Goal: Task Accomplishment & Management: Manage account settings

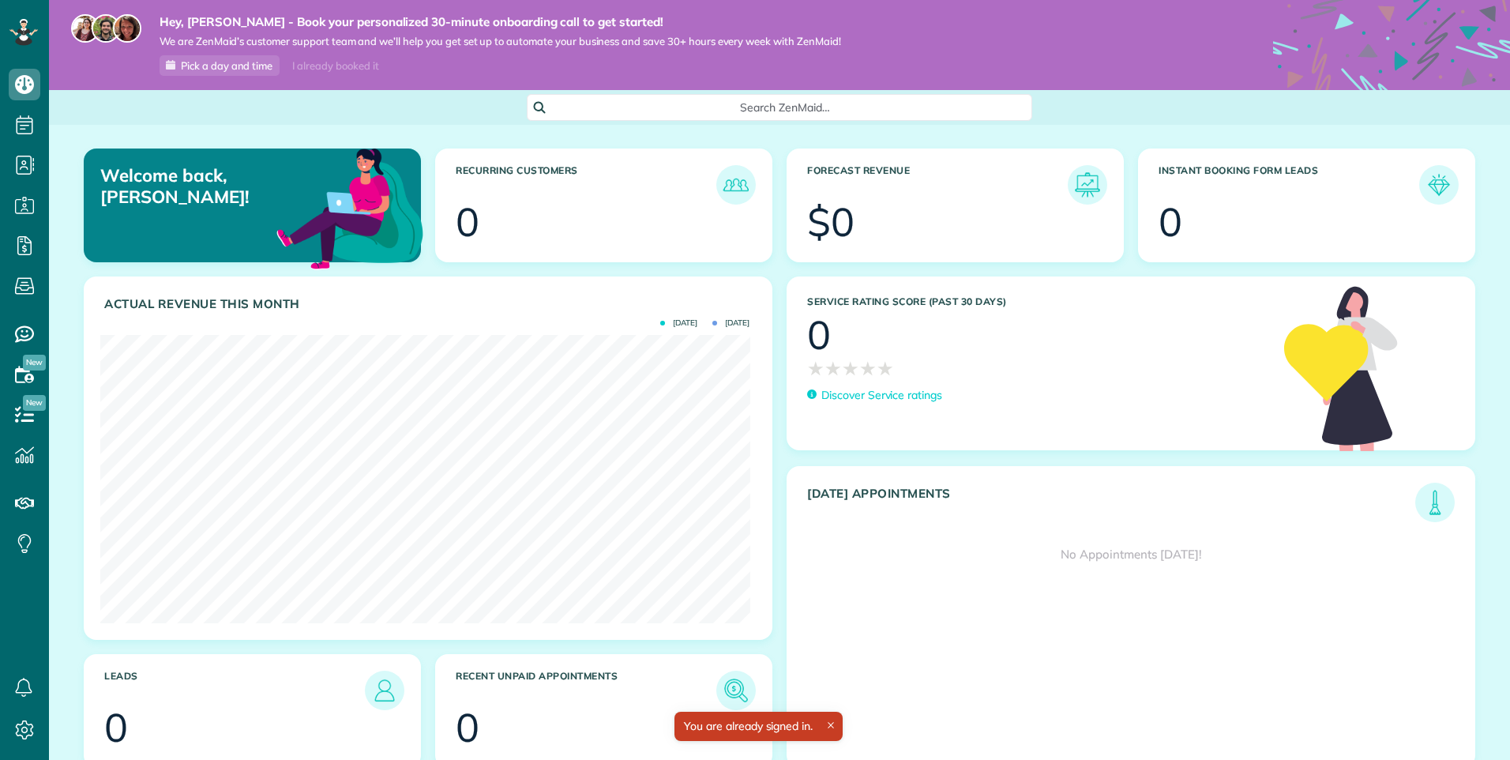
scroll to position [288, 649]
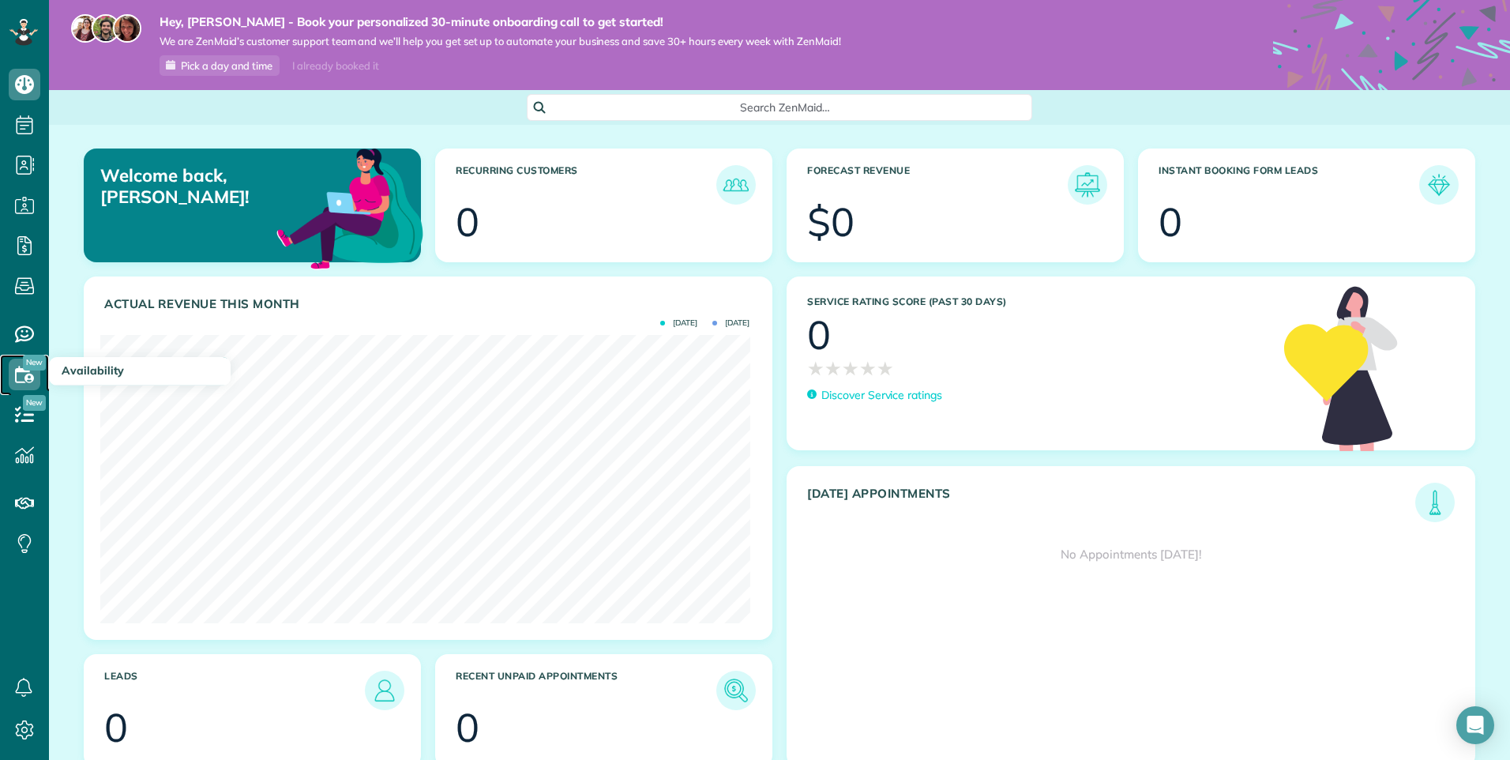
click at [36, 370] on icon at bounding box center [25, 375] width 32 height 32
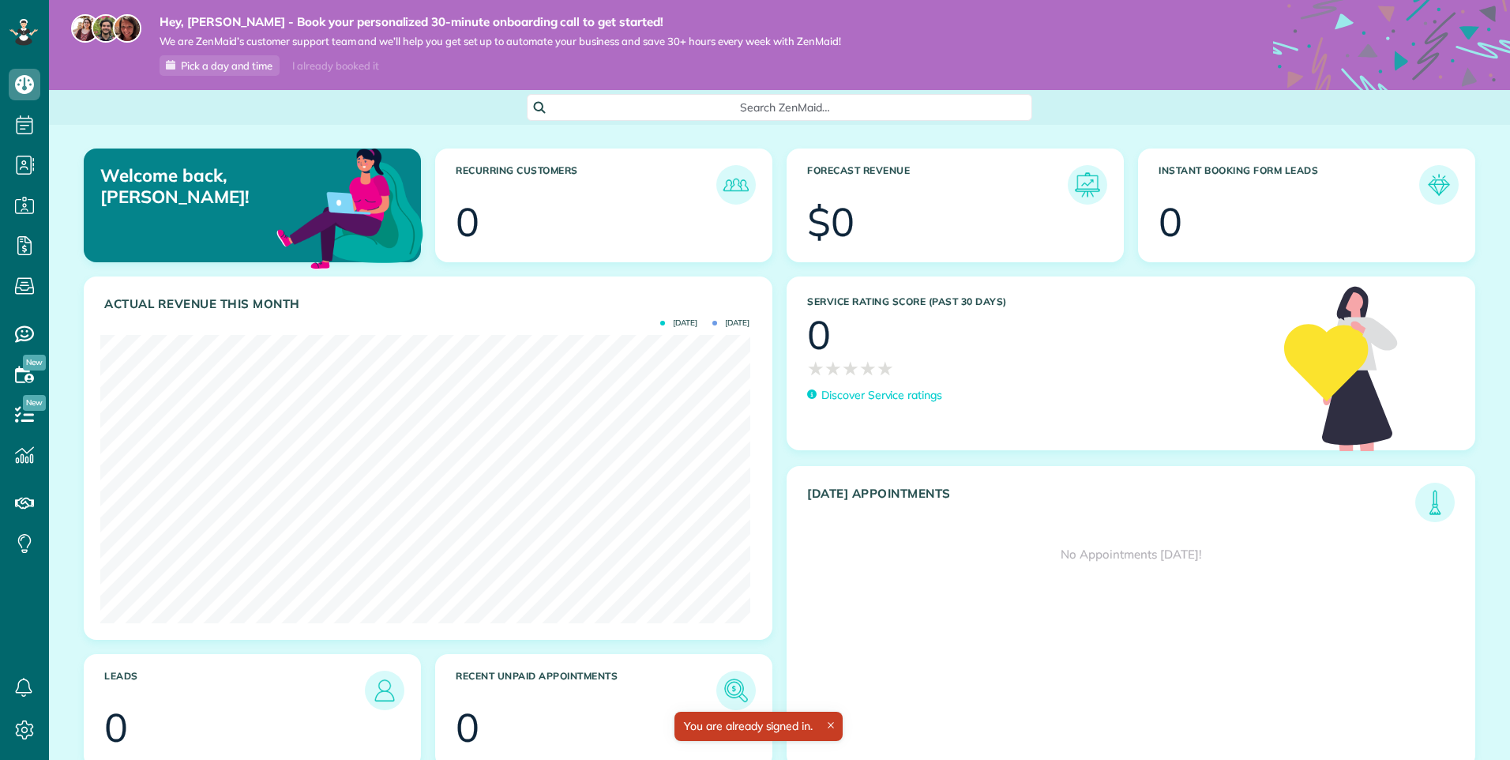
scroll to position [288, 649]
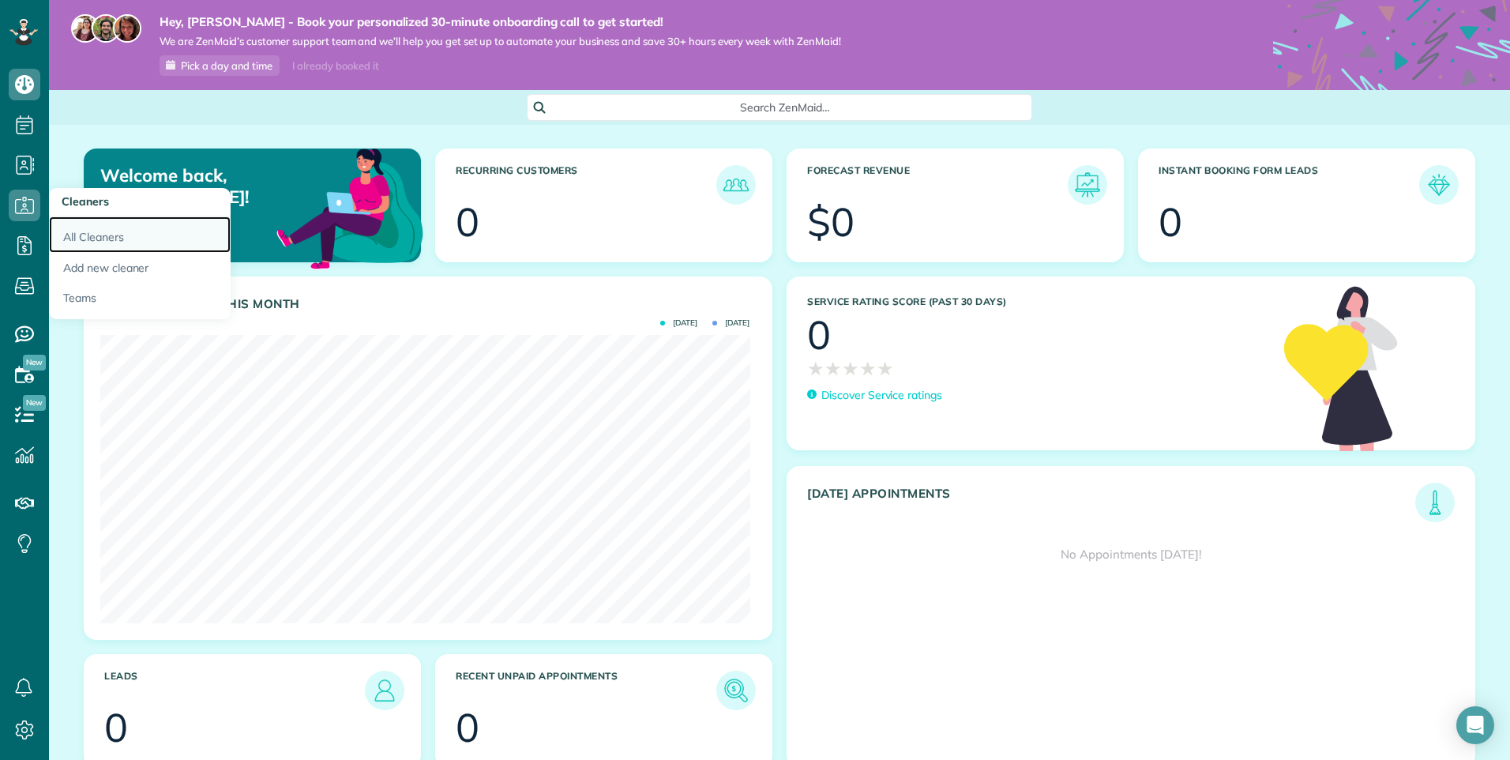
click at [79, 232] on link "All Cleaners" at bounding box center [140, 234] width 182 height 36
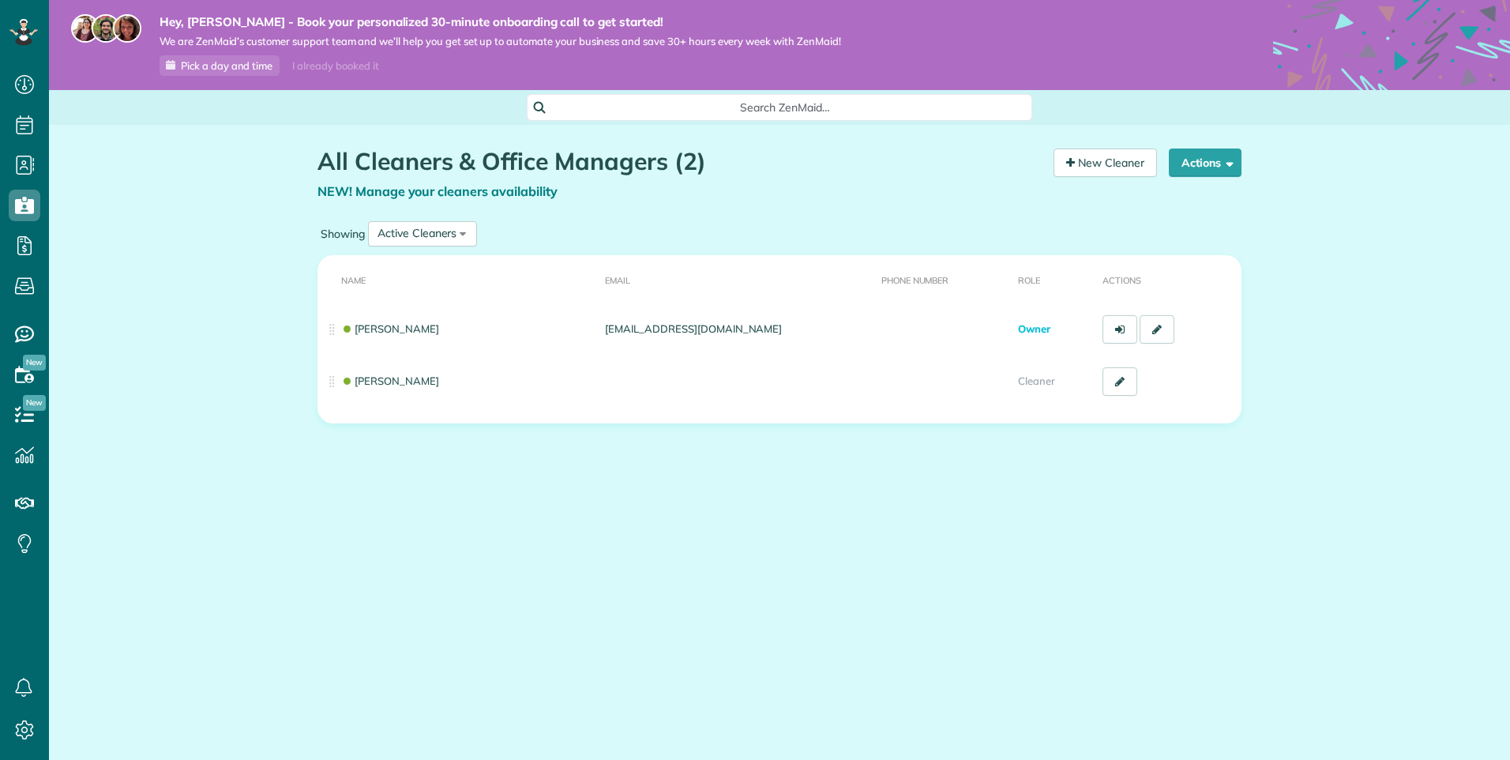
scroll to position [7, 7]
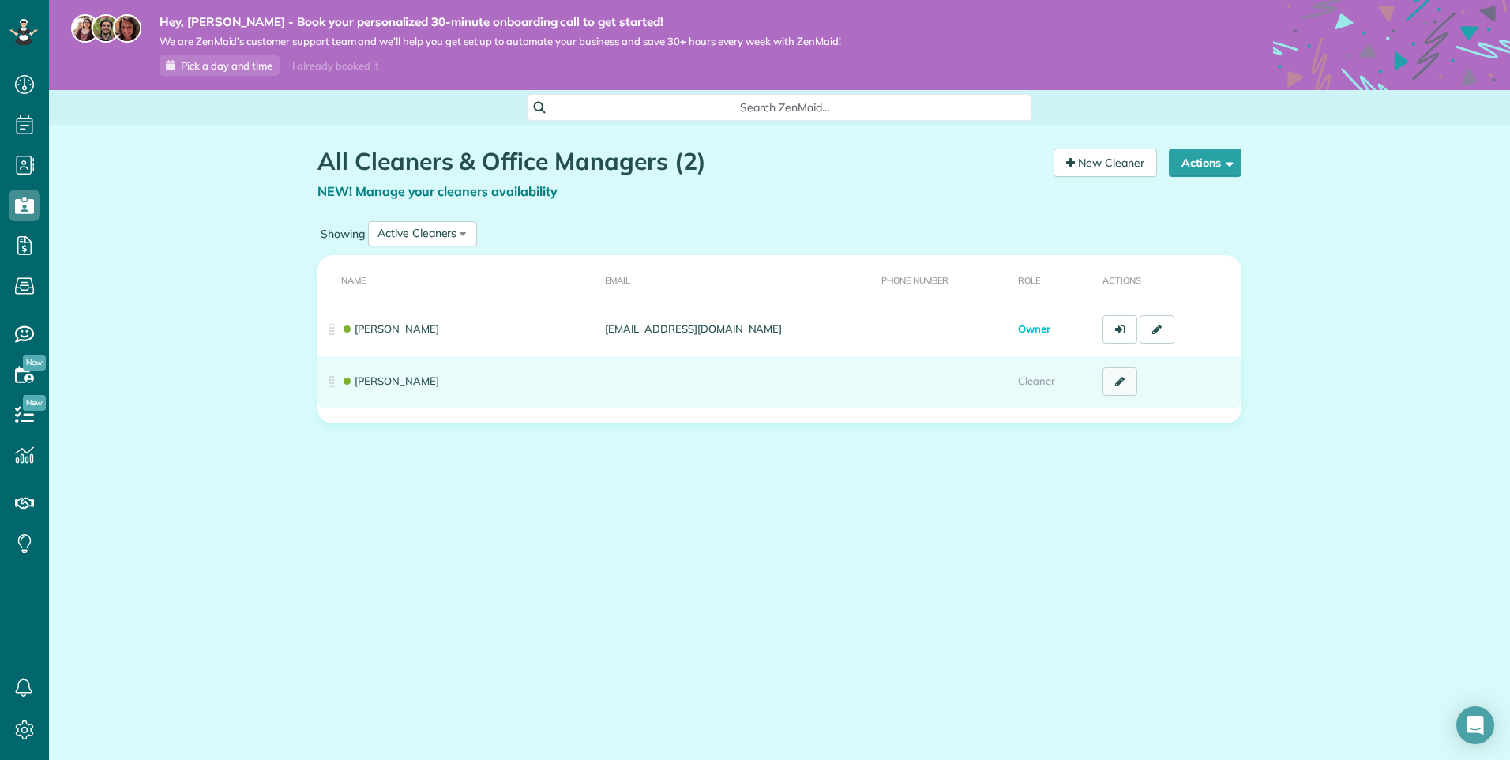
click at [1130, 382] on link at bounding box center [1120, 381] width 35 height 28
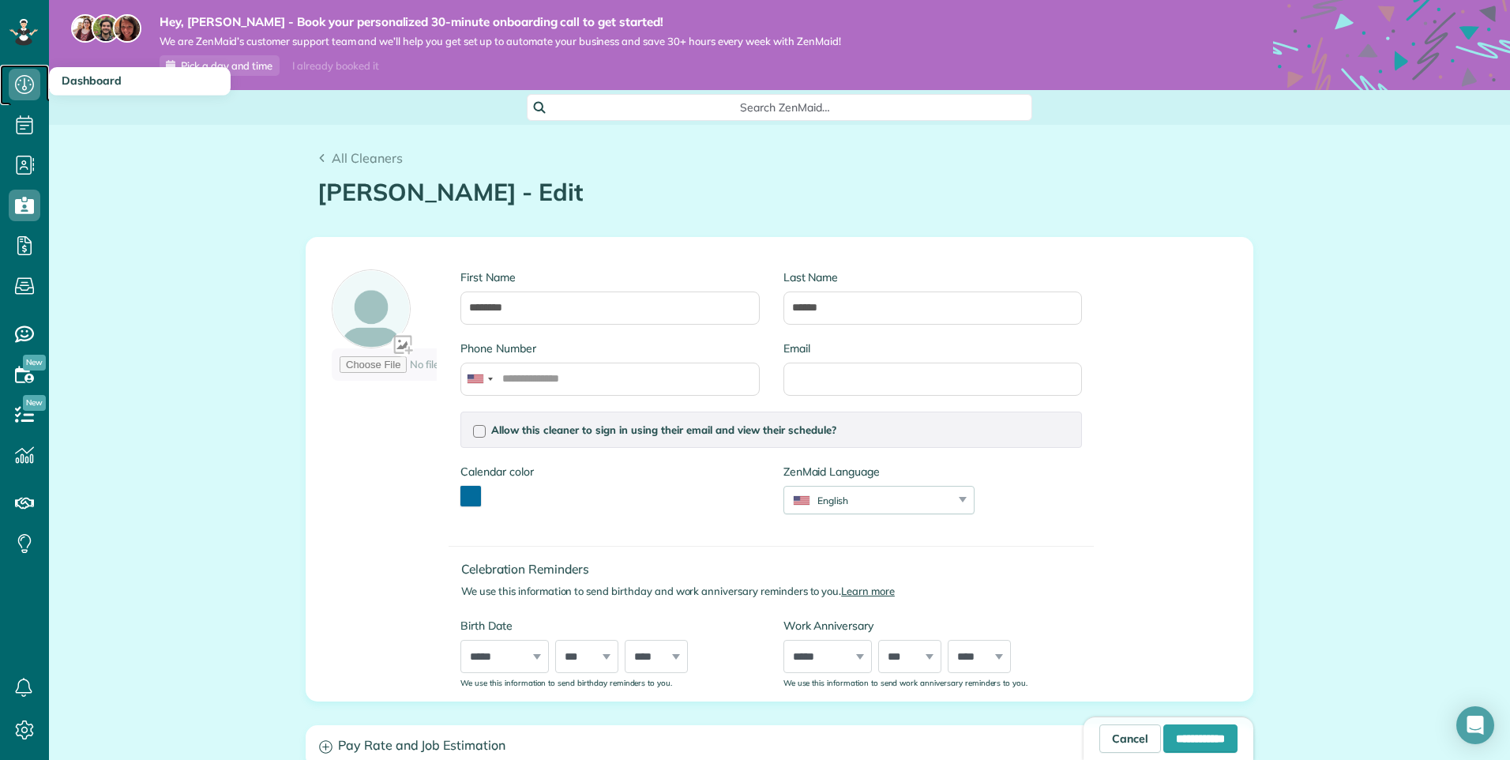
click at [23, 82] on icon at bounding box center [25, 85] width 32 height 32
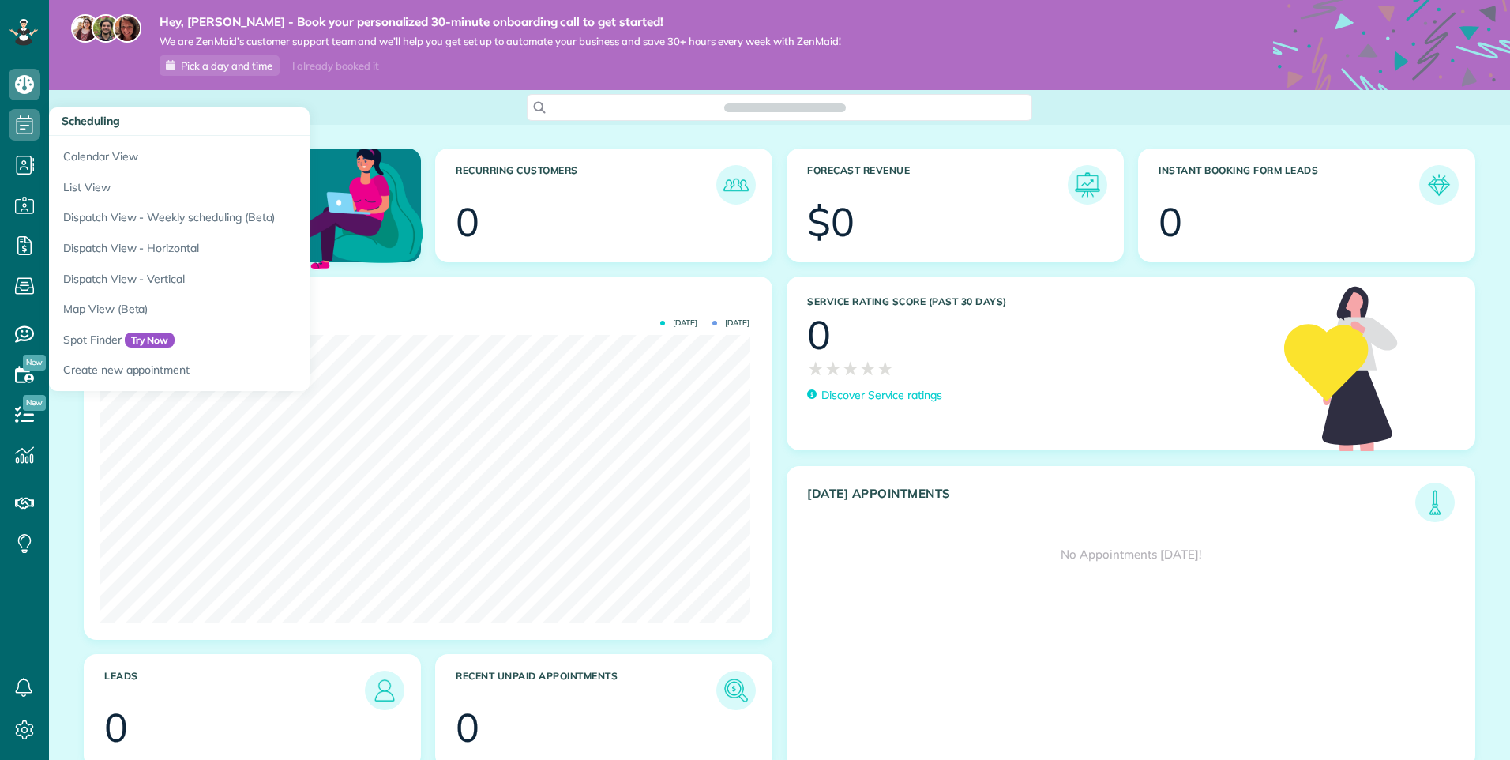
scroll to position [288, 649]
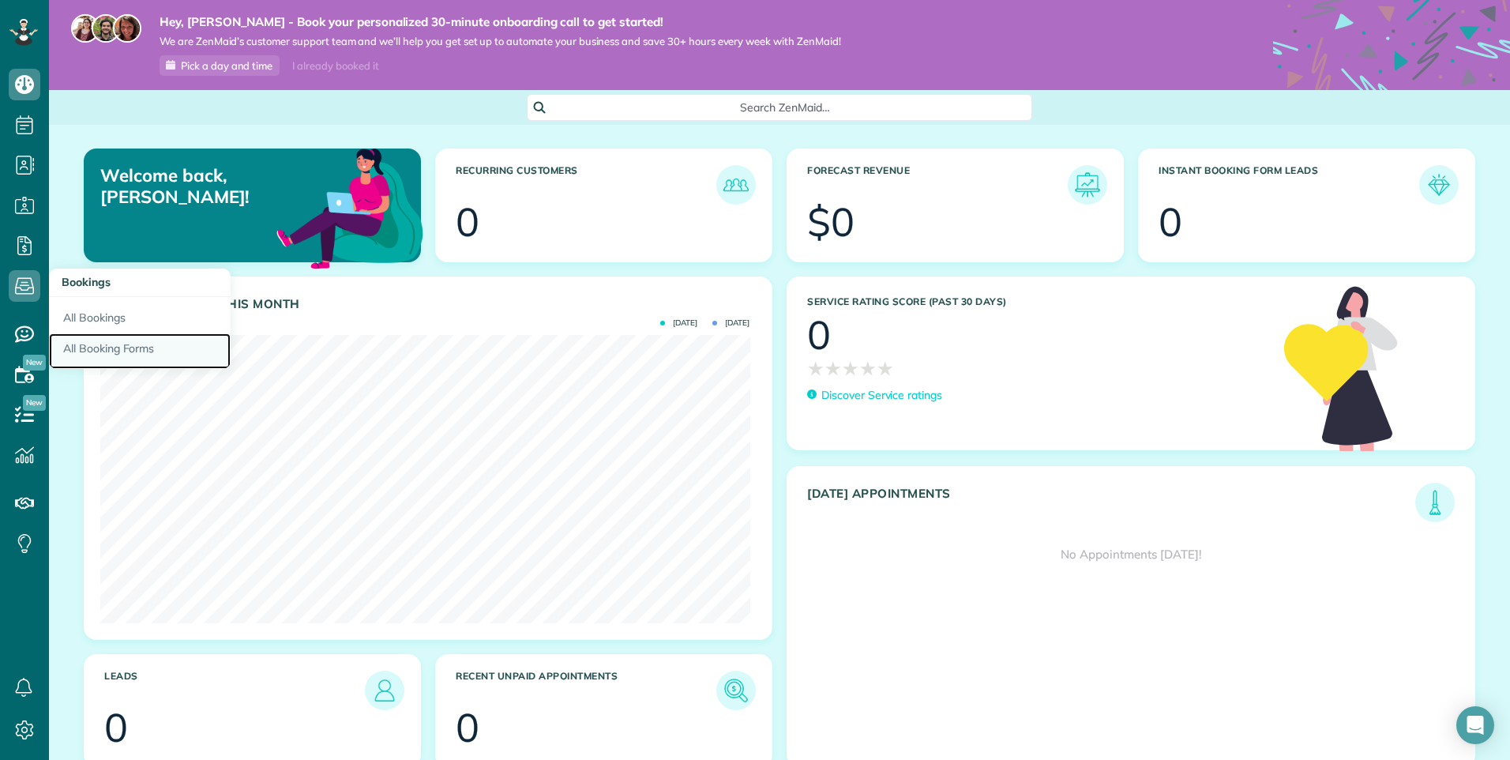
click at [108, 343] on link "All Booking Forms" at bounding box center [140, 351] width 182 height 36
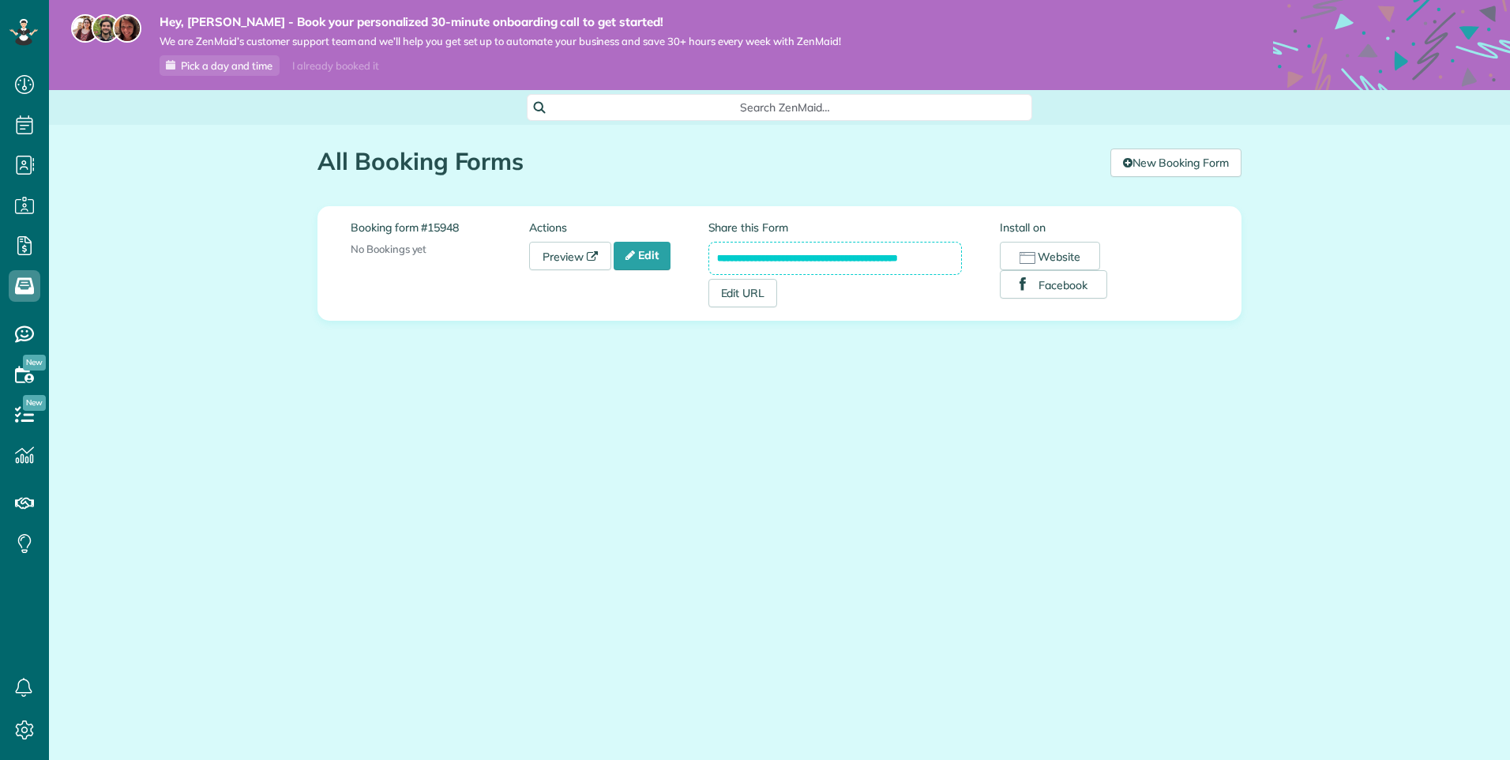
scroll to position [7, 7]
click at [642, 260] on link "Edit" at bounding box center [642, 256] width 57 height 28
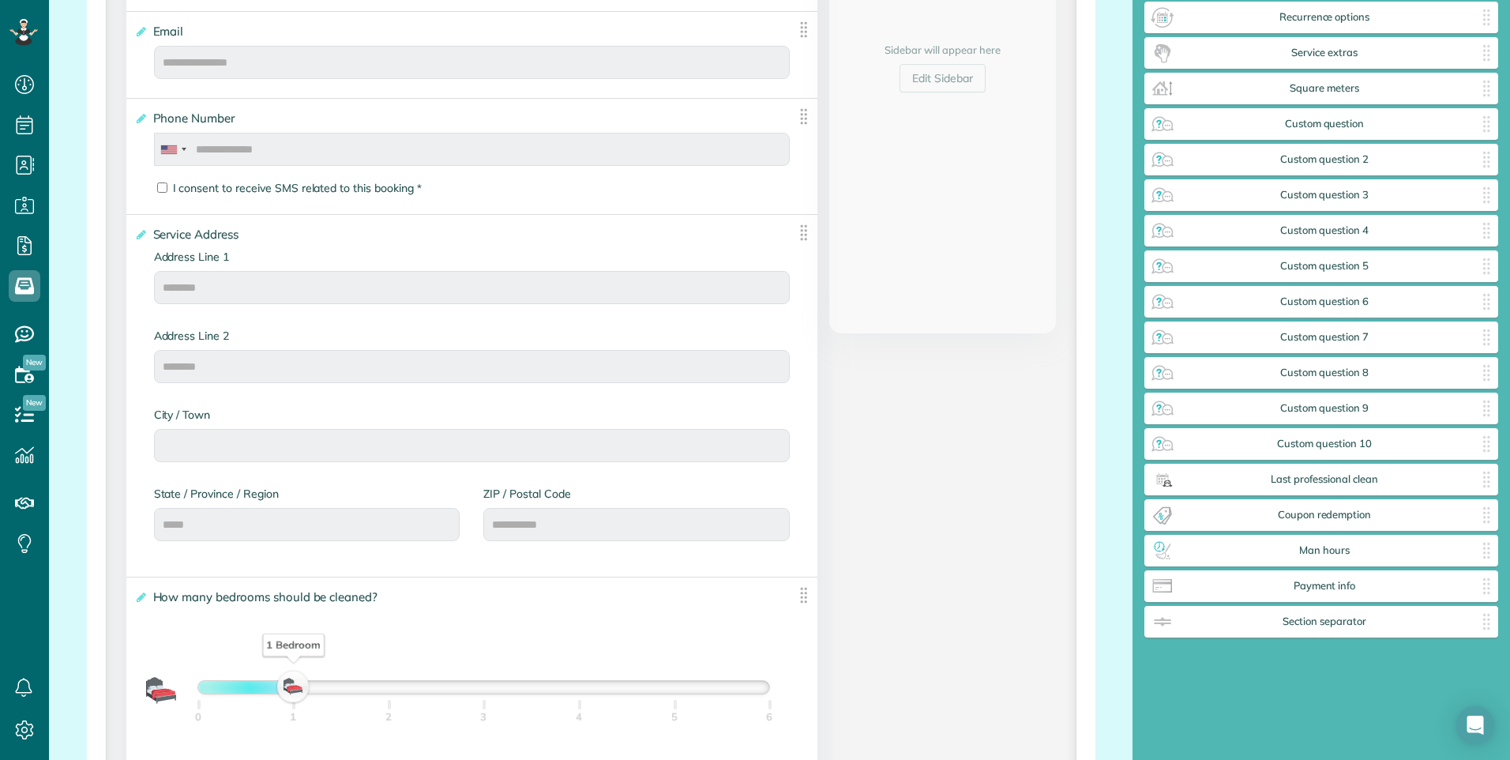
scroll to position [237, 0]
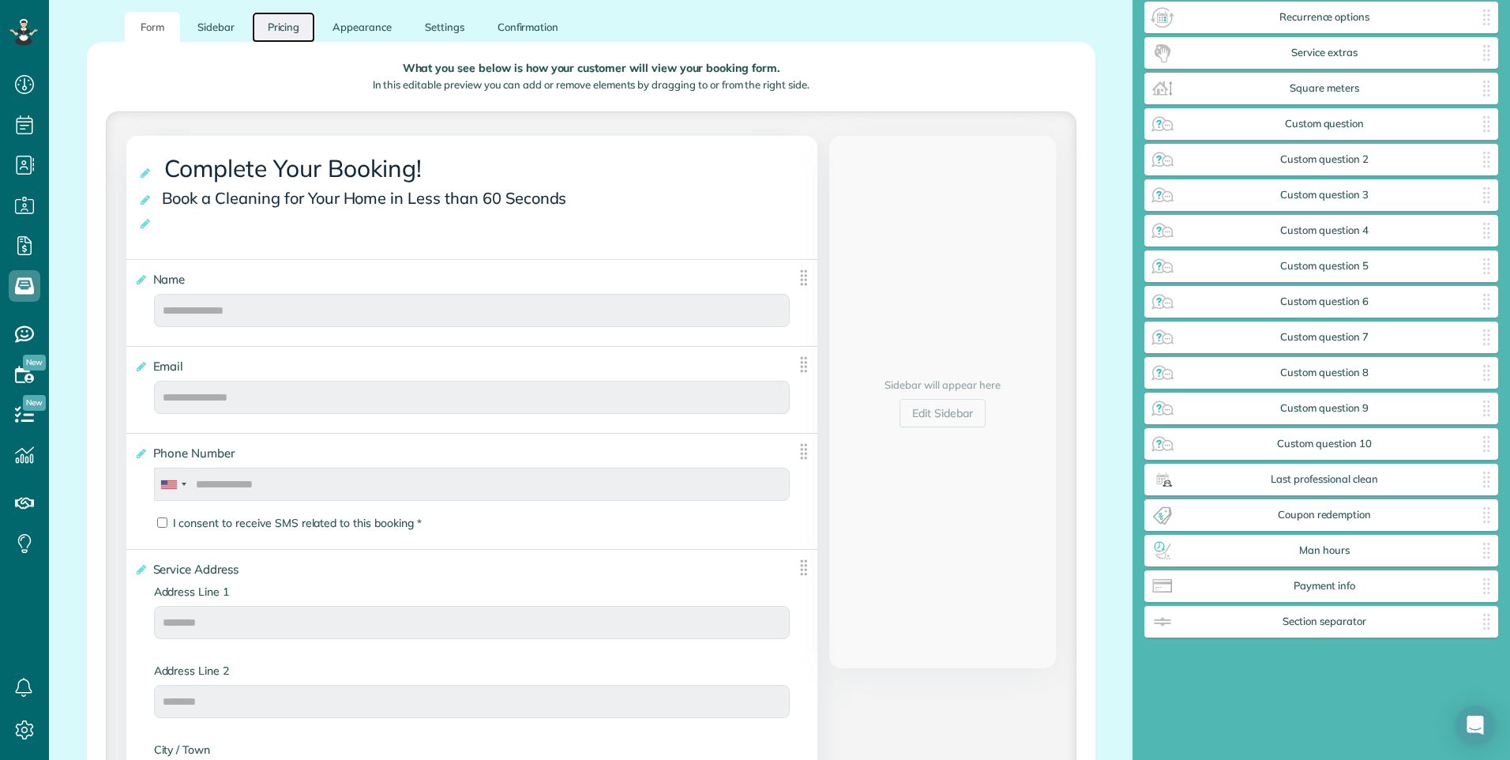
click at [283, 36] on link "Pricing" at bounding box center [284, 27] width 64 height 31
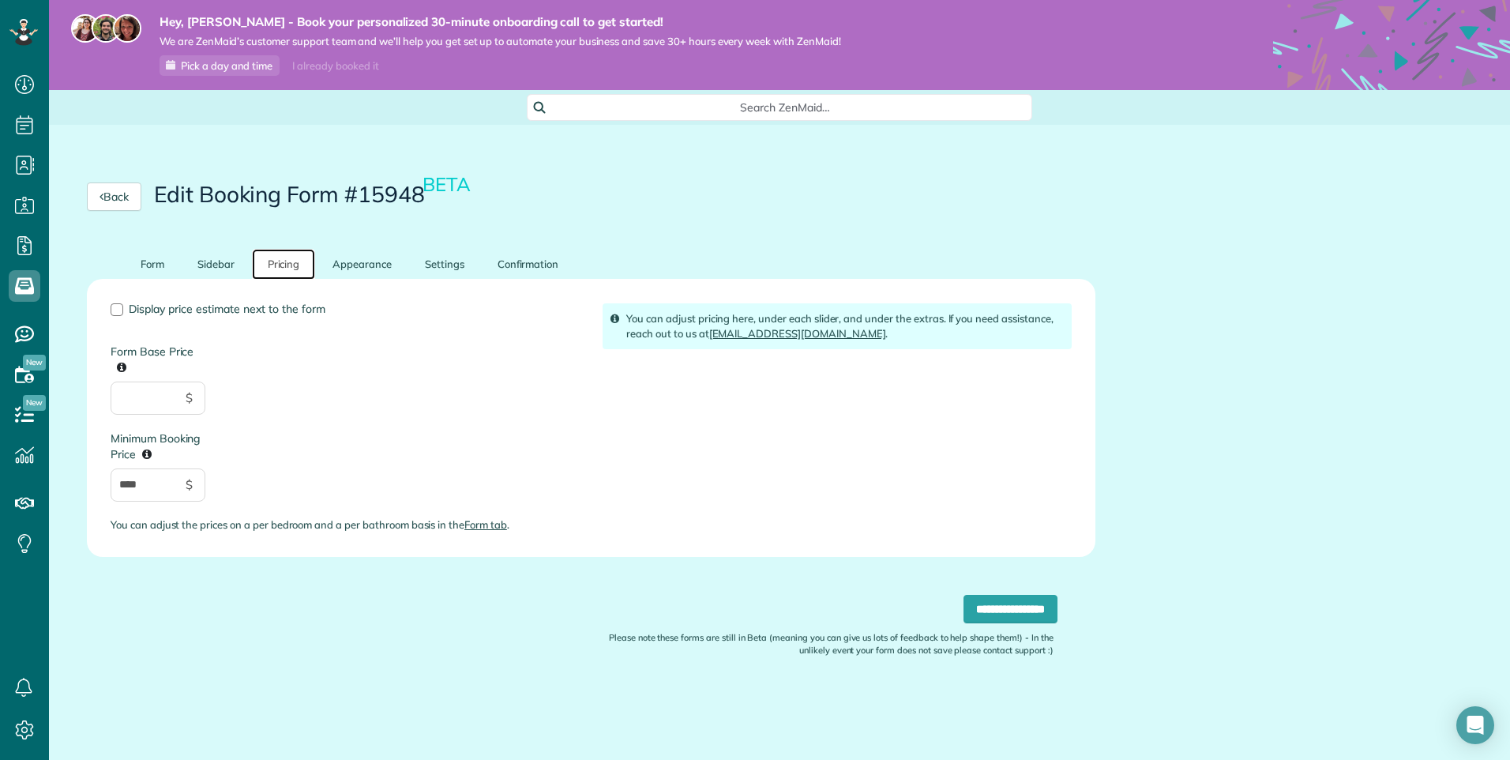
scroll to position [0, 0]
click at [150, 254] on link "Form" at bounding box center [152, 264] width 55 height 31
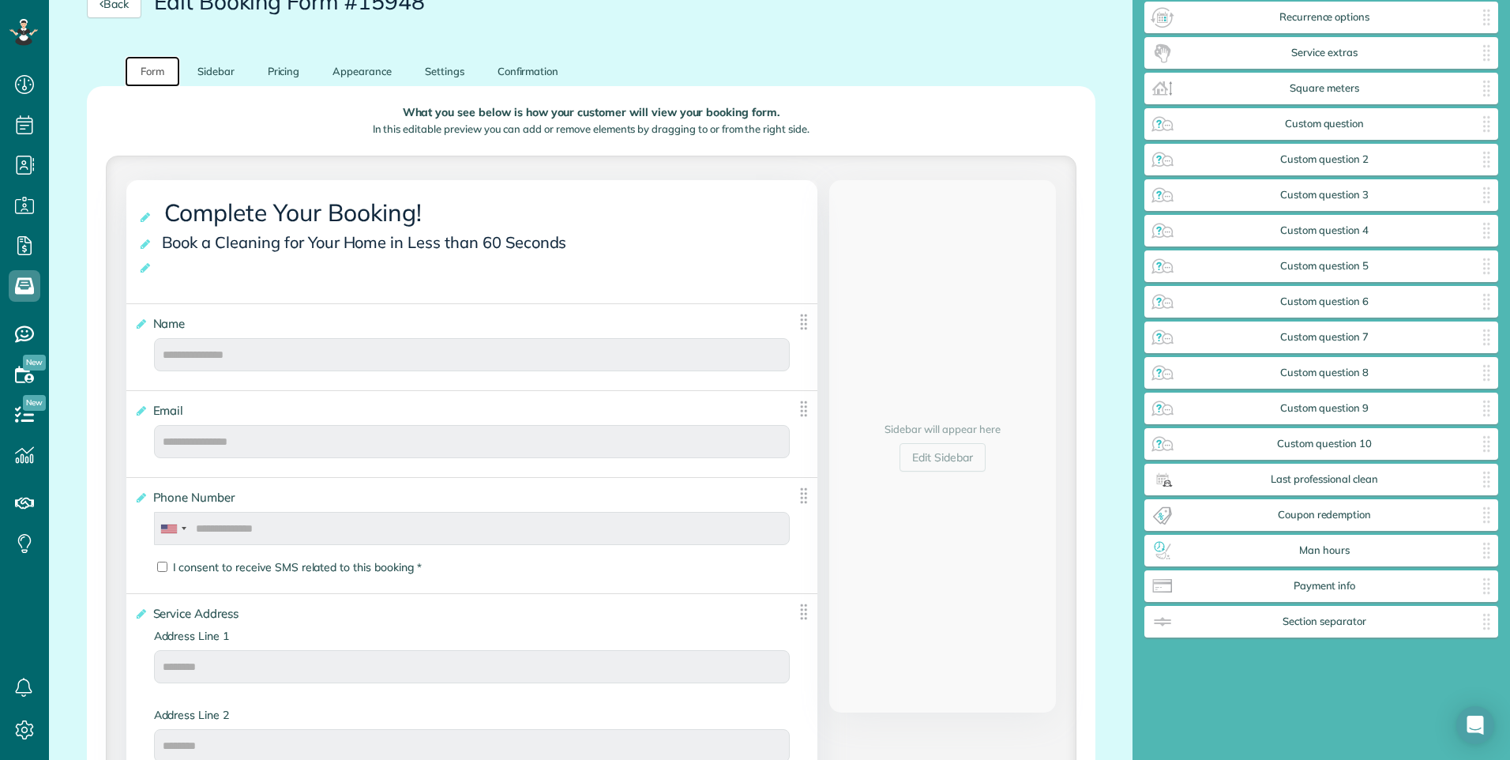
scroll to position [237, 0]
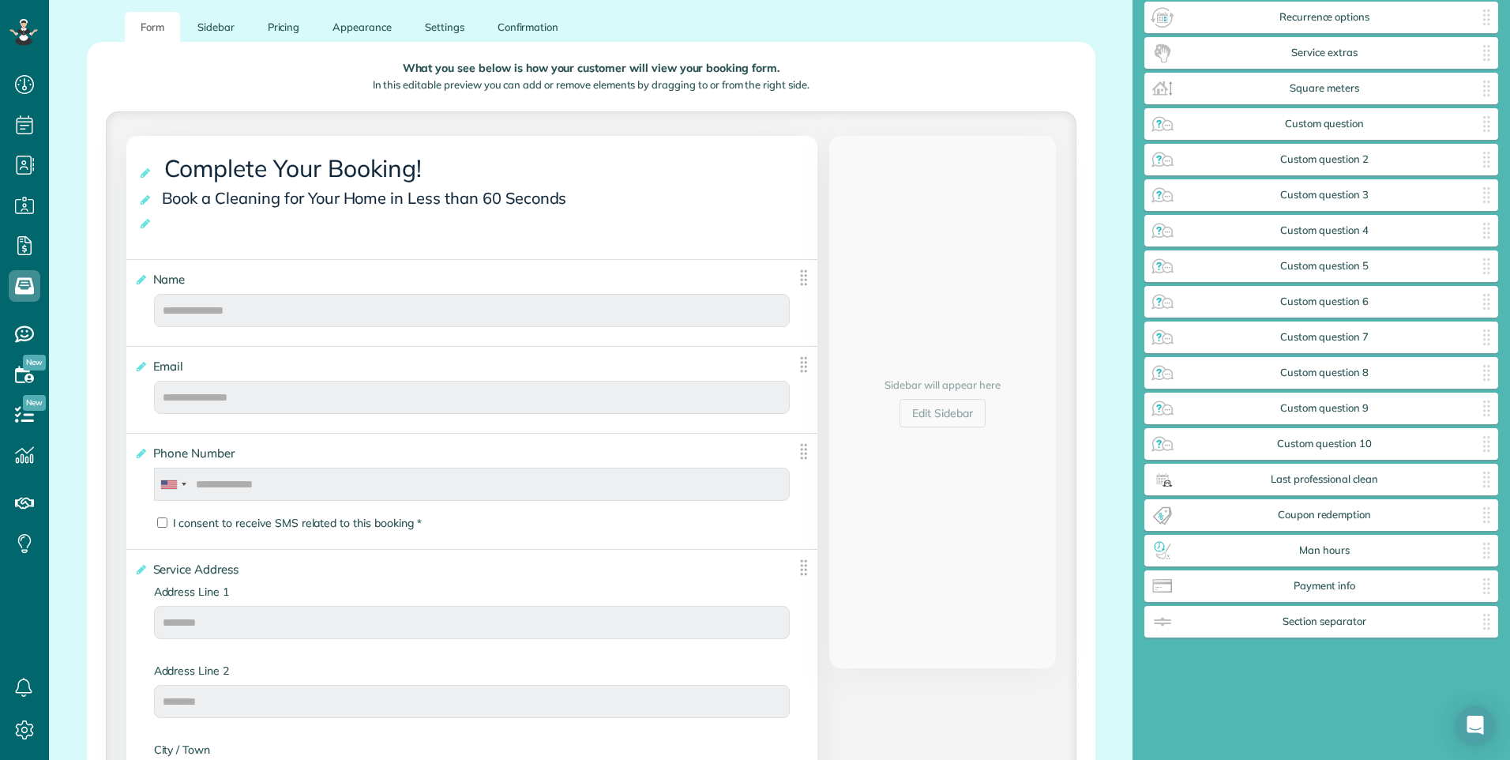
click at [135, 223] on div "**********" at bounding box center [472, 197] width 692 height 123
click at [144, 227] on icon at bounding box center [146, 223] width 16 height 11
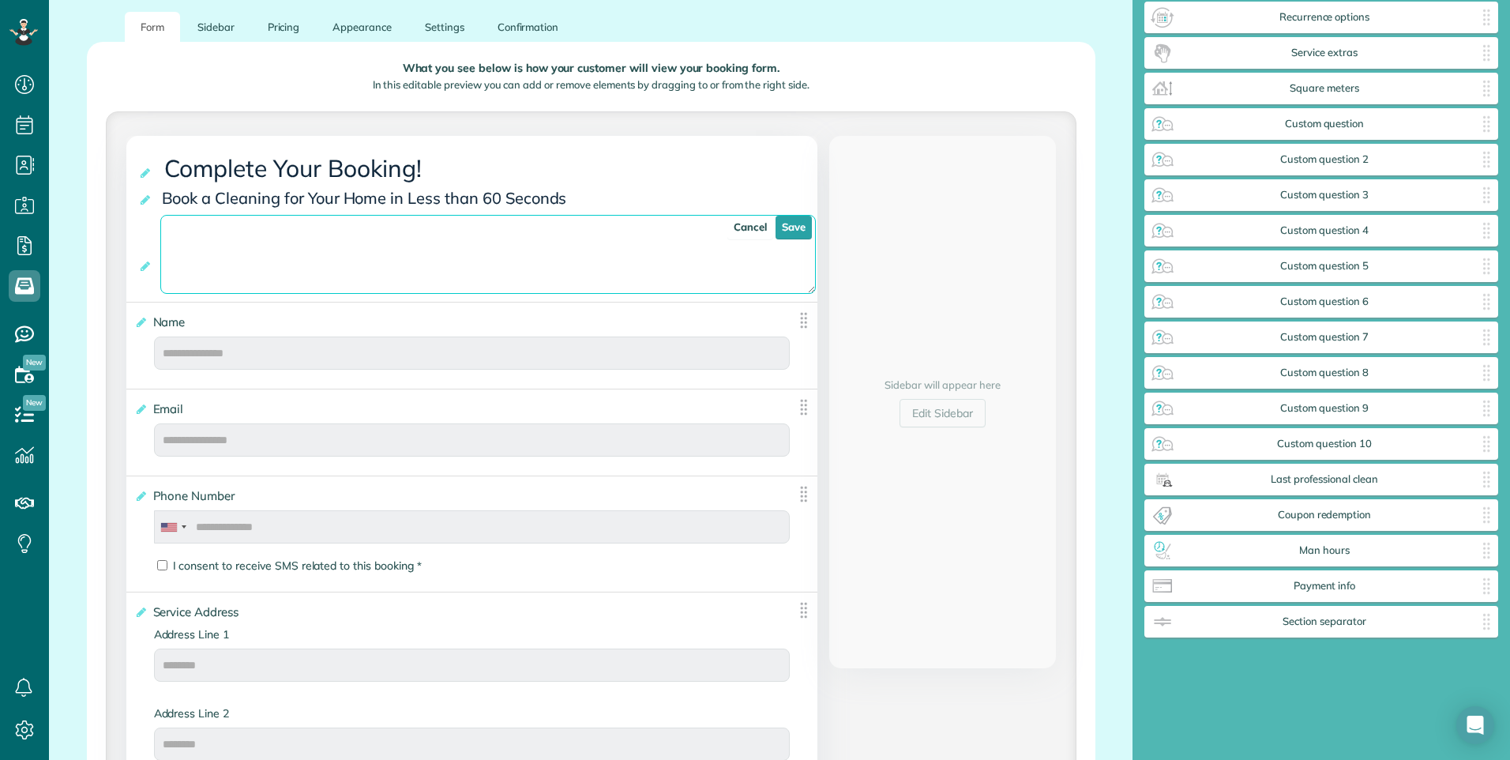
click at [219, 240] on textarea at bounding box center [488, 254] width 656 height 79
type textarea "**********"
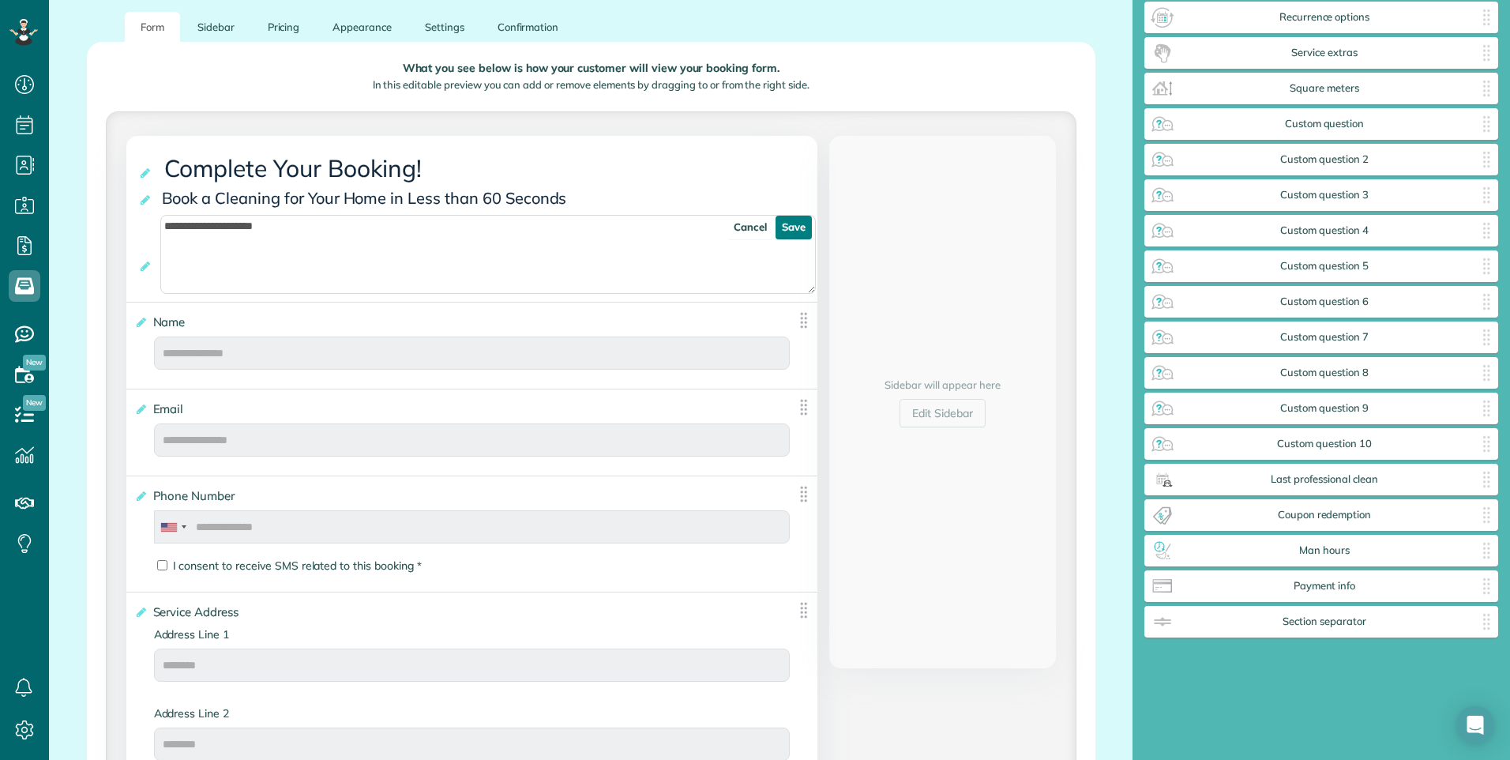
click at [791, 231] on link "Save" at bounding box center [794, 228] width 36 height 24
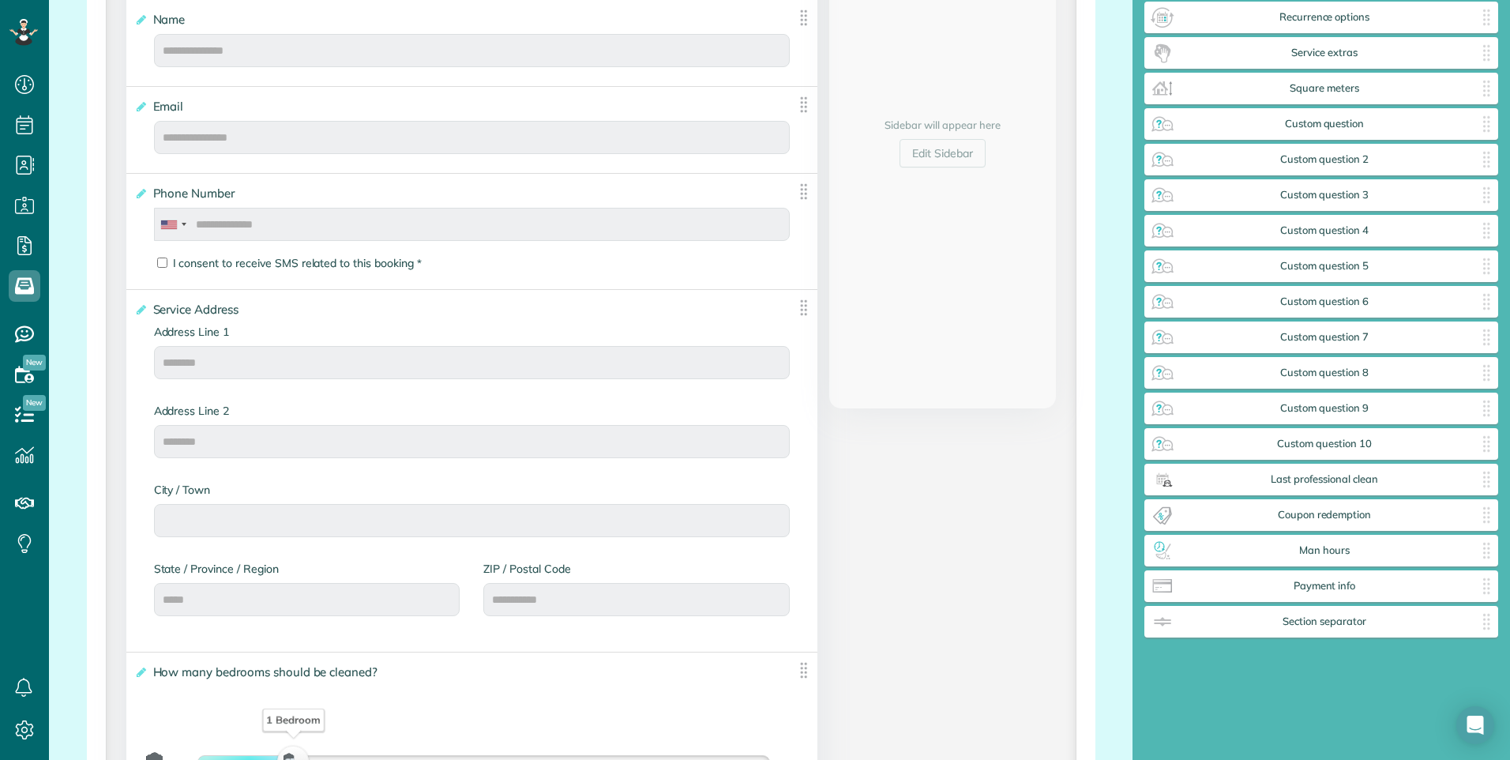
scroll to position [395, 0]
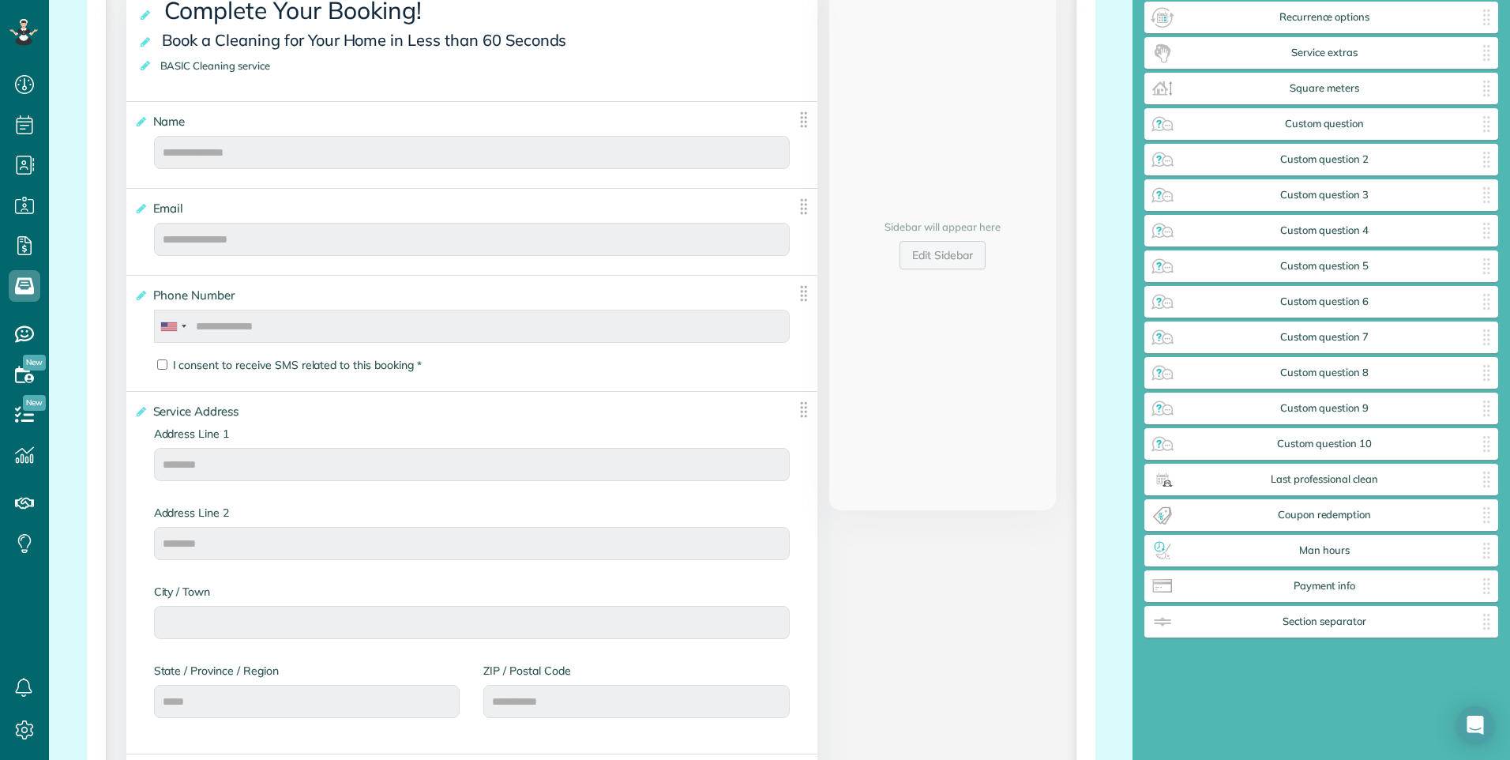
click at [926, 260] on link "Edit Sidebar" at bounding box center [943, 255] width 86 height 28
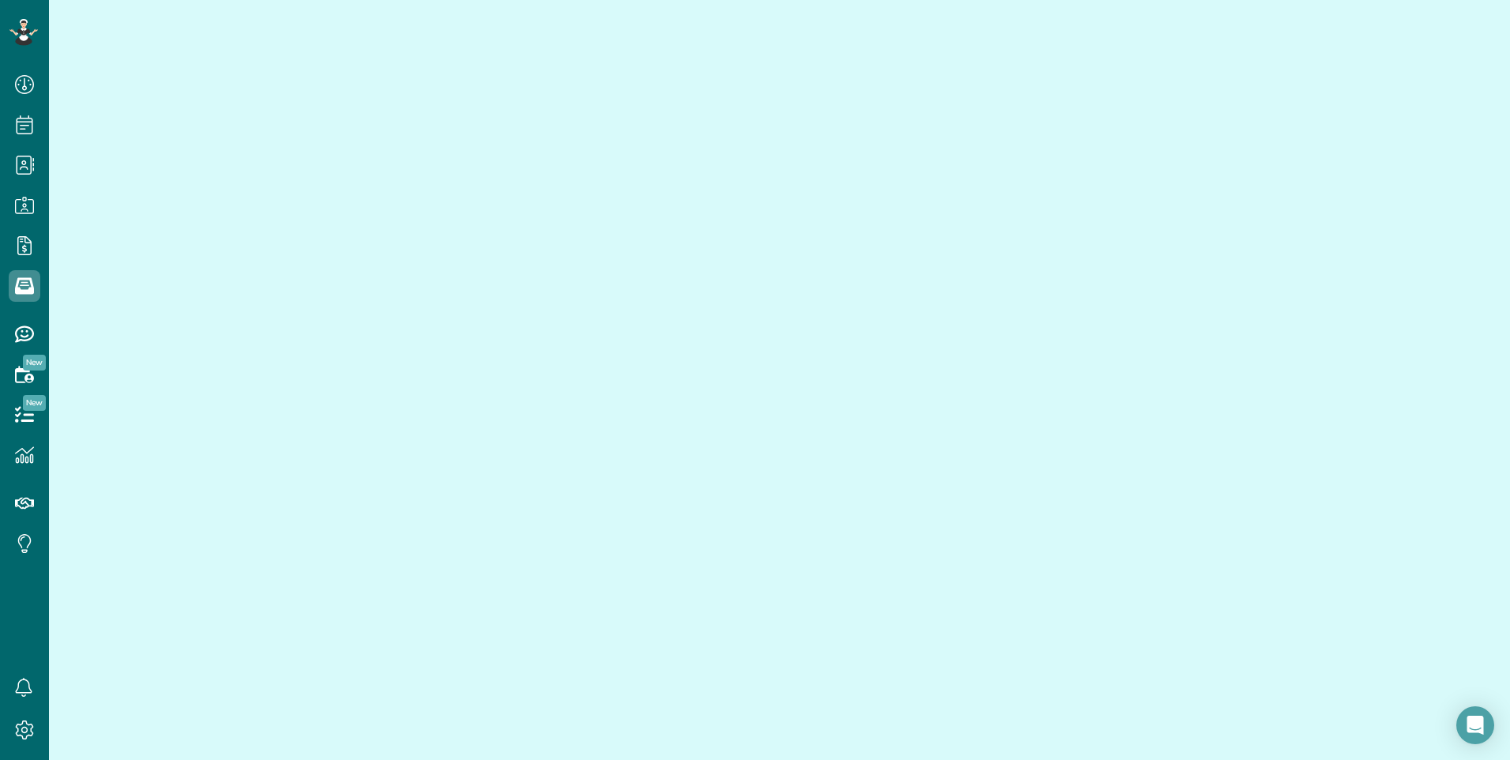
scroll to position [5, 0]
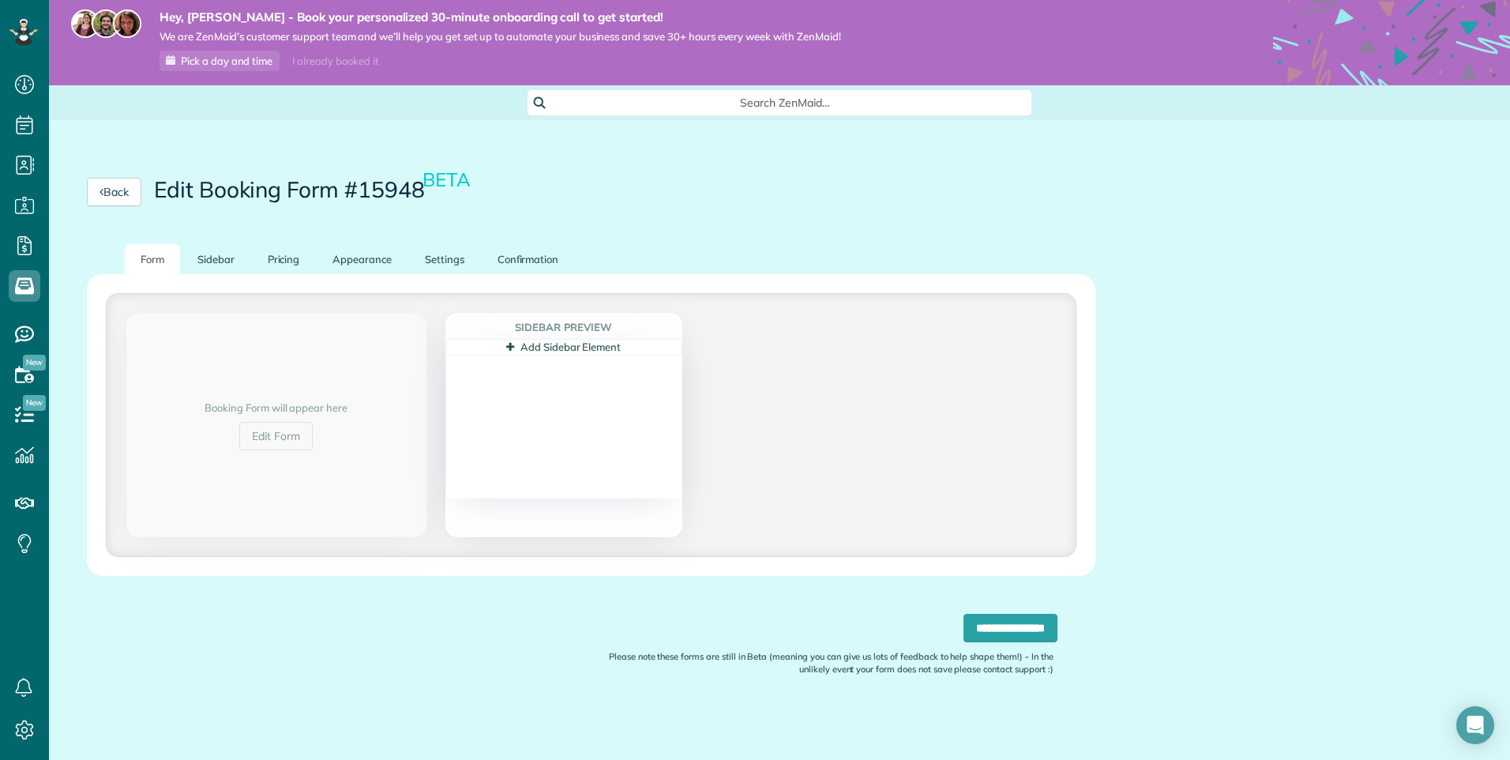
click at [535, 350] on link "Add Sidebar Element" at bounding box center [563, 346] width 115 height 13
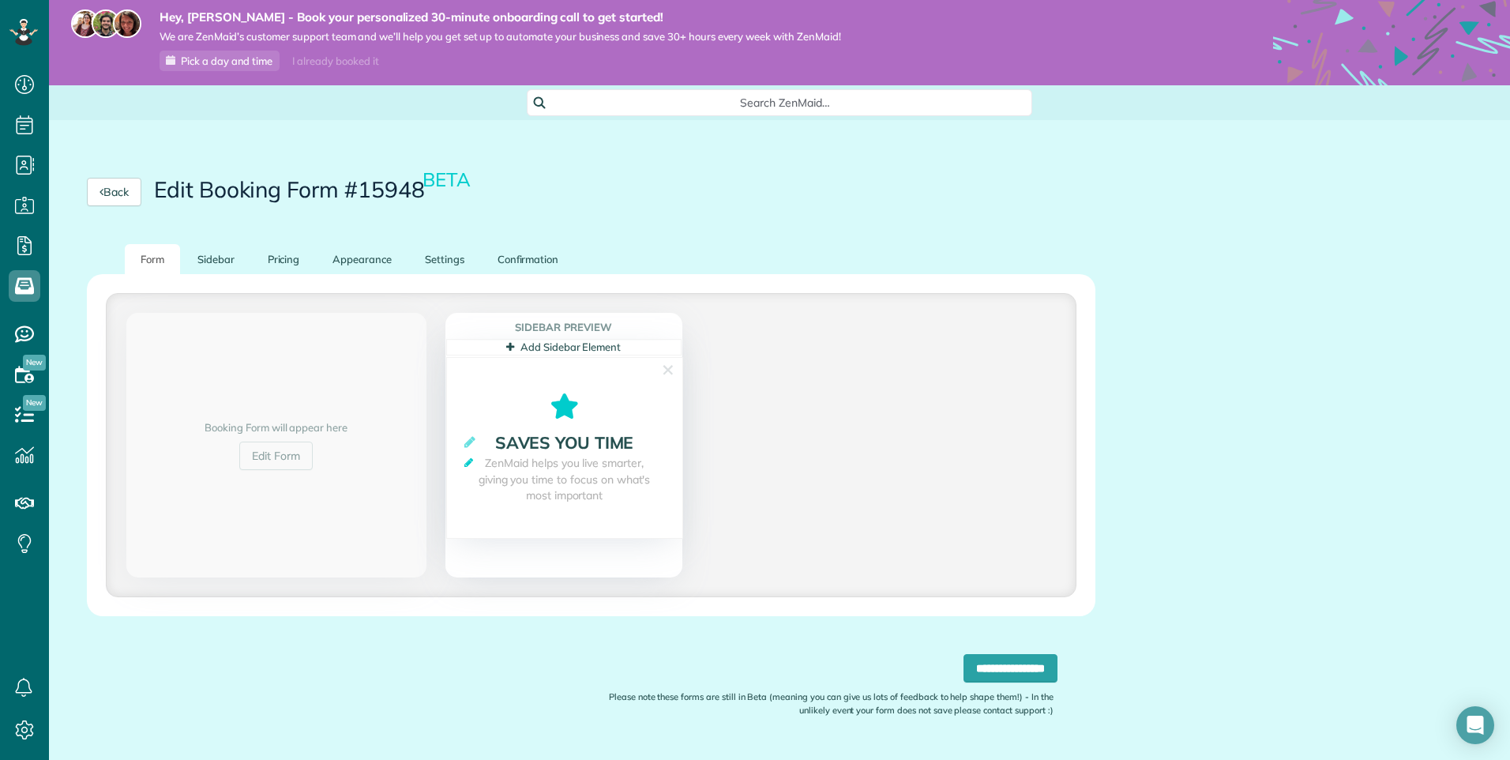
click at [466, 467] on icon at bounding box center [468, 462] width 9 height 10
click at [460, 439] on section "**********" at bounding box center [564, 448] width 237 height 182
click at [471, 442] on icon at bounding box center [469, 441] width 11 height 13
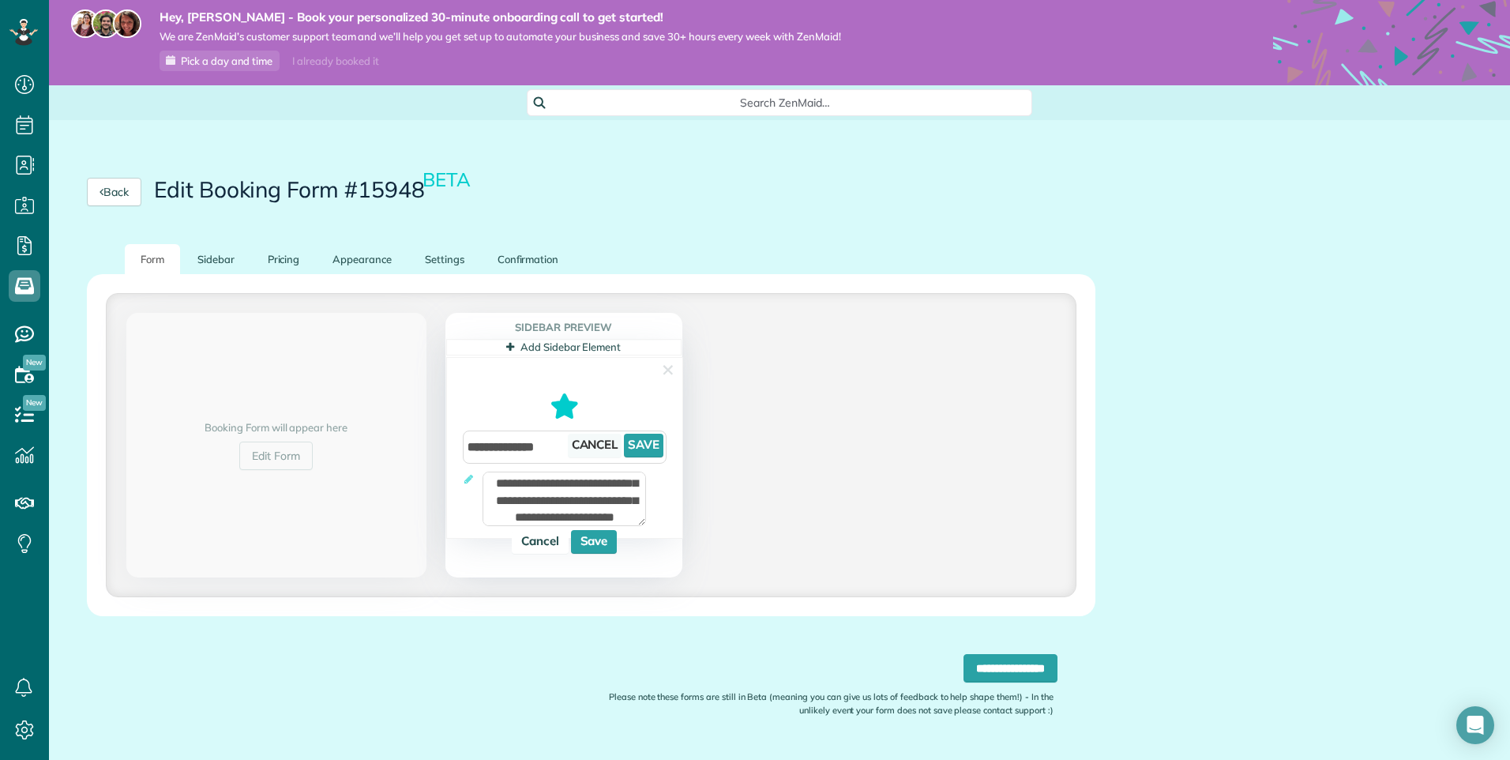
click at [595, 443] on link "Cancel" at bounding box center [595, 446] width 54 height 24
type textarea "**********"
click at [552, 521] on link "Cancel" at bounding box center [540, 525] width 57 height 24
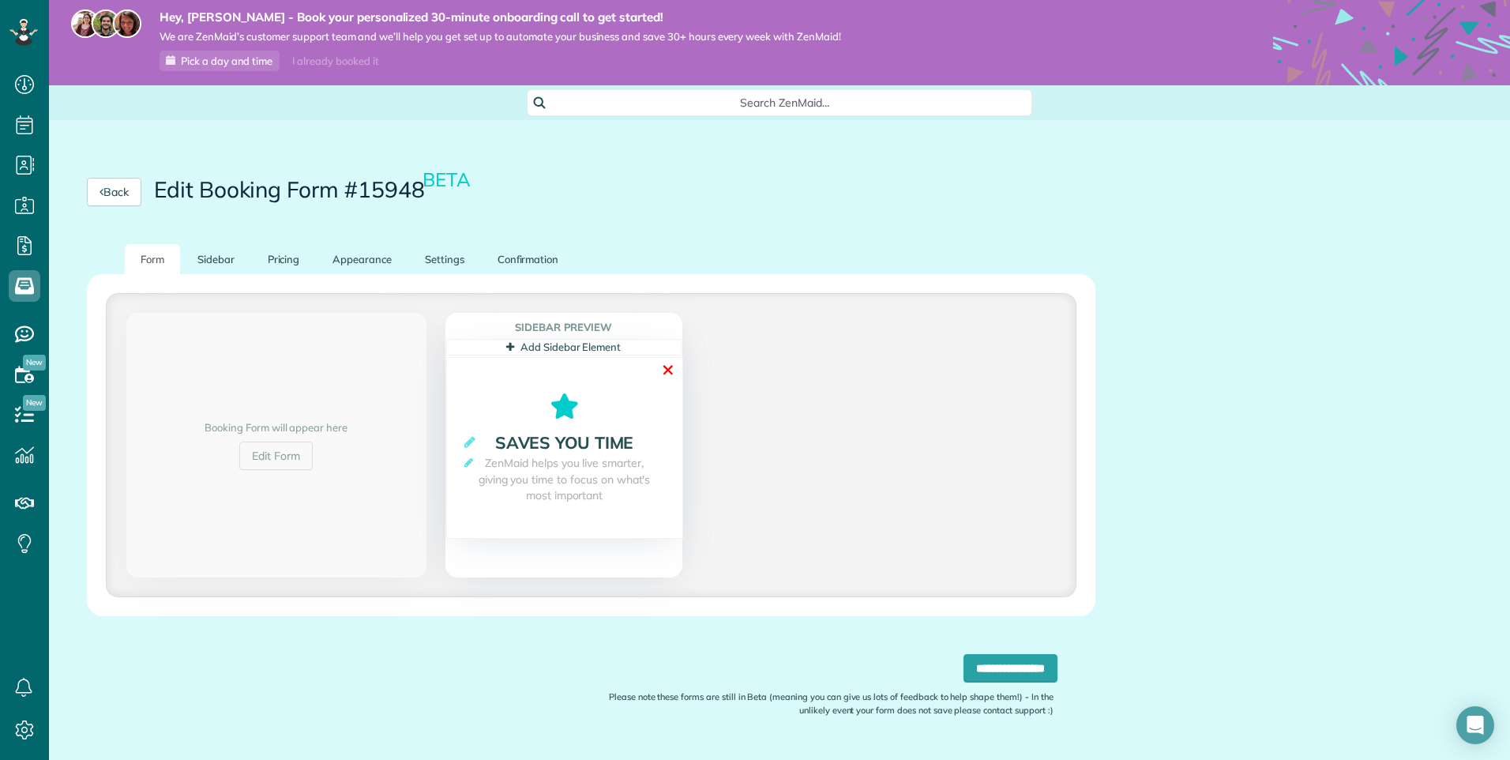
click at [666, 370] on link "✕" at bounding box center [668, 370] width 14 height 24
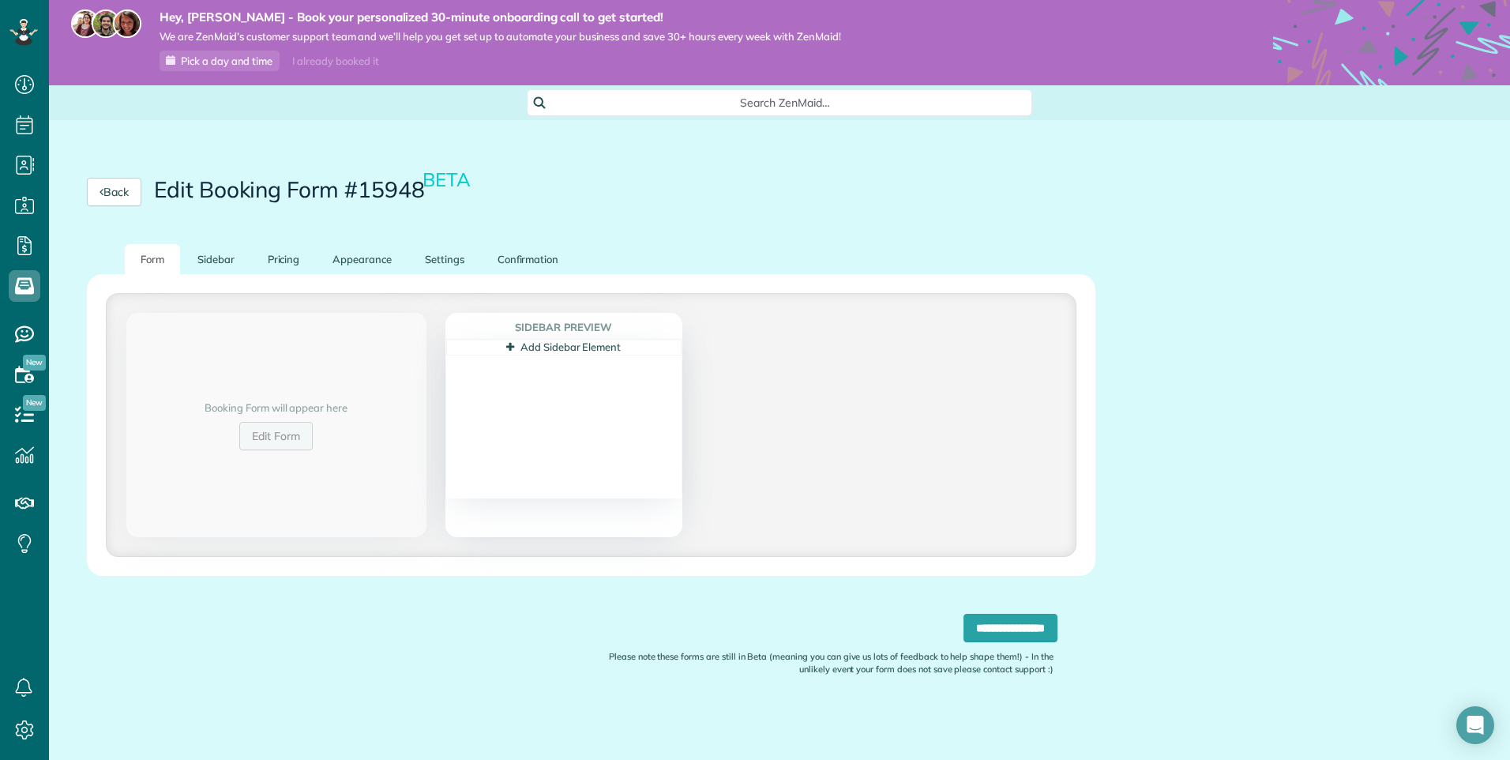
click at [283, 443] on link "Edit Form" at bounding box center [275, 436] width 73 height 28
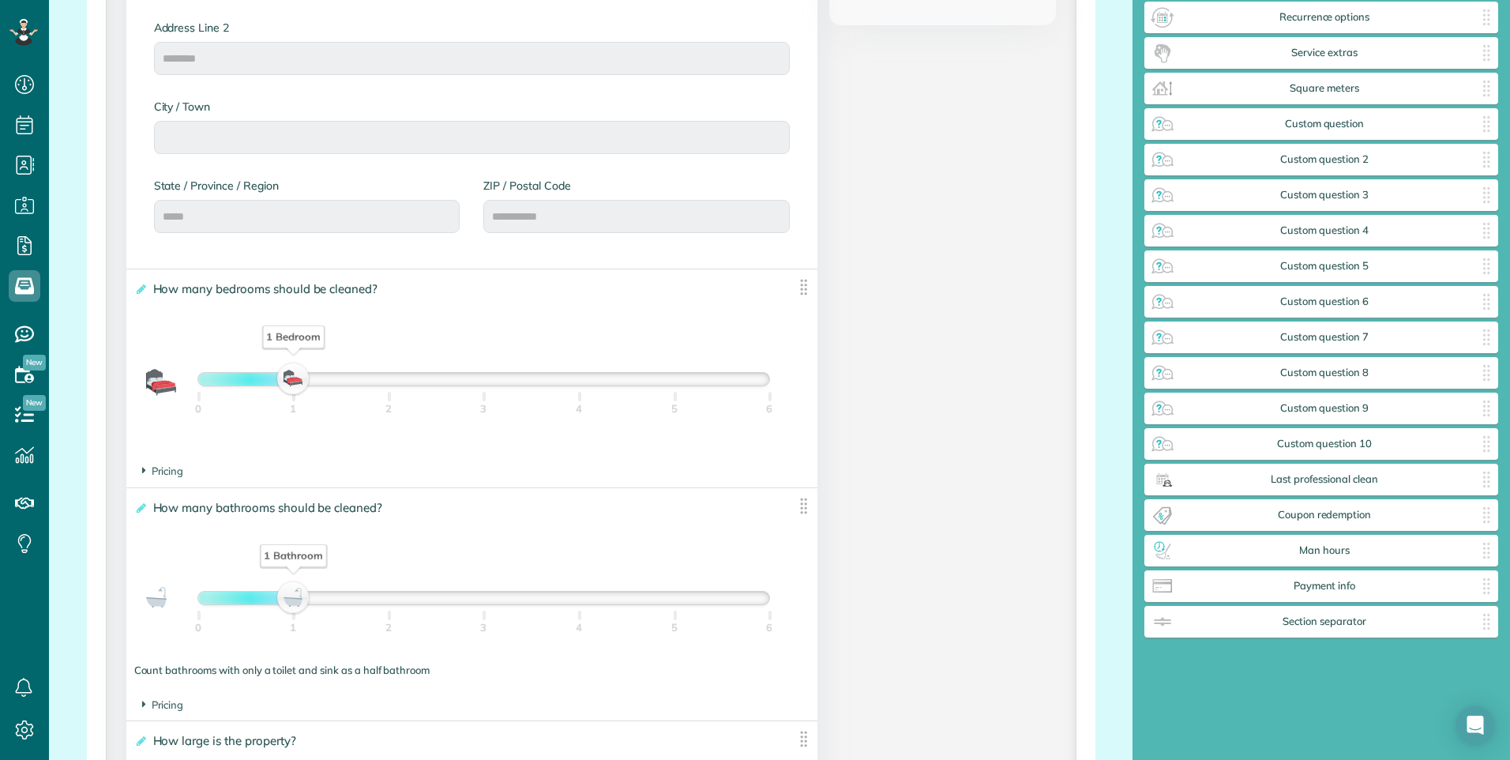
scroll to position [869, 0]
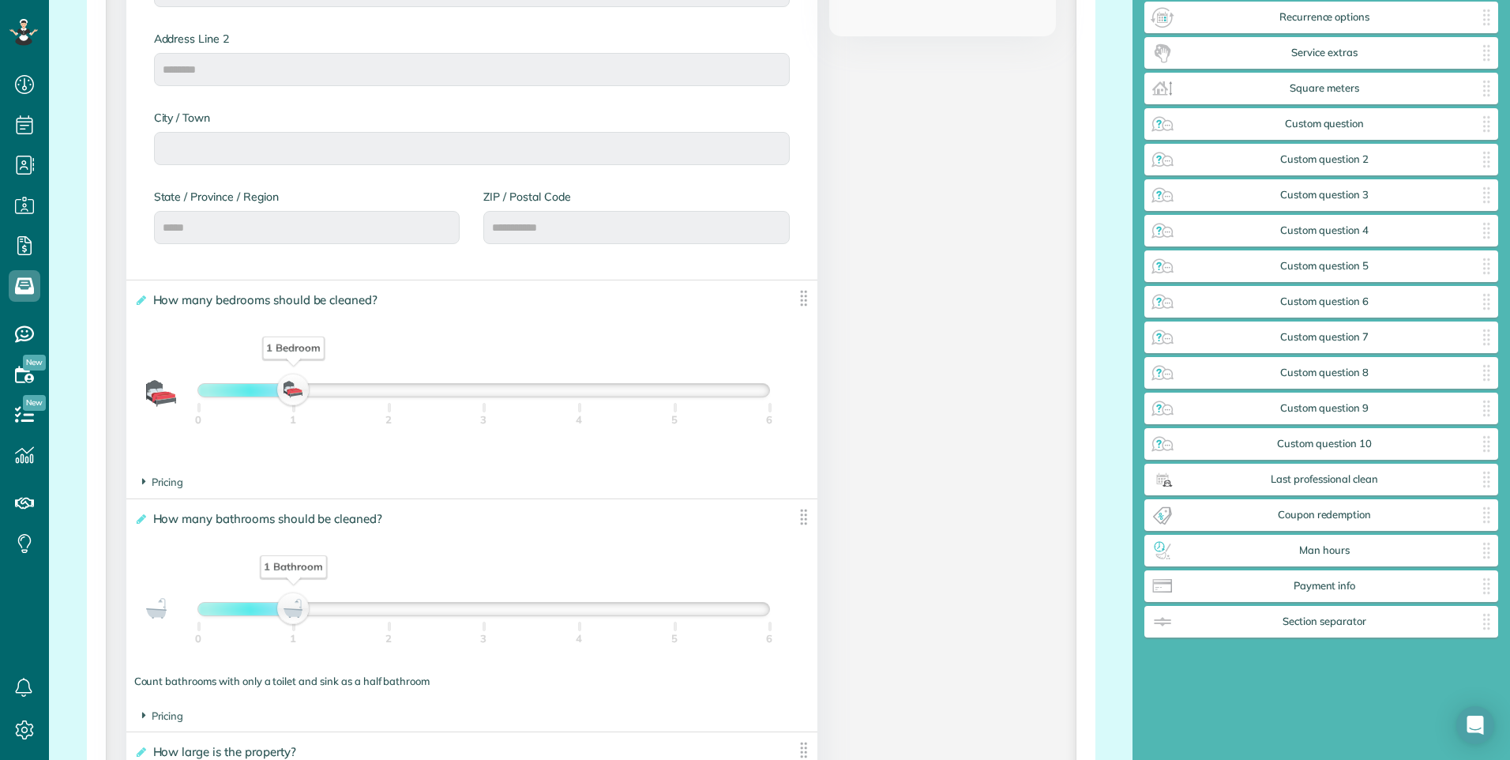
click at [799, 298] on img at bounding box center [804, 298] width 20 height 20
click at [795, 298] on img at bounding box center [804, 298] width 20 height 20
click at [289, 390] on div "1 Bedroom" at bounding box center [293, 390] width 27 height 22
click at [140, 477] on footer "Pricing The base price per bedroom is $" at bounding box center [472, 482] width 692 height 31
click at [145, 483] on span "Pricing" at bounding box center [163, 481] width 42 height 13
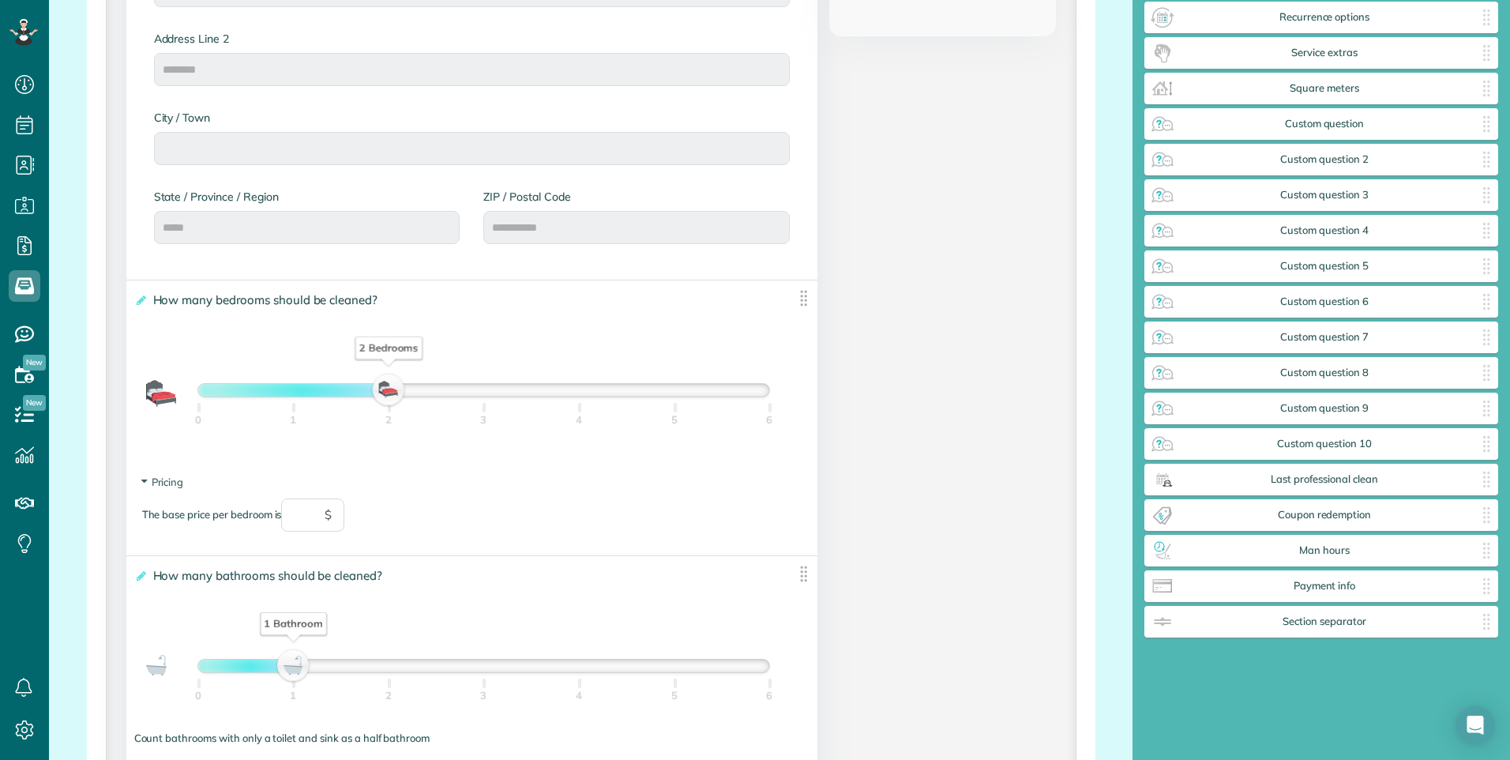
drag, startPoint x: 295, startPoint y: 393, endPoint x: 366, endPoint y: 382, distance: 71.8
click at [366, 382] on div "2 Bedrooms 0 1 2 3 4 5 6" at bounding box center [472, 394] width 676 height 46
click at [142, 300] on icon at bounding box center [140, 300] width 12 height 11
click at [0, 0] on input "**********" at bounding box center [0, 0] width 0 height 0
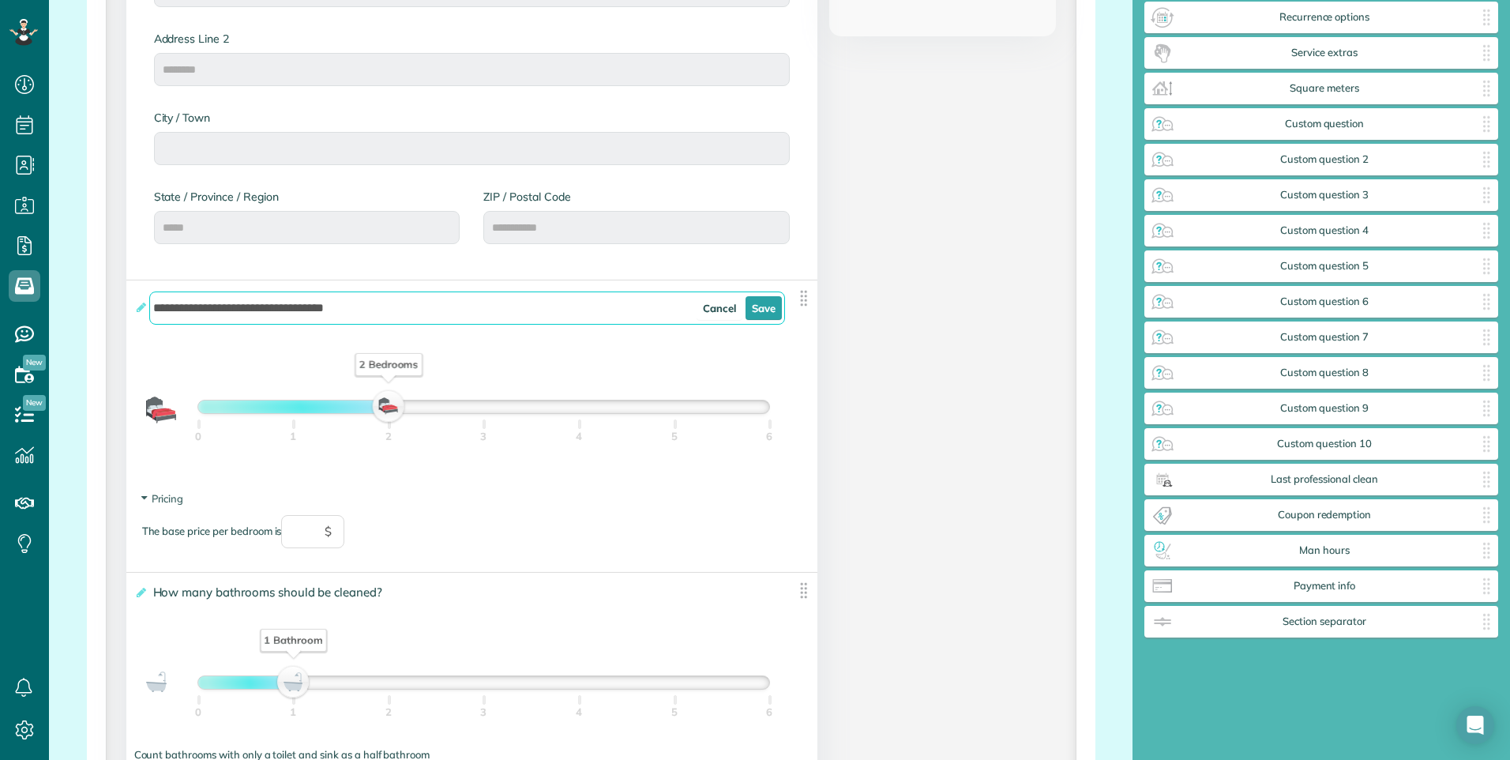
click at [794, 301] on img at bounding box center [804, 298] width 20 height 20
click at [741, 467] on div "0 1 2 3 4 5 6" at bounding box center [484, 444] width 572 height 63
click at [498, 312] on input "**********" at bounding box center [467, 307] width 637 height 33
click at [762, 312] on link "Save" at bounding box center [764, 308] width 36 height 24
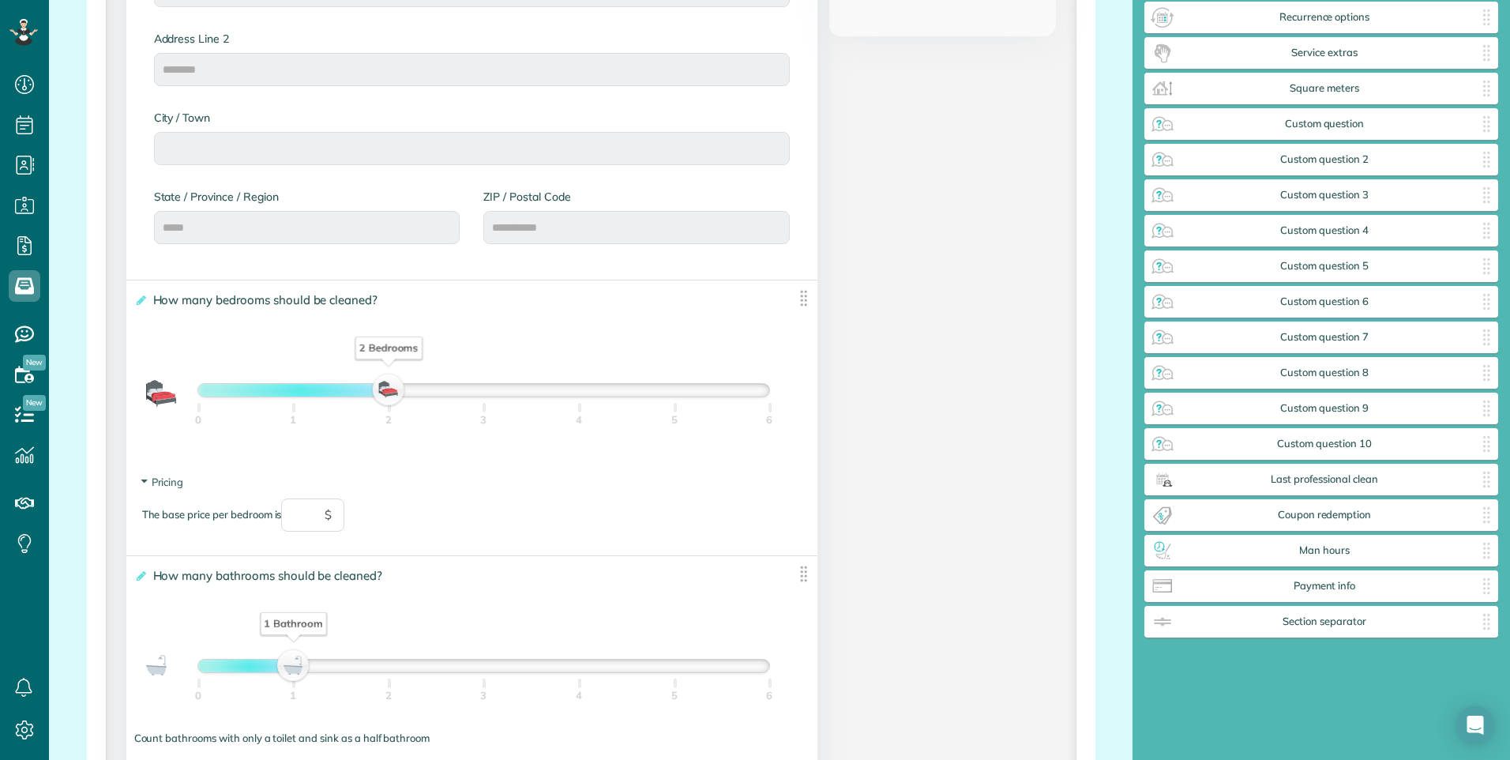
click at [798, 301] on img at bounding box center [804, 298] width 20 height 20
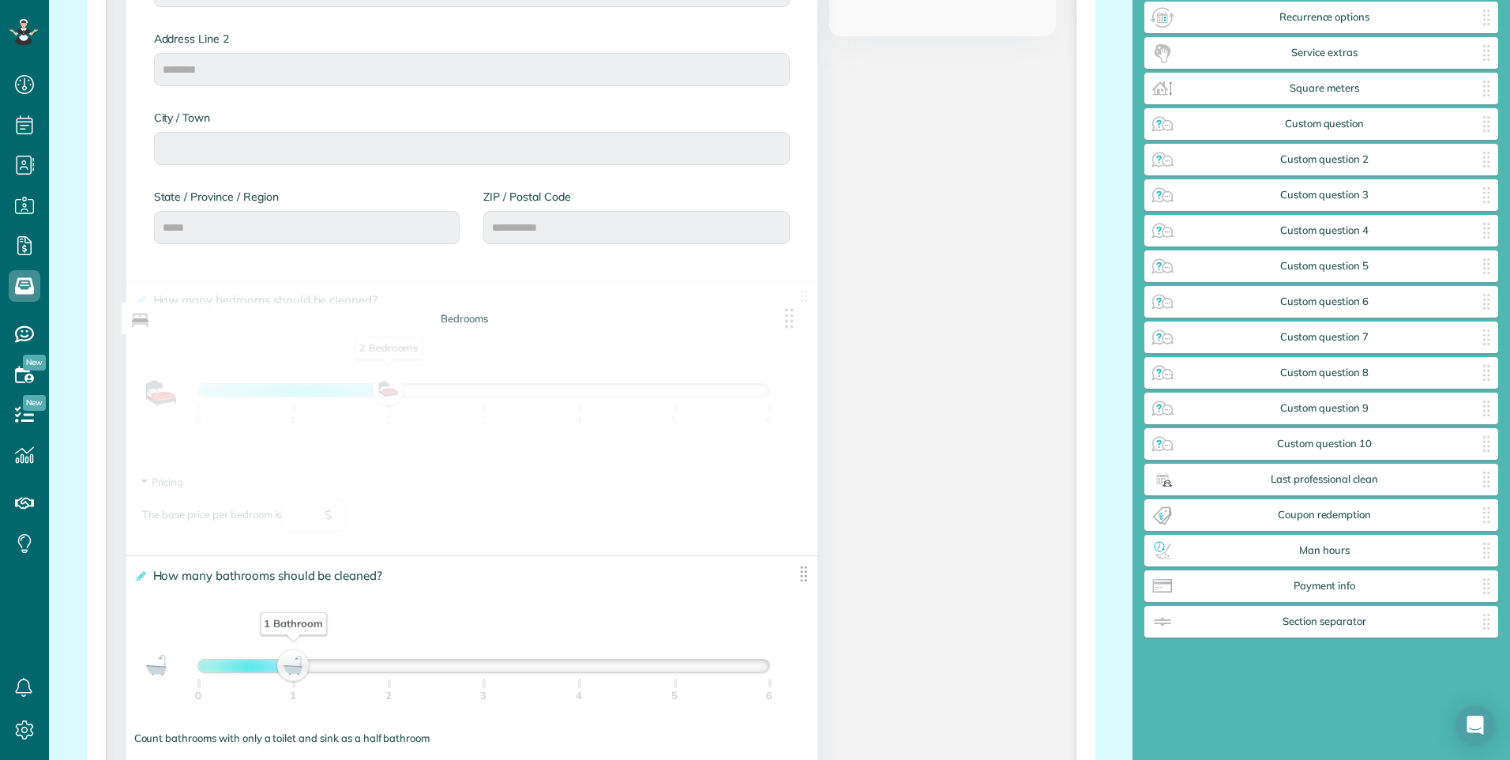
drag, startPoint x: 798, startPoint y: 301, endPoint x: 795, endPoint y: 310, distance: 10.0
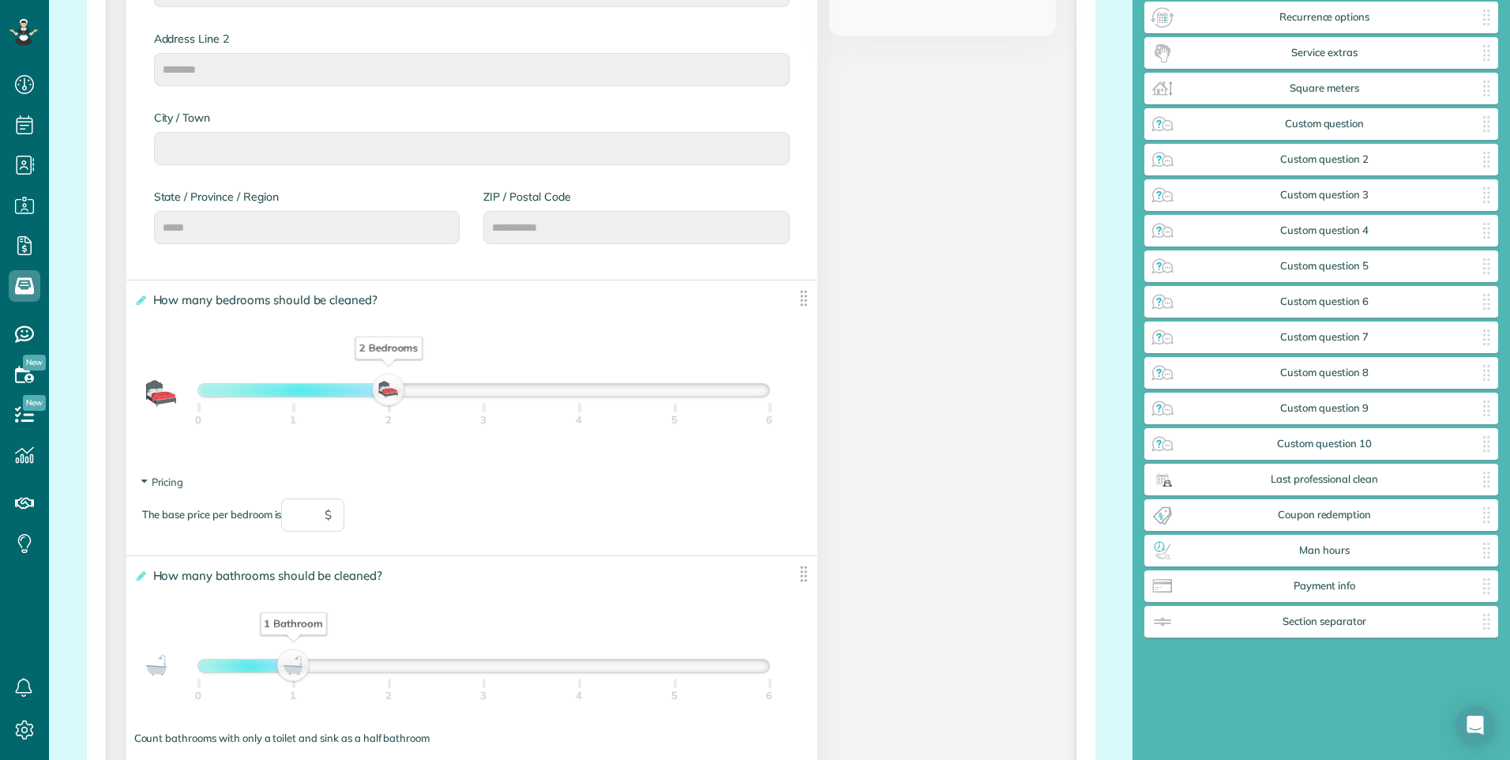
click at [388, 393] on div "2 Bedrooms" at bounding box center [388, 390] width 27 height 22
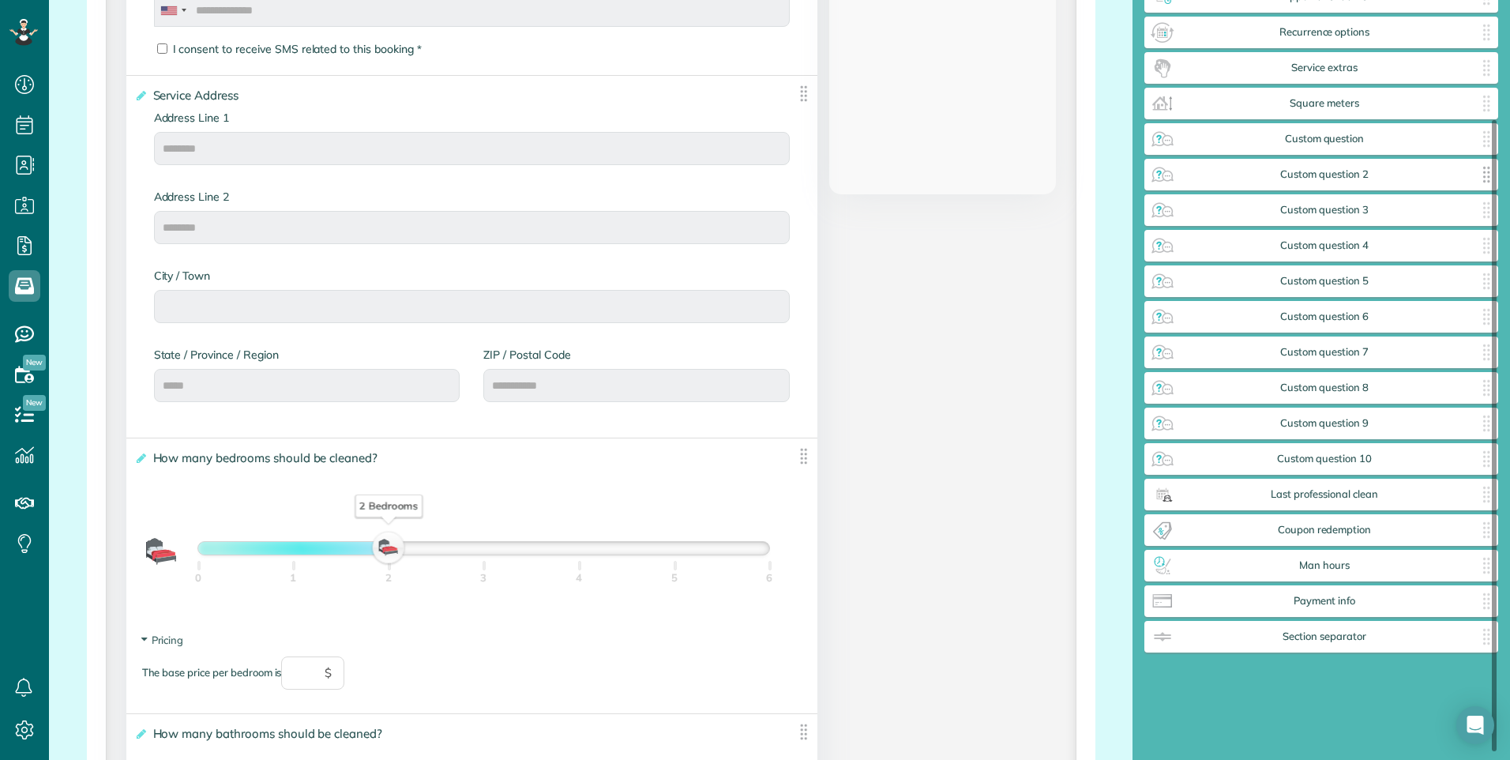
scroll to position [152, 0]
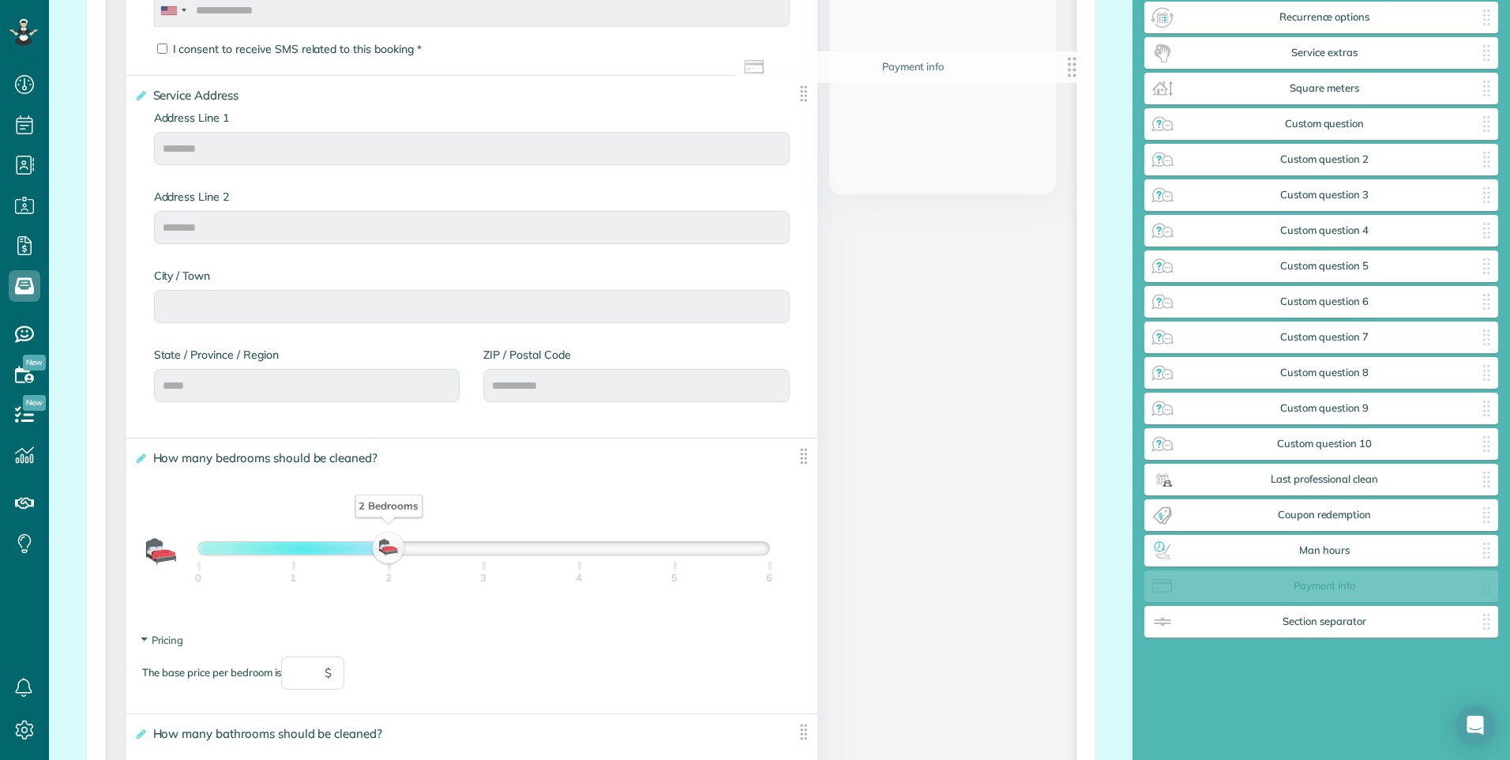
drag, startPoint x: 1385, startPoint y: 599, endPoint x: 975, endPoint y: 80, distance: 661.8
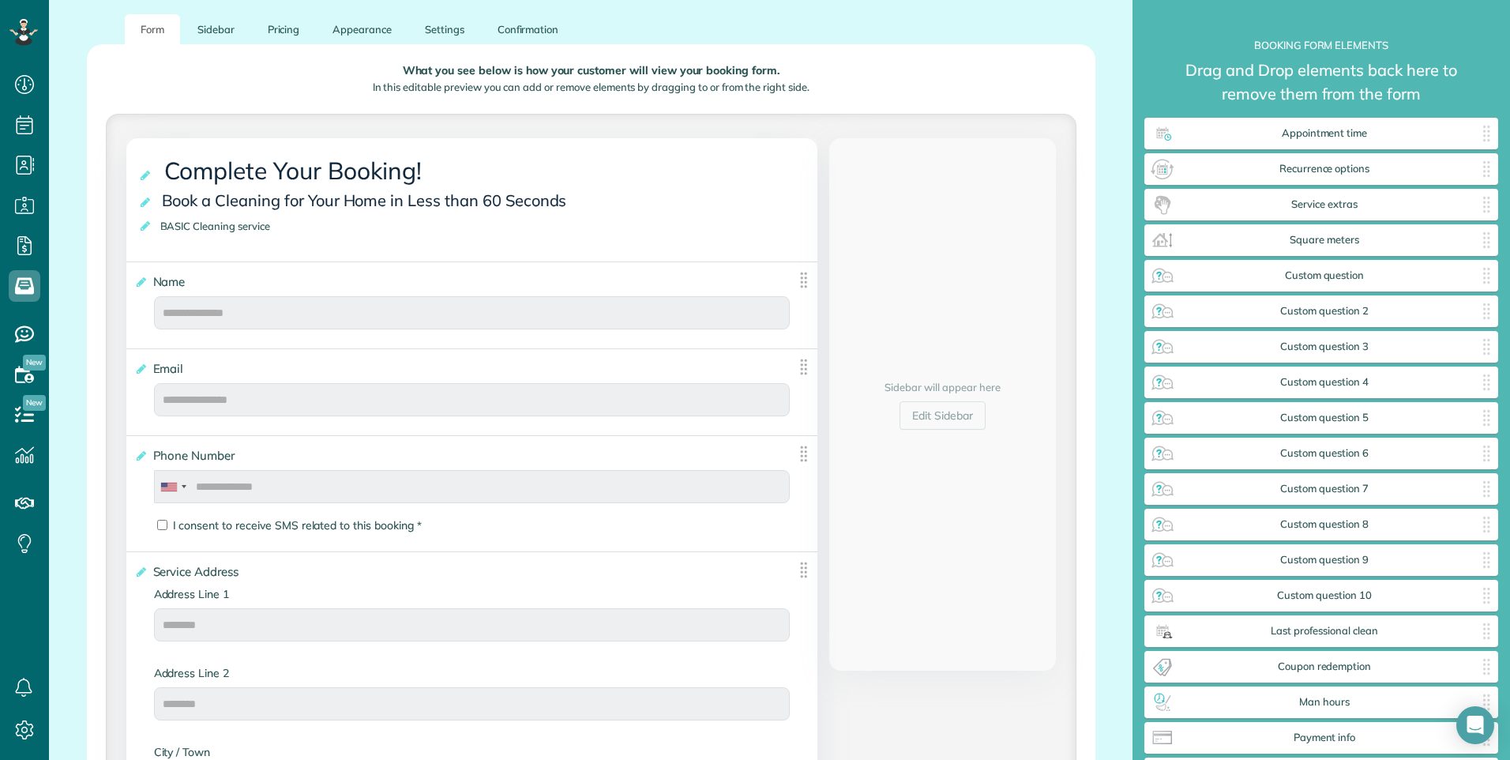
scroll to position [79, 0]
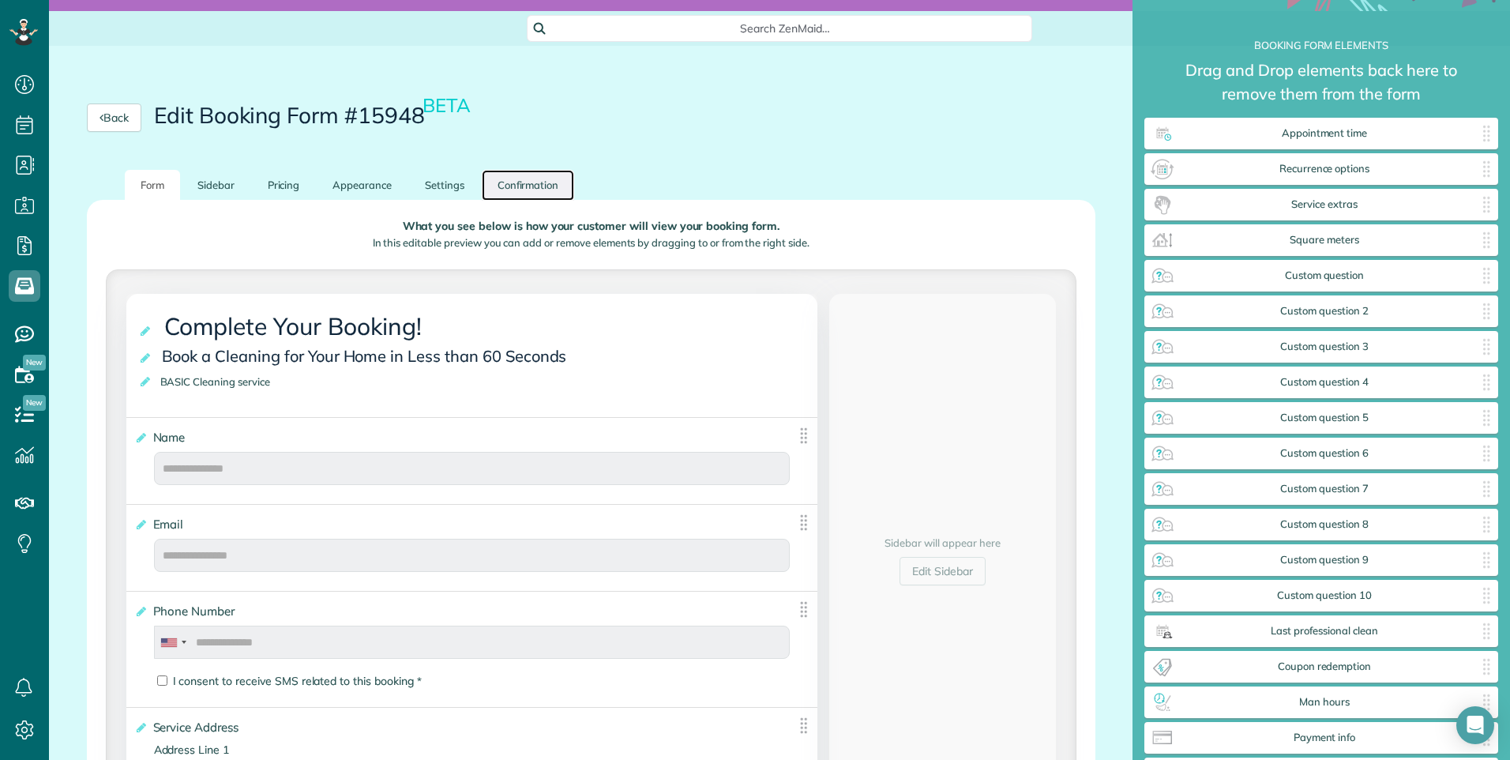
click at [498, 178] on link "Confirmation" at bounding box center [528, 185] width 93 height 31
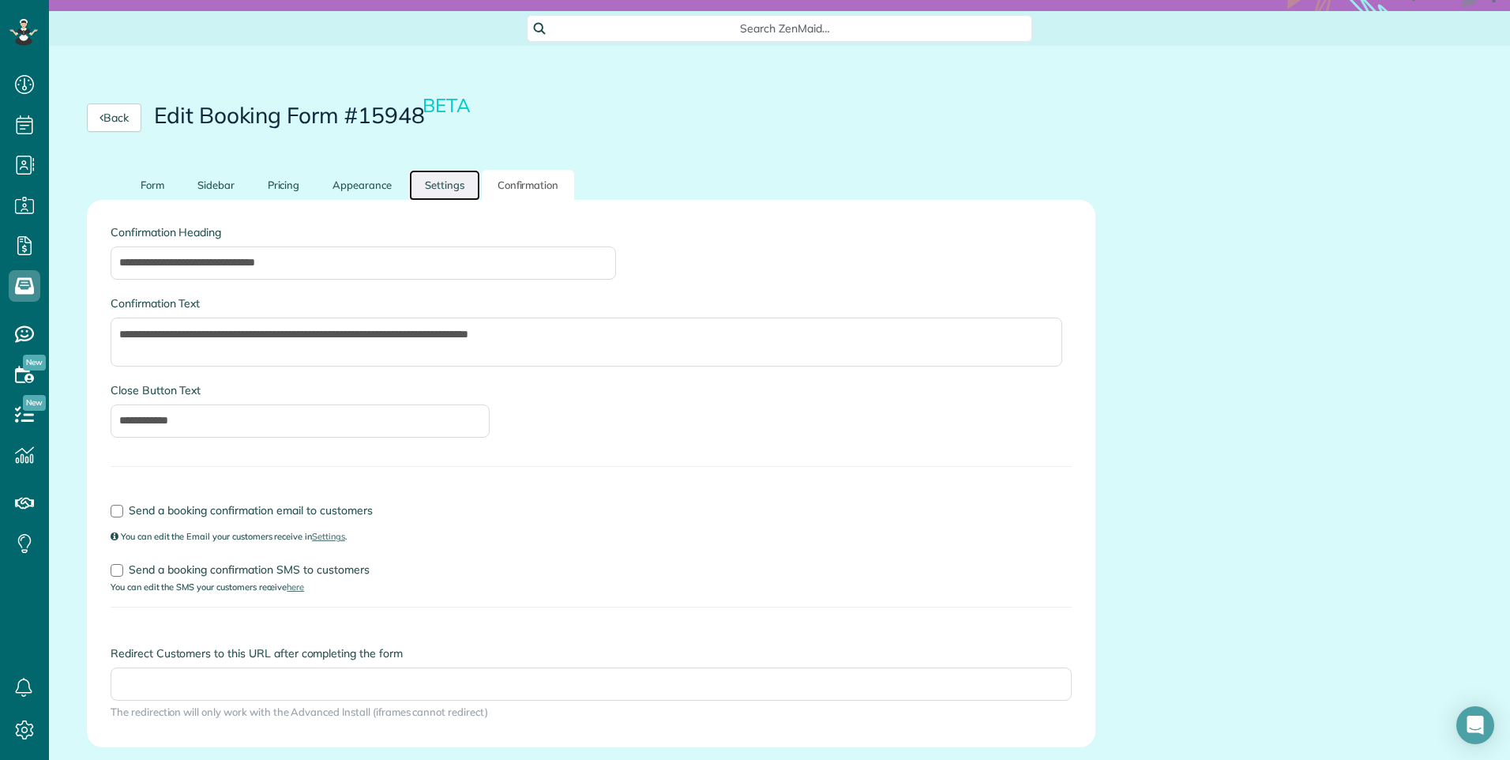
click at [457, 175] on link "Settings" at bounding box center [444, 185] width 71 height 31
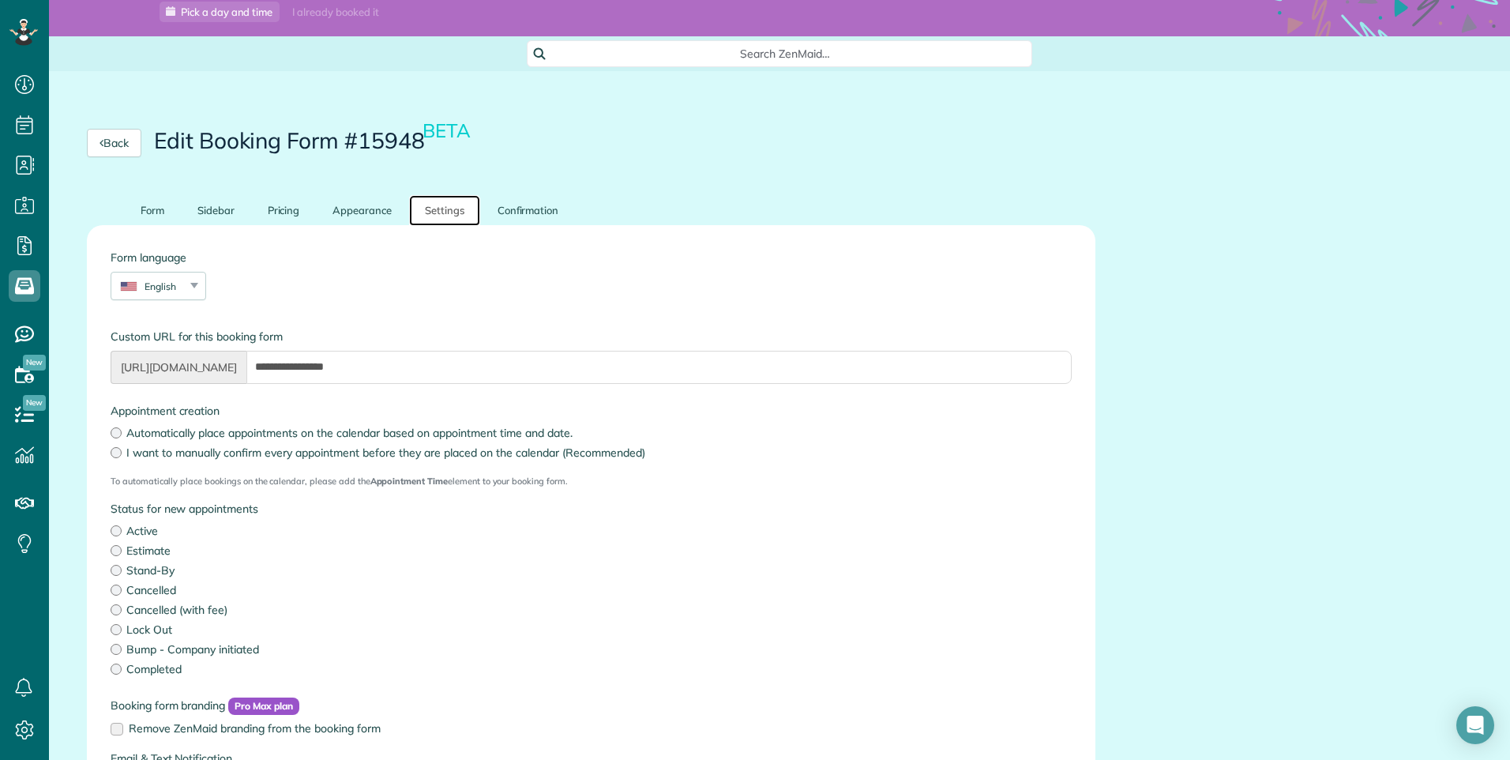
scroll to position [0, 0]
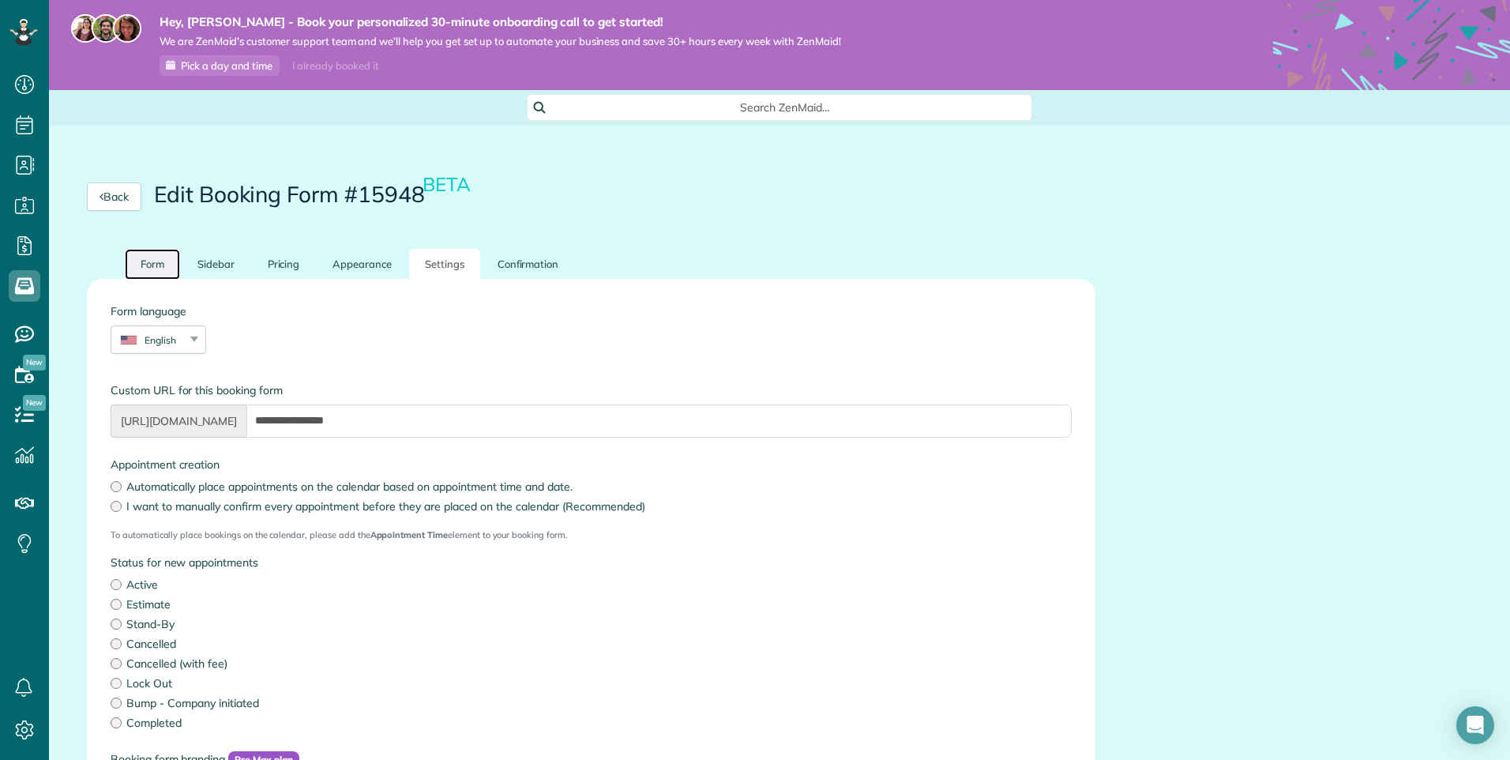
click at [148, 265] on link "Form" at bounding box center [152, 264] width 55 height 31
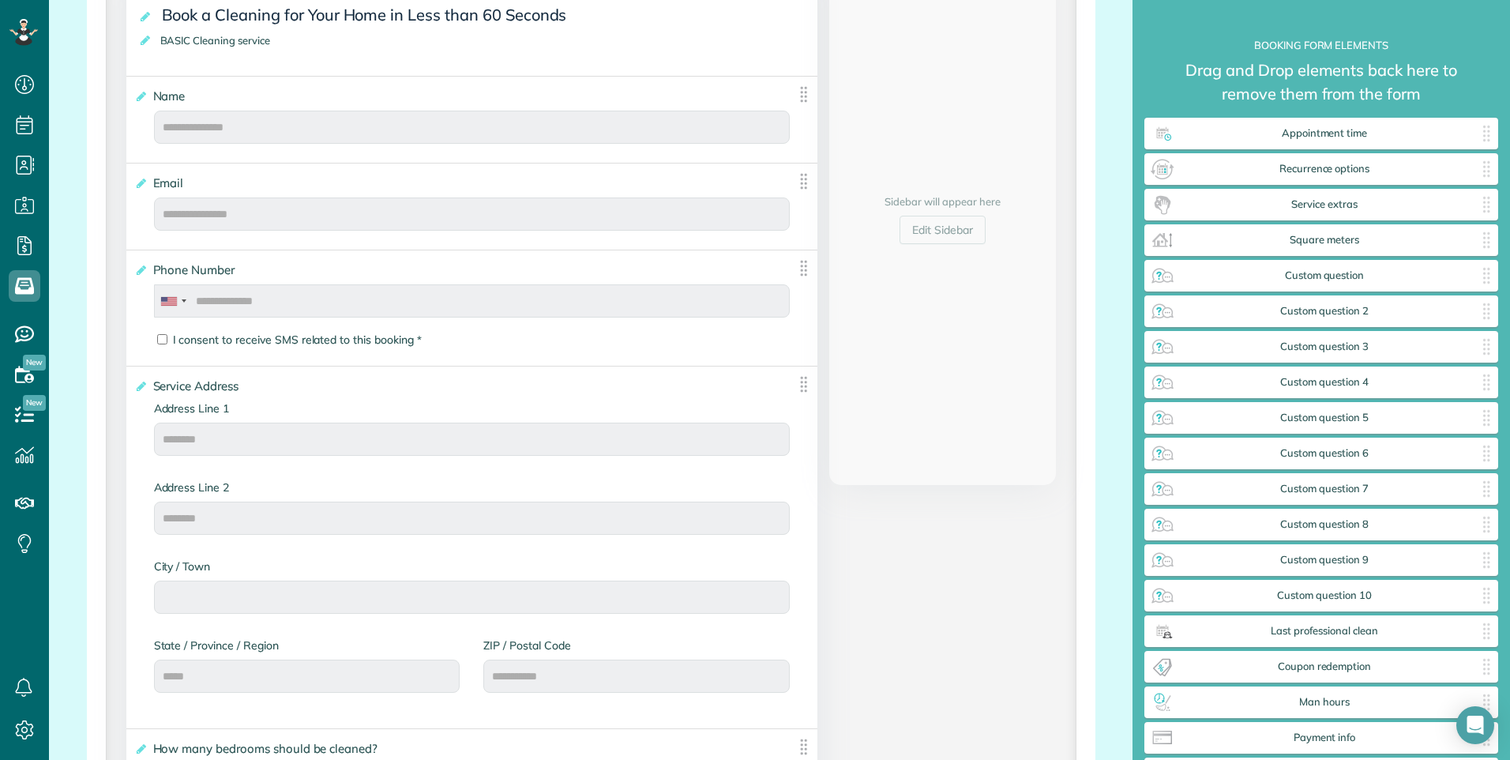
scroll to position [474, 0]
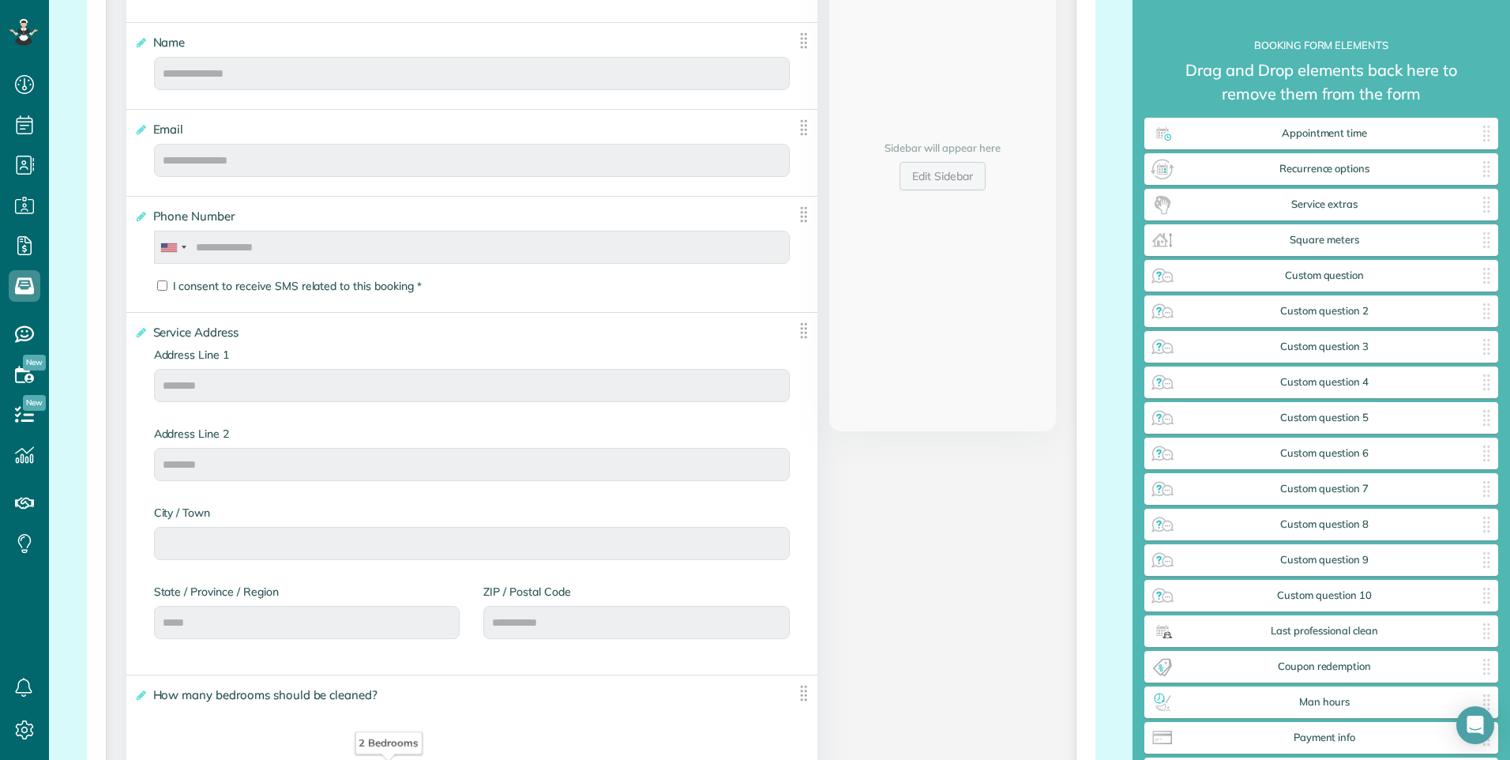
click at [930, 177] on link "Edit Sidebar" at bounding box center [943, 176] width 86 height 28
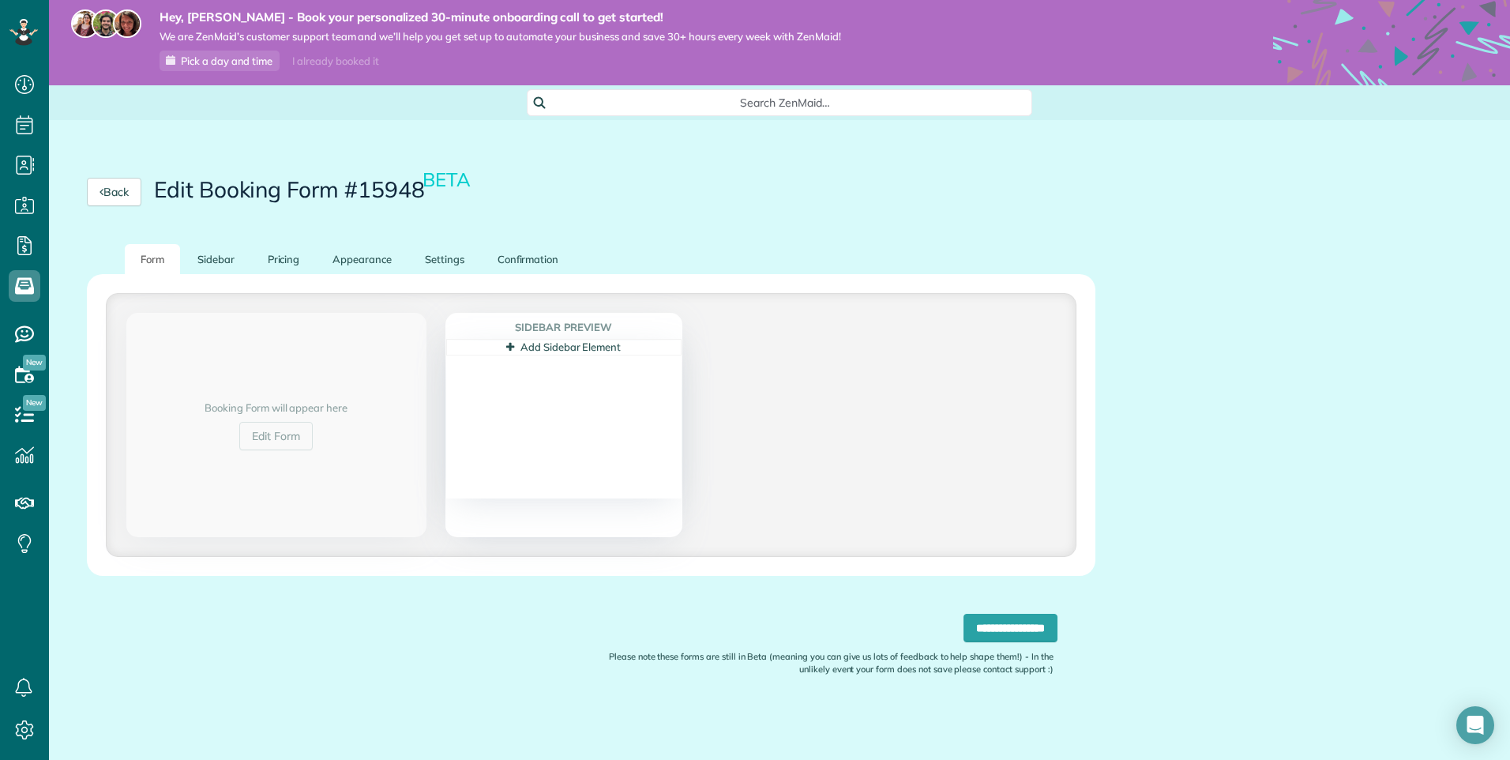
scroll to position [5, 0]
click at [285, 259] on link "Pricing" at bounding box center [284, 259] width 64 height 31
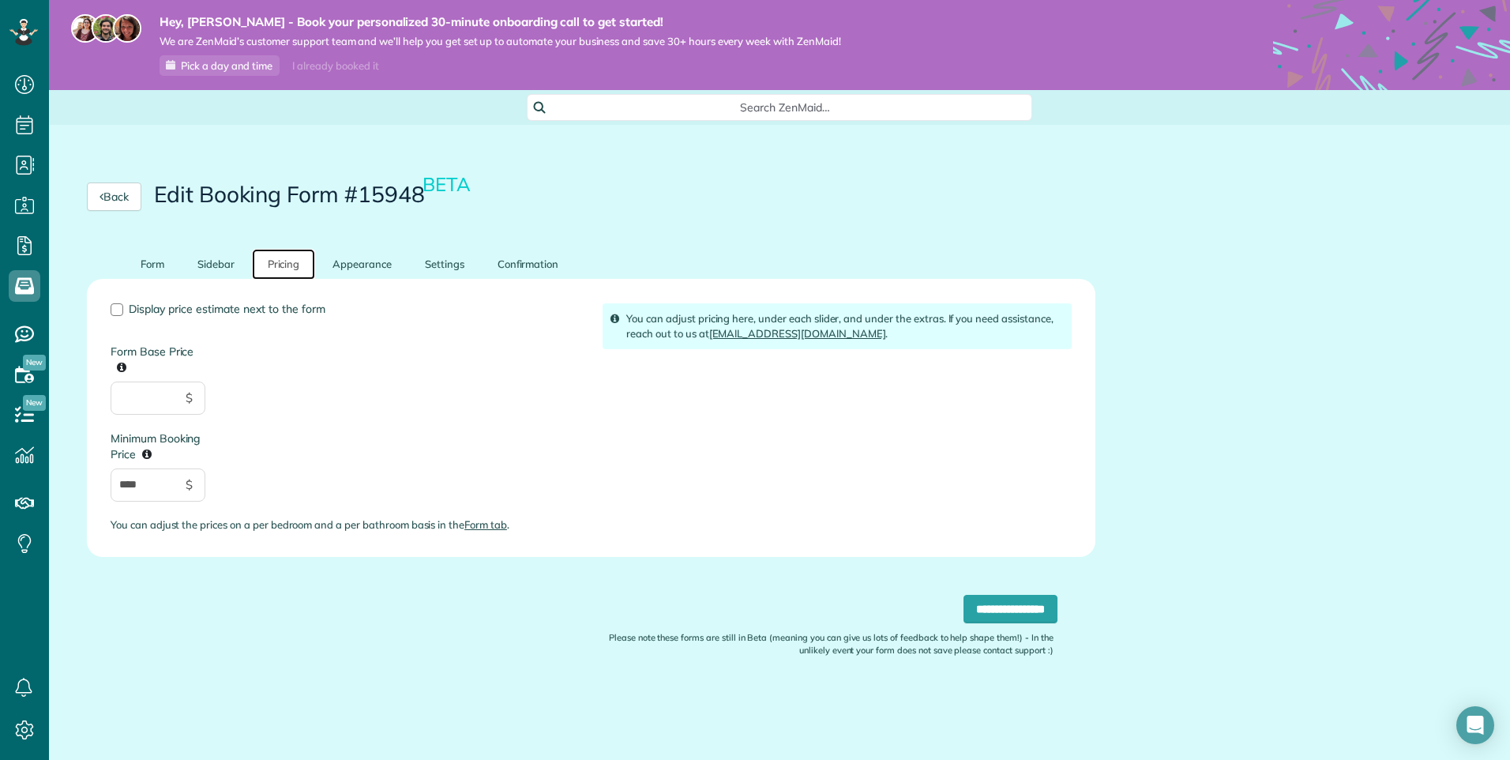
scroll to position [0, 0]
click at [131, 406] on input "Form Base Price" at bounding box center [158, 397] width 95 height 33
click at [143, 484] on input "****" at bounding box center [158, 484] width 95 height 33
click at [371, 257] on link "Appearance" at bounding box center [362, 264] width 91 height 31
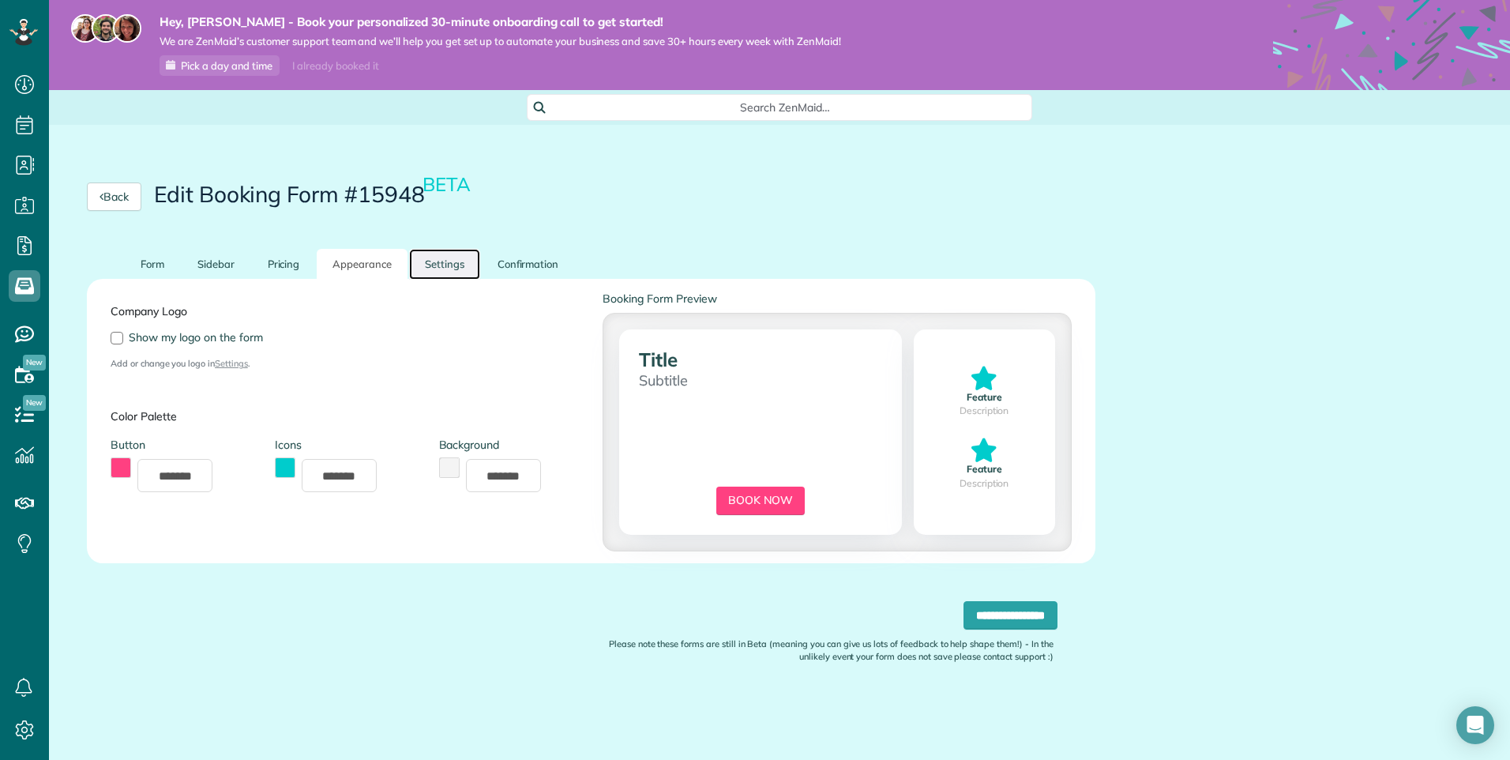
click at [451, 264] on link "Settings" at bounding box center [444, 264] width 71 height 31
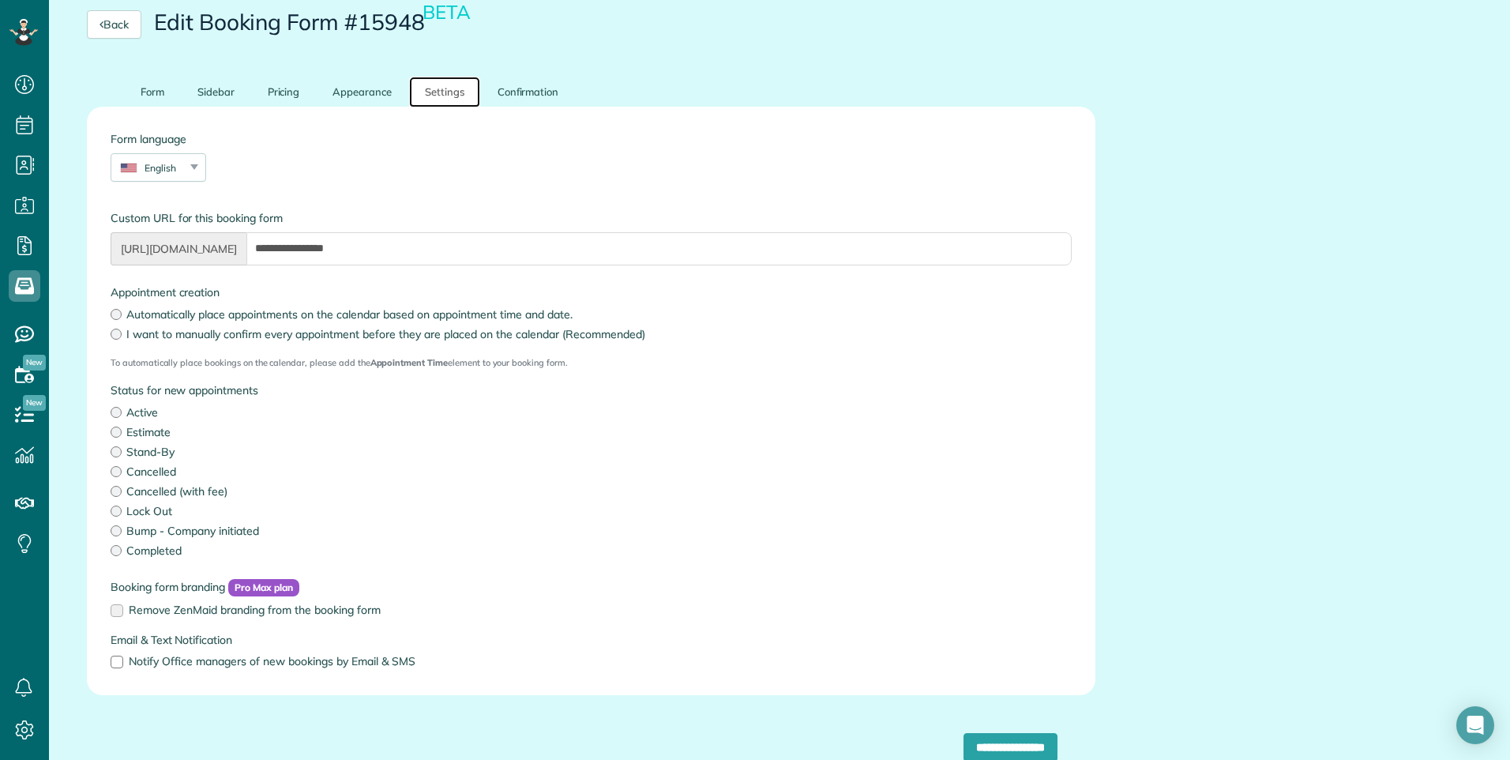
scroll to position [237, 0]
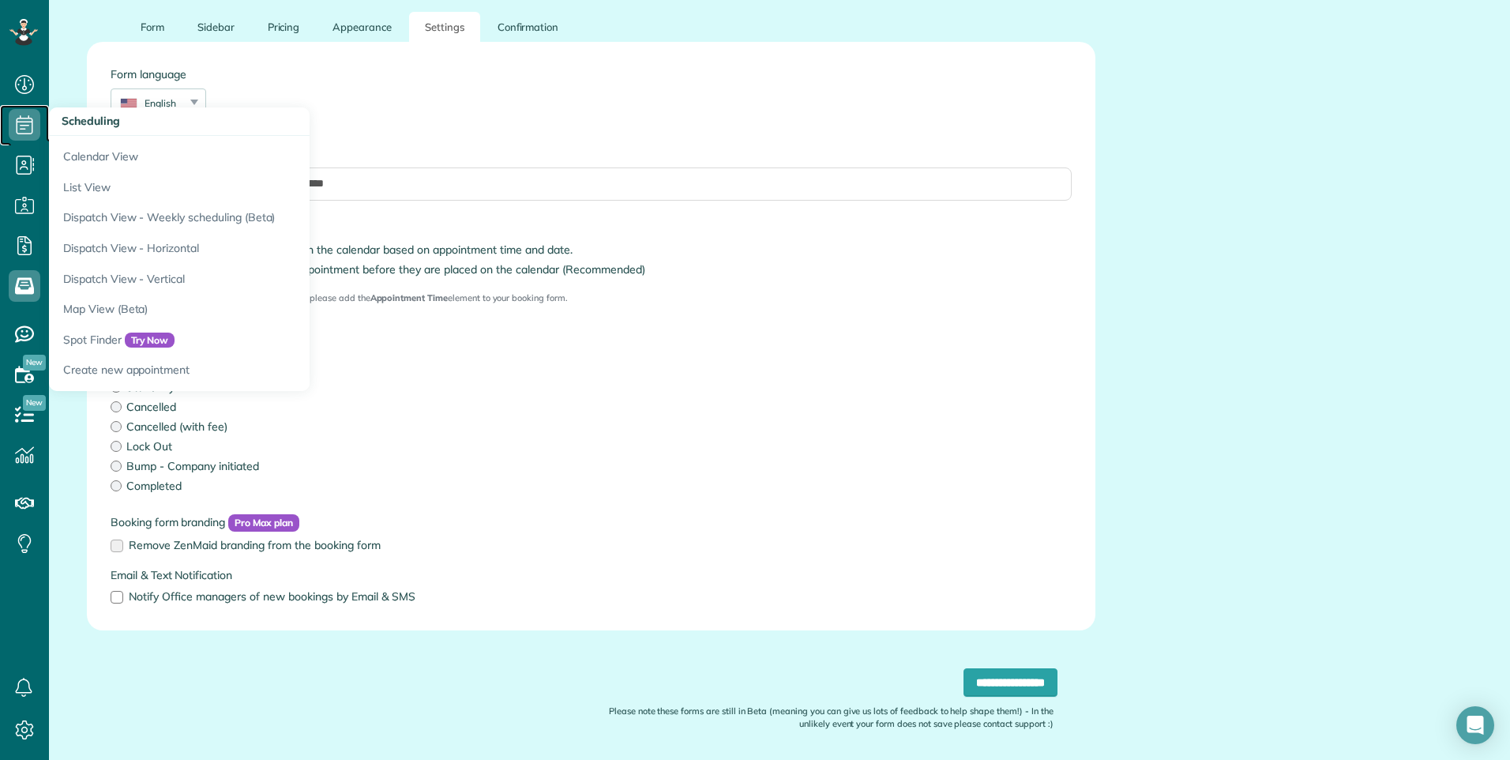
click at [19, 123] on icon at bounding box center [25, 125] width 32 height 32
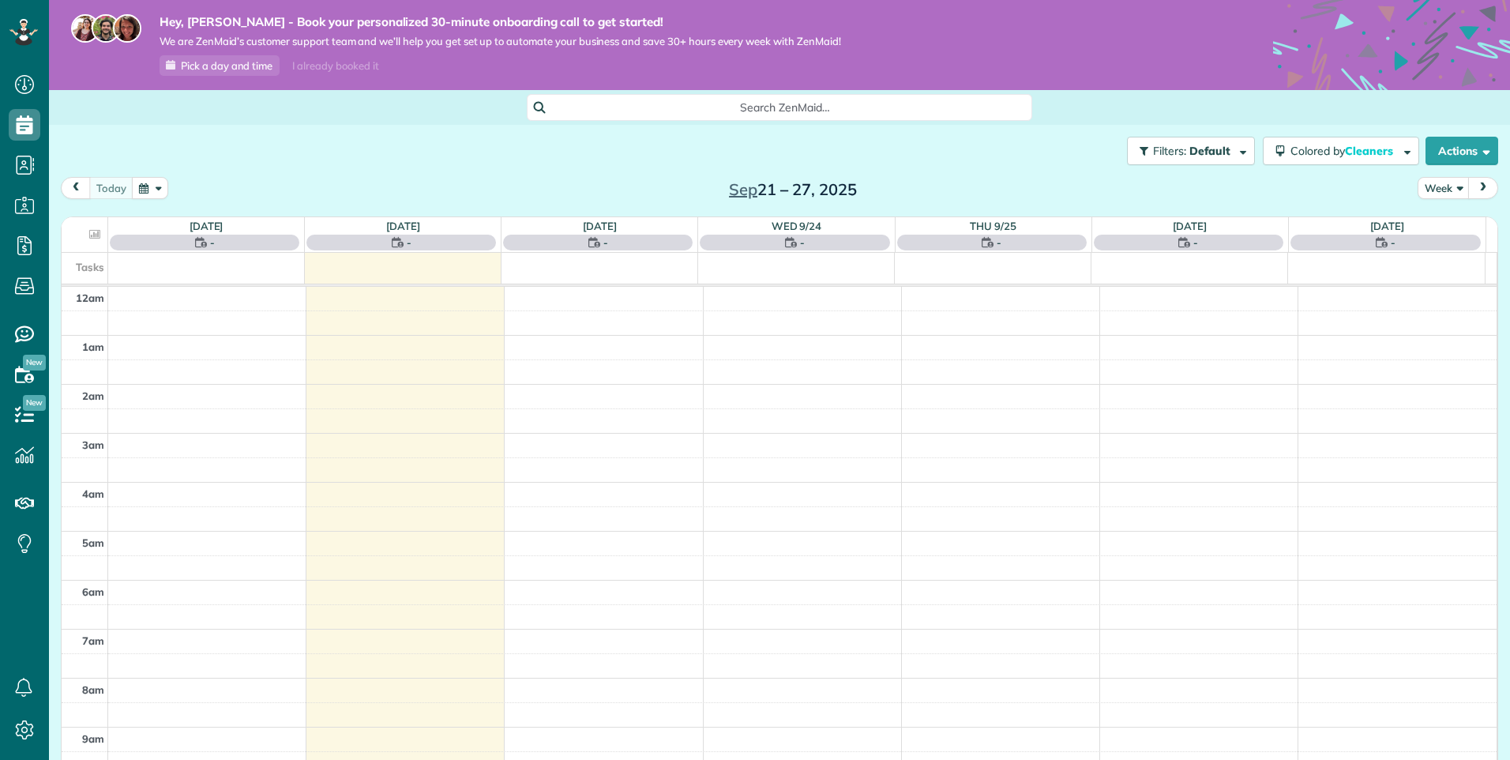
scroll to position [344, 0]
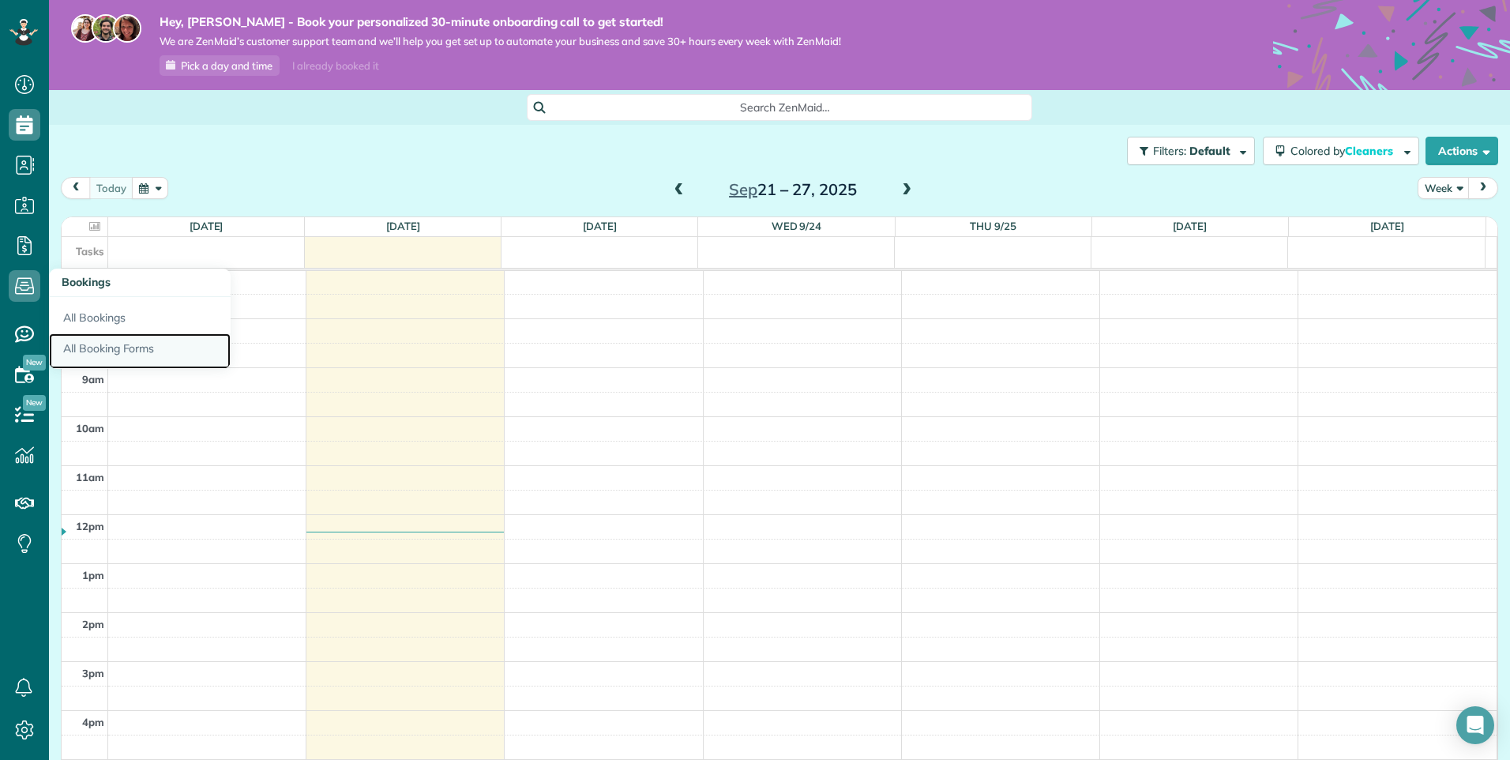
click at [141, 344] on link "All Booking Forms" at bounding box center [140, 351] width 182 height 36
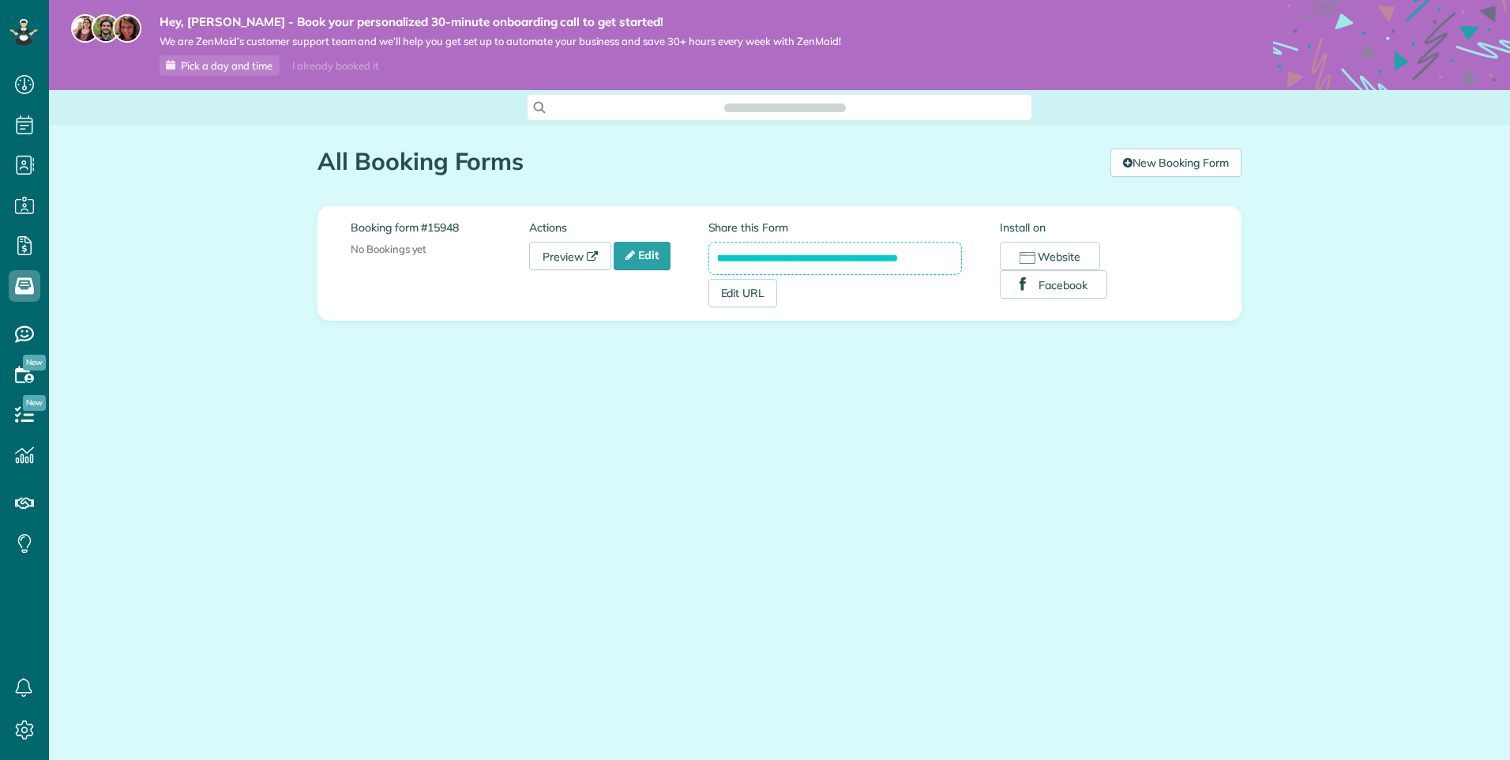
scroll to position [7, 7]
click at [638, 255] on link "Edit" at bounding box center [642, 256] width 57 height 28
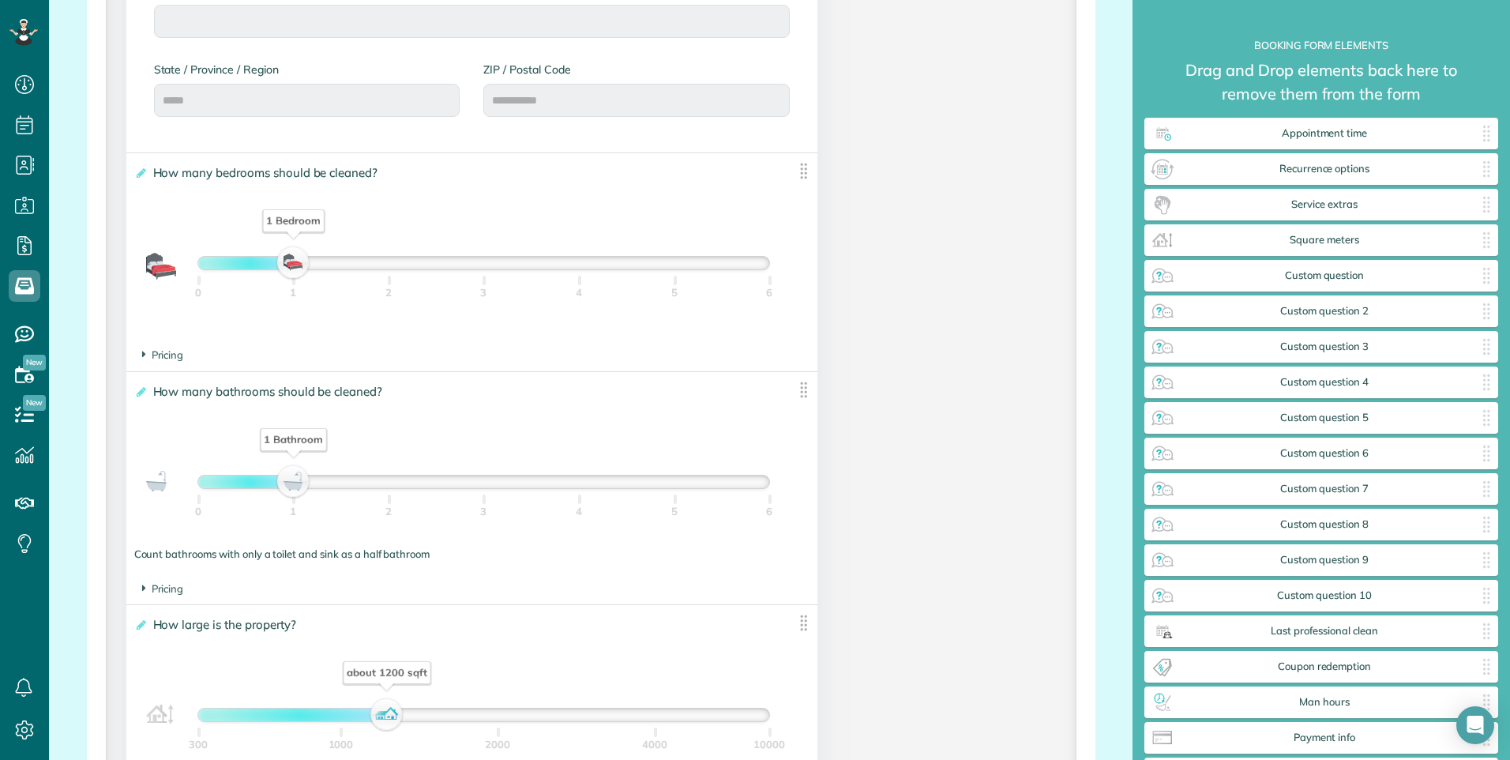
scroll to position [1264, 0]
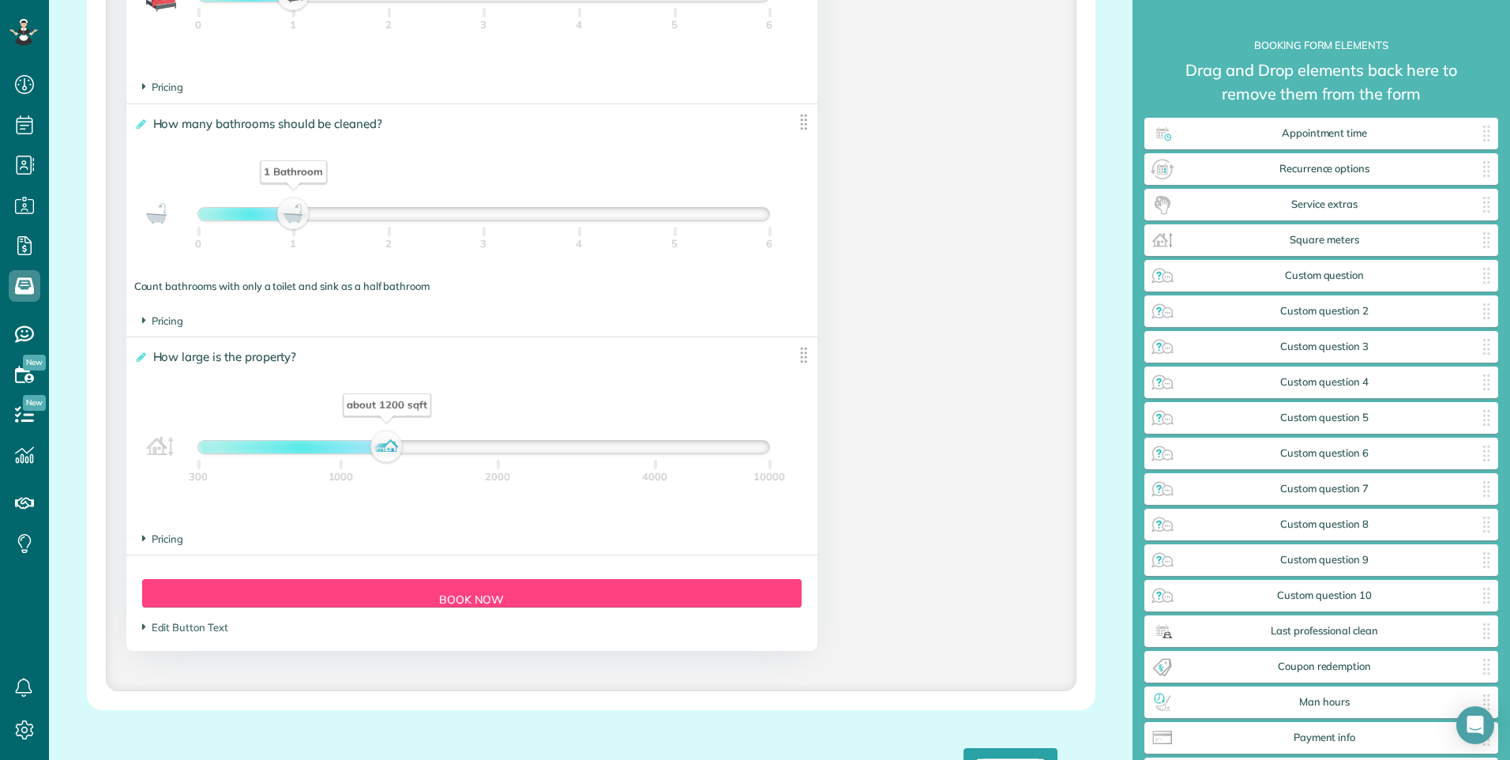
click at [169, 633] on section "Edit Button Text ********" at bounding box center [472, 627] width 660 height 15
click at [144, 626] on icon at bounding box center [144, 626] width 4 height 13
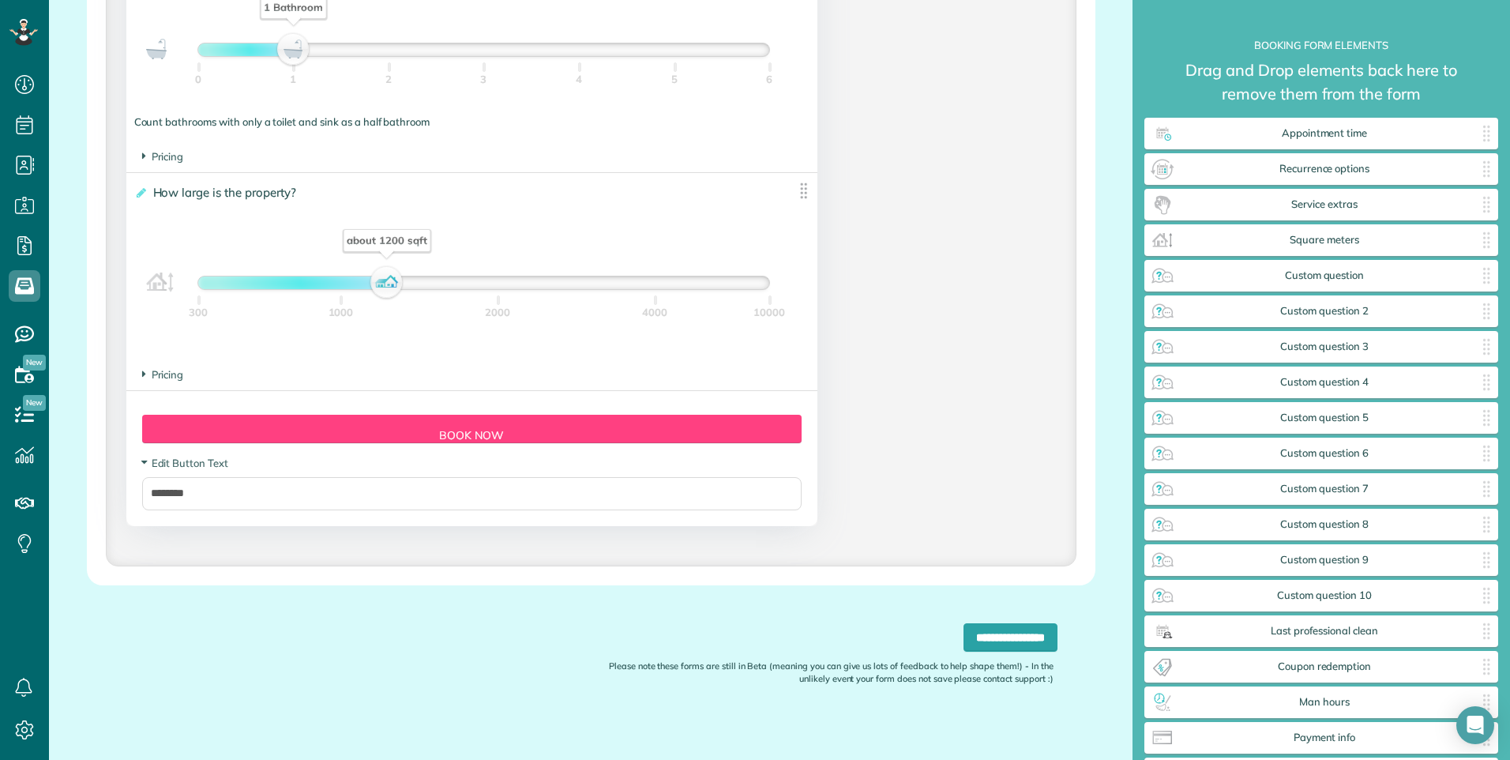
scroll to position [1437, 0]
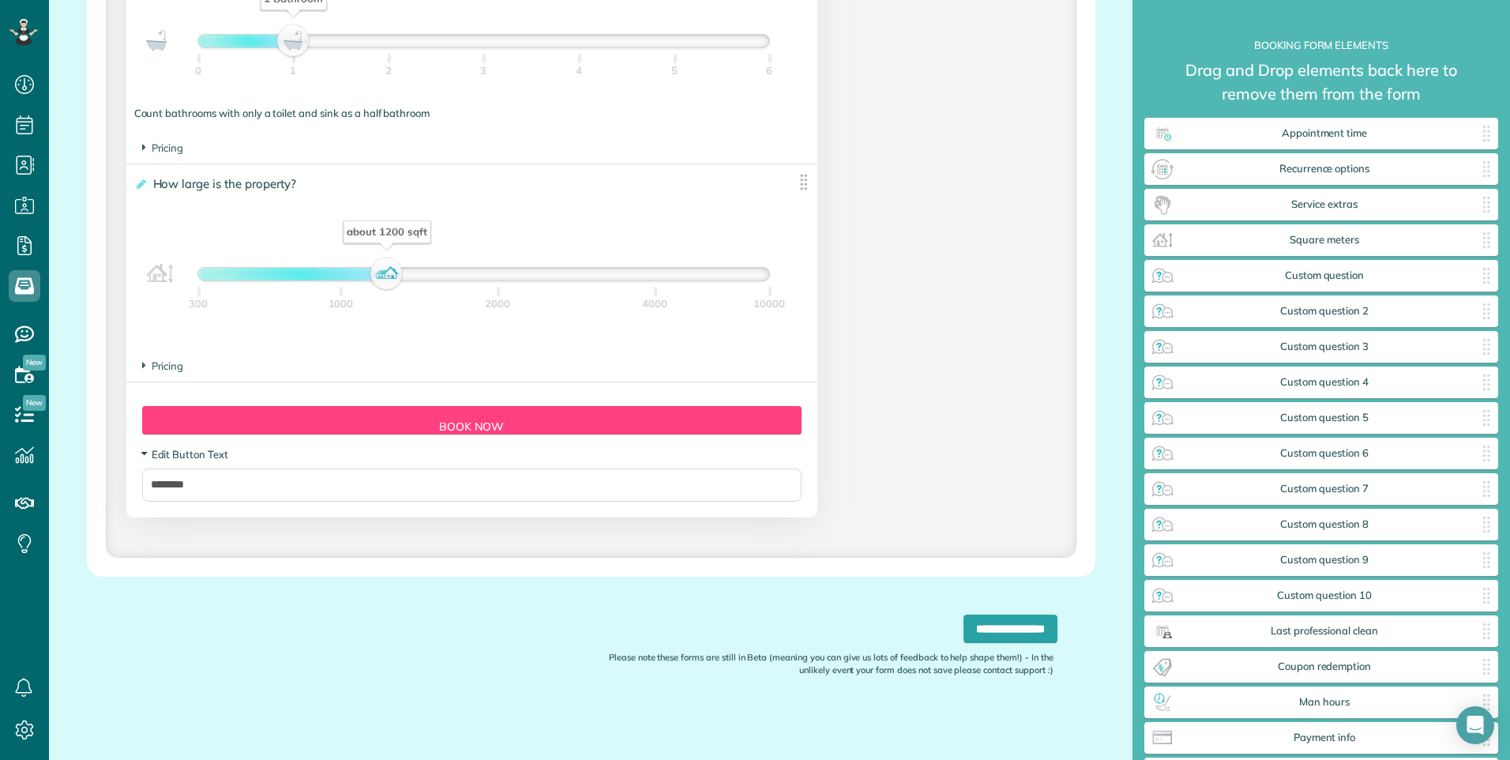
click at [148, 453] on icon at bounding box center [143, 454] width 13 height 4
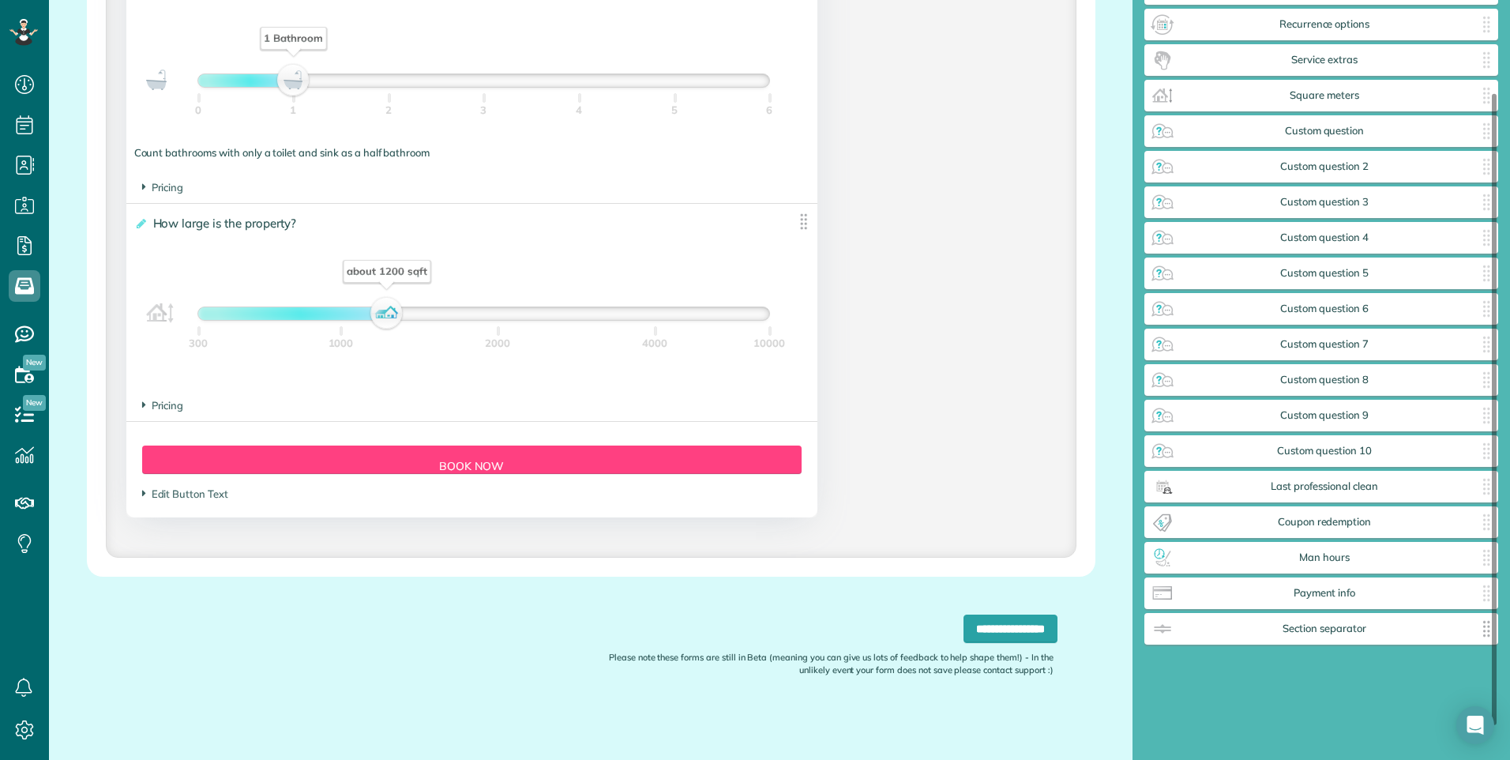
scroll to position [152, 0]
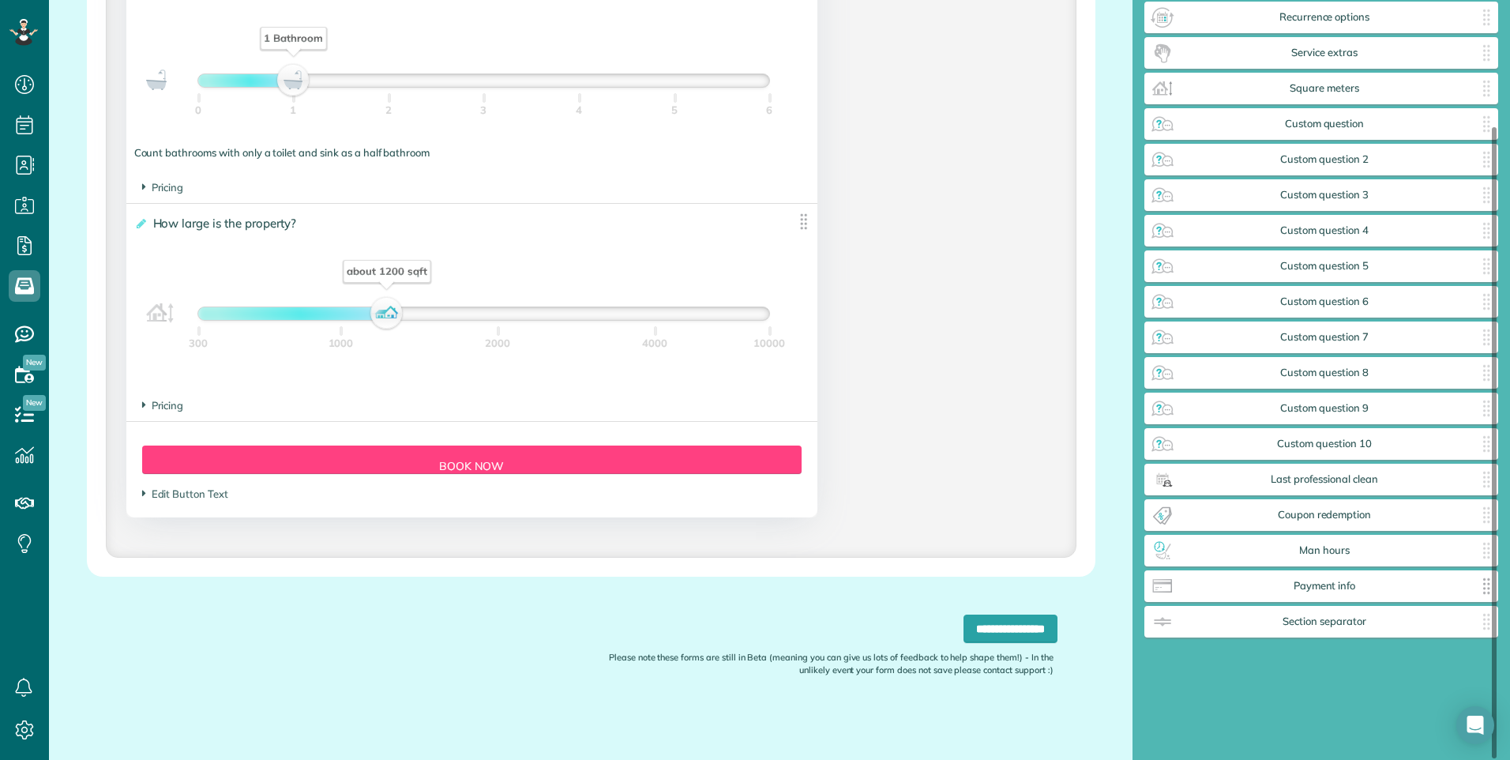
click at [1434, 590] on span "Payment info" at bounding box center [1324, 586] width 299 height 13
click at [1482, 590] on img at bounding box center [1486, 585] width 25 height 25
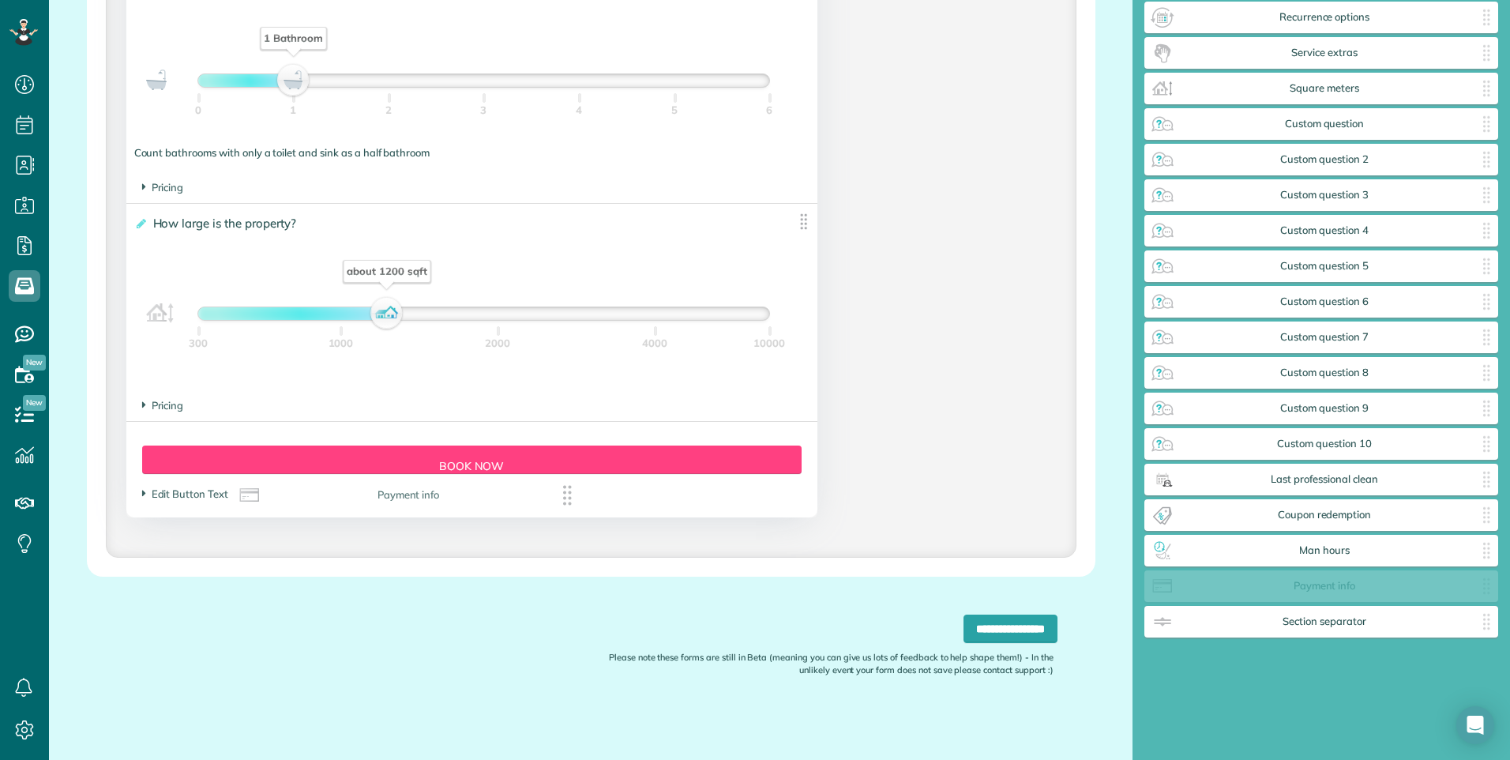
drag, startPoint x: 1437, startPoint y: 594, endPoint x: 523, endPoint y: 504, distance: 918.2
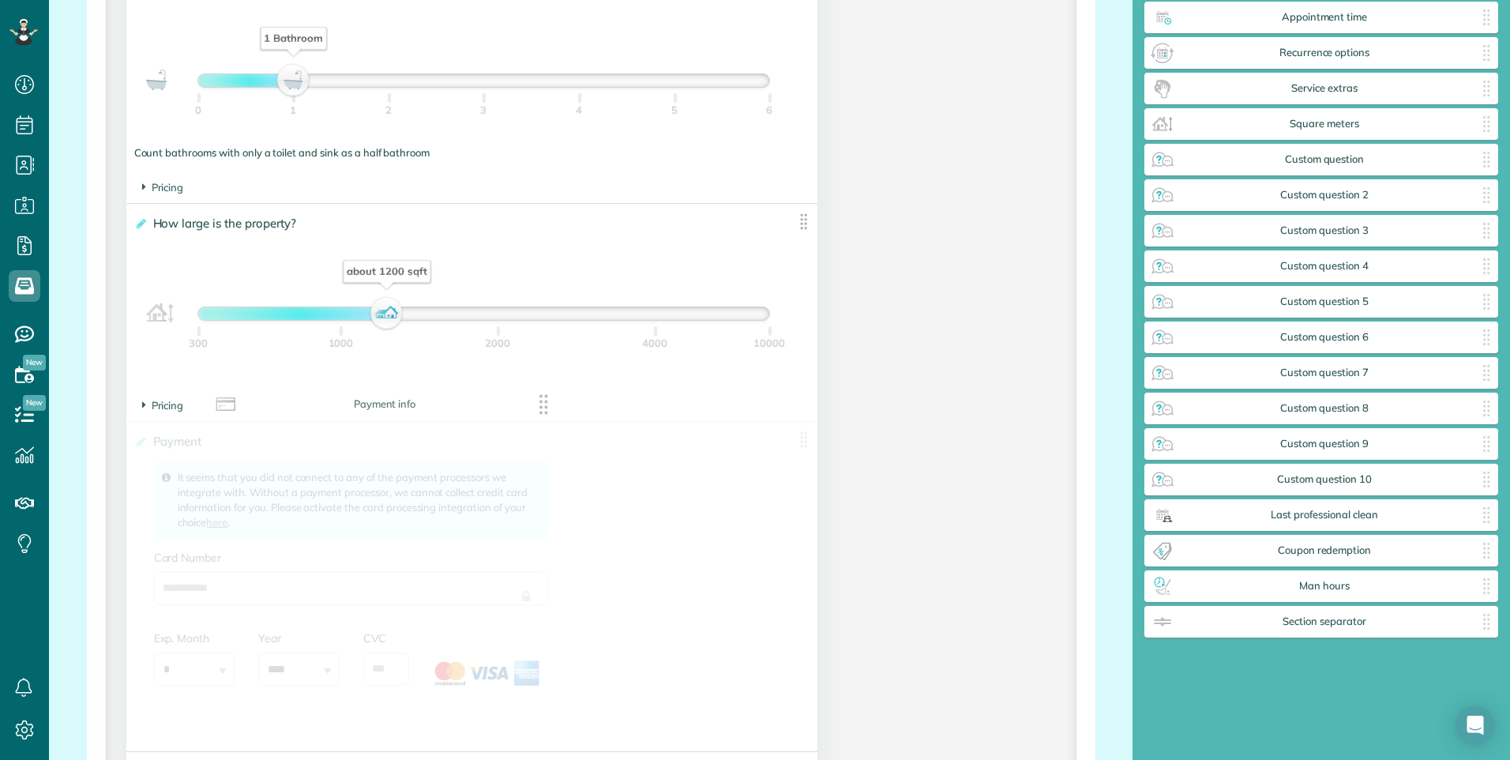
drag, startPoint x: 1451, startPoint y: 593, endPoint x: 514, endPoint y: 411, distance: 954.2
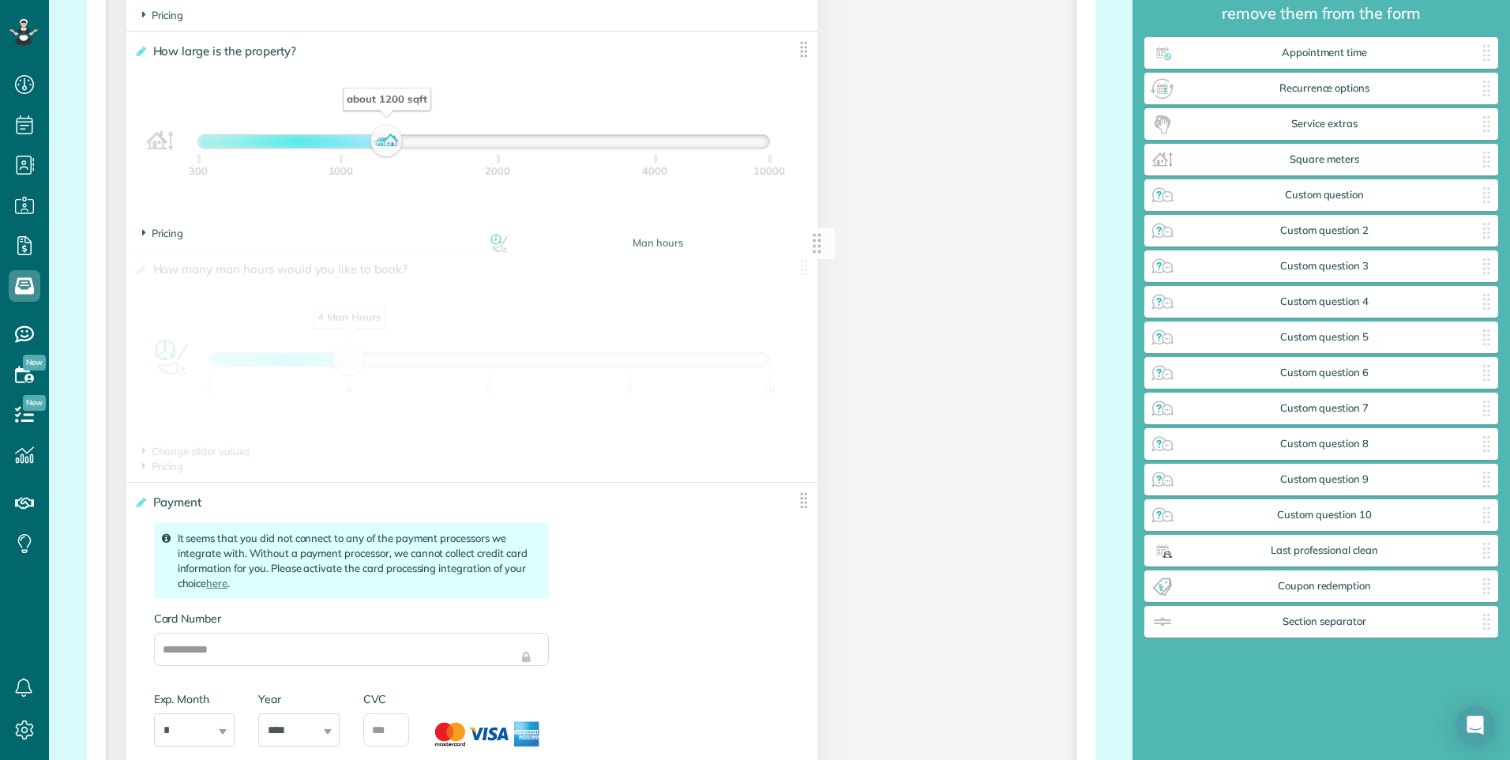
scroll to position [81, 0]
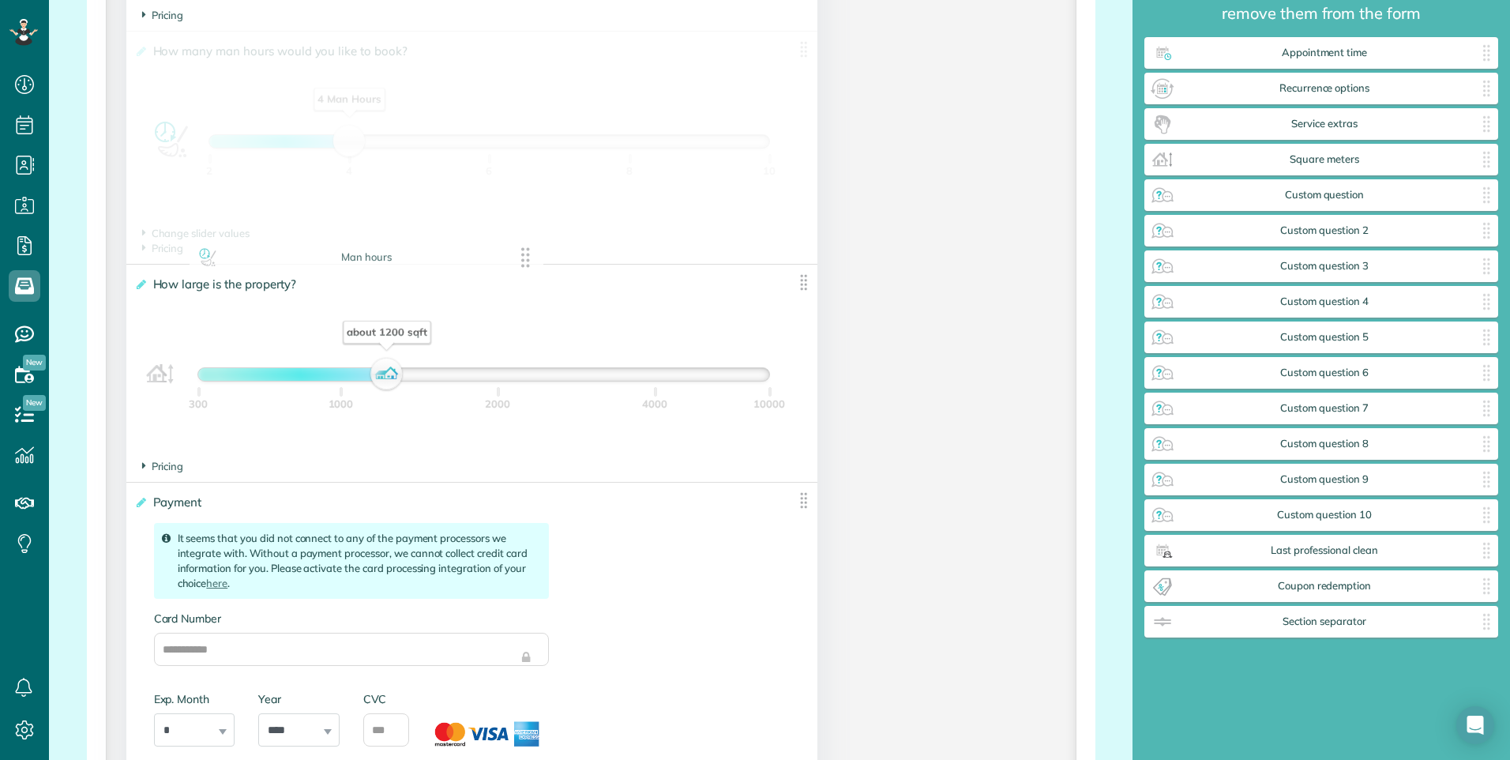
drag, startPoint x: 1373, startPoint y: 588, endPoint x: 418, endPoint y: 260, distance: 1010.3
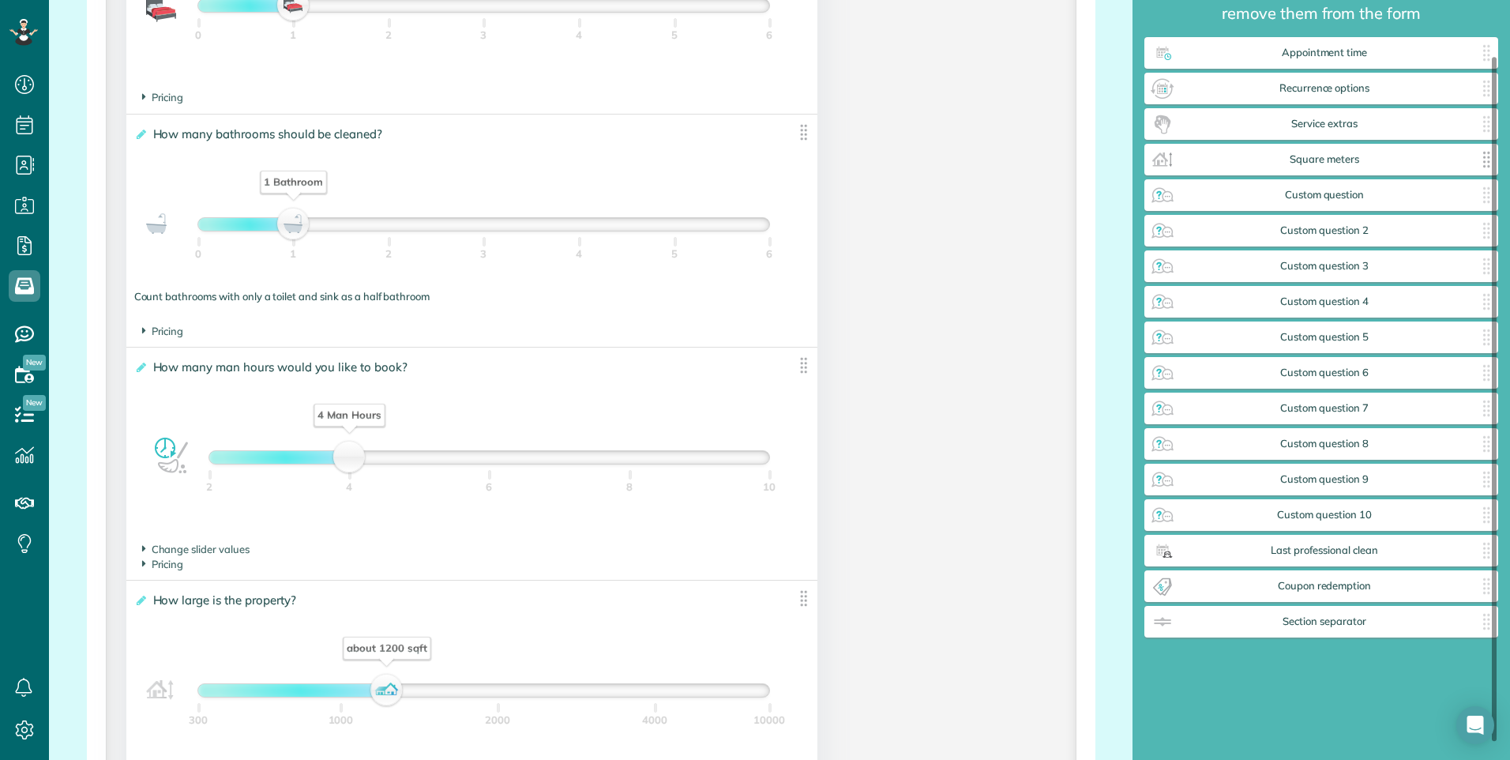
scroll to position [2, 0]
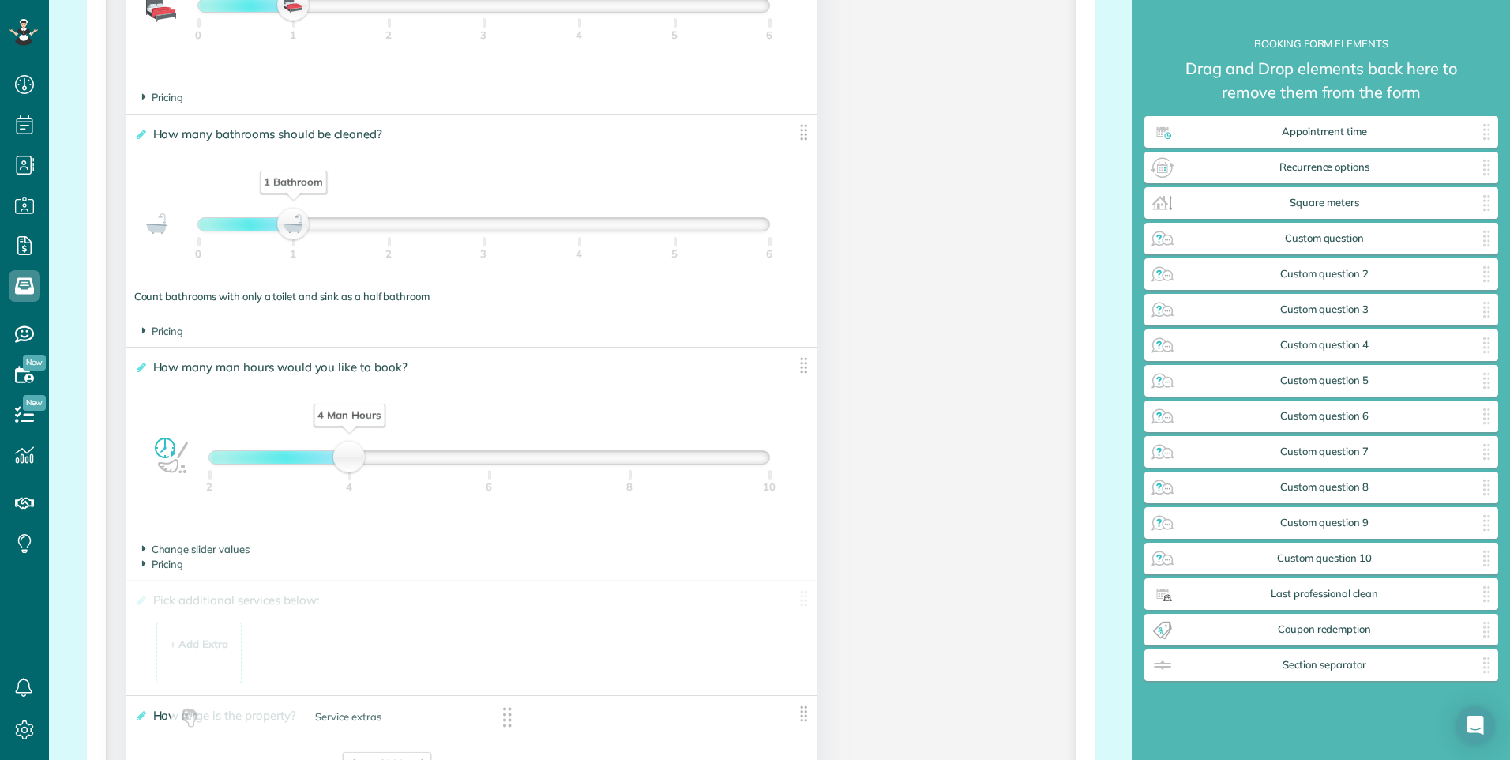
drag, startPoint x: 1370, startPoint y: 210, endPoint x: 394, endPoint y: 730, distance: 1105.9
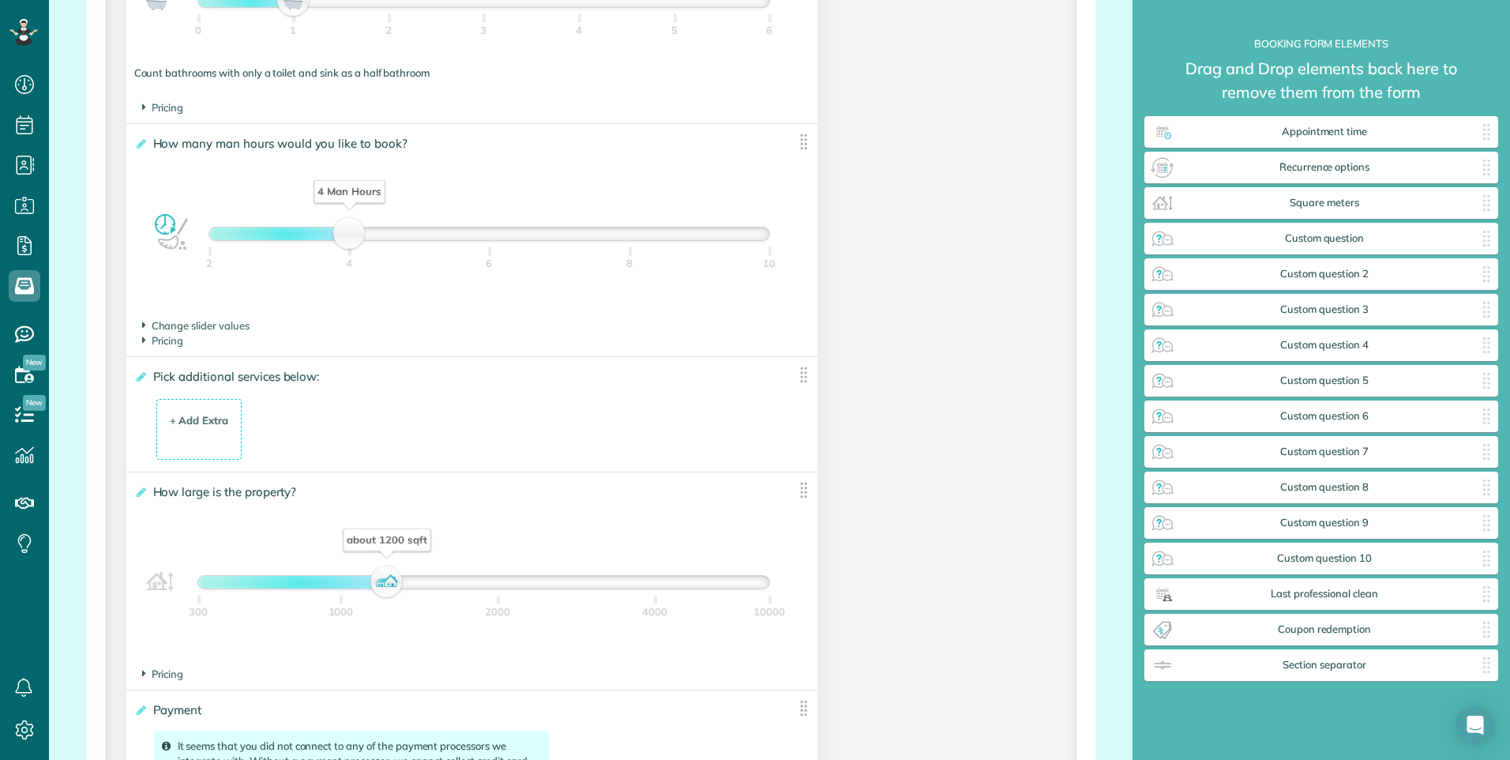
scroll to position [1490, 0]
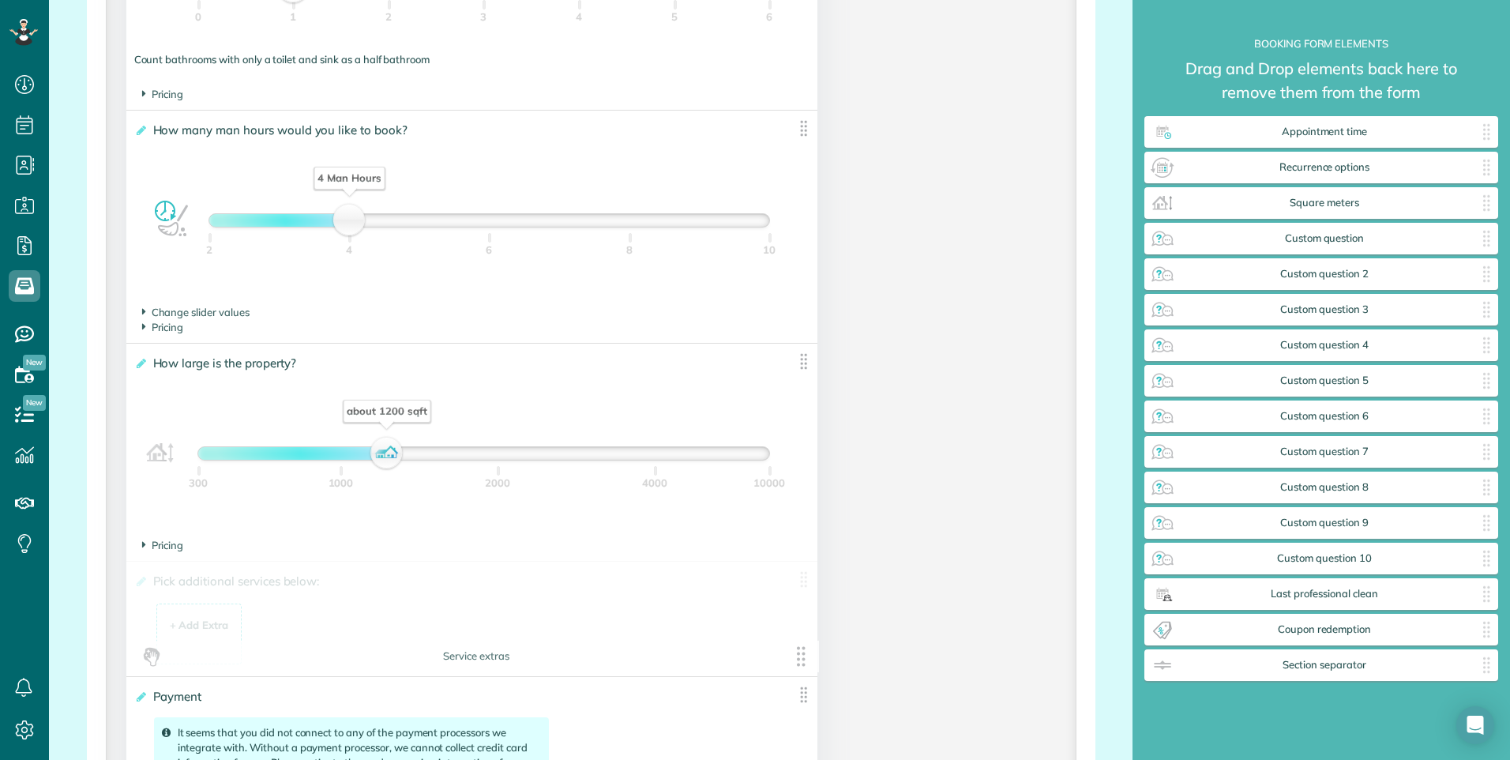
drag, startPoint x: 798, startPoint y: 365, endPoint x: 806, endPoint y: 663, distance: 298.7
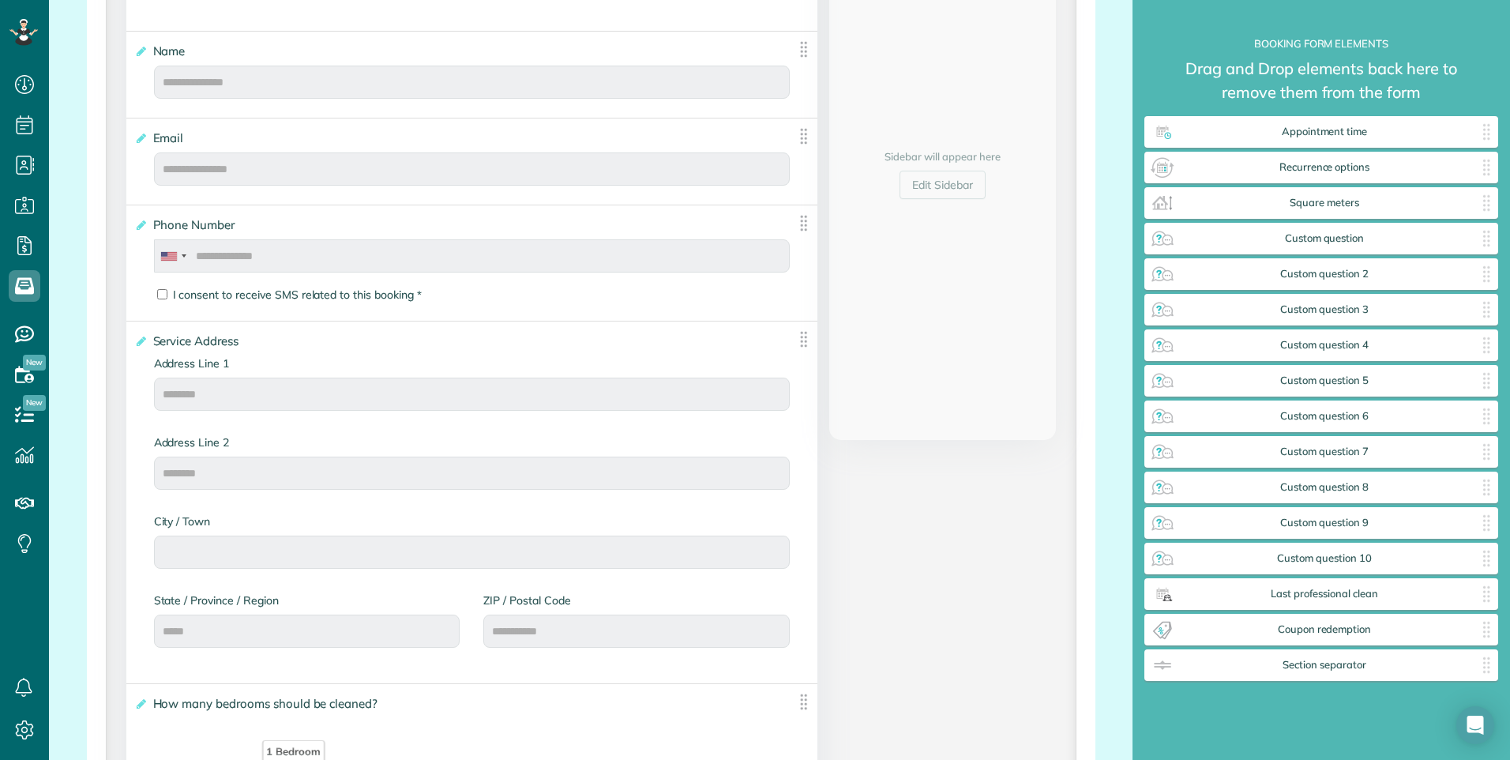
scroll to position [464, 0]
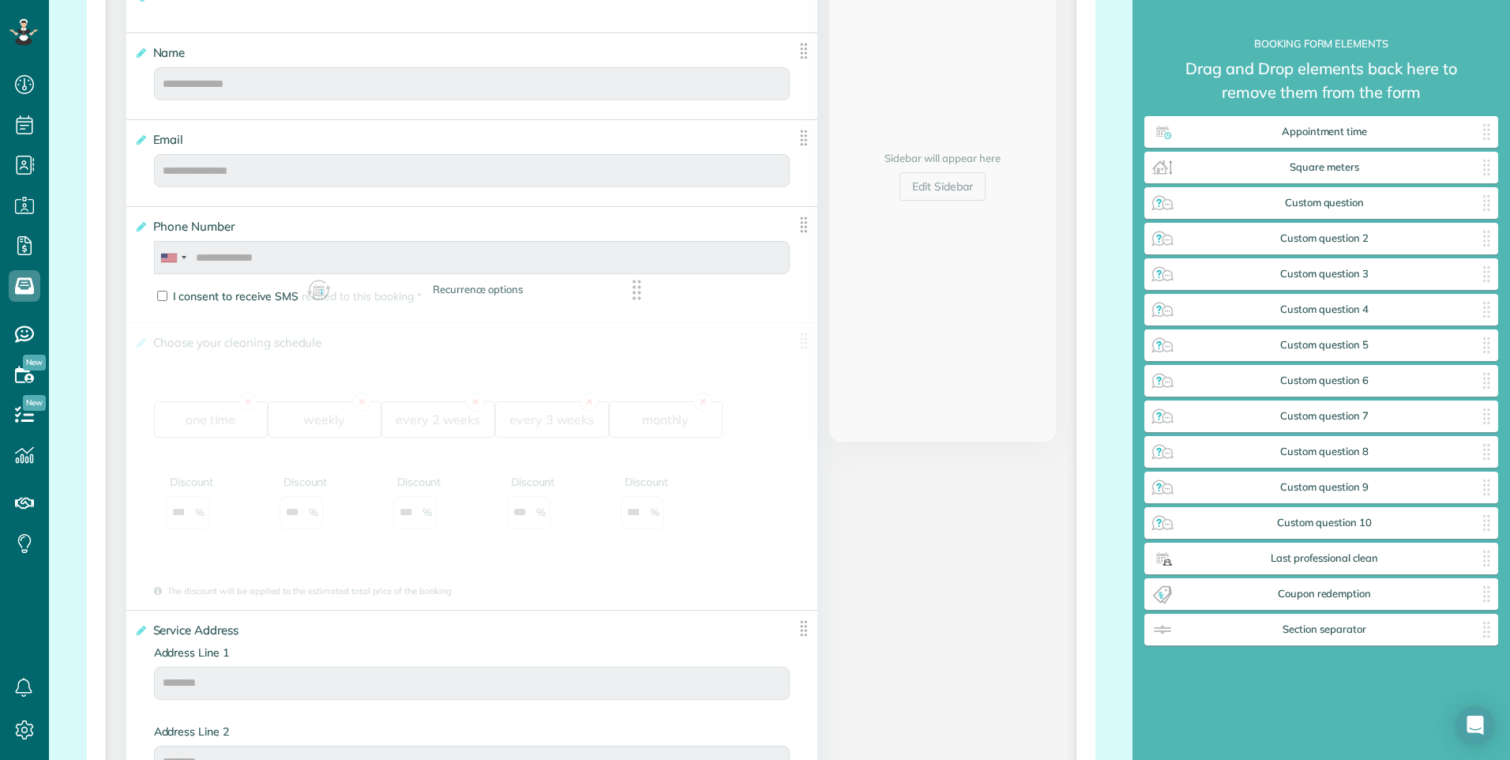
drag, startPoint x: 1432, startPoint y: 175, endPoint x: 587, endPoint y: 297, distance: 853.9
drag, startPoint x: 714, startPoint y: 338, endPoint x: 693, endPoint y: 663, distance: 325.3
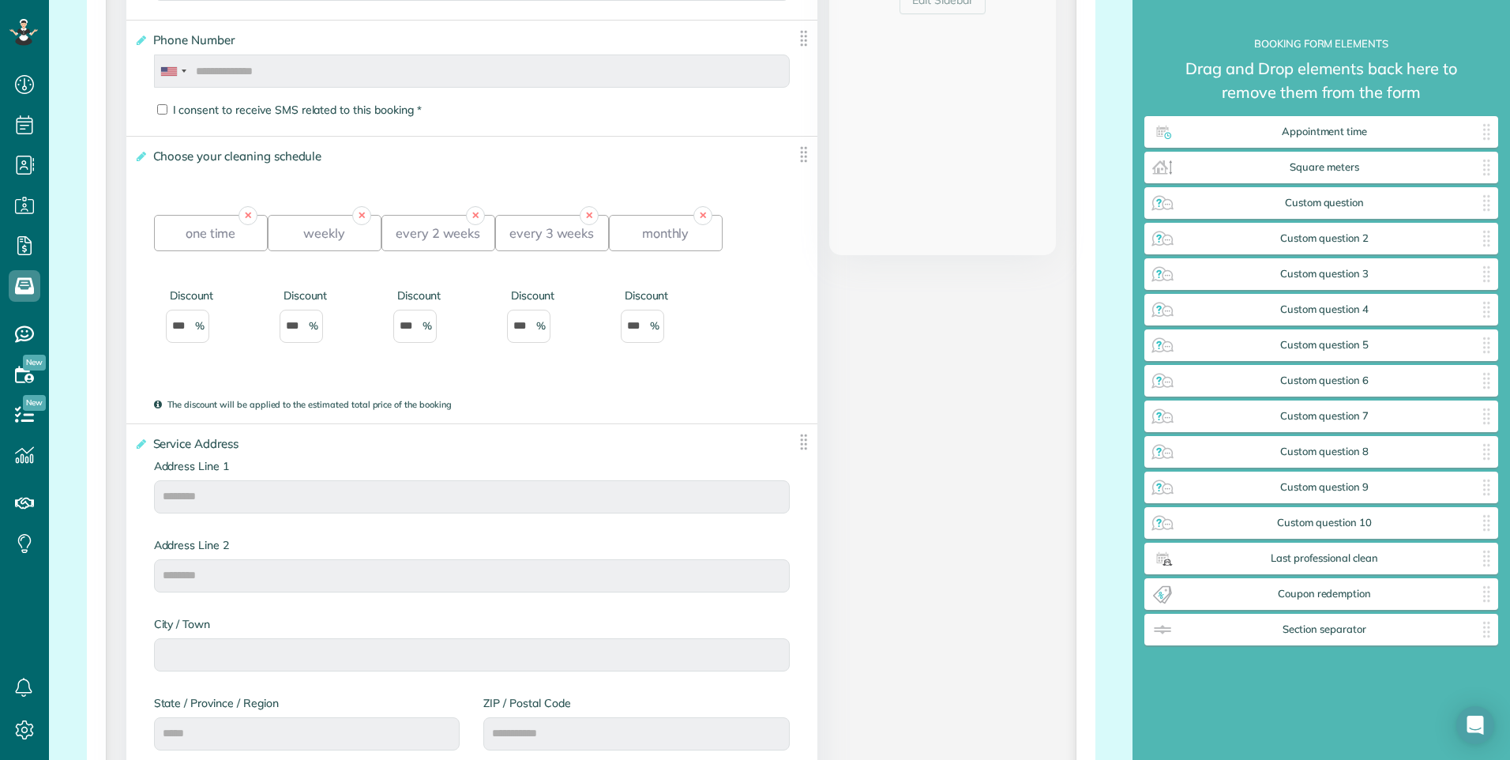
scroll to position [780, 0]
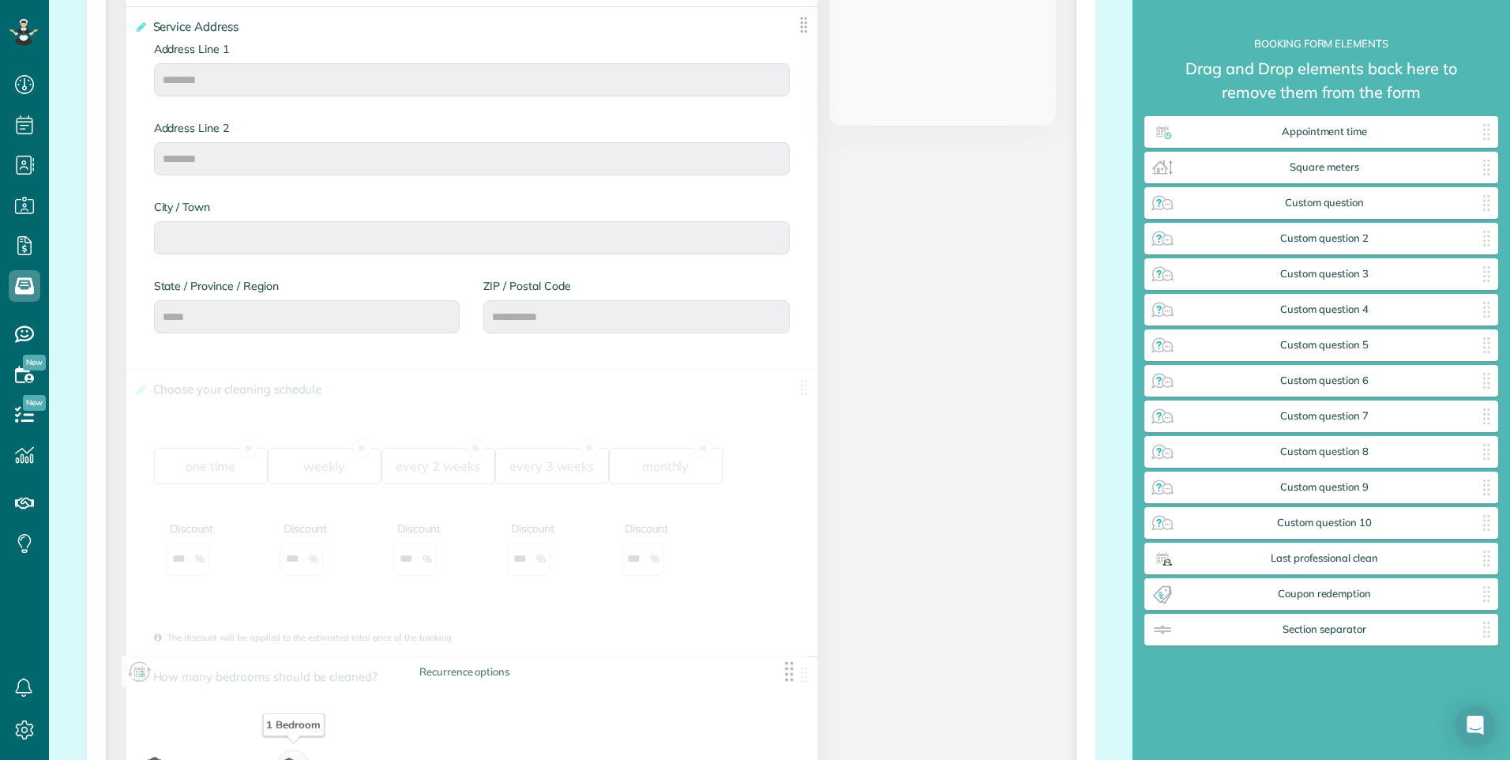
drag, startPoint x: 787, startPoint y: 24, endPoint x: 783, endPoint y: 674, distance: 650.0
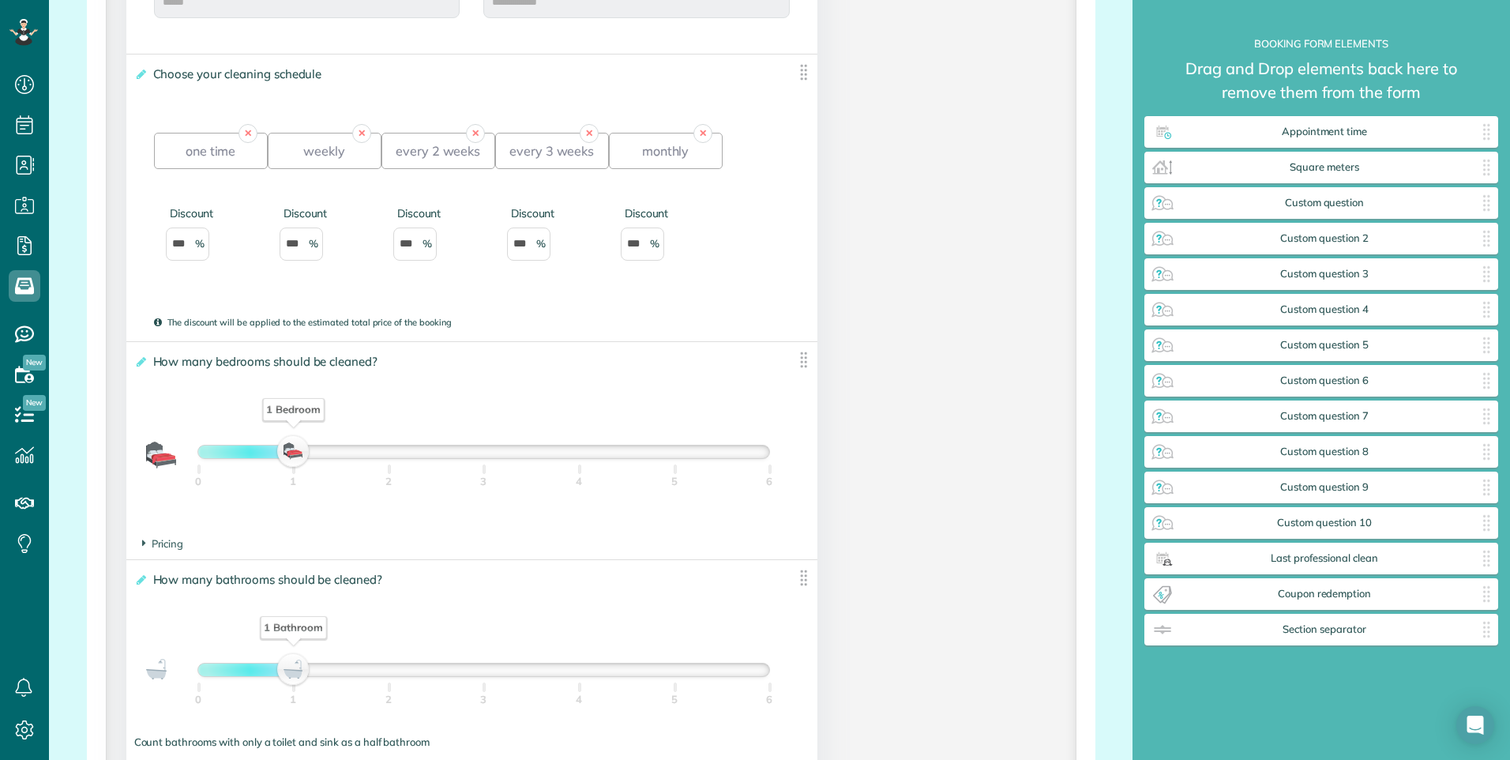
scroll to position [1095, 0]
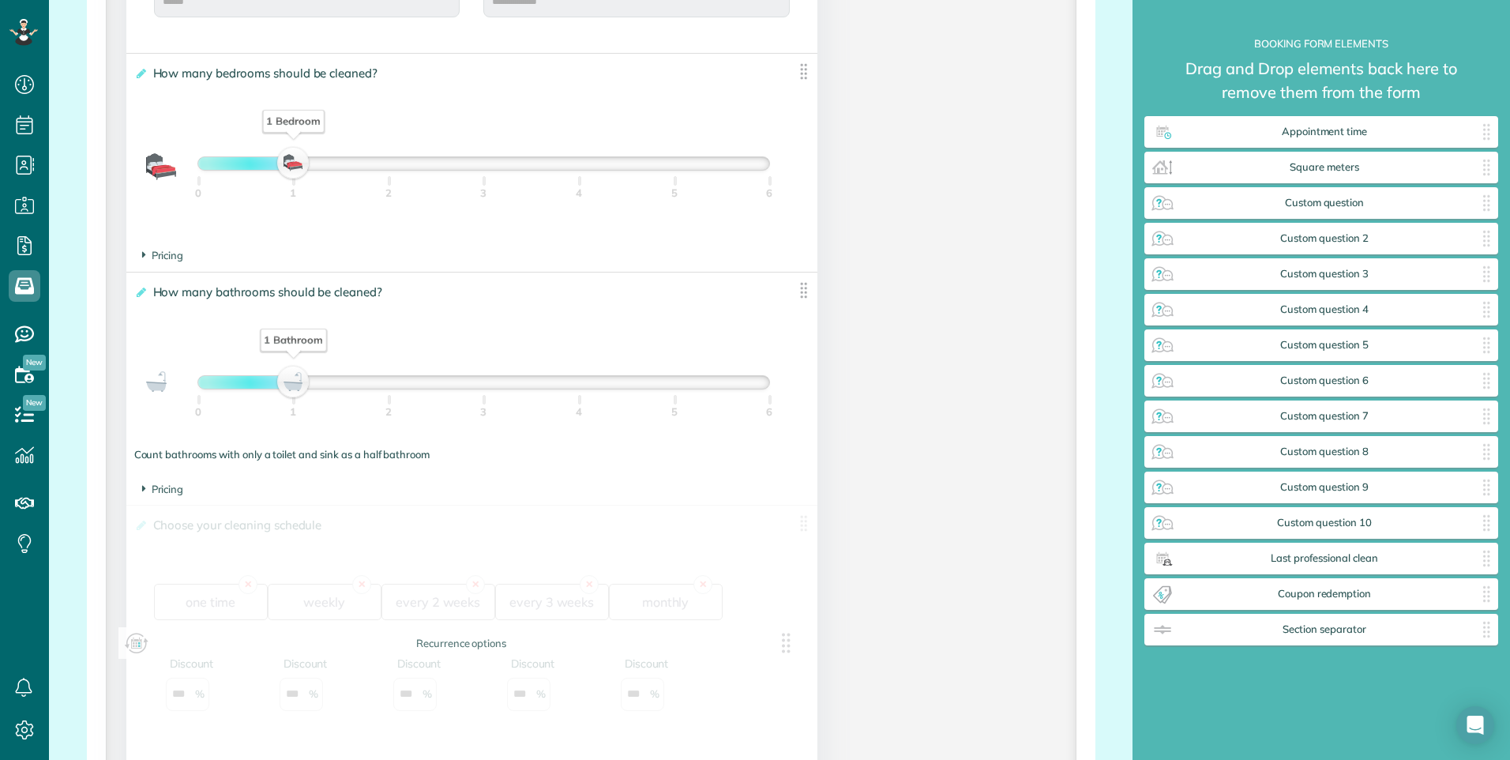
drag, startPoint x: 801, startPoint y: 77, endPoint x: 796, endPoint y: 639, distance: 562.4
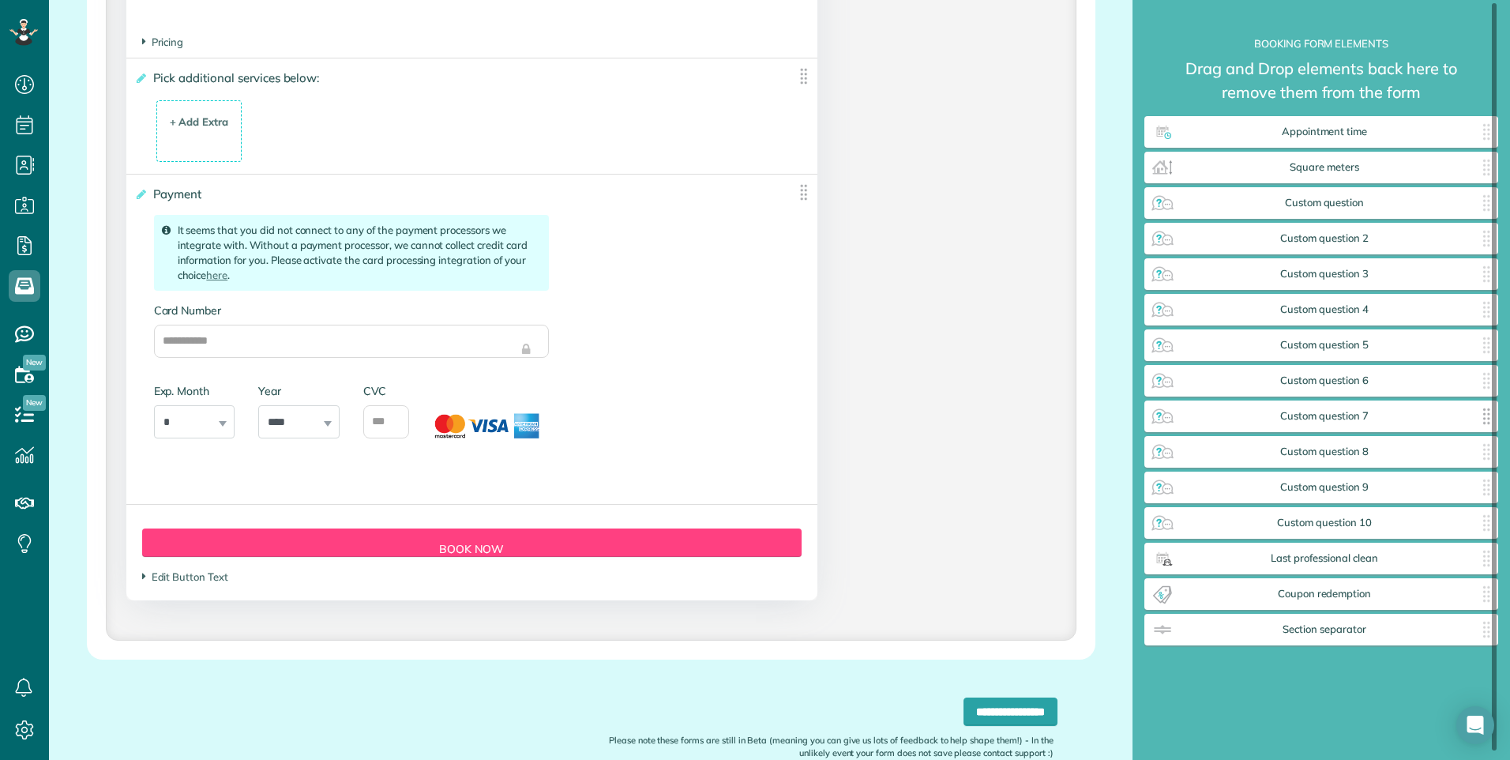
scroll to position [0, 0]
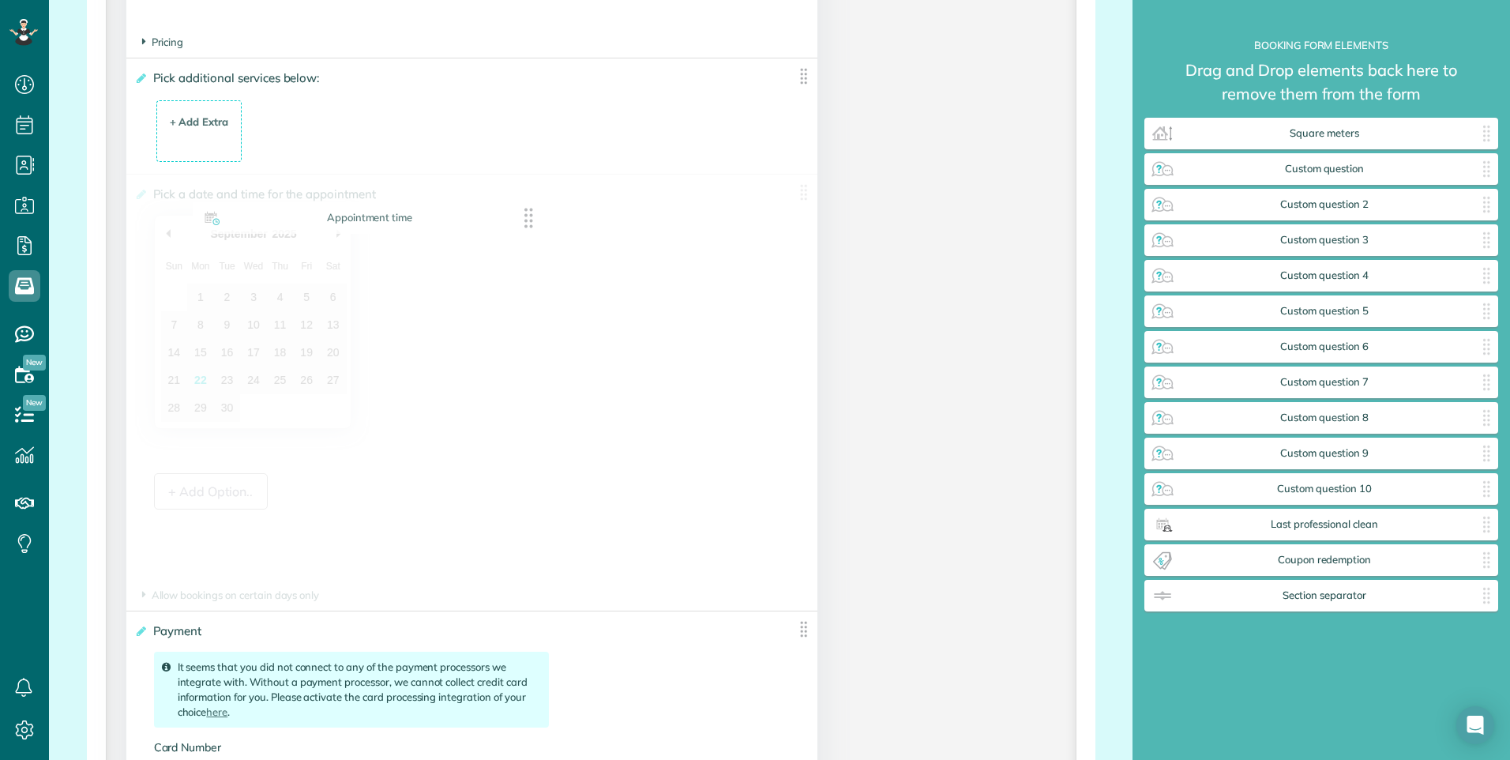
drag, startPoint x: 1324, startPoint y: 139, endPoint x: 371, endPoint y: 224, distance: 956.2
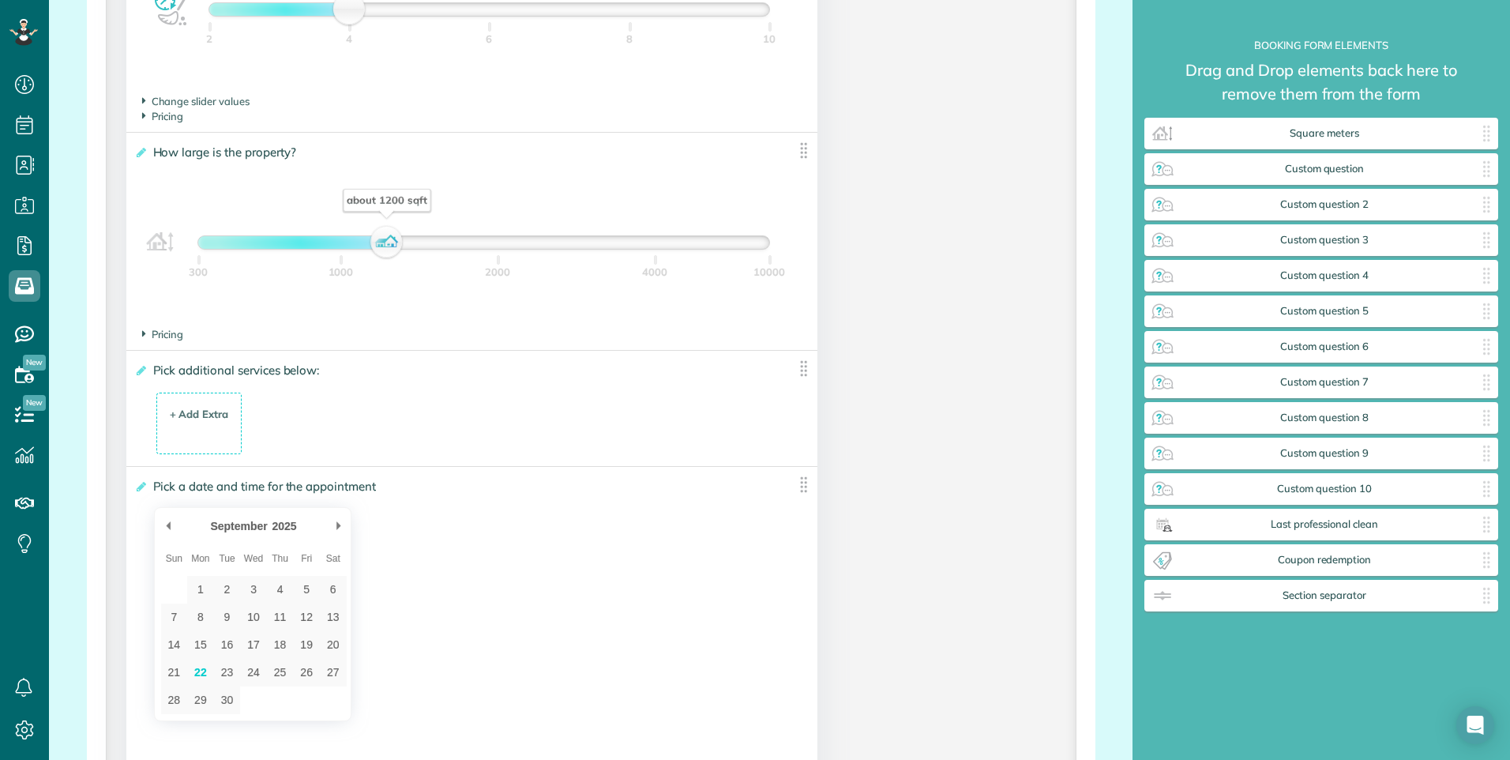
scroll to position [2201, 0]
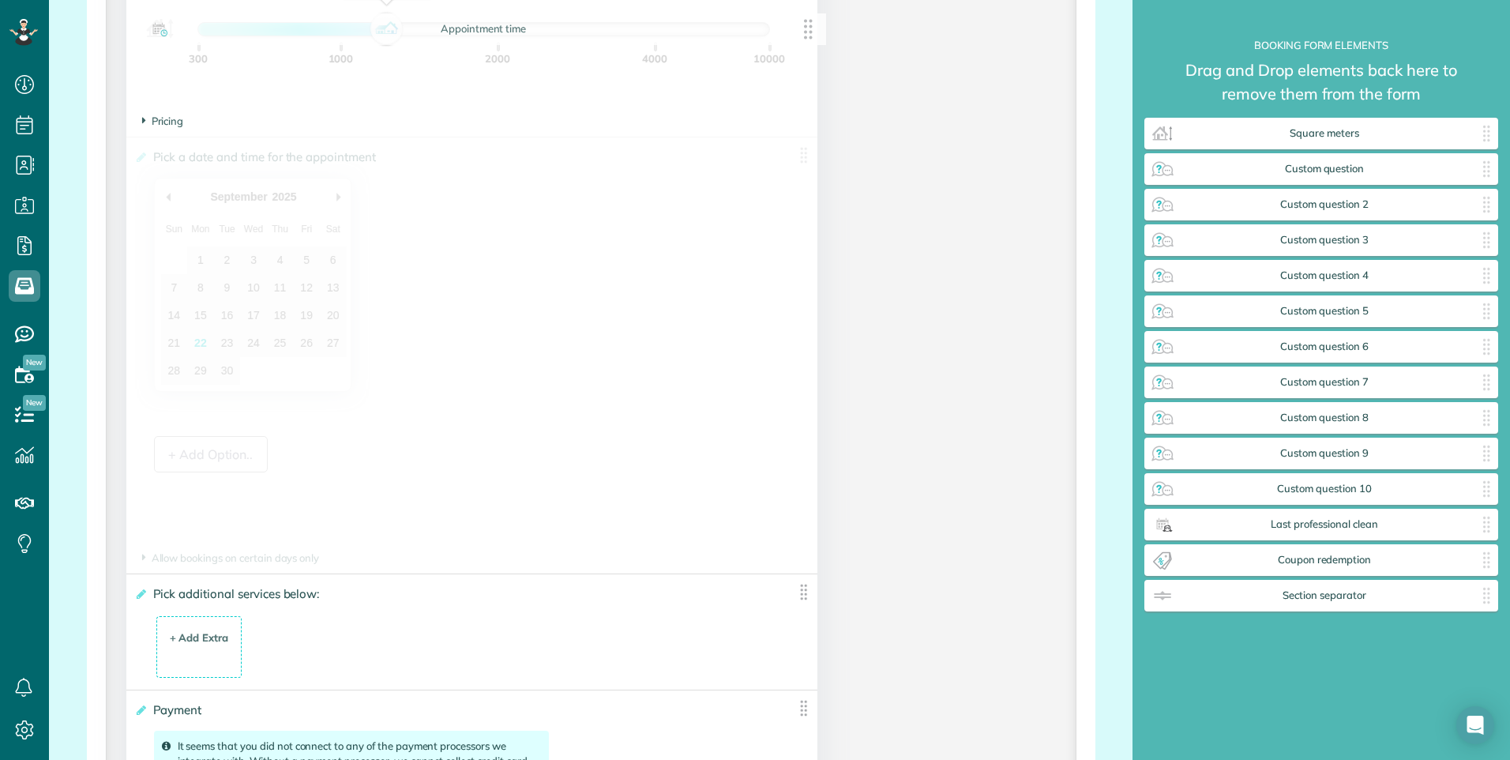
drag, startPoint x: 789, startPoint y: 271, endPoint x: 804, endPoint y: 31, distance: 240.6
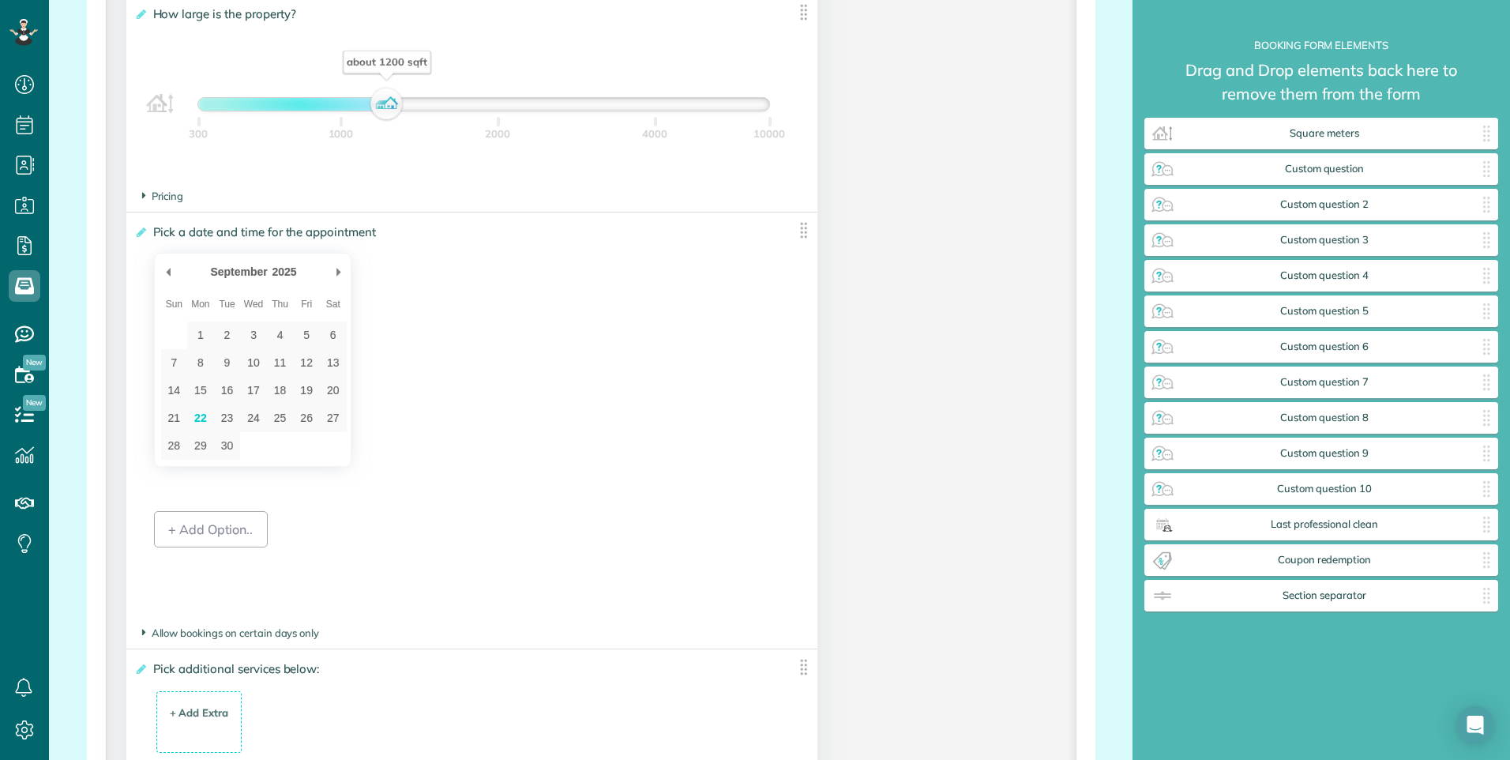
scroll to position [1885, 0]
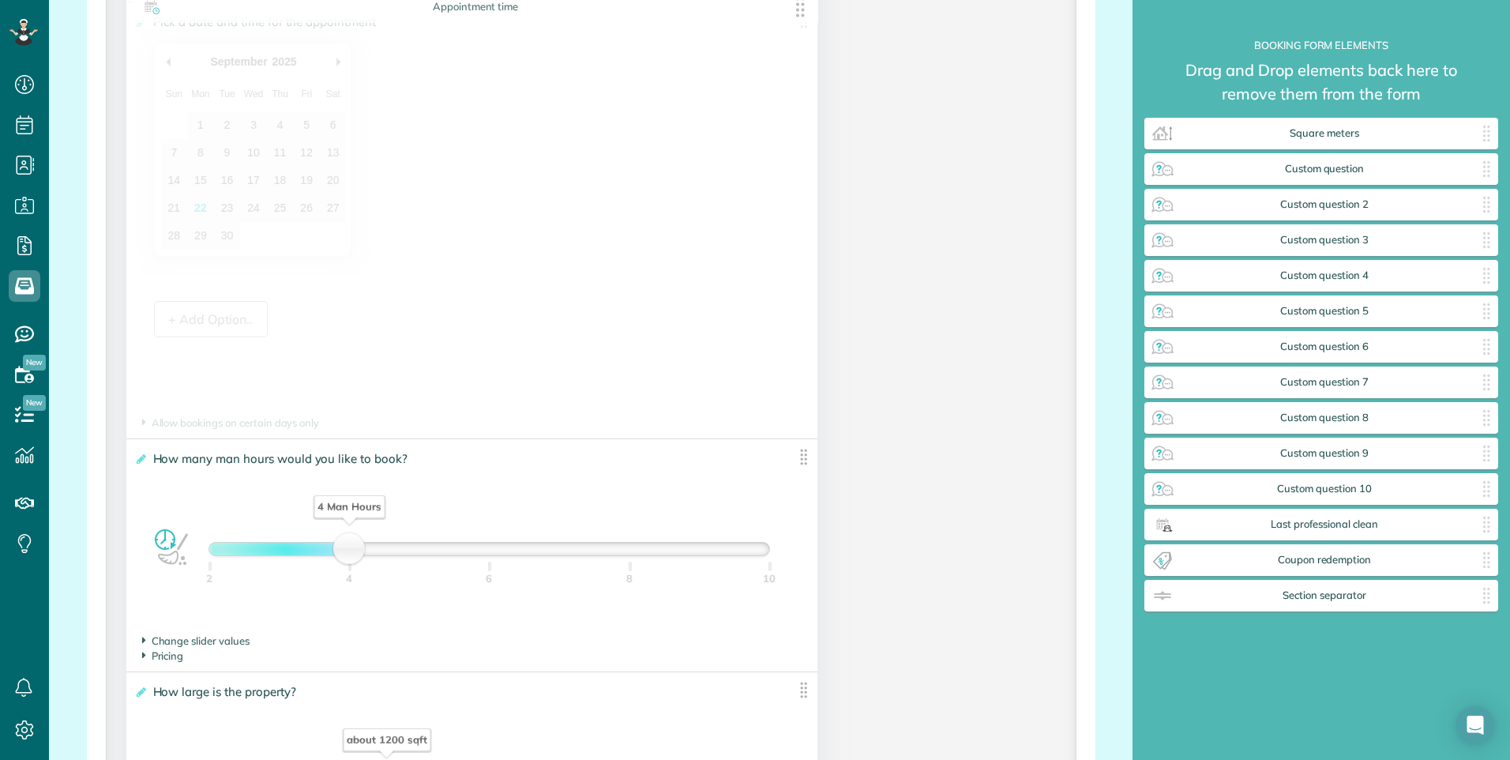
drag, startPoint x: 799, startPoint y: 470, endPoint x: 806, endPoint y: 9, distance: 460.5
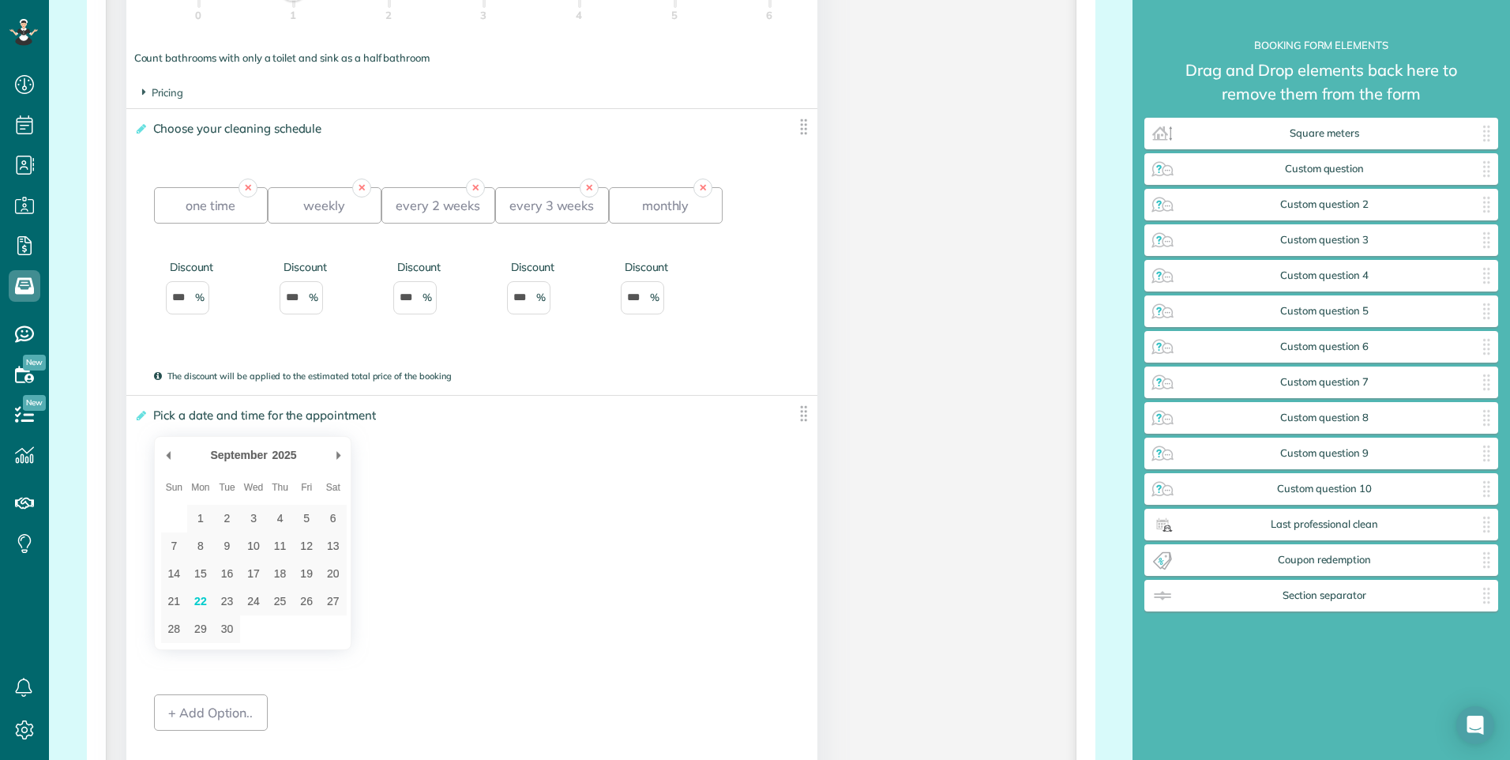
scroll to position [1490, 0]
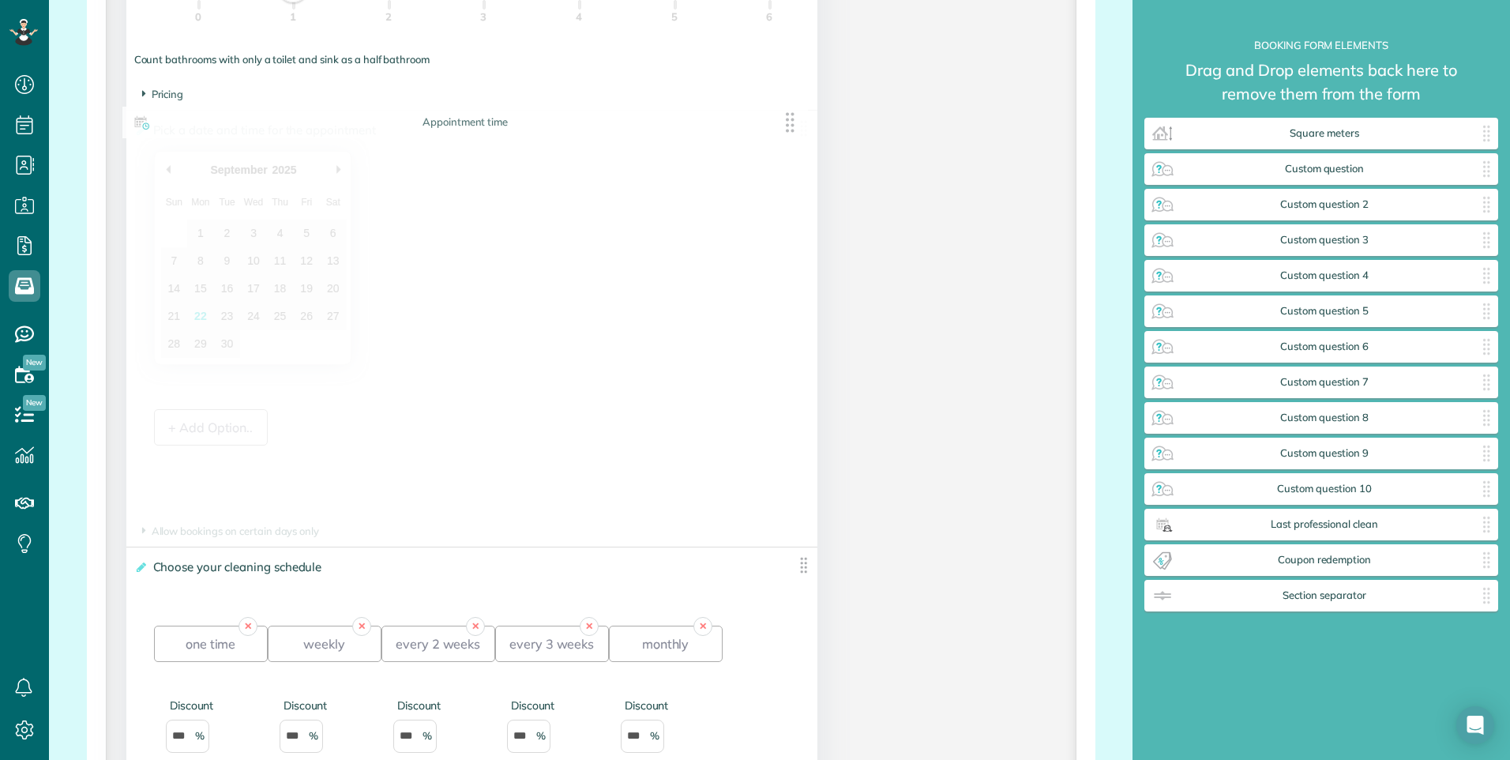
drag, startPoint x: 798, startPoint y: 422, endPoint x: 795, endPoint y: 130, distance: 291.5
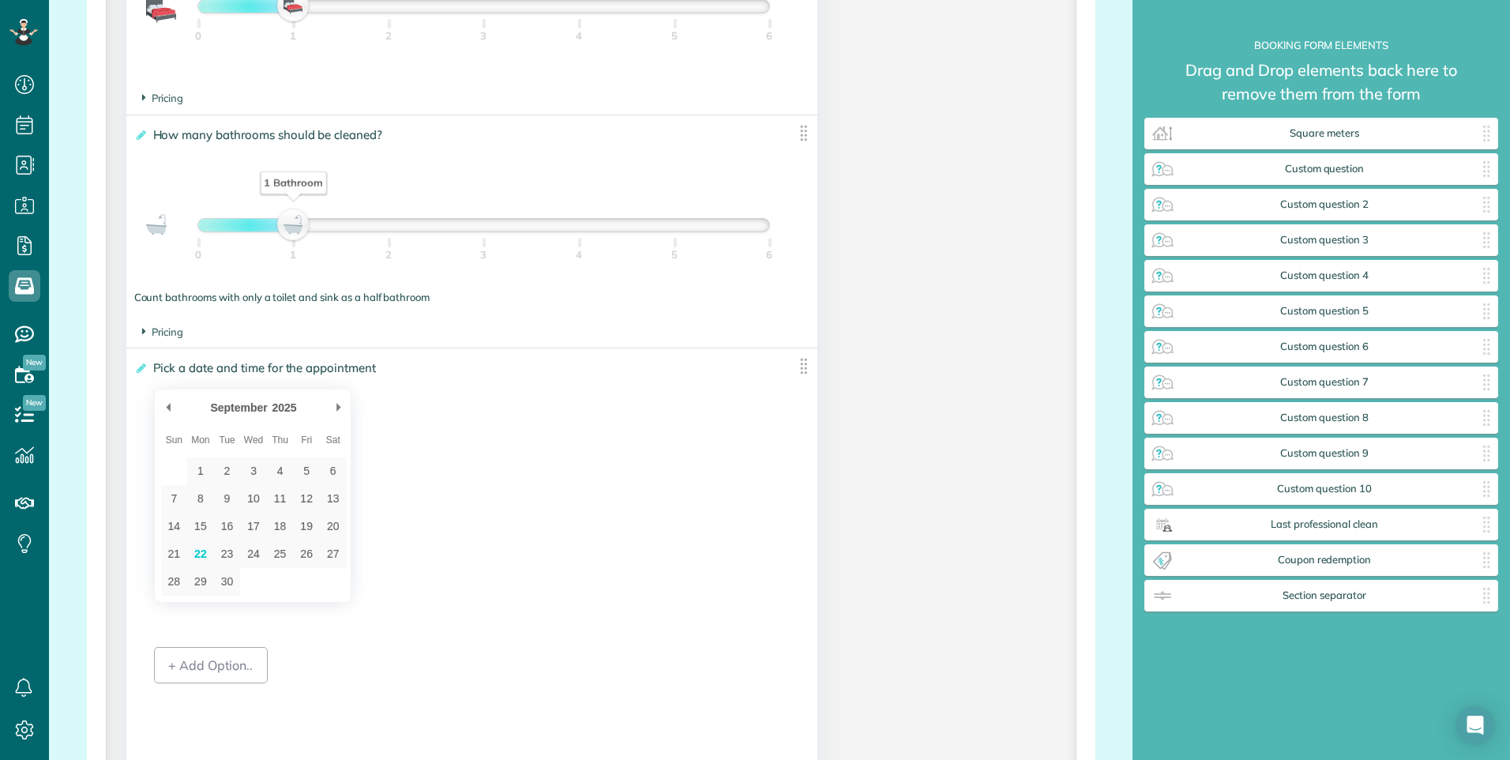
scroll to position [1174, 0]
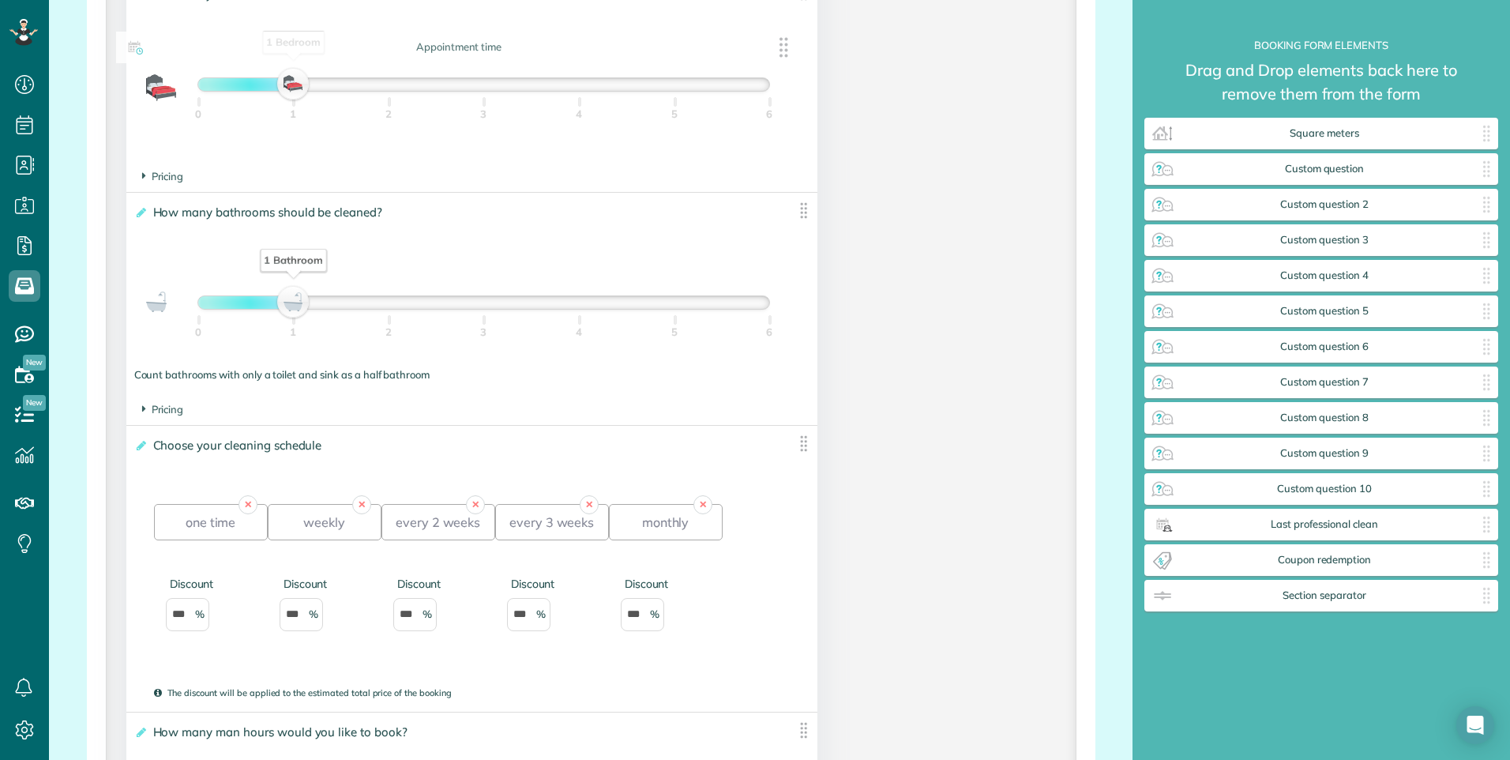
drag, startPoint x: 802, startPoint y: 445, endPoint x: 793, endPoint y: 49, distance: 396.6
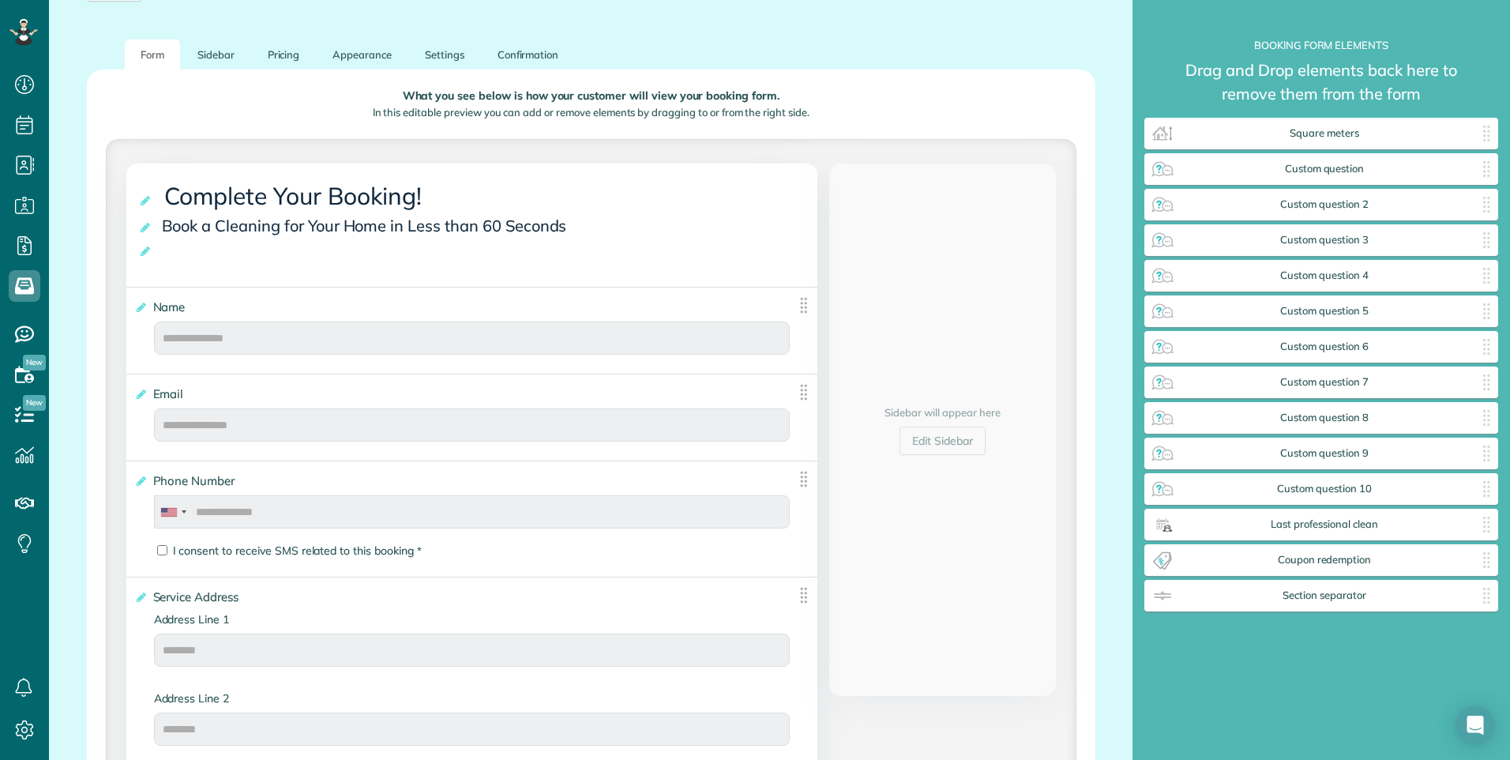
scroll to position [269, 0]
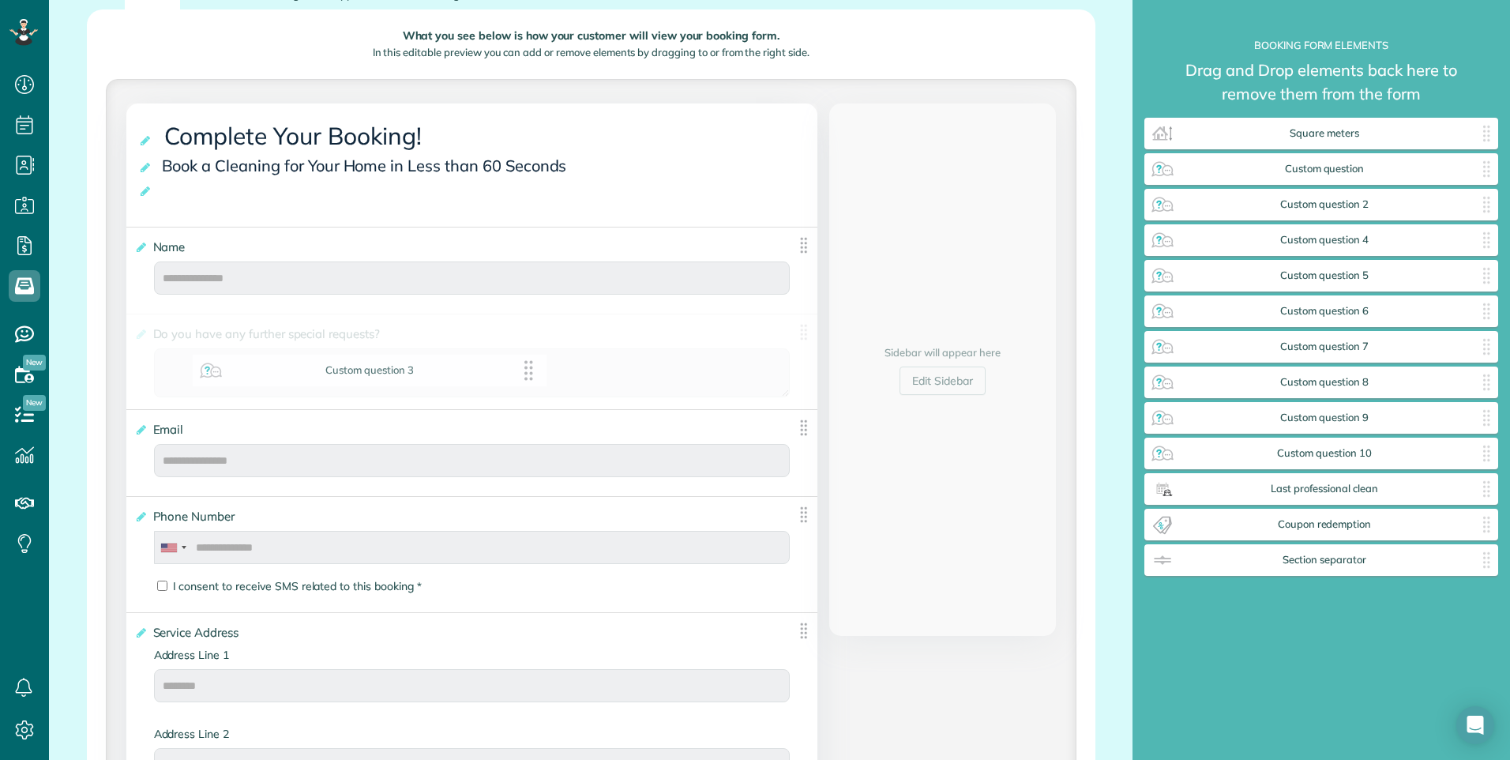
drag, startPoint x: 1384, startPoint y: 239, endPoint x: 431, endPoint y: 369, distance: 961.4
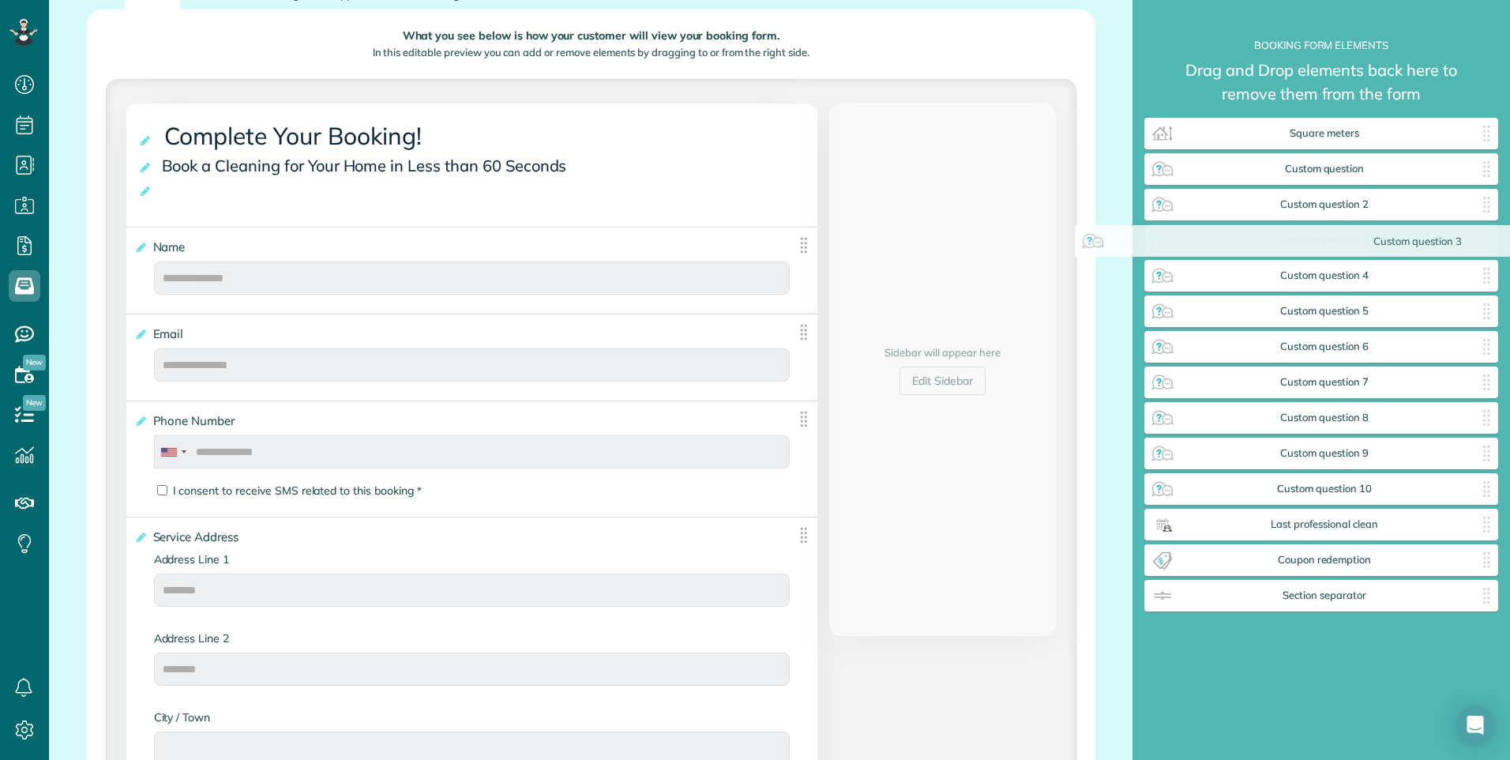
drag, startPoint x: 359, startPoint y: 337, endPoint x: 1309, endPoint y: 249, distance: 955.0
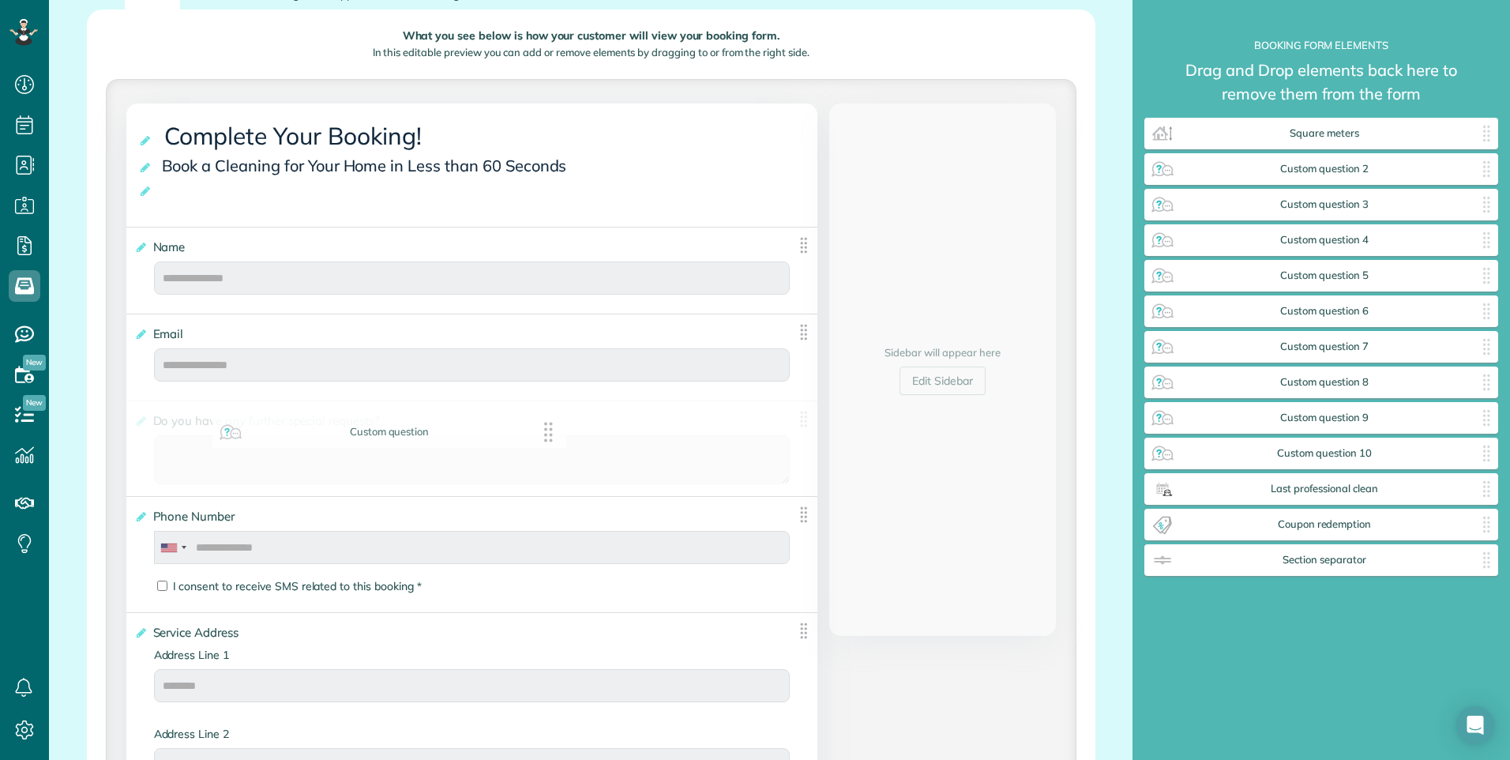
drag, startPoint x: 1394, startPoint y: 178, endPoint x: 462, endPoint y: 441, distance: 968.2
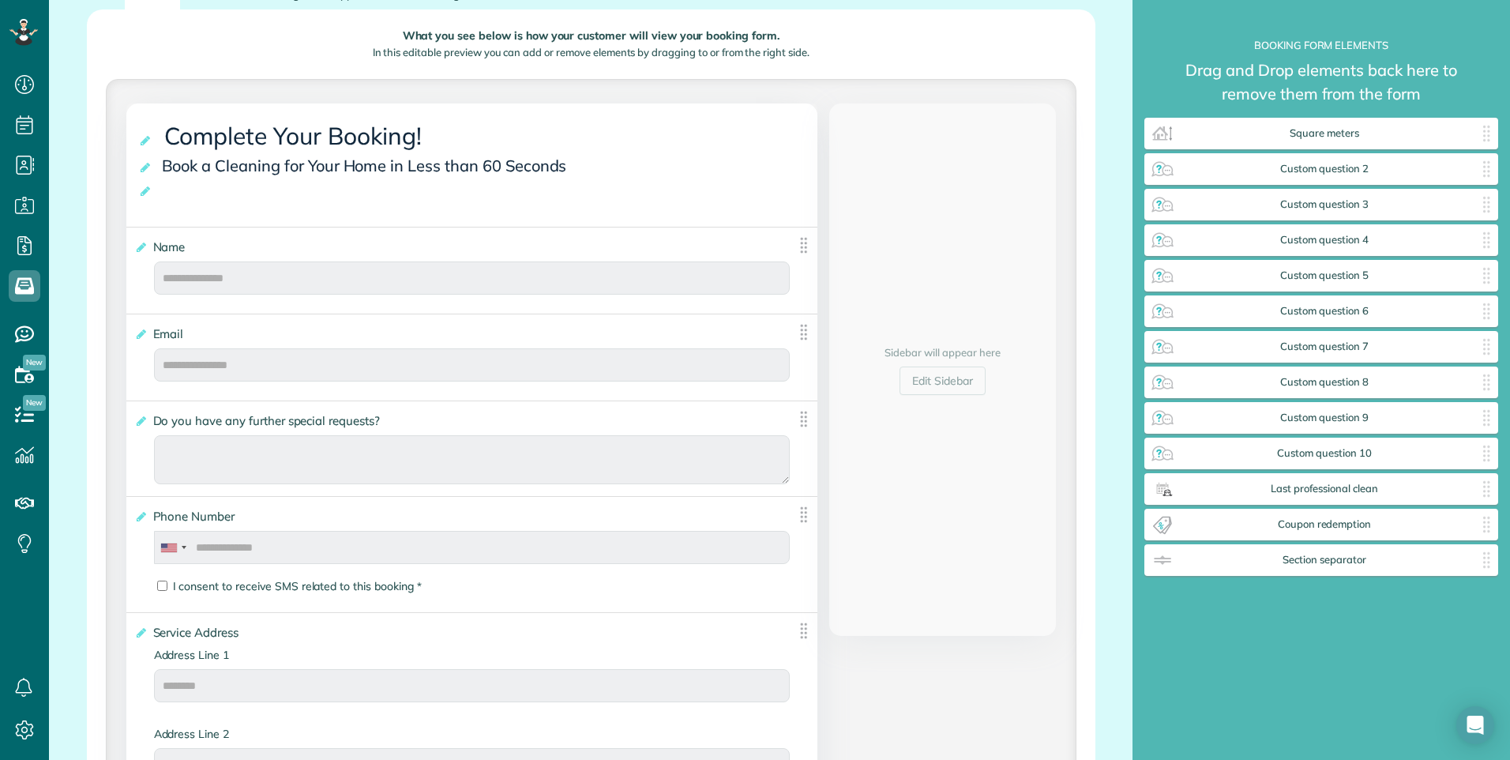
click at [246, 425] on span "Do you have any further special requests?" at bounding box center [269, 420] width 241 height 23
click at [0, 0] on input "**********" at bounding box center [0, 0] width 0 height 0
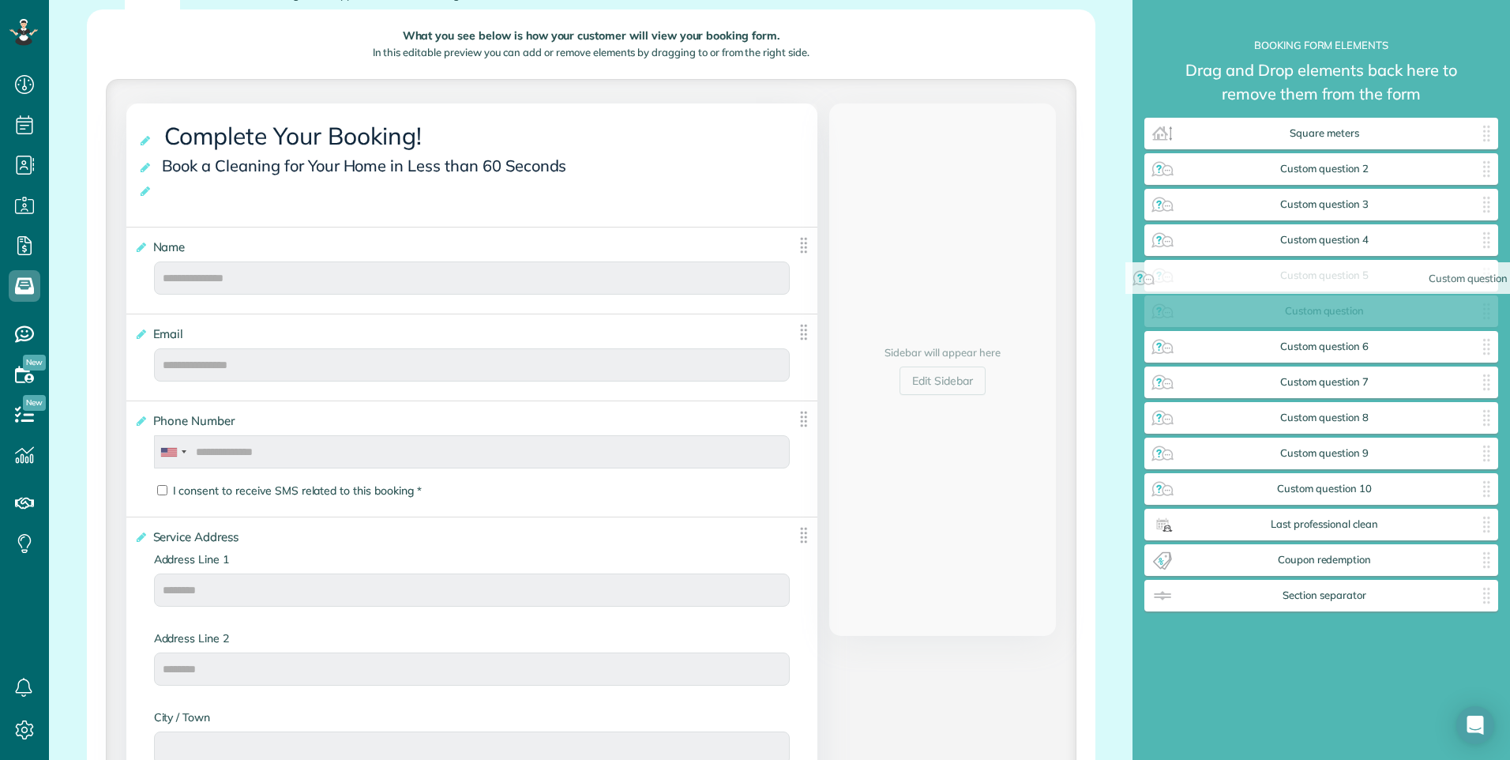
drag, startPoint x: 196, startPoint y: 425, endPoint x: 1197, endPoint y: 287, distance: 1010.2
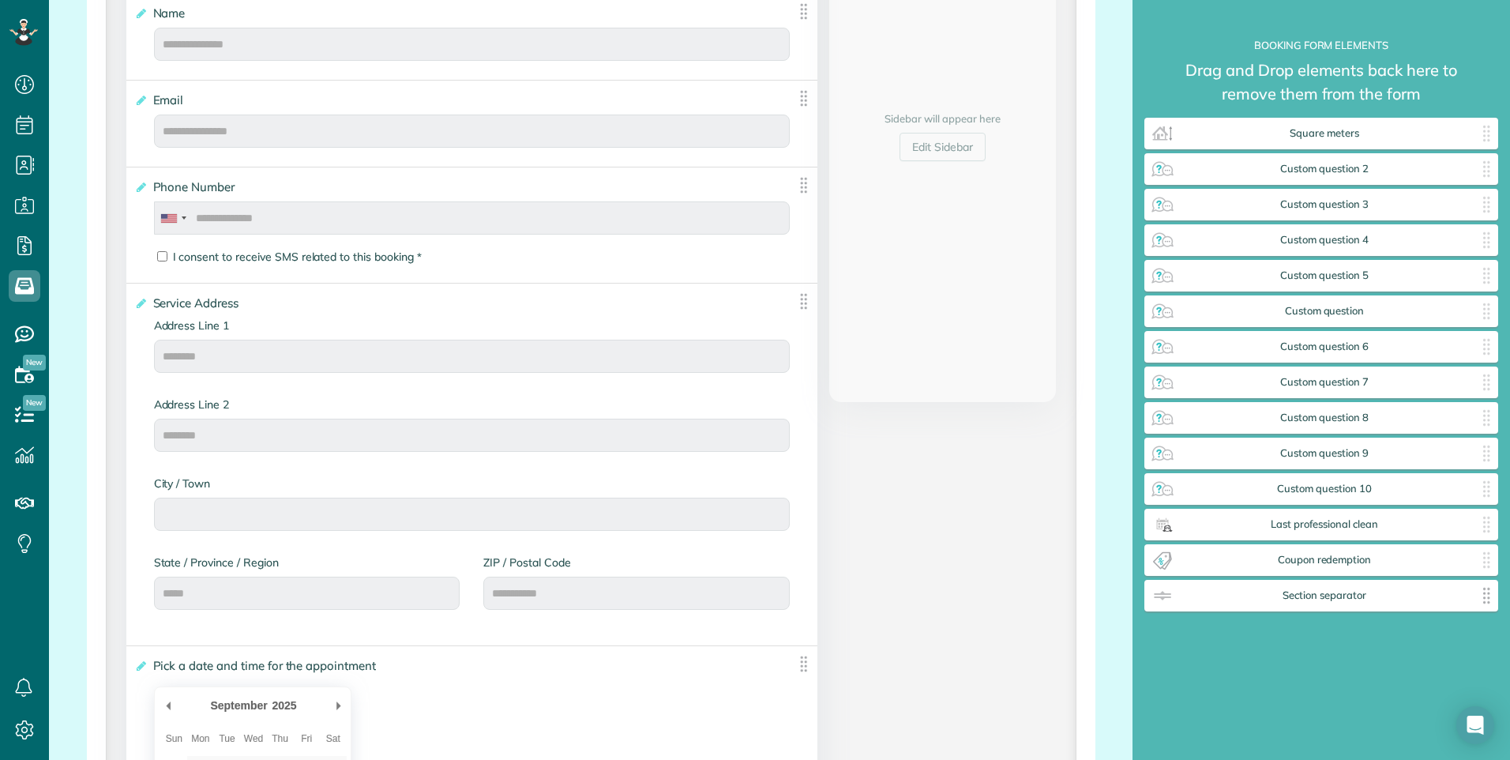
scroll to position [506, 0]
click at [1491, 599] on img at bounding box center [1486, 595] width 25 height 25
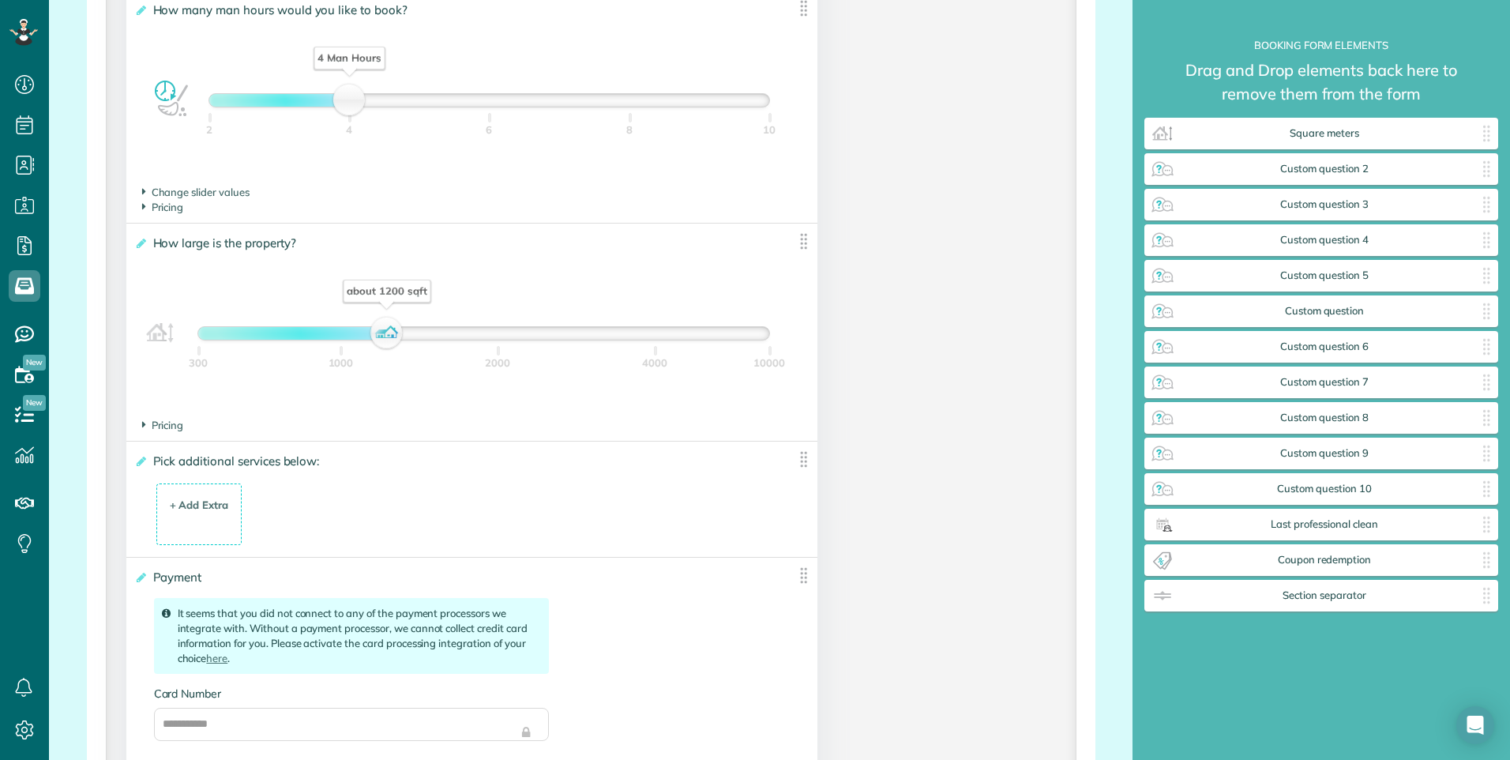
scroll to position [2323, 0]
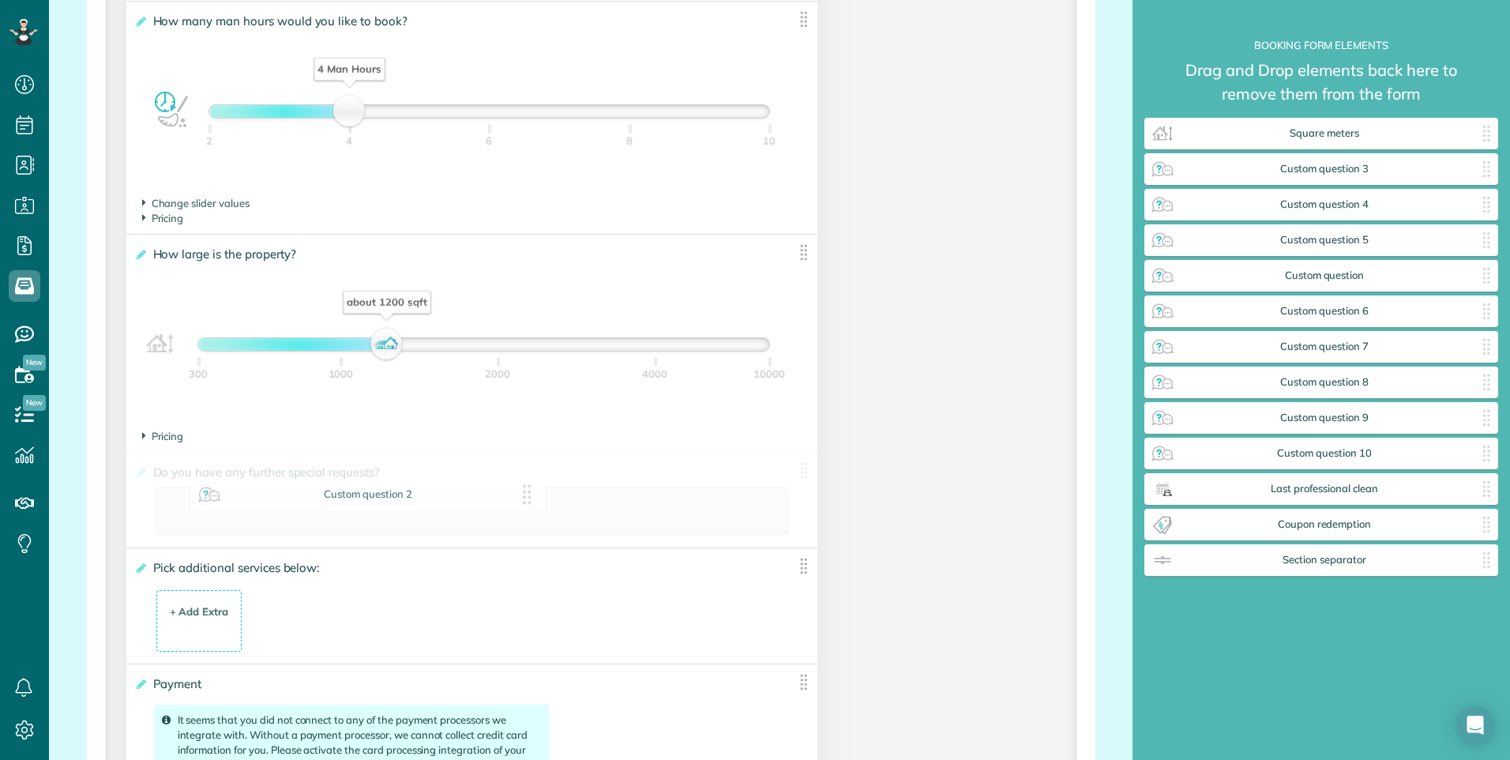
drag, startPoint x: 1347, startPoint y: 173, endPoint x: 374, endPoint y: 480, distance: 1020.4
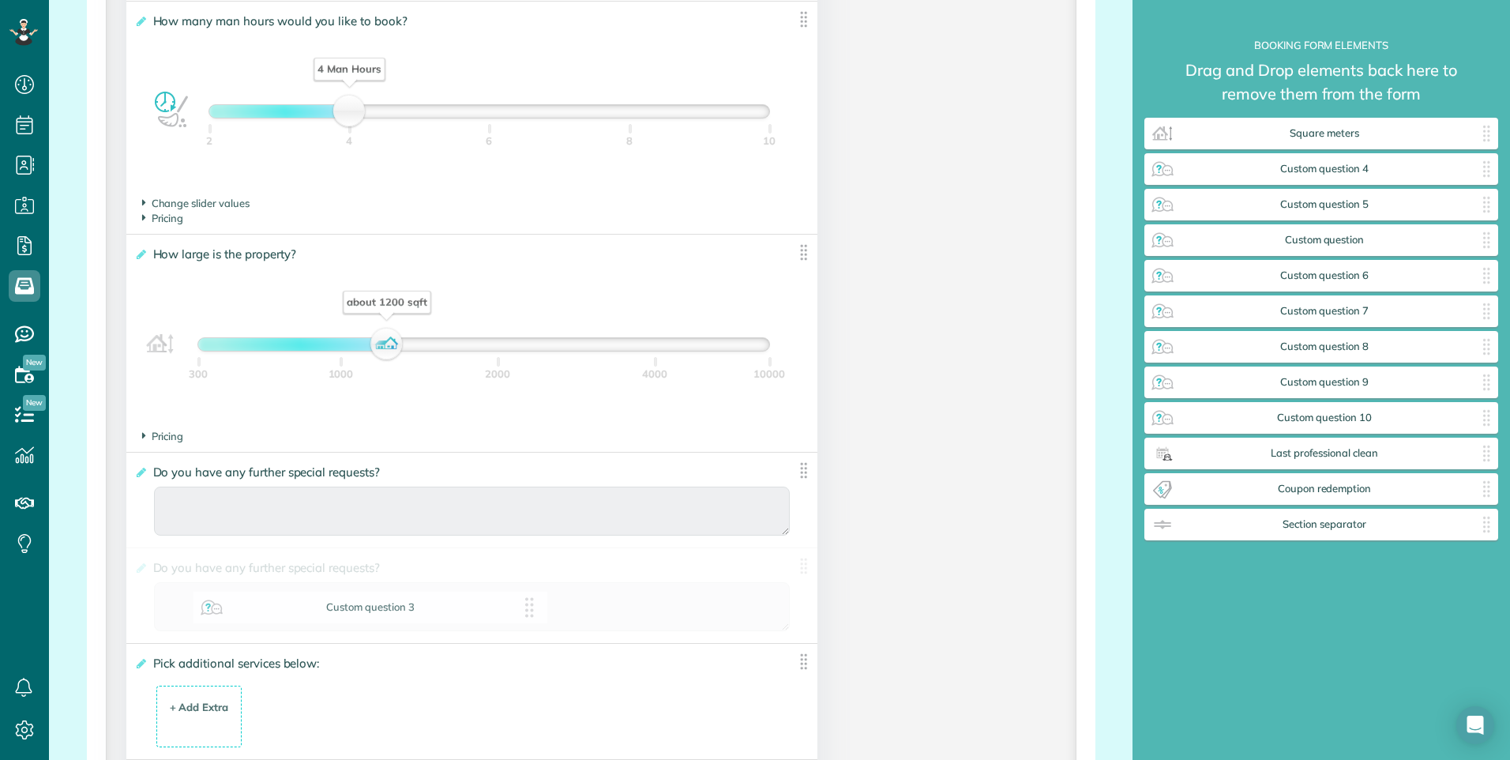
drag, startPoint x: 1354, startPoint y: 167, endPoint x: 342, endPoint y: 596, distance: 1098.9
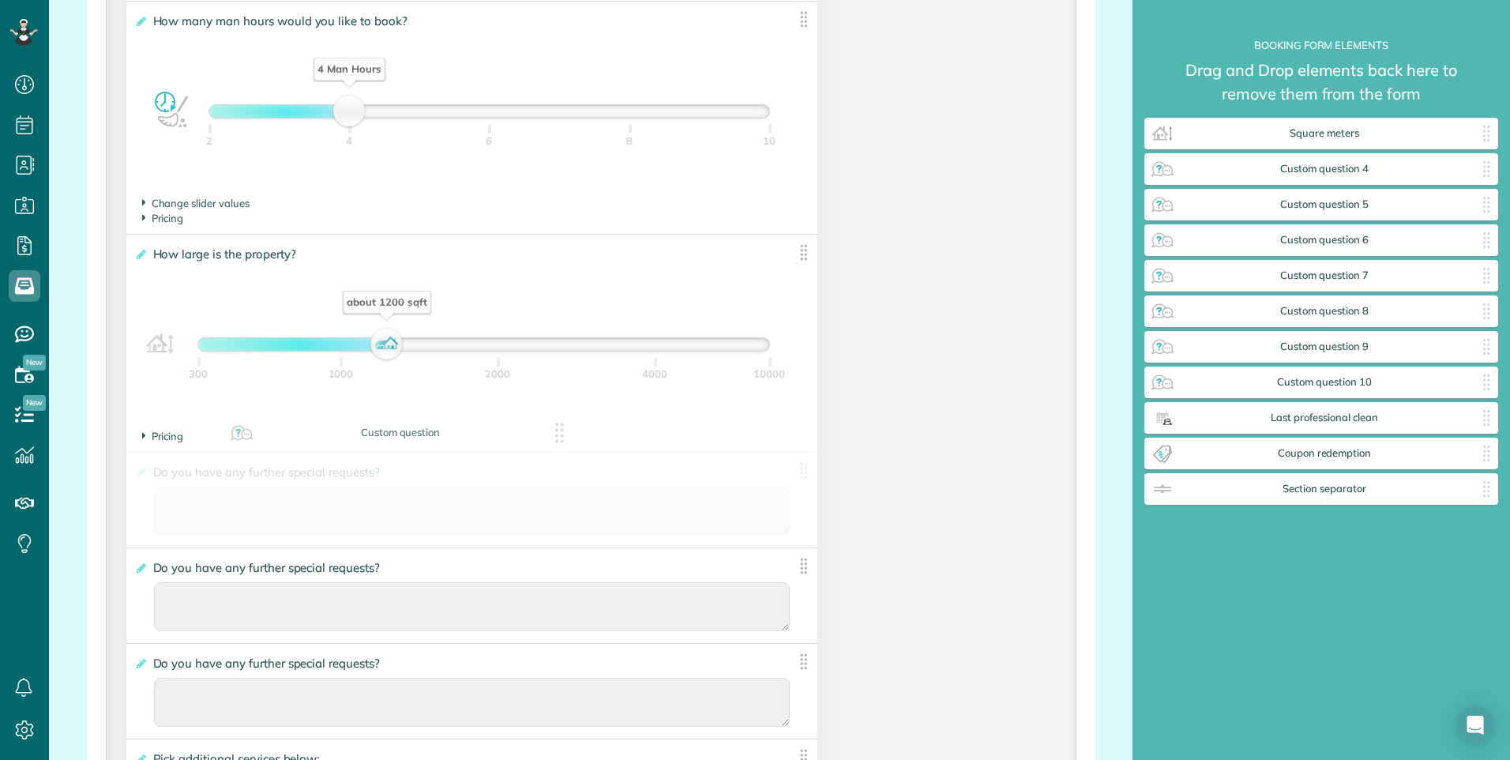
drag, startPoint x: 1372, startPoint y: 242, endPoint x: 446, endPoint y: 435, distance: 945.7
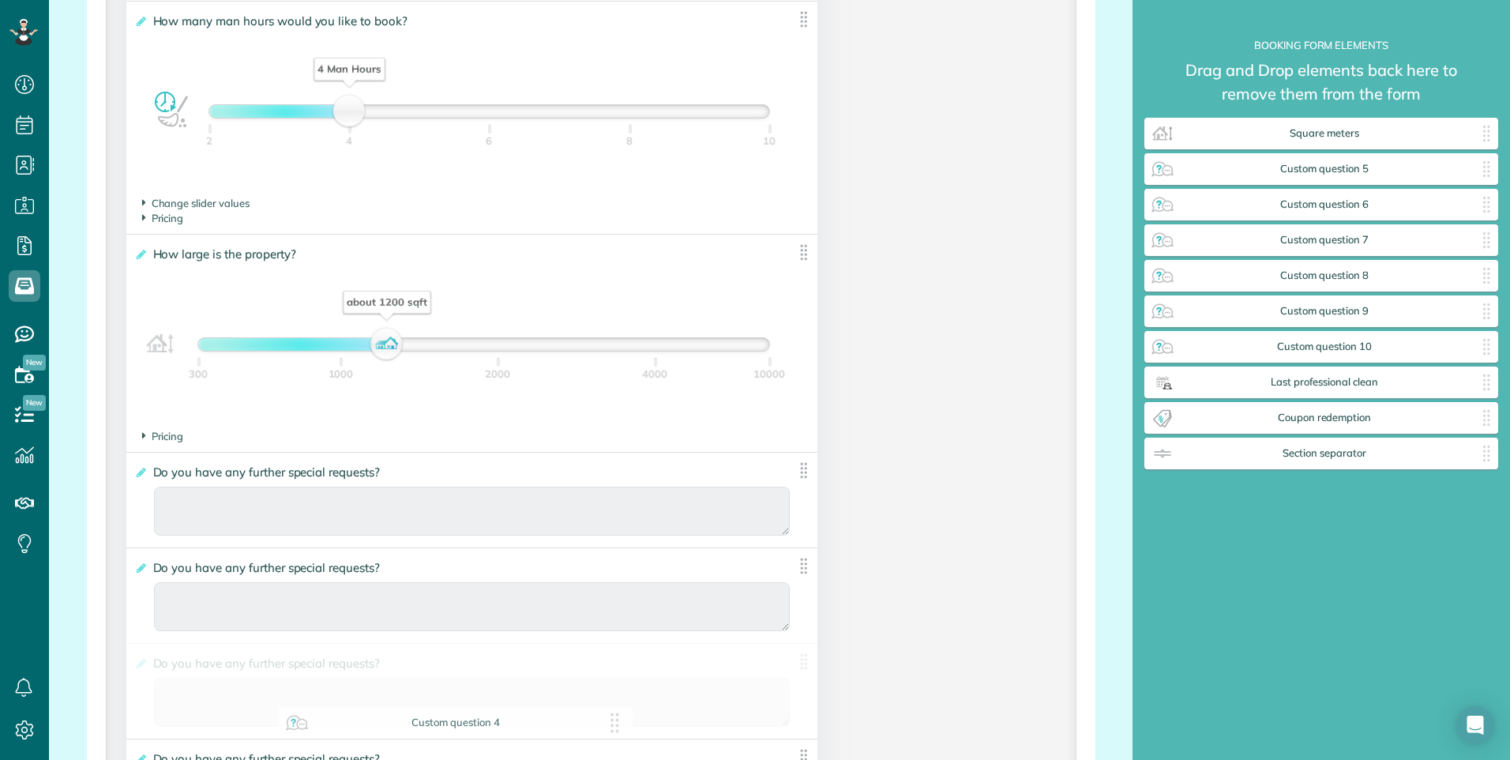
drag, startPoint x: 1375, startPoint y: 178, endPoint x: 466, endPoint y: 703, distance: 1049.5
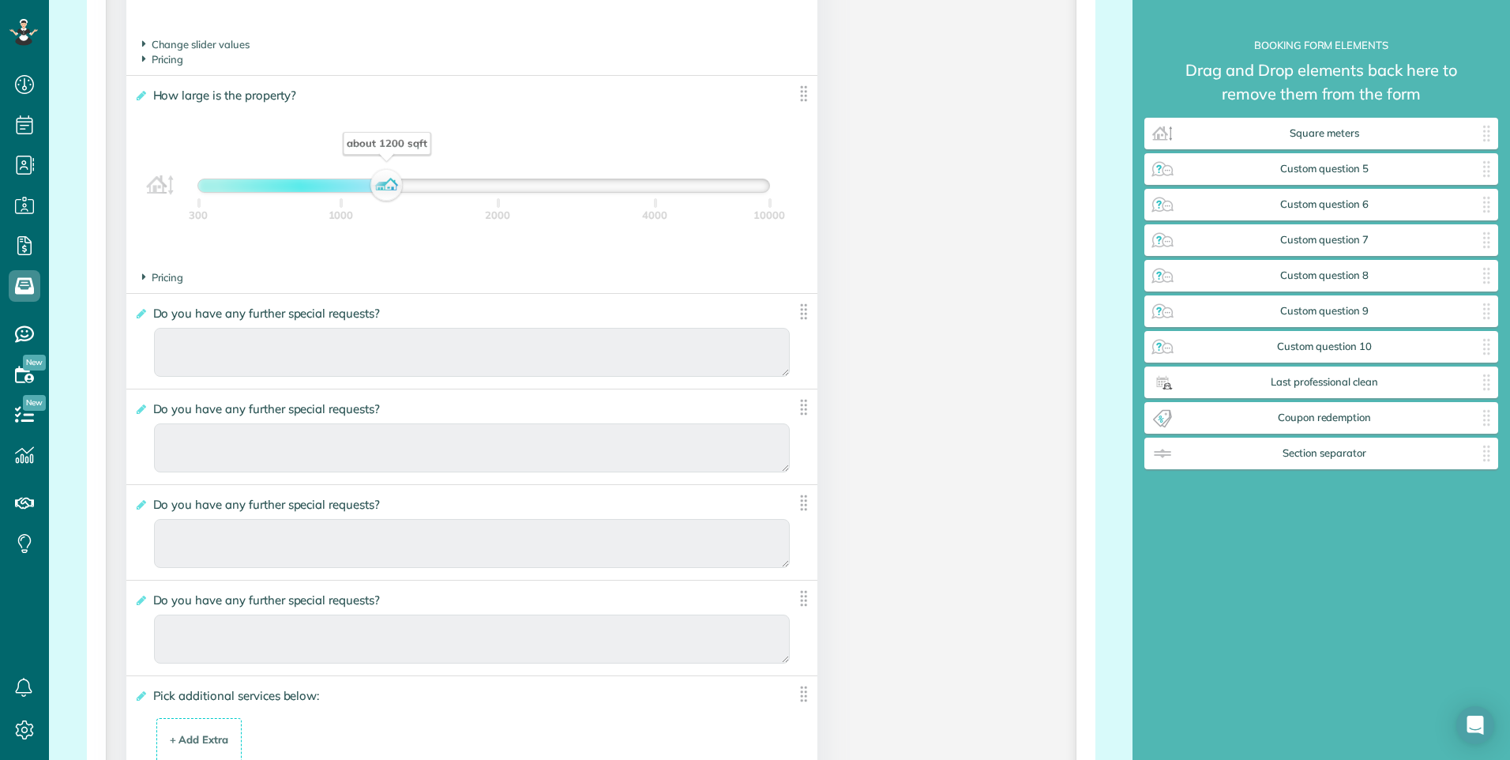
scroll to position [2560, 0]
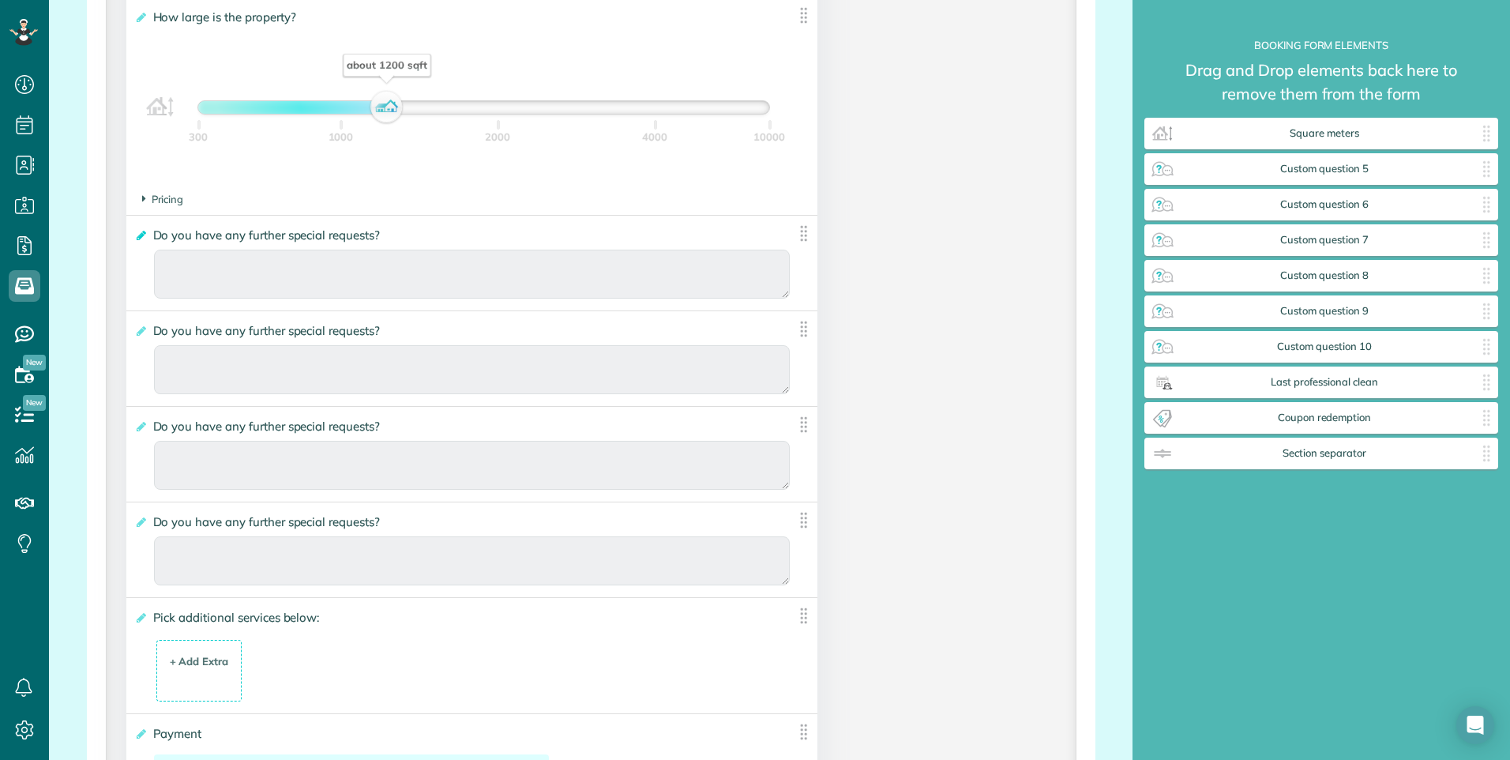
click at [143, 231] on icon at bounding box center [140, 235] width 12 height 11
click at [0, 0] on input "**********" at bounding box center [0, 0] width 0 height 0
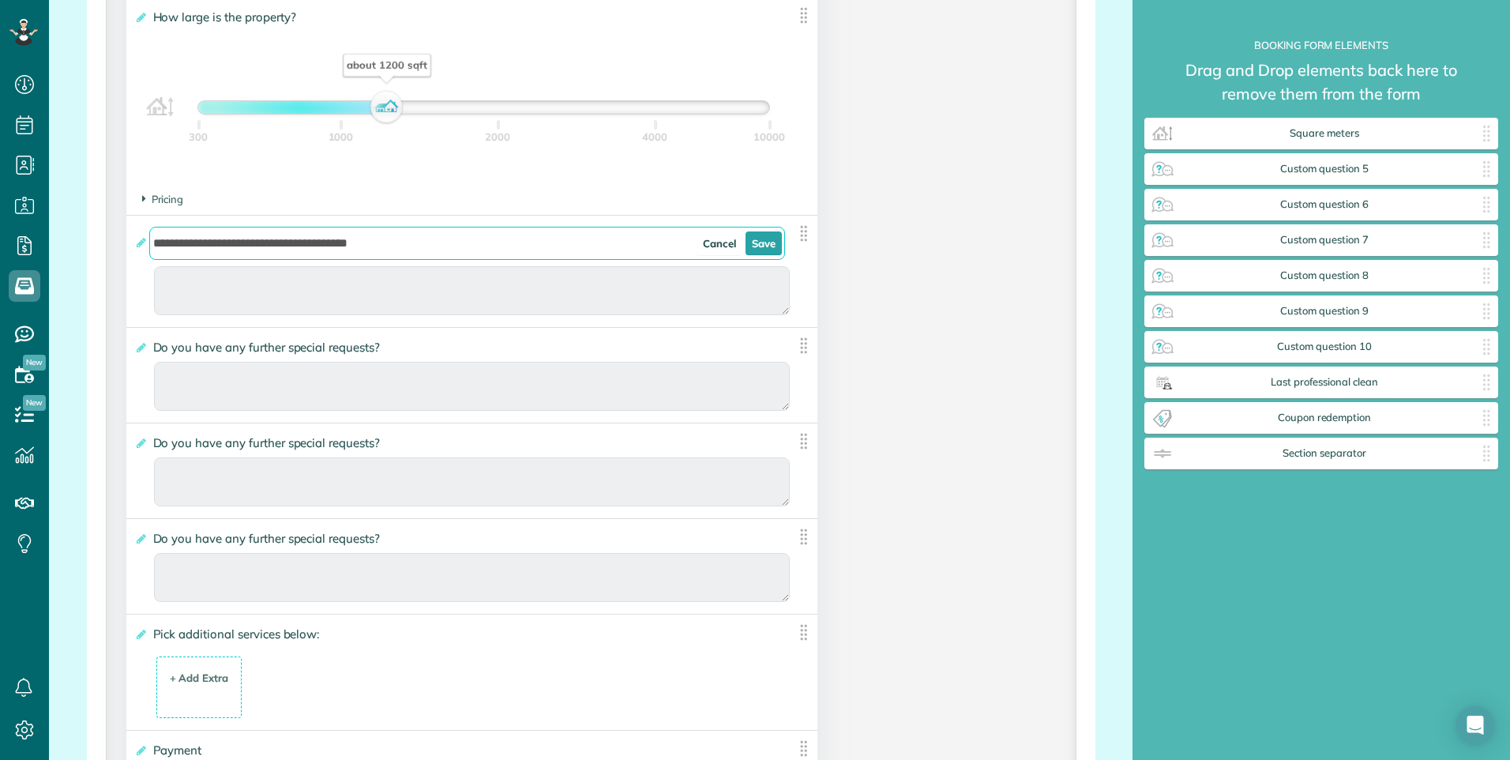
click at [594, 242] on input "**********" at bounding box center [467, 243] width 637 height 33
type input "**********"
click at [768, 254] on link "Save" at bounding box center [764, 243] width 36 height 24
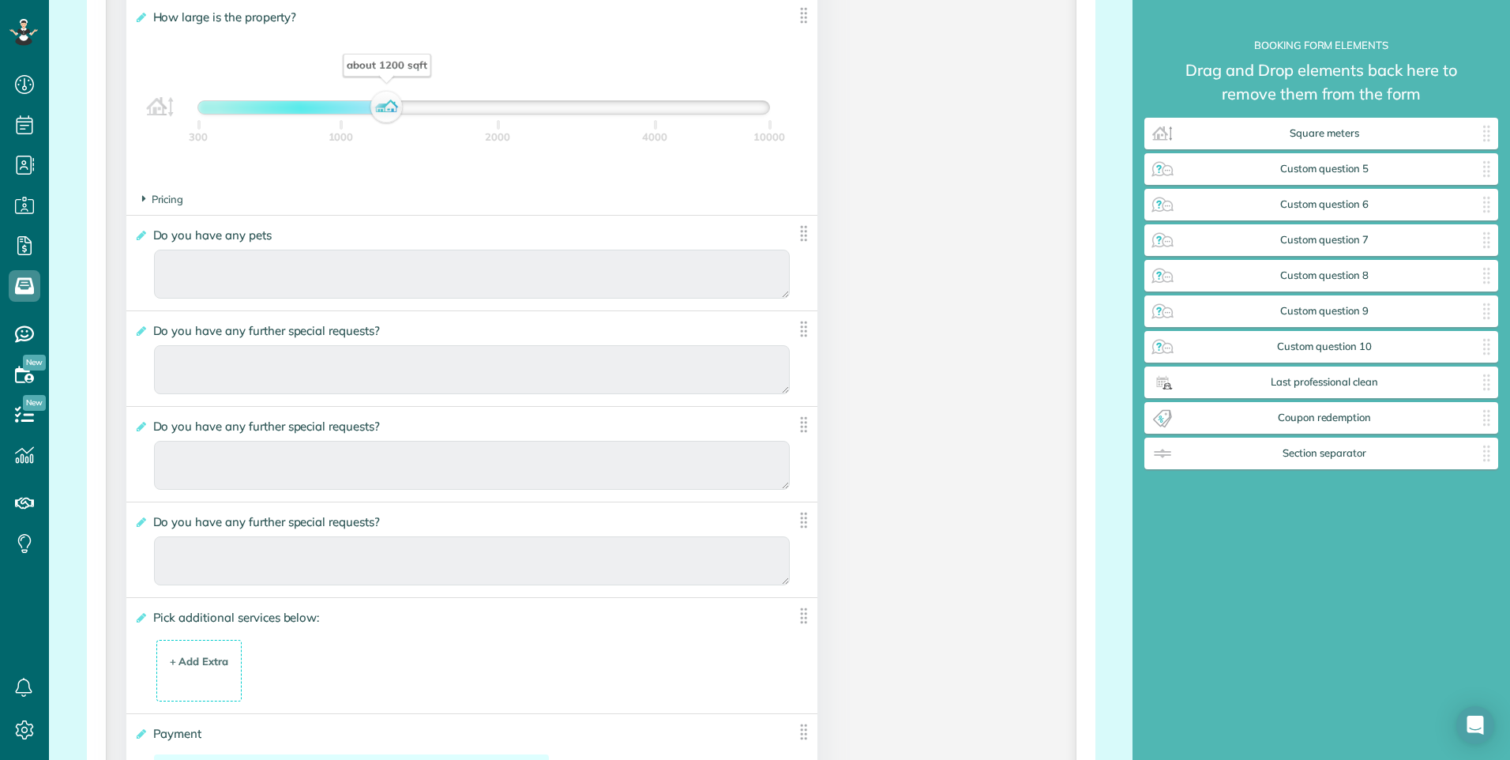
click at [378, 333] on span "Do you have any further special requests?" at bounding box center [269, 330] width 241 height 23
click at [0, 0] on input "**********" at bounding box center [0, 0] width 0 height 0
click at [141, 329] on icon at bounding box center [140, 330] width 12 height 11
click at [0, 0] on input "**********" at bounding box center [0, 0] width 0 height 0
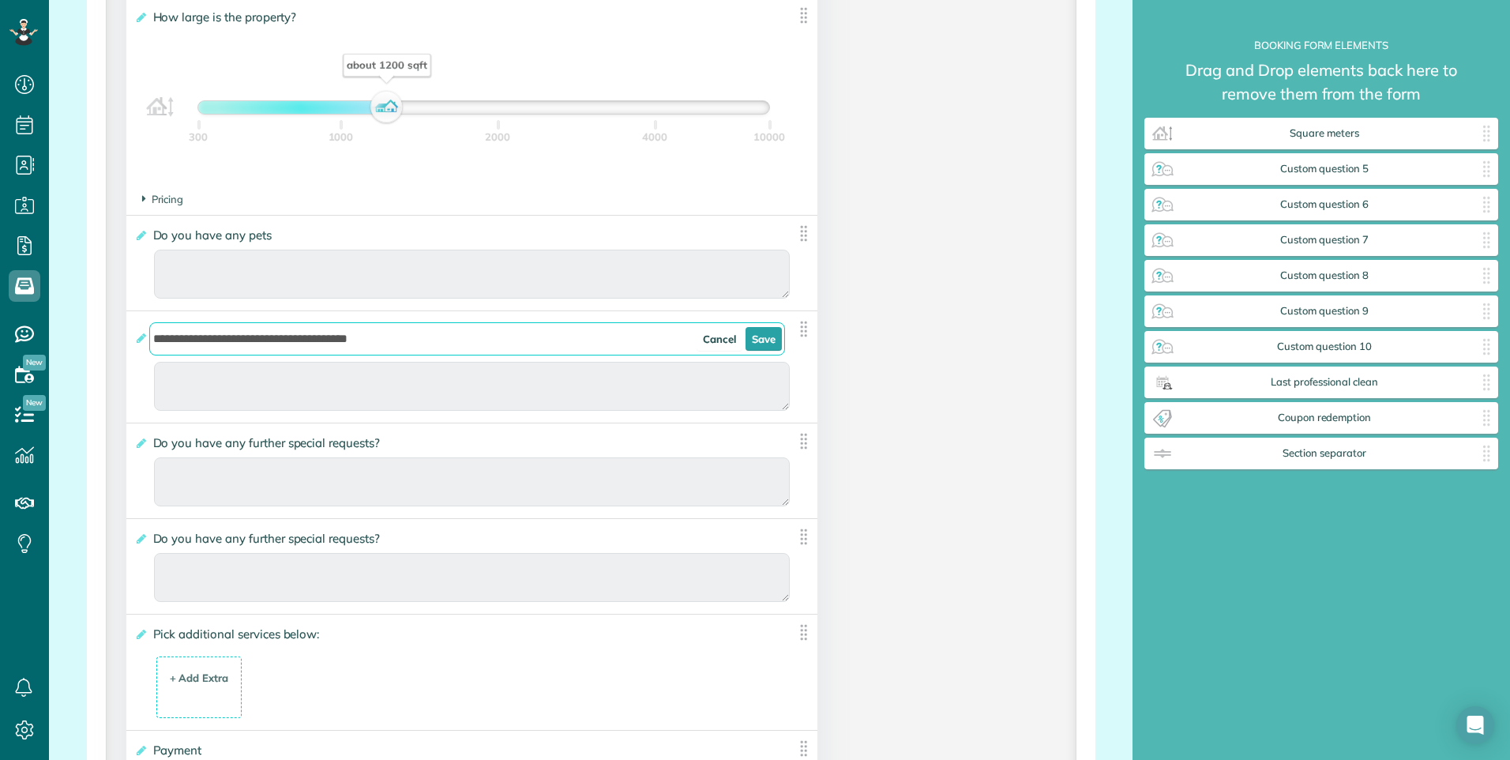
click at [444, 346] on input "**********" at bounding box center [467, 338] width 637 height 33
type input "**********"
click at [766, 340] on link "Save" at bounding box center [764, 339] width 36 height 24
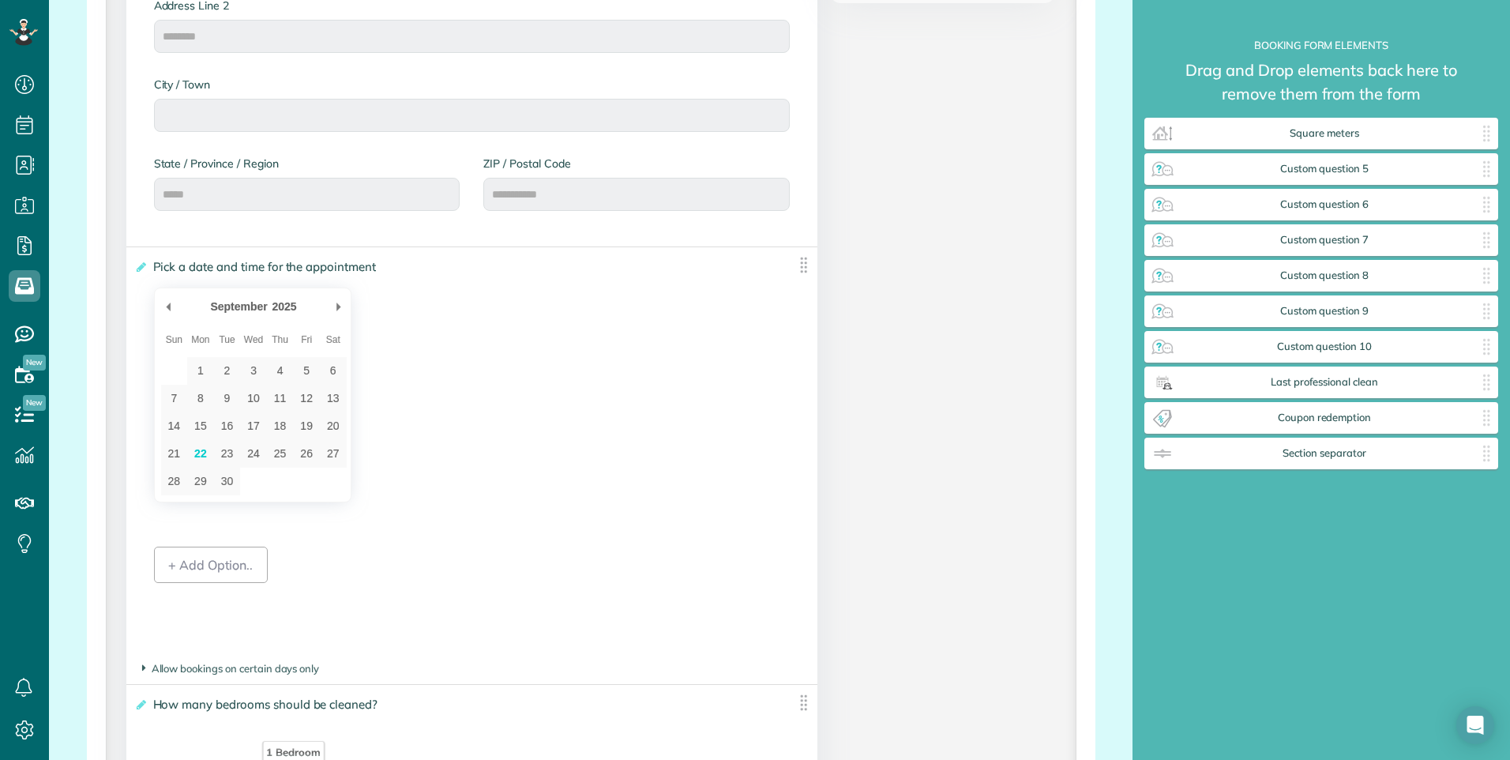
scroll to position [901, 0]
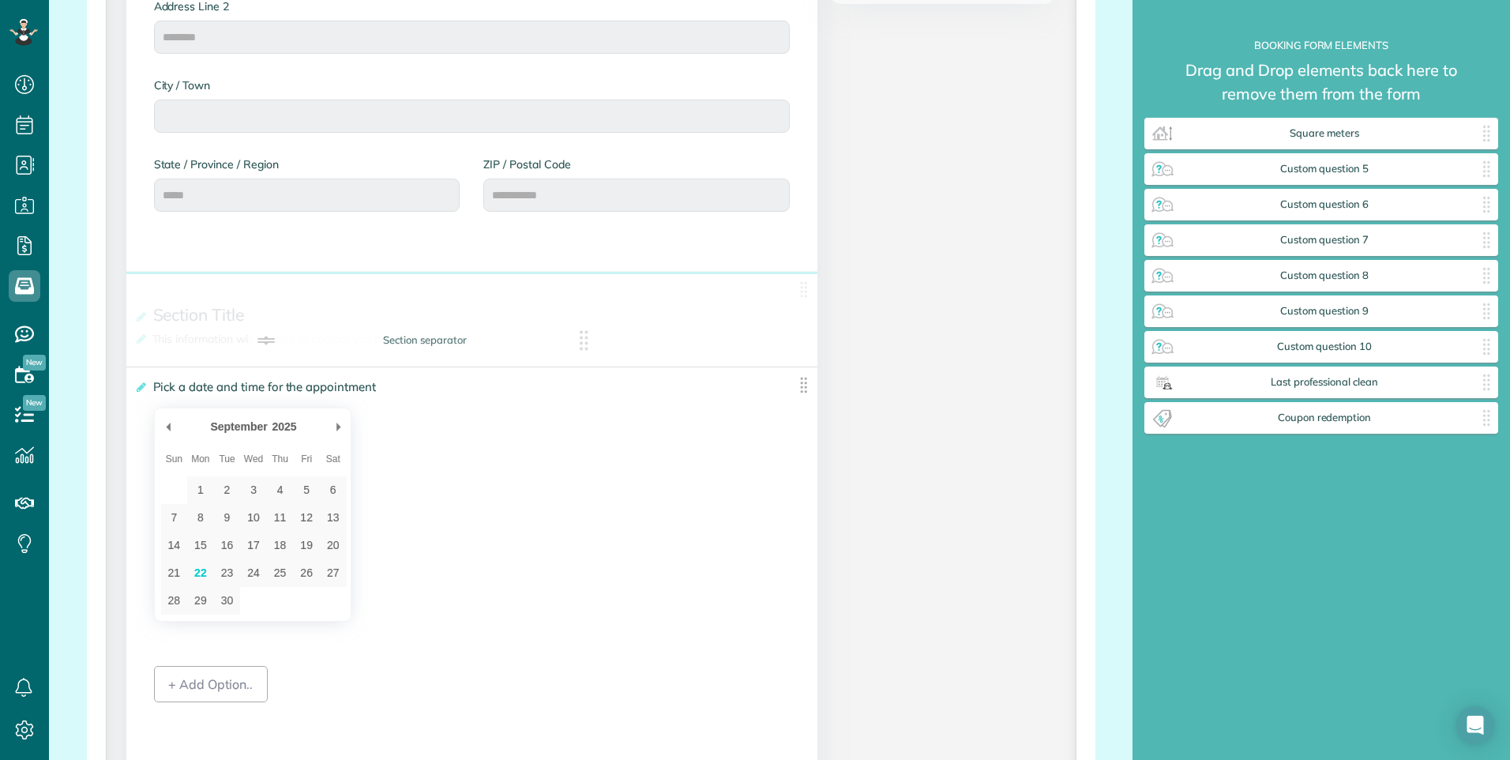
drag, startPoint x: 1336, startPoint y: 454, endPoint x: 422, endPoint y: 327, distance: 923.4
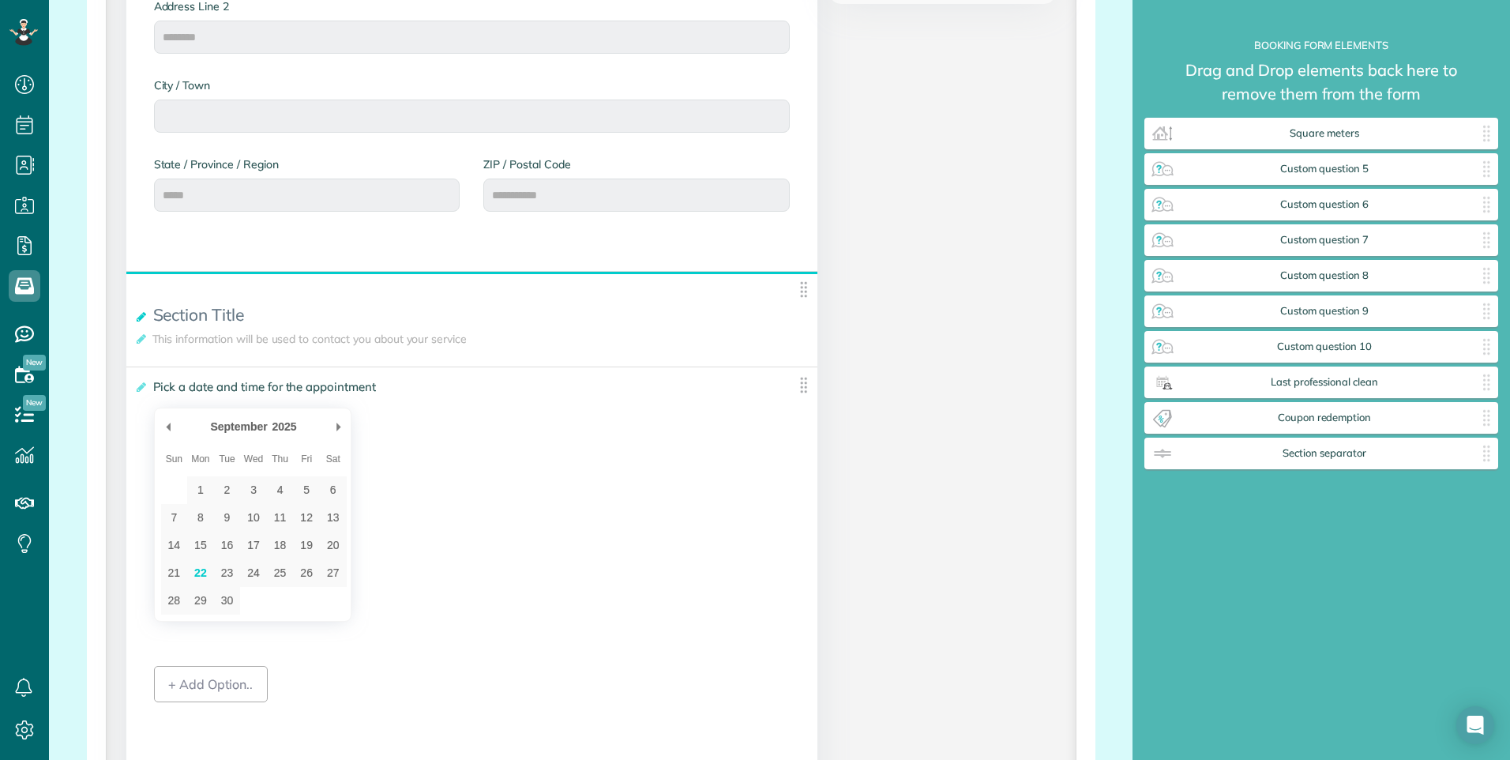
click at [137, 316] on icon at bounding box center [140, 316] width 12 height 11
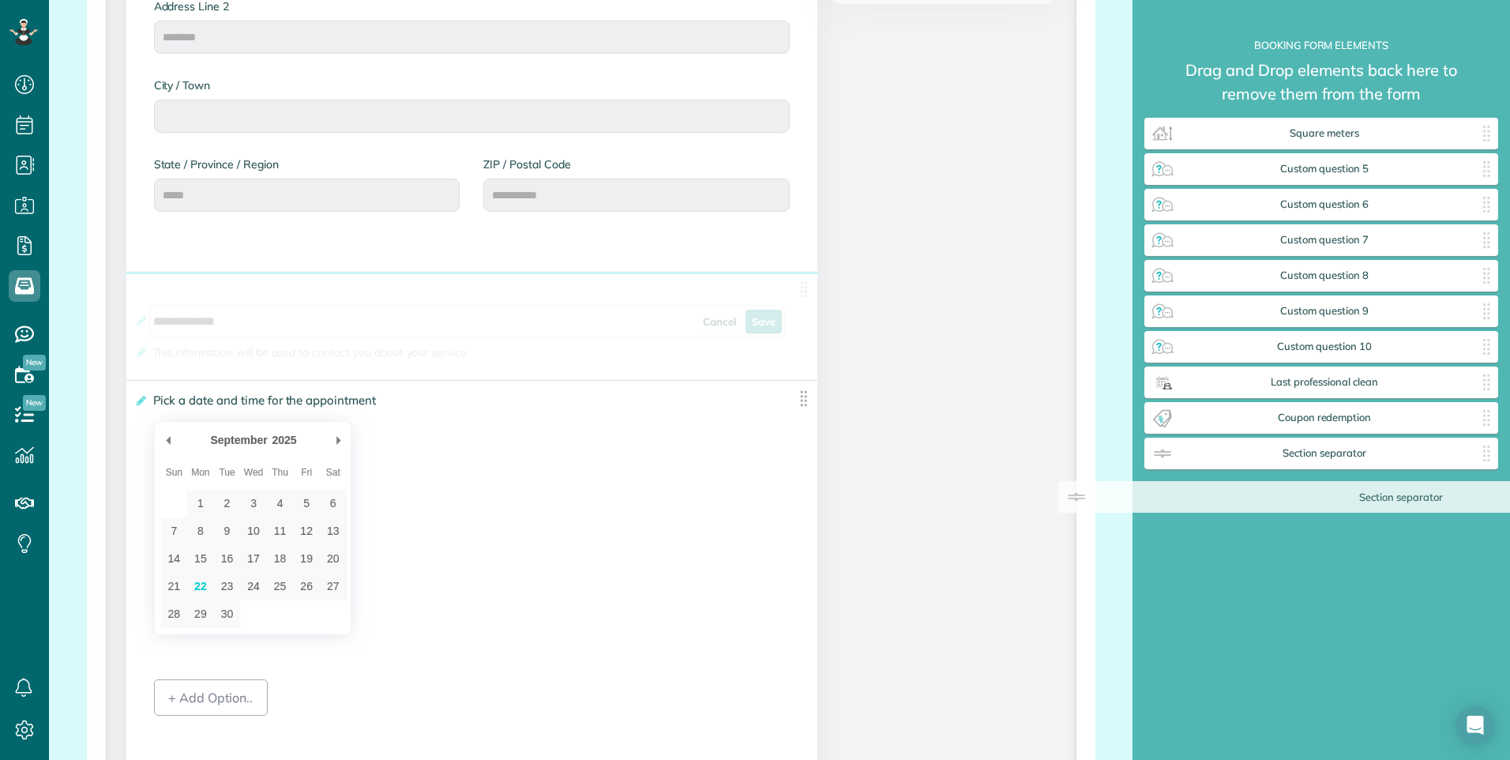
drag, startPoint x: 511, startPoint y: 282, endPoint x: 1456, endPoint y: 494, distance: 968.8
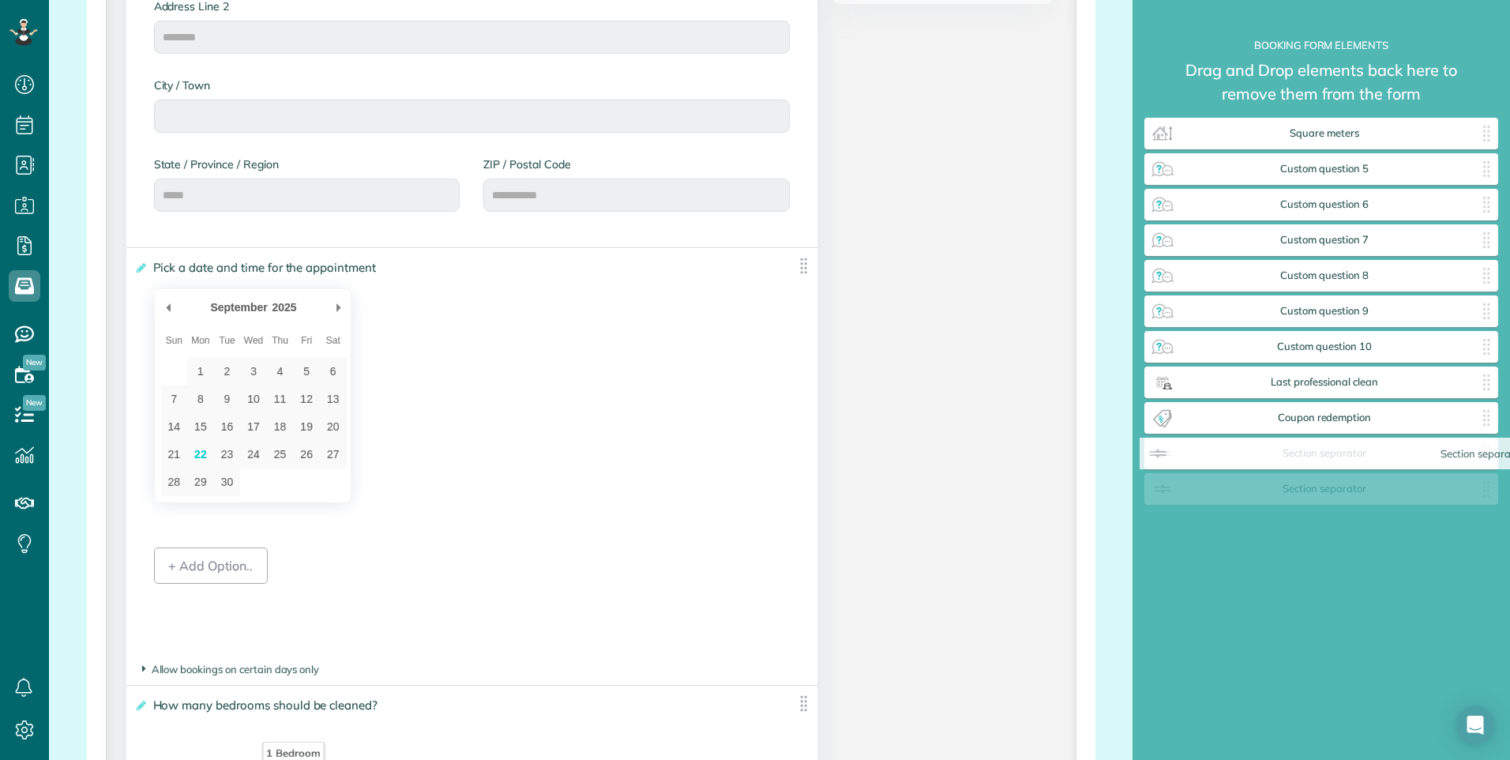
drag, startPoint x: 325, startPoint y: 287, endPoint x: 1341, endPoint y: 454, distance: 1029.4
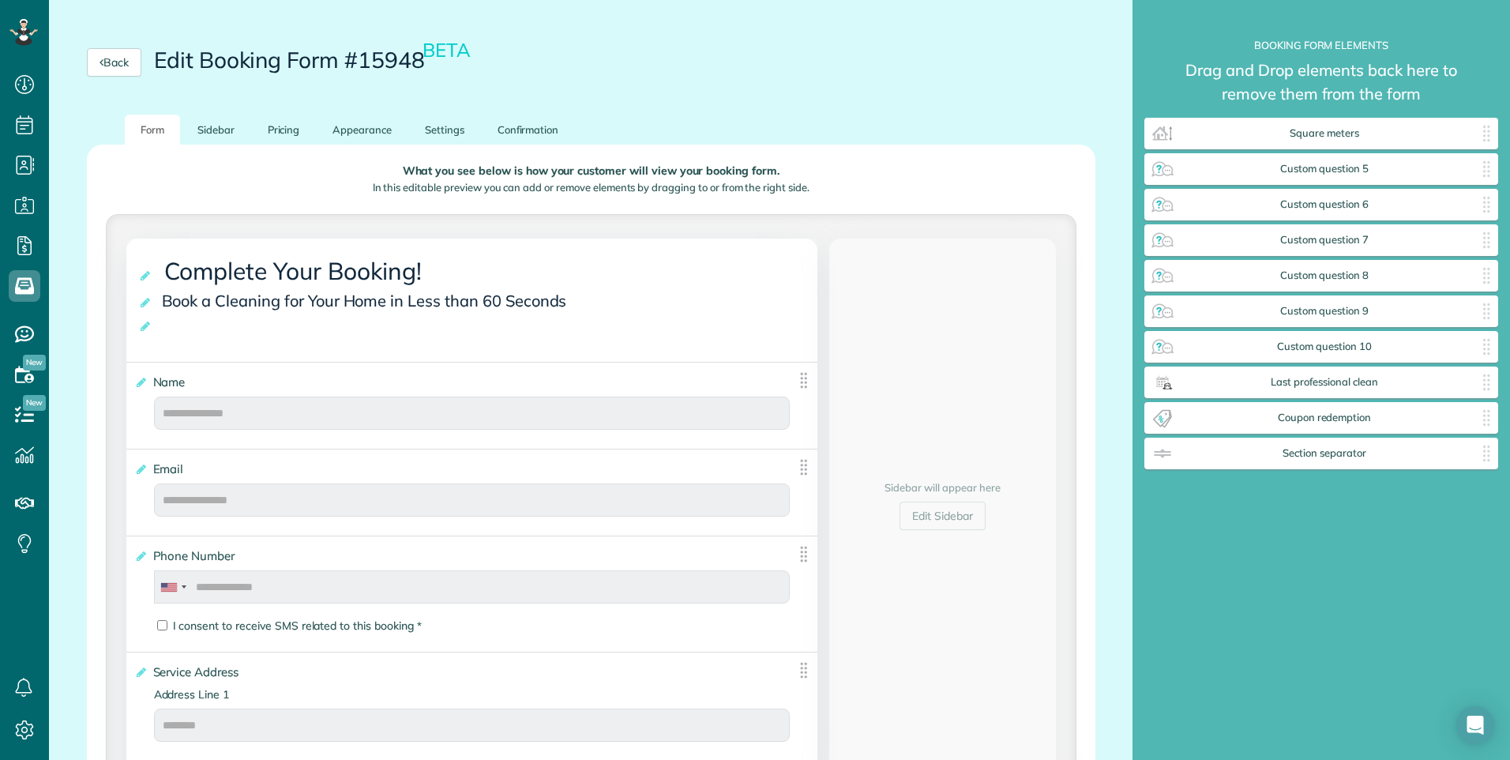
scroll to position [111, 0]
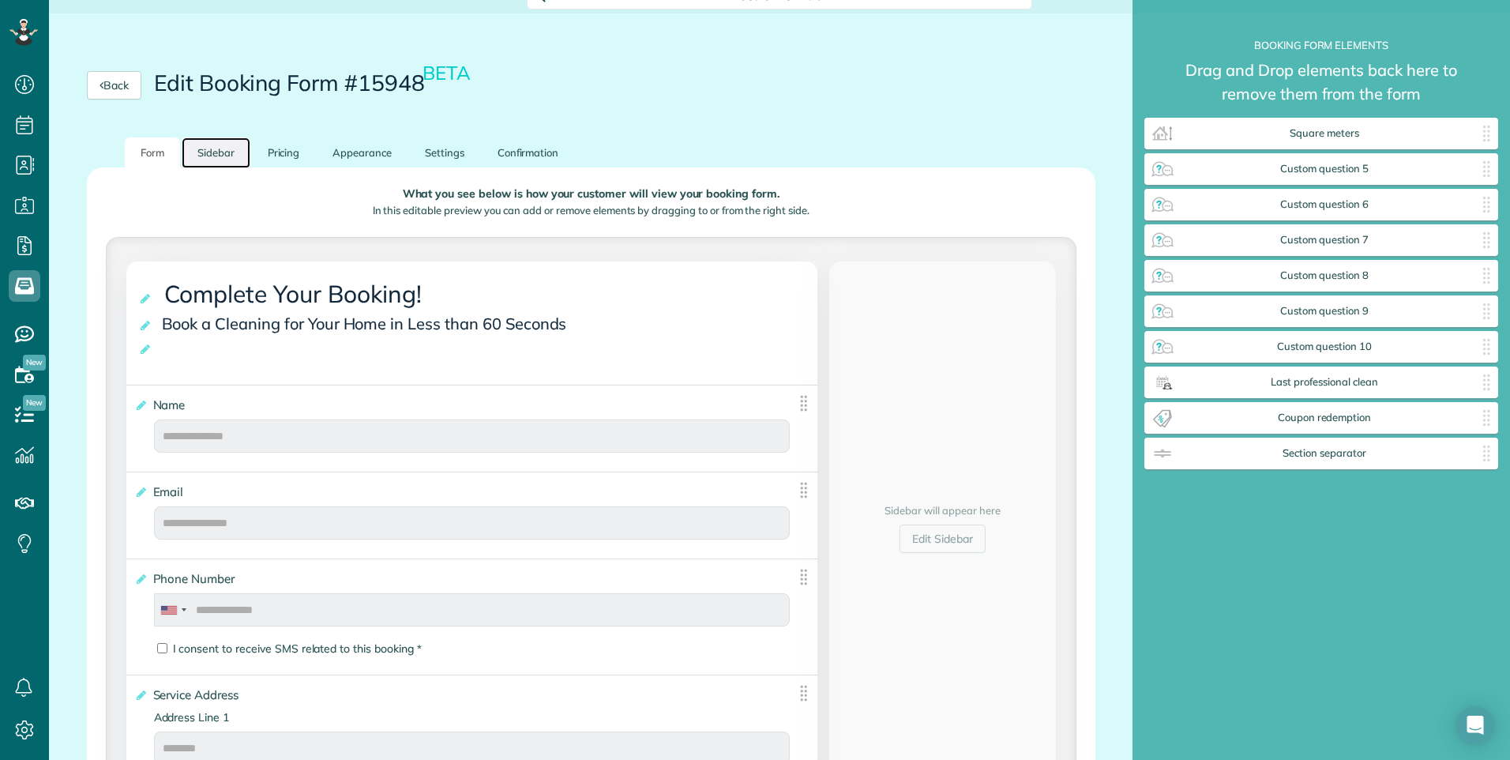
click at [225, 156] on link "Sidebar" at bounding box center [216, 152] width 69 height 31
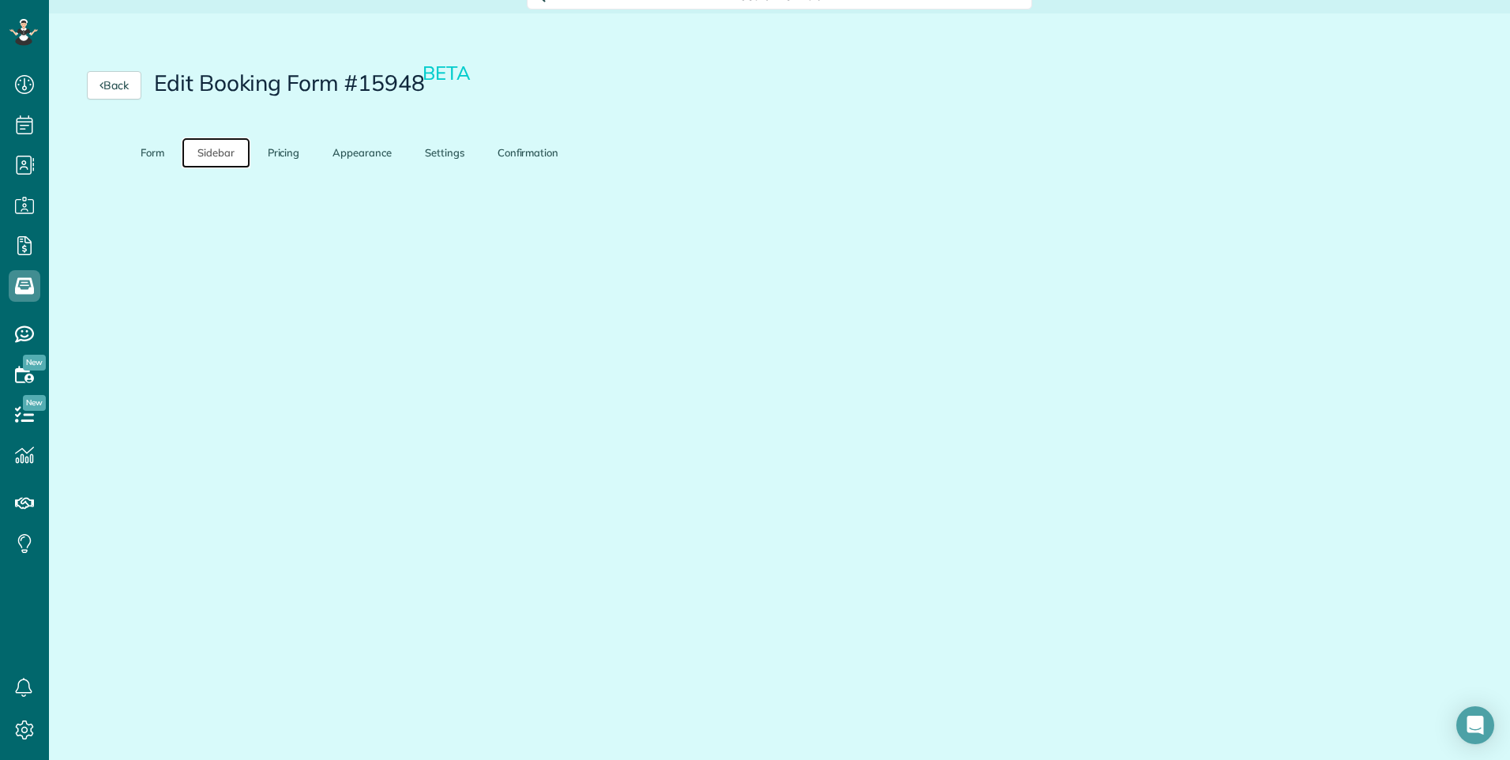
scroll to position [5, 0]
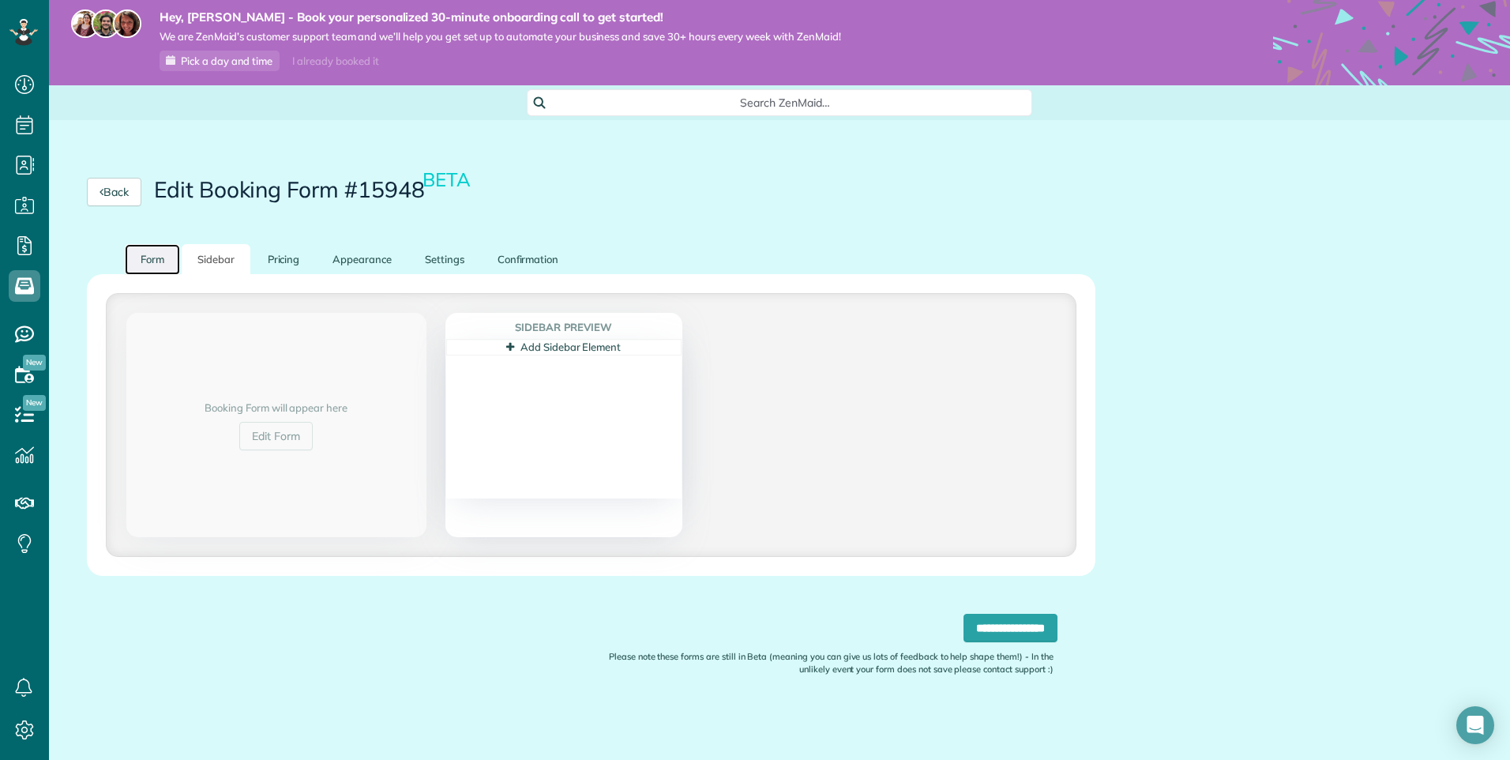
click at [149, 257] on link "Form" at bounding box center [152, 259] width 55 height 31
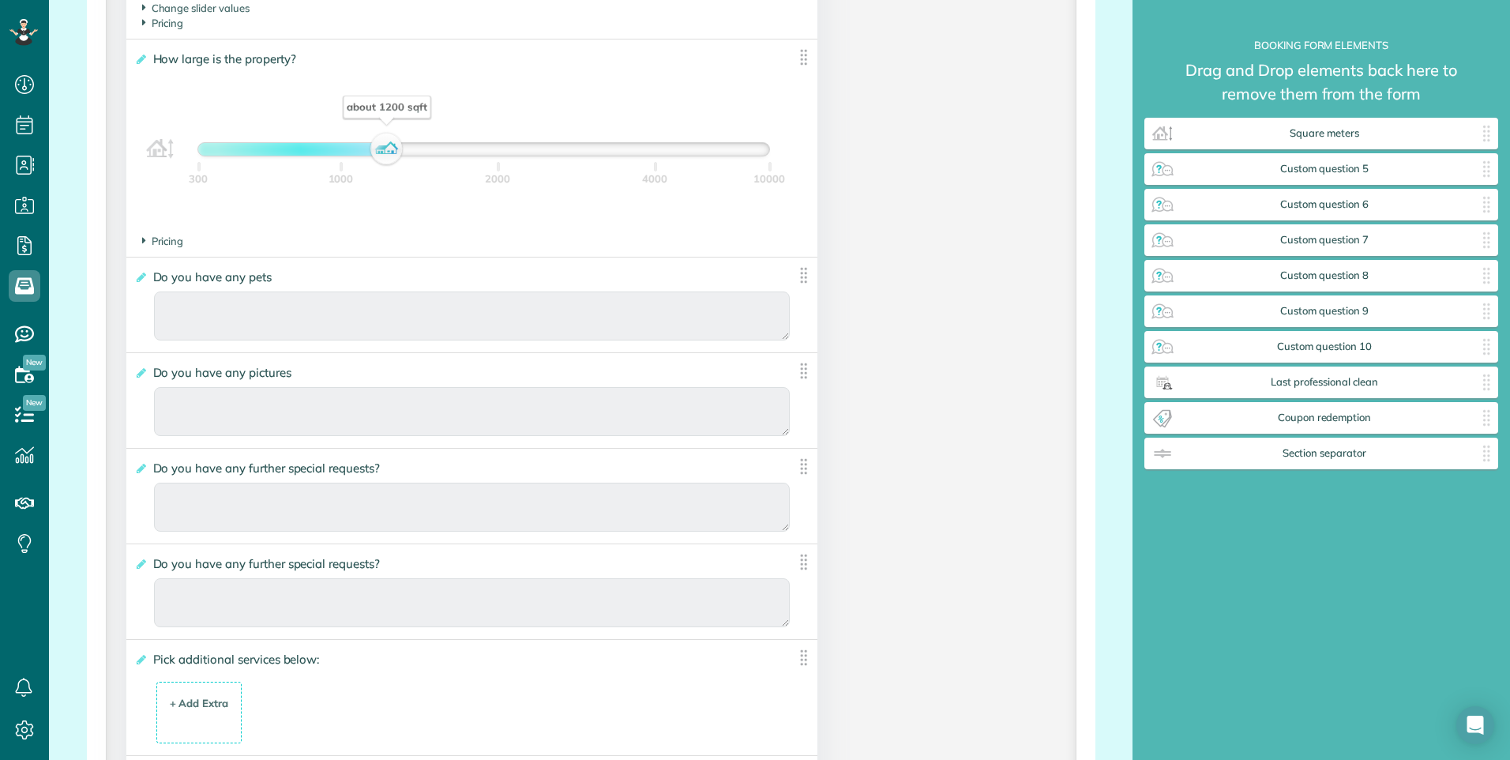
scroll to position [2532, 0]
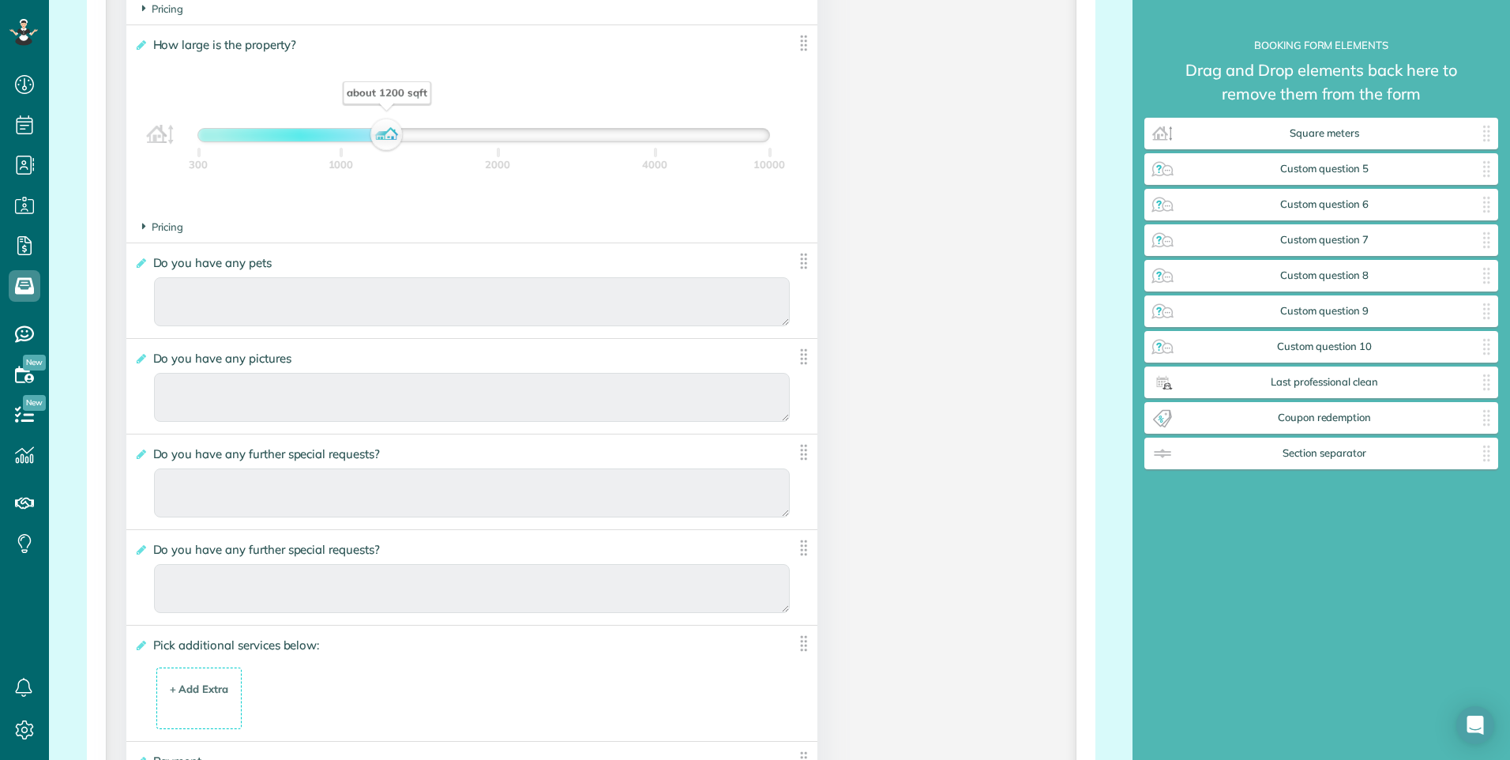
click at [339, 454] on span "Do you have any further special requests?" at bounding box center [269, 453] width 241 height 23
click at [0, 0] on input "**********" at bounding box center [0, 0] width 0 height 0
click at [139, 454] on icon at bounding box center [140, 454] width 12 height 11
click at [0, 0] on input "**********" at bounding box center [0, 0] width 0 height 0
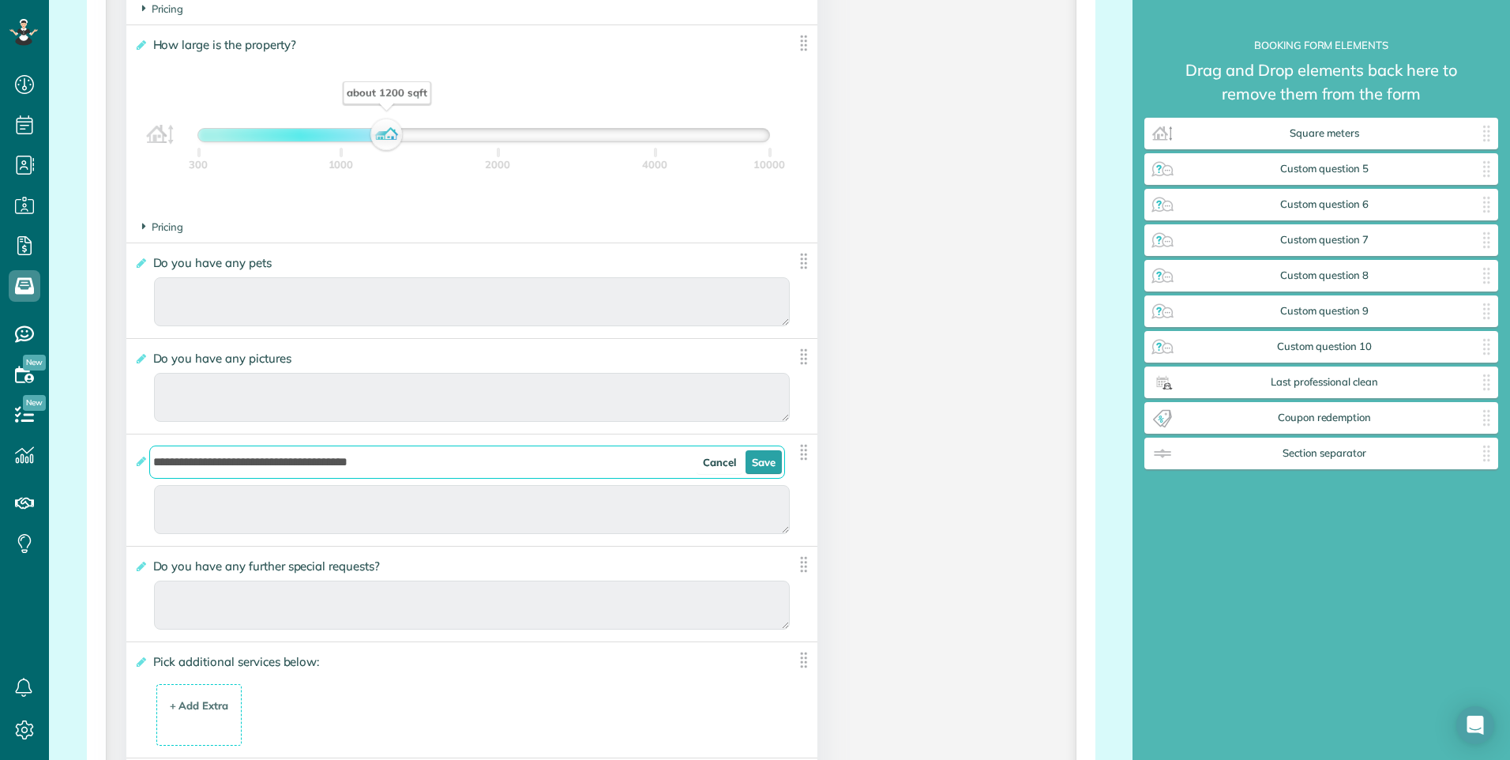
click at [495, 467] on input "**********" at bounding box center [467, 461] width 637 height 33
type input "**********"
click at [769, 468] on link "Save" at bounding box center [764, 462] width 36 height 24
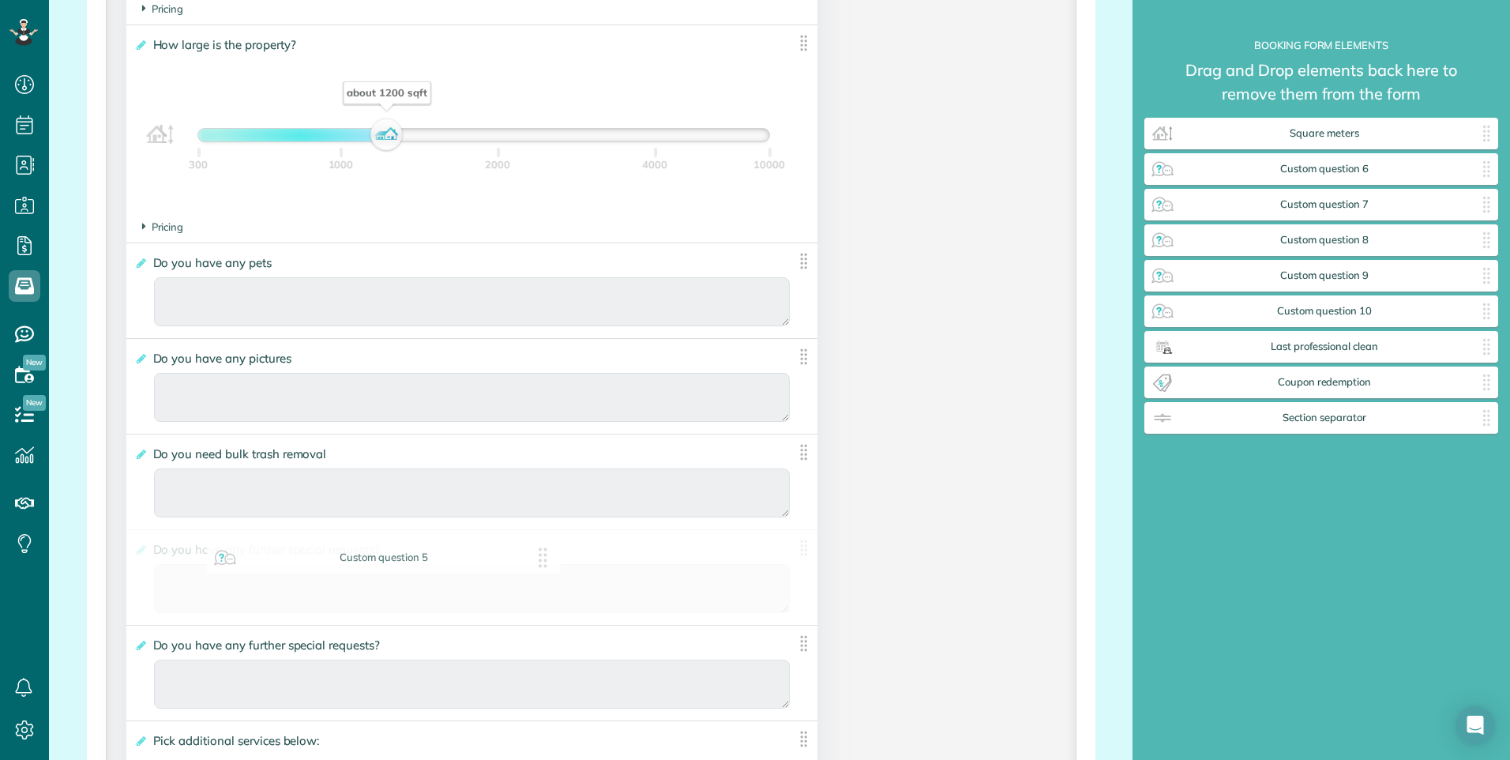
drag, startPoint x: 1355, startPoint y: 171, endPoint x: 411, endPoint y: 557, distance: 1019.5
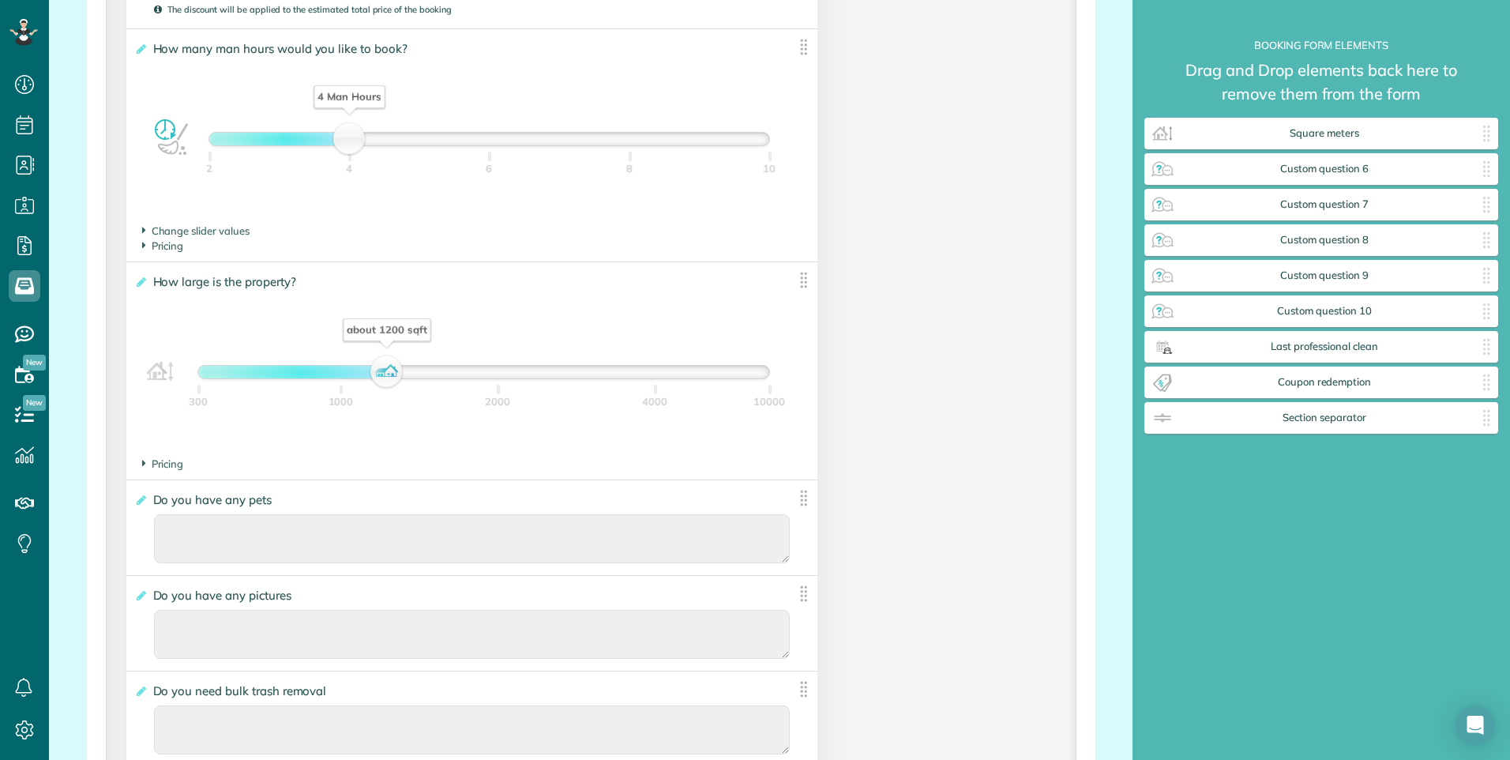
scroll to position [2611, 0]
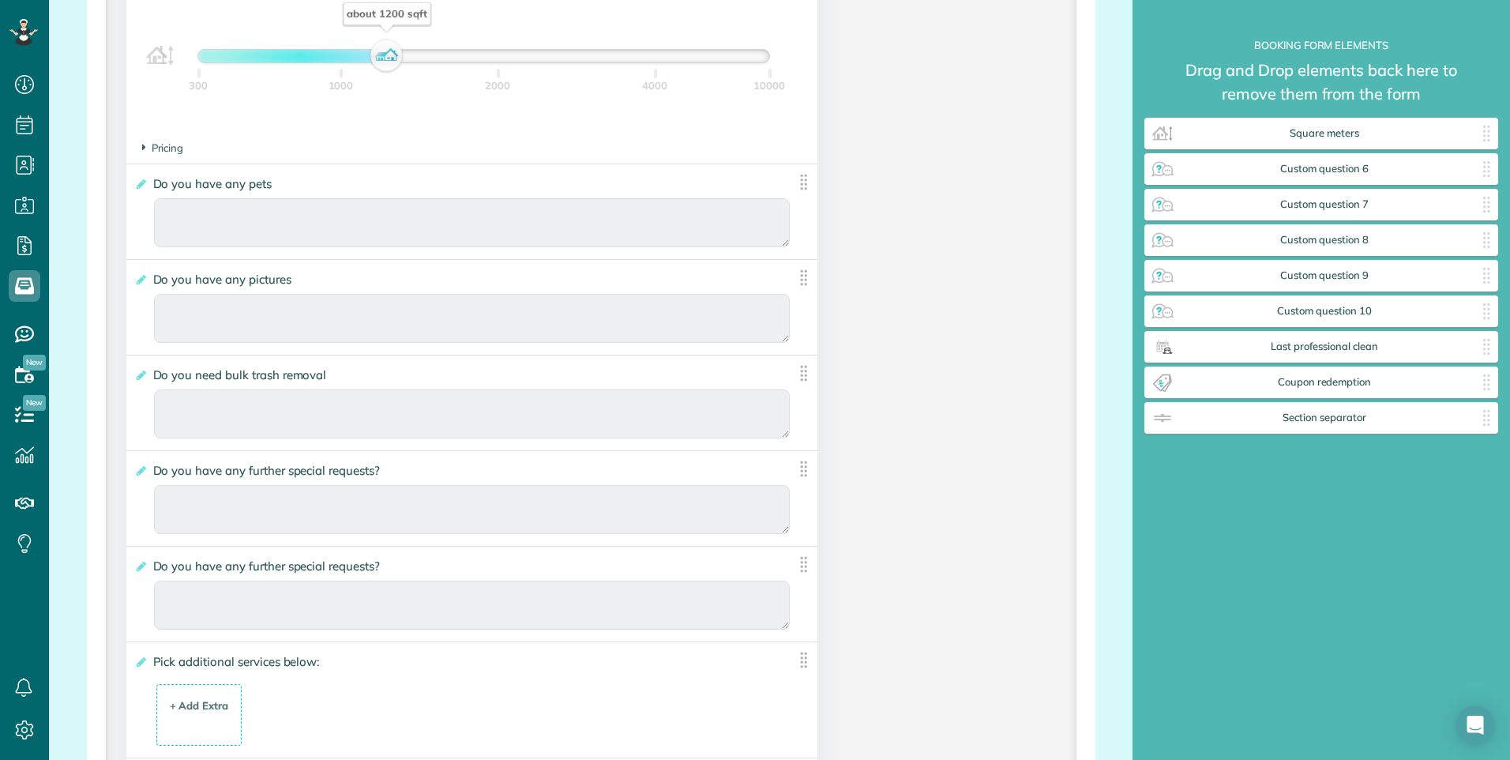
click at [367, 469] on span "Do you have any further special requests?" at bounding box center [269, 470] width 241 height 23
click at [0, 0] on input "**********" at bounding box center [0, 0] width 0 height 0
click at [379, 472] on span "Do you have any further special requests?" at bounding box center [269, 470] width 241 height 23
click at [0, 0] on input "**********" at bounding box center [0, 0] width 0 height 0
click at [135, 470] on icon at bounding box center [140, 470] width 12 height 11
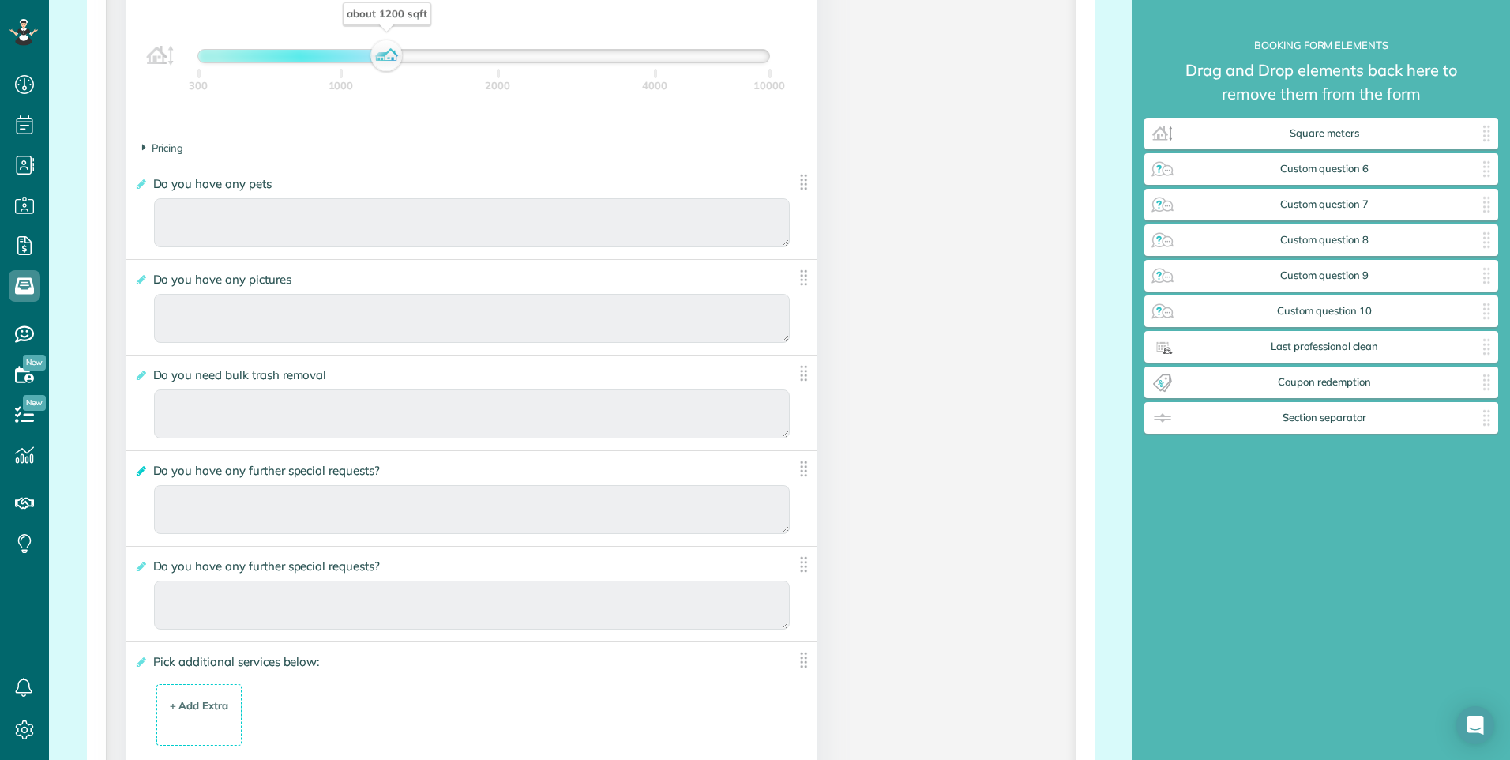
click at [0, 0] on input "**********" at bounding box center [0, 0] width 0 height 0
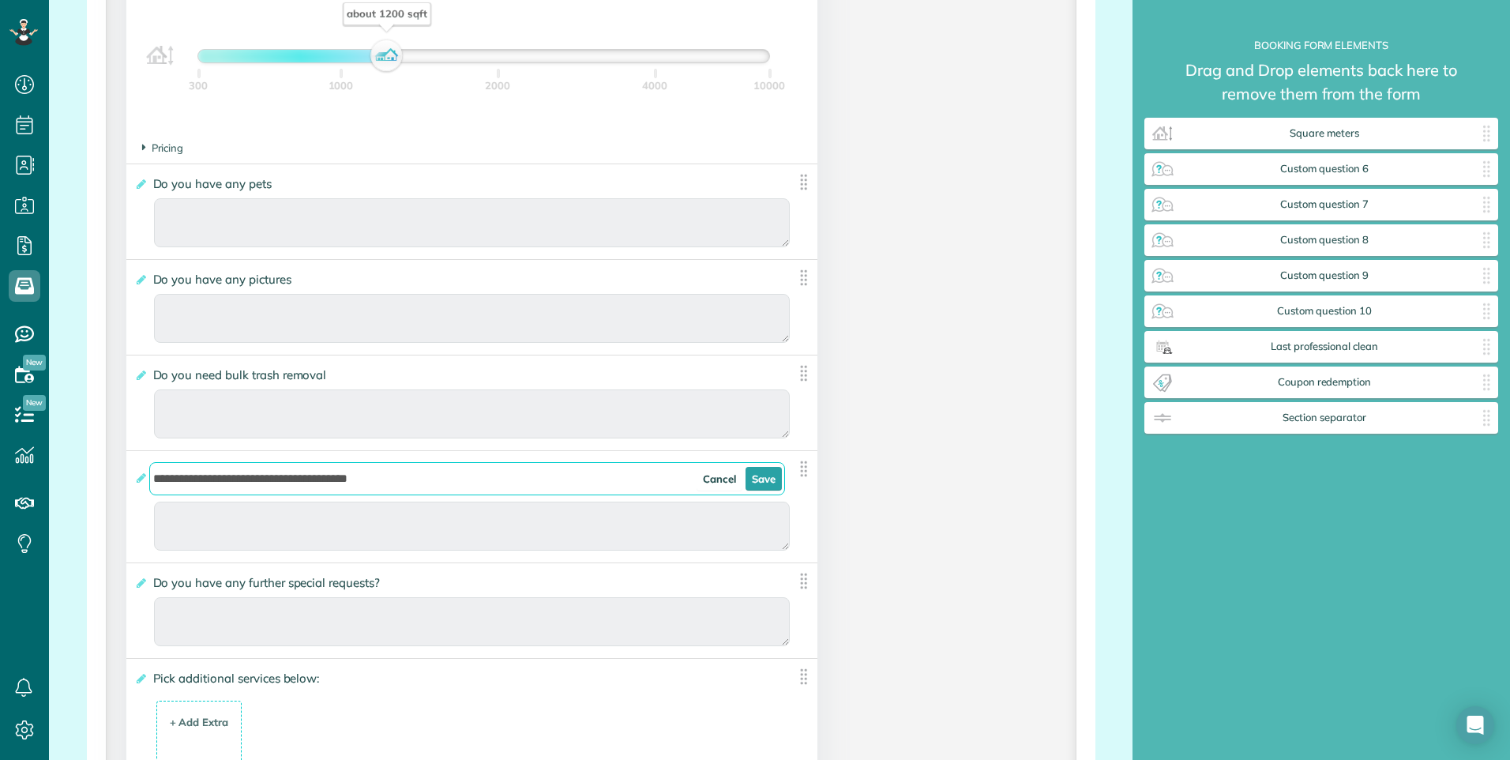
click at [391, 478] on input "**********" at bounding box center [467, 478] width 637 height 33
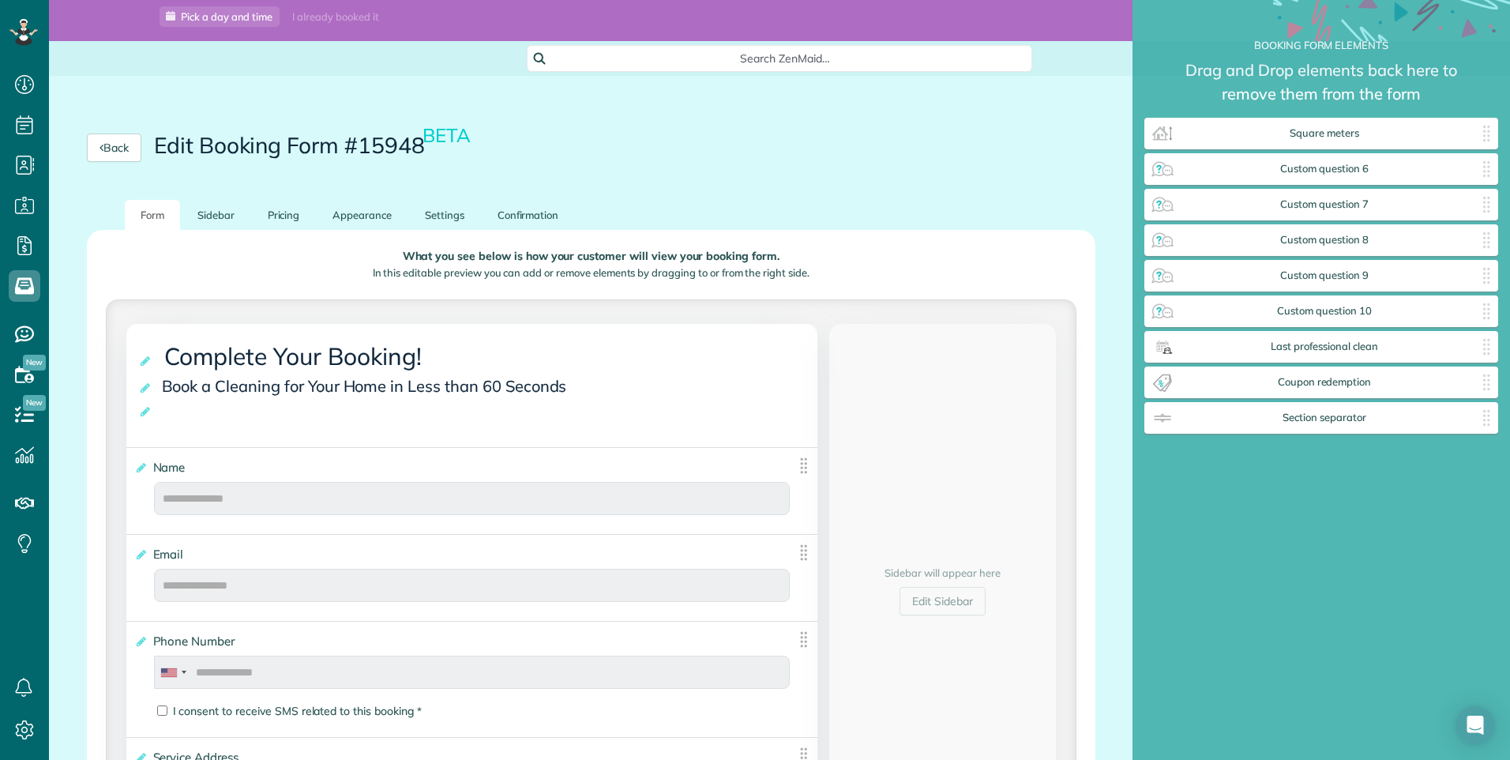
scroll to position [0, 0]
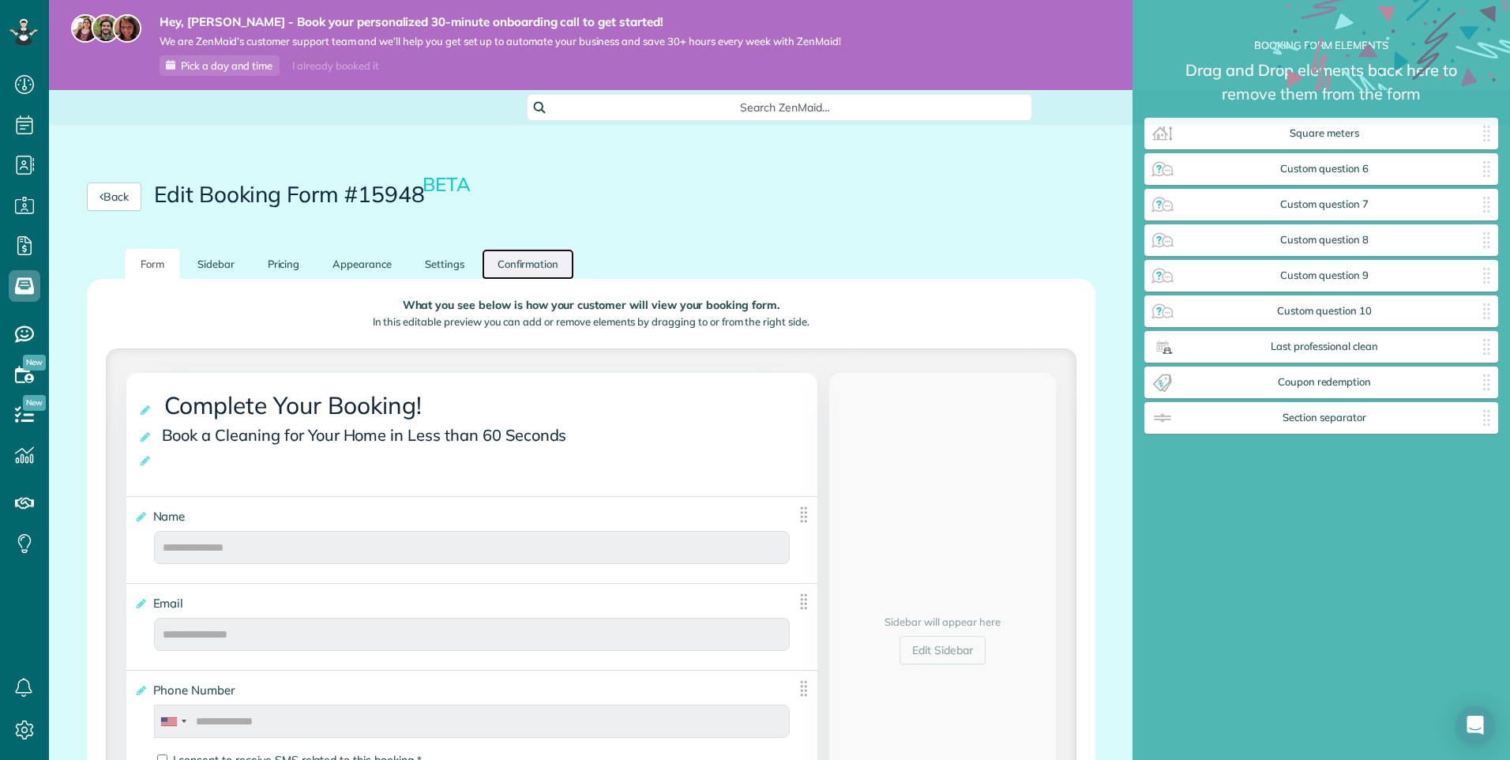
click at [520, 265] on link "Confirmation" at bounding box center [528, 264] width 93 height 31
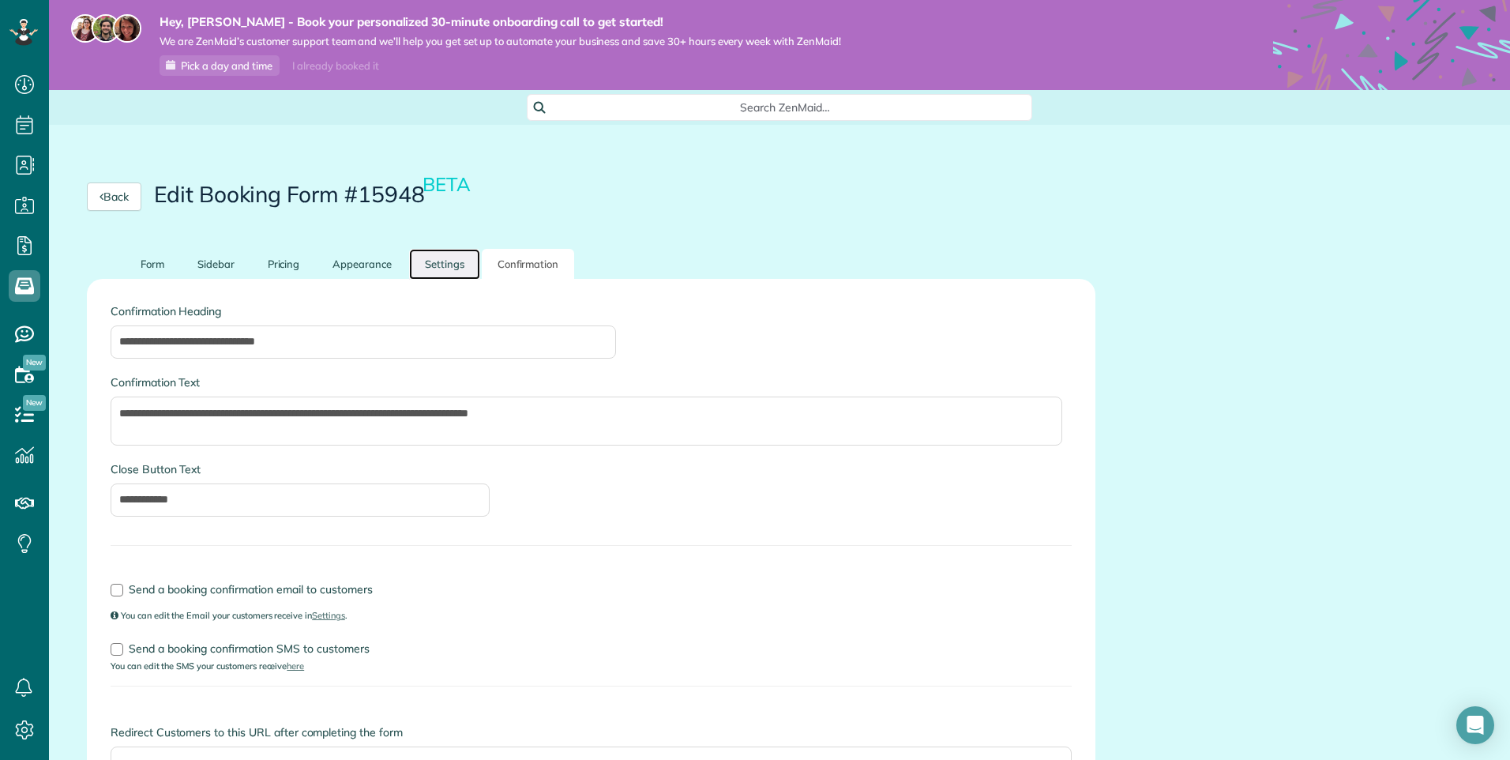
click at [434, 255] on link "Settings" at bounding box center [444, 264] width 71 height 31
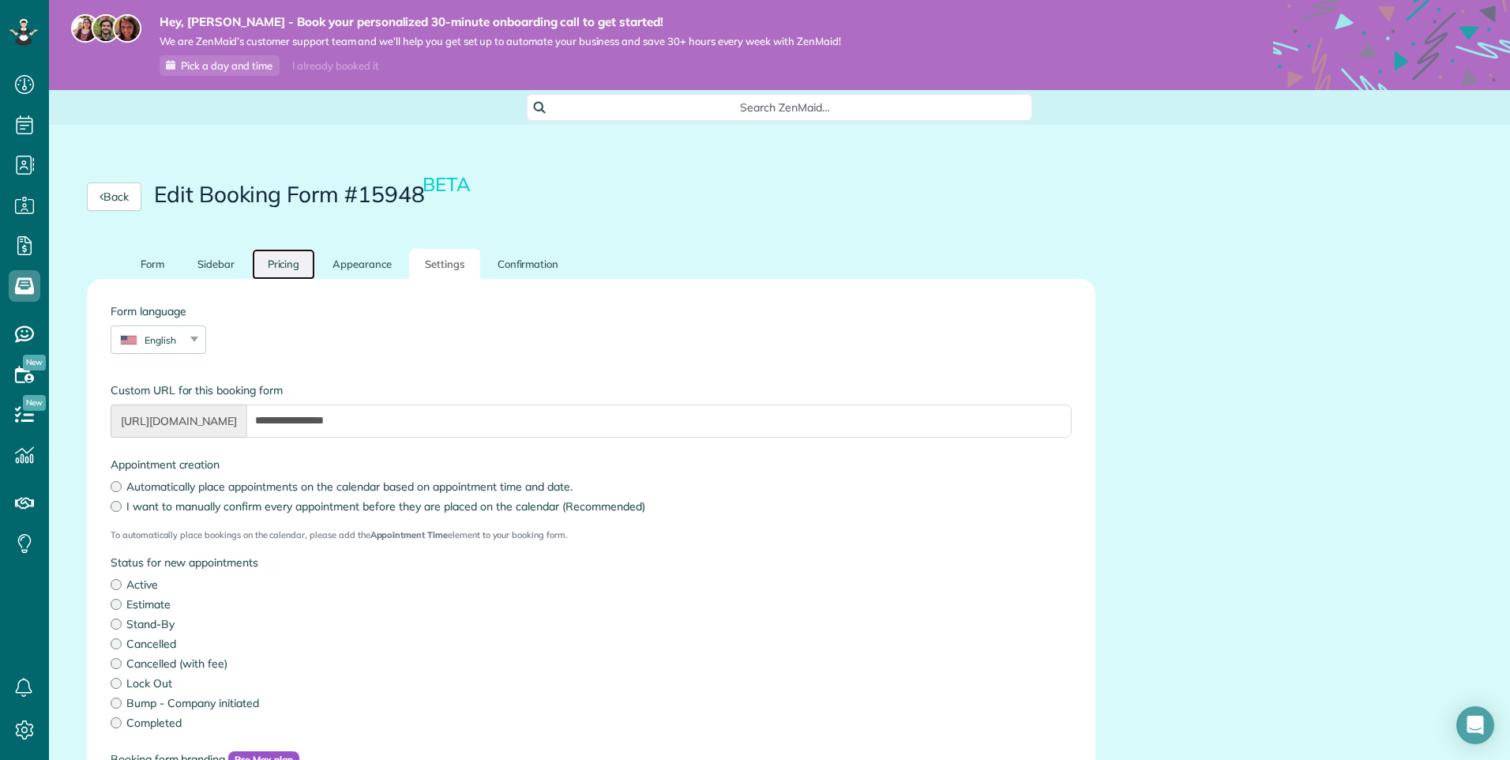
click at [264, 268] on link "Pricing" at bounding box center [284, 264] width 64 height 31
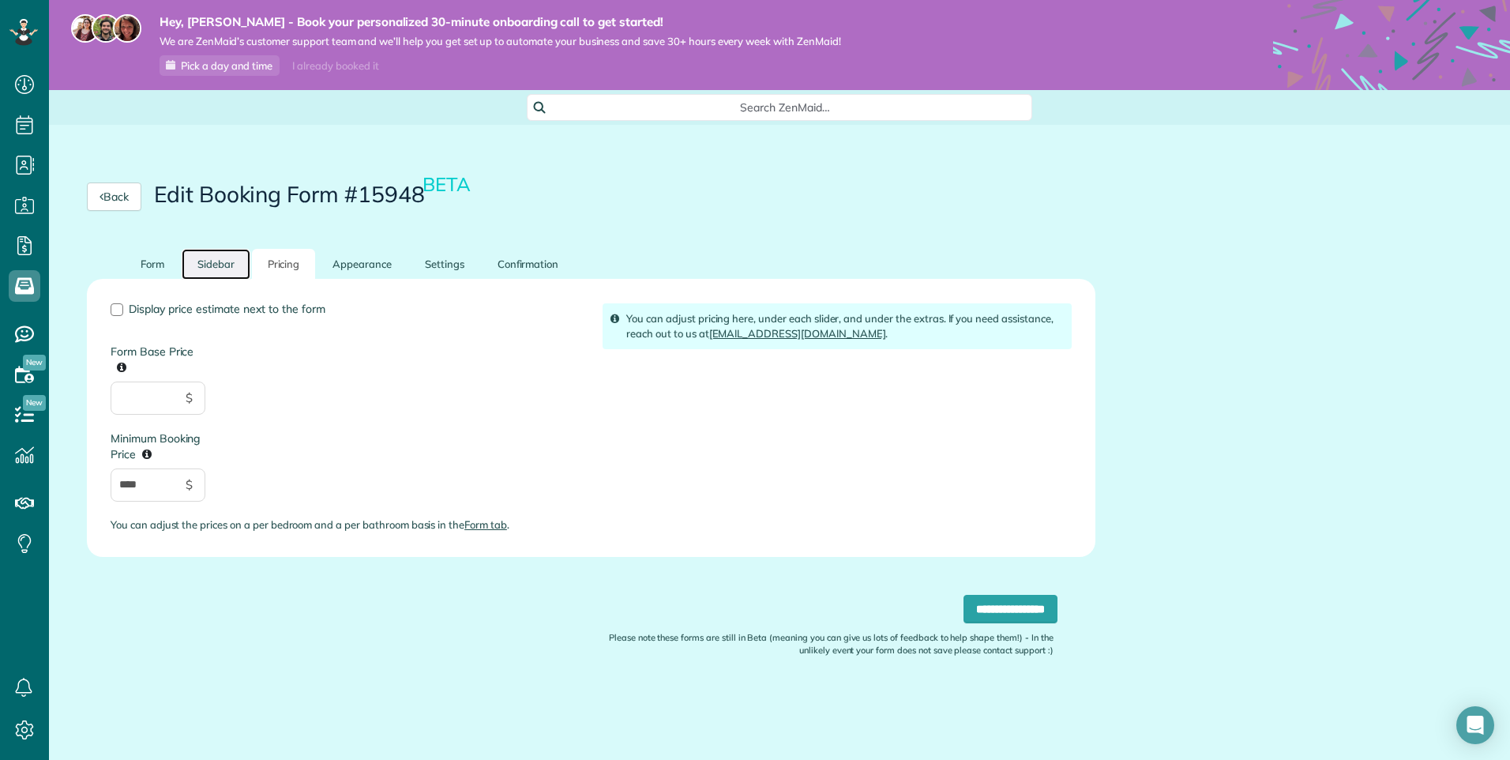
click at [227, 261] on link "Sidebar" at bounding box center [216, 264] width 69 height 31
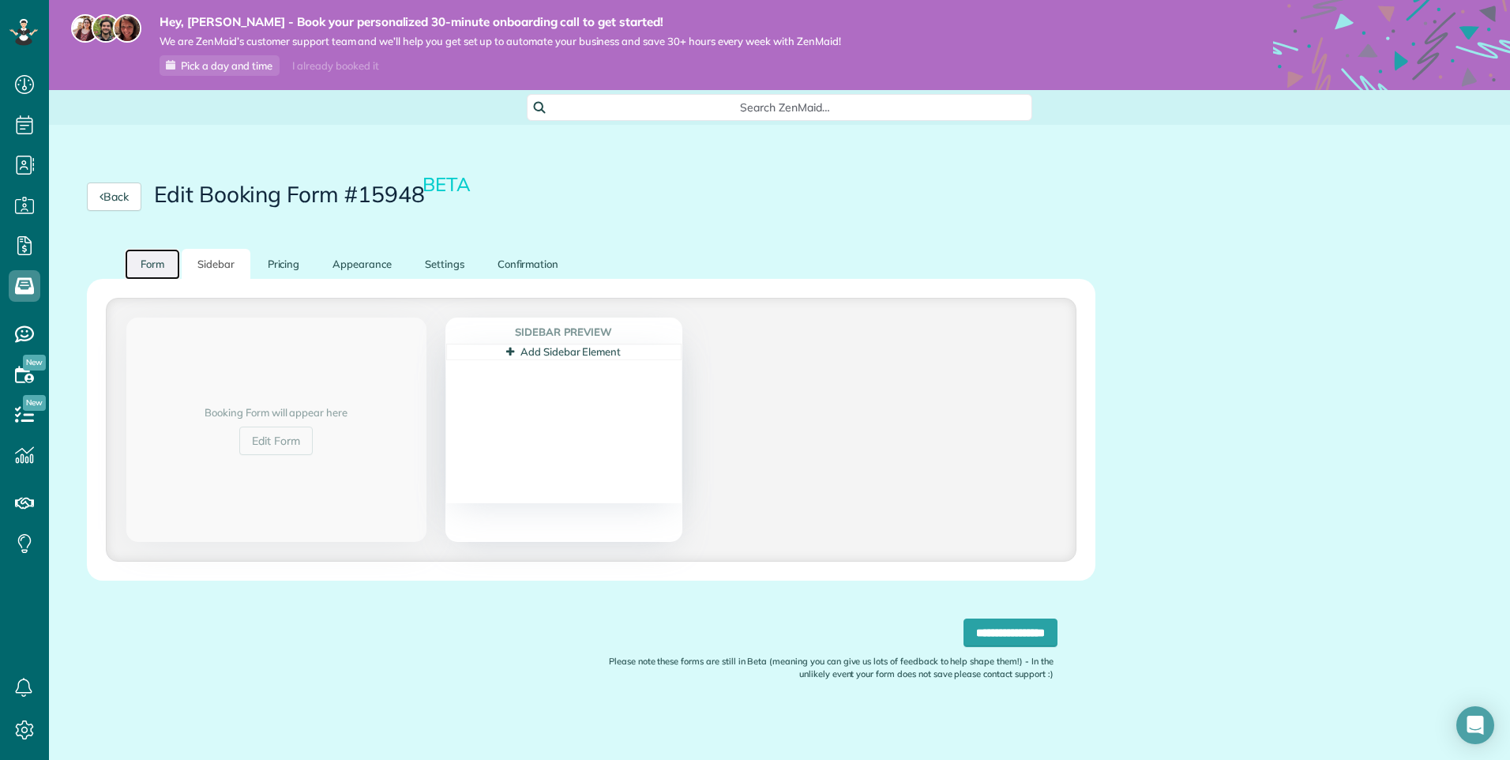
click at [170, 269] on link "Form" at bounding box center [152, 264] width 55 height 31
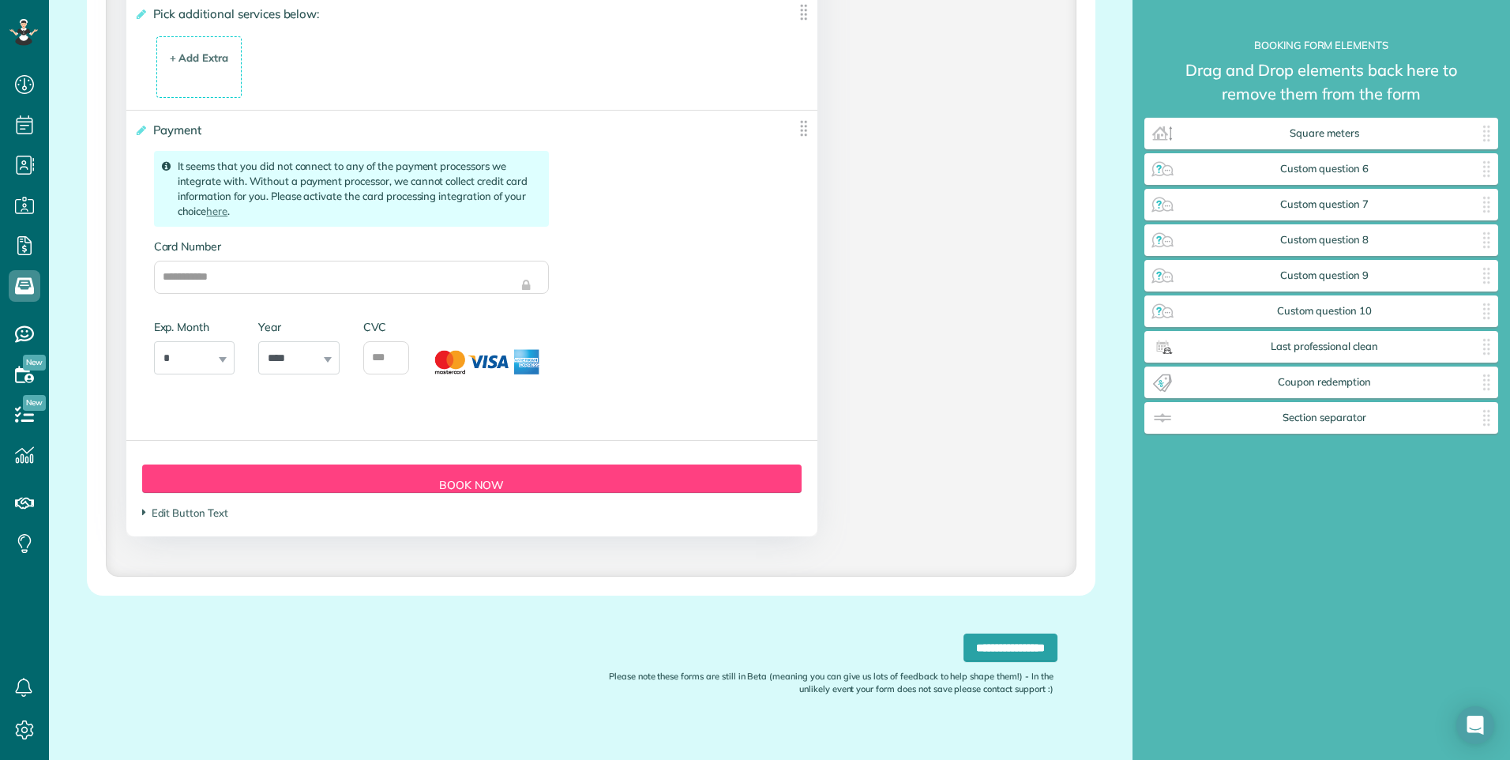
scroll to position [3294, 0]
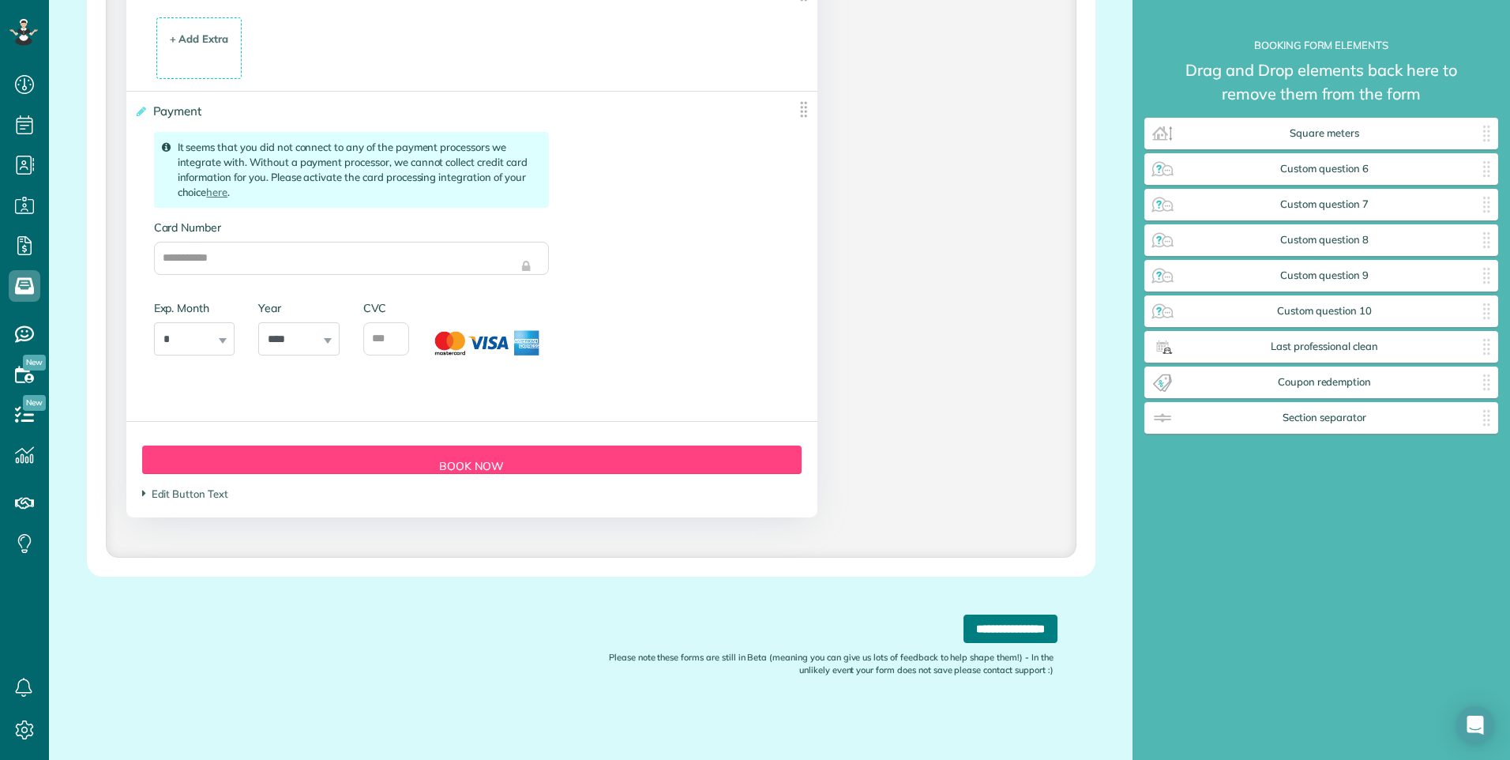
click at [991, 622] on input "**********" at bounding box center [1011, 628] width 94 height 28
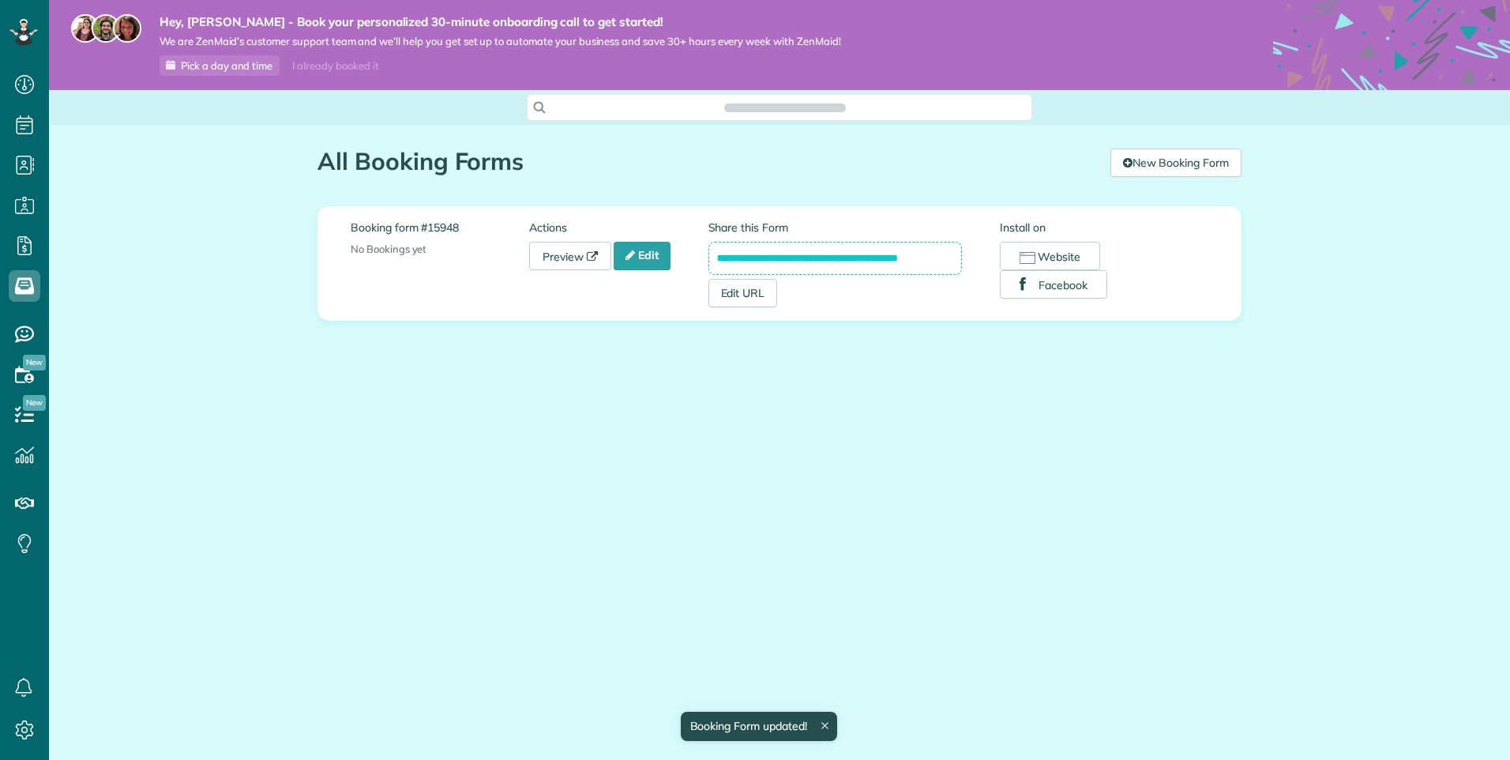
scroll to position [7, 7]
click at [649, 258] on link "Edit" at bounding box center [642, 256] width 57 height 28
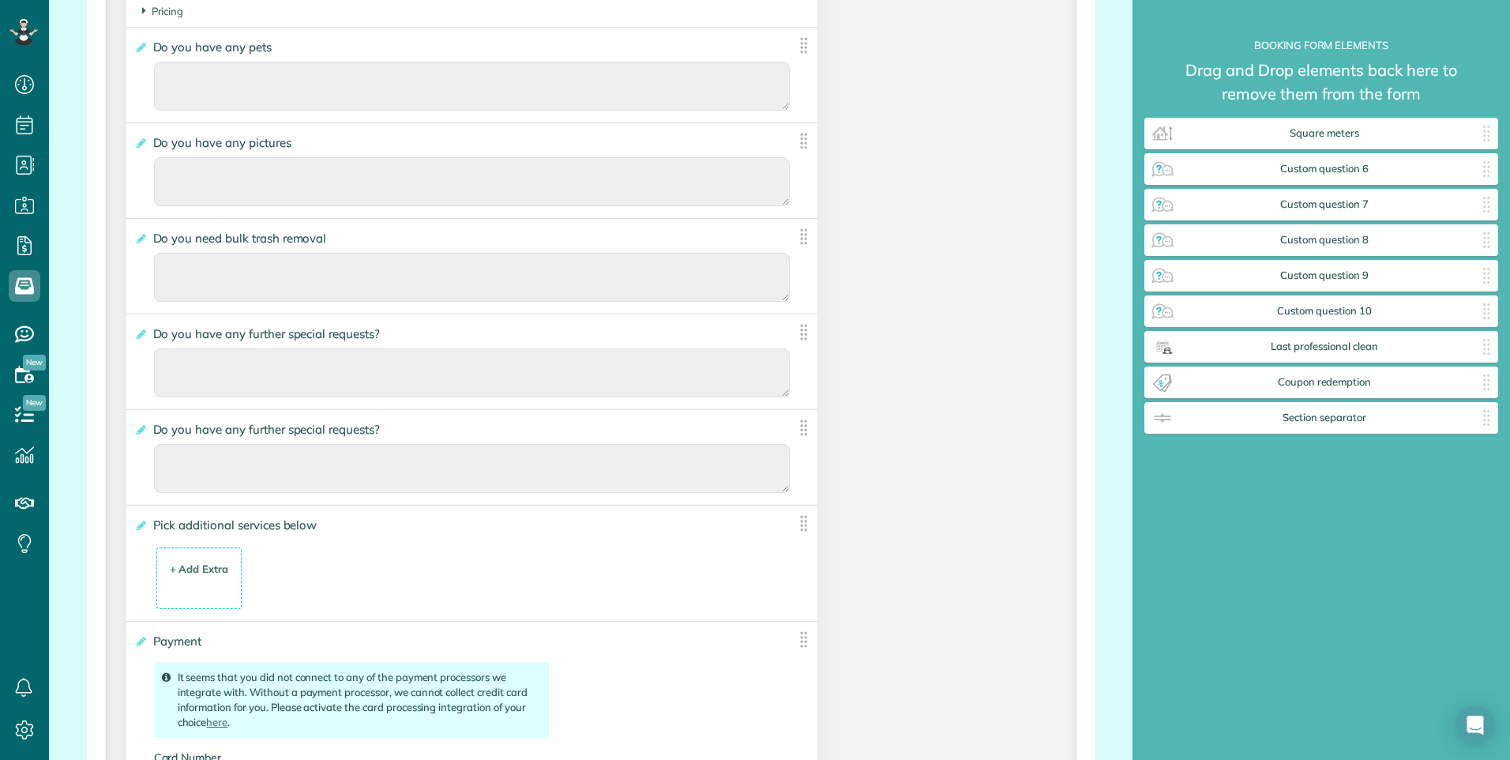
scroll to position [2764, 0]
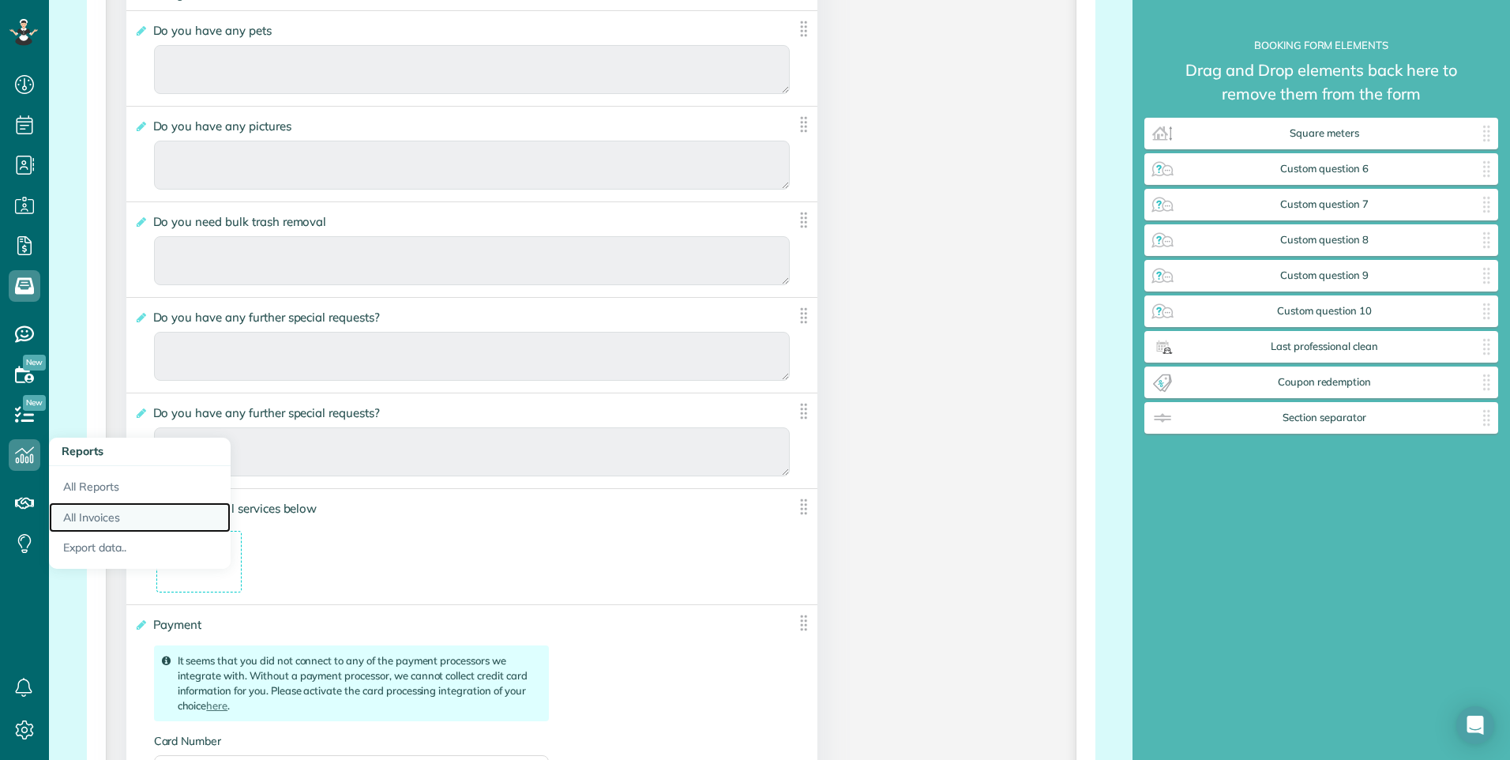
click at [87, 520] on link "All Invoices" at bounding box center [140, 517] width 182 height 31
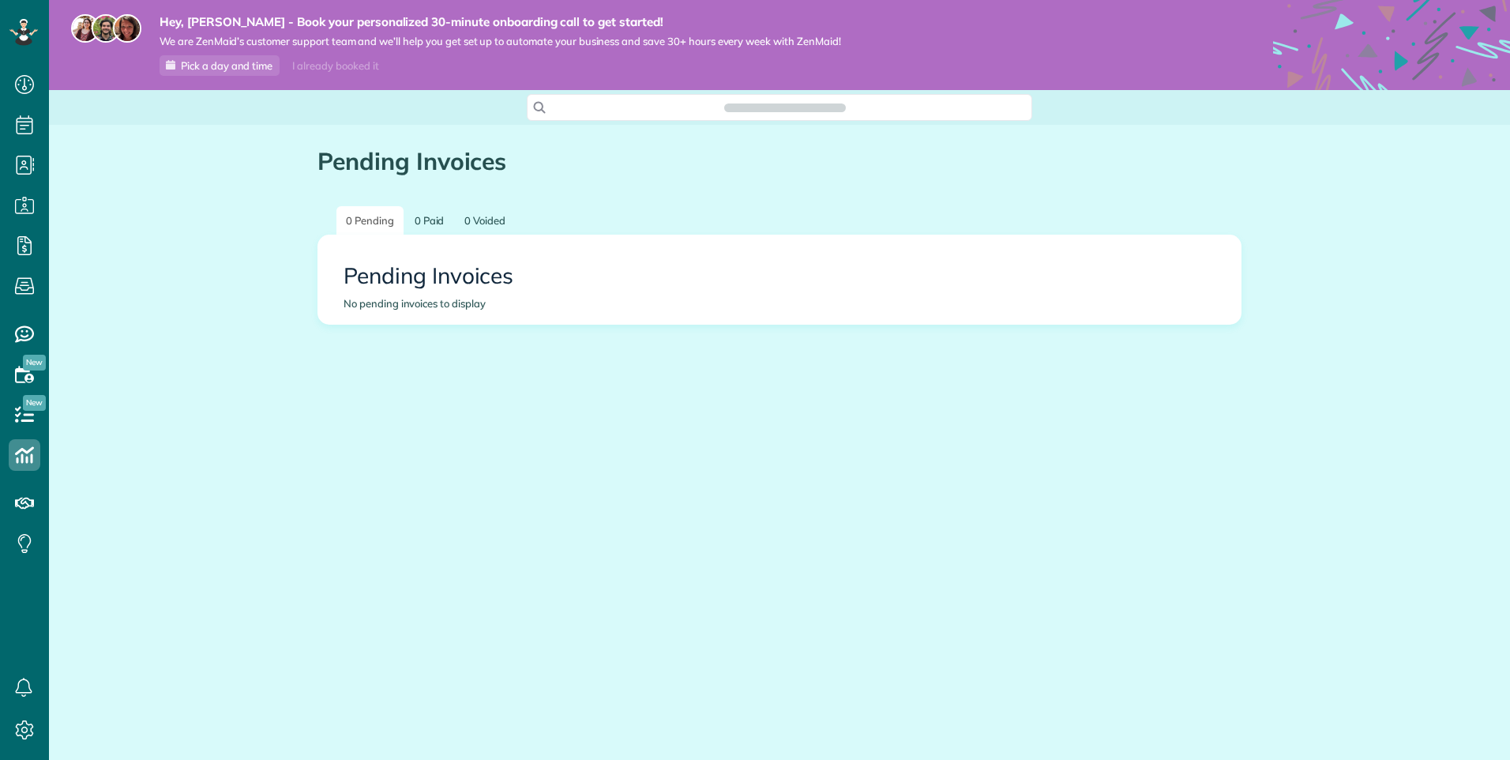
scroll to position [7, 7]
click at [14, 85] on icon at bounding box center [25, 85] width 32 height 32
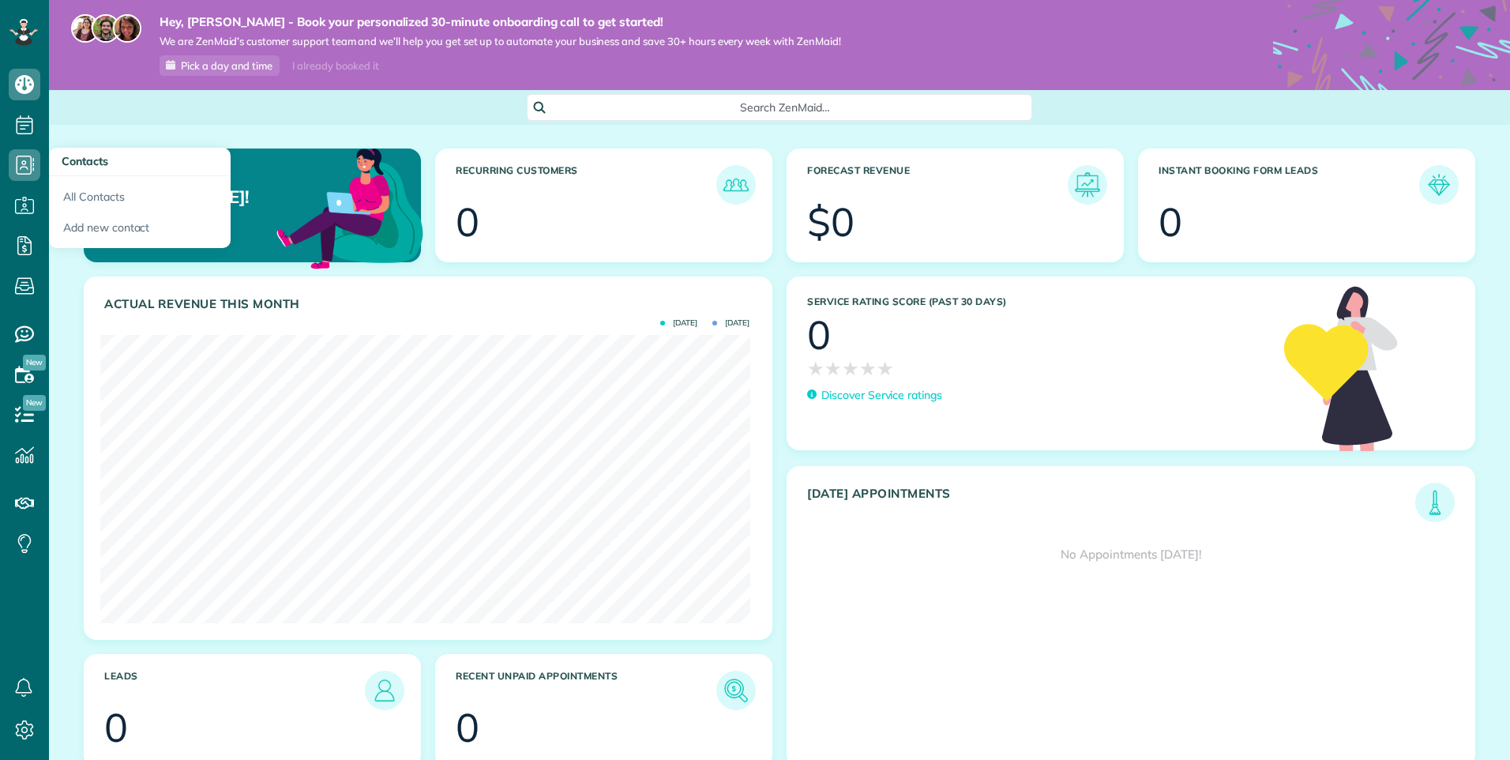
scroll to position [288, 649]
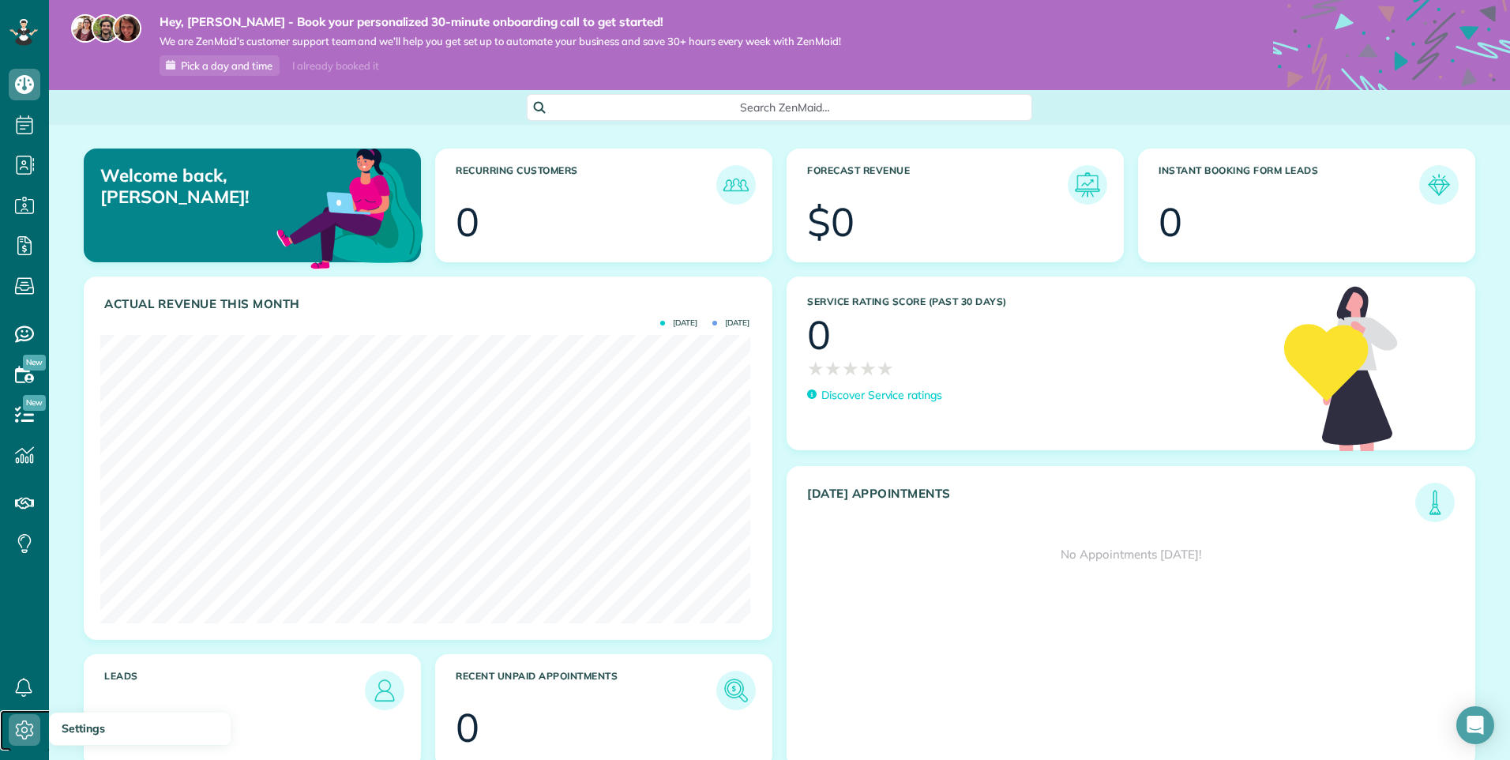
click at [26, 730] on icon at bounding box center [25, 730] width 32 height 32
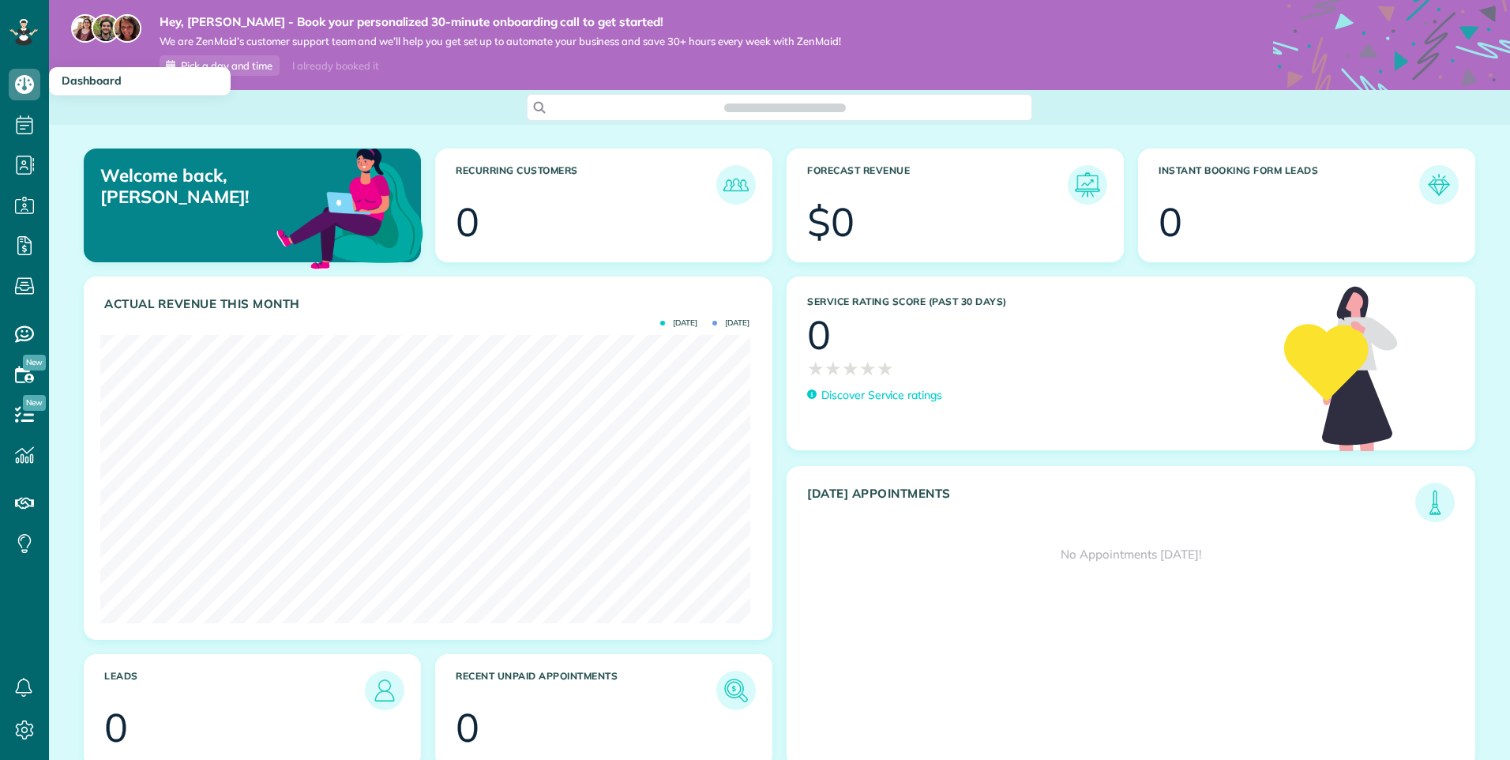
scroll to position [288, 649]
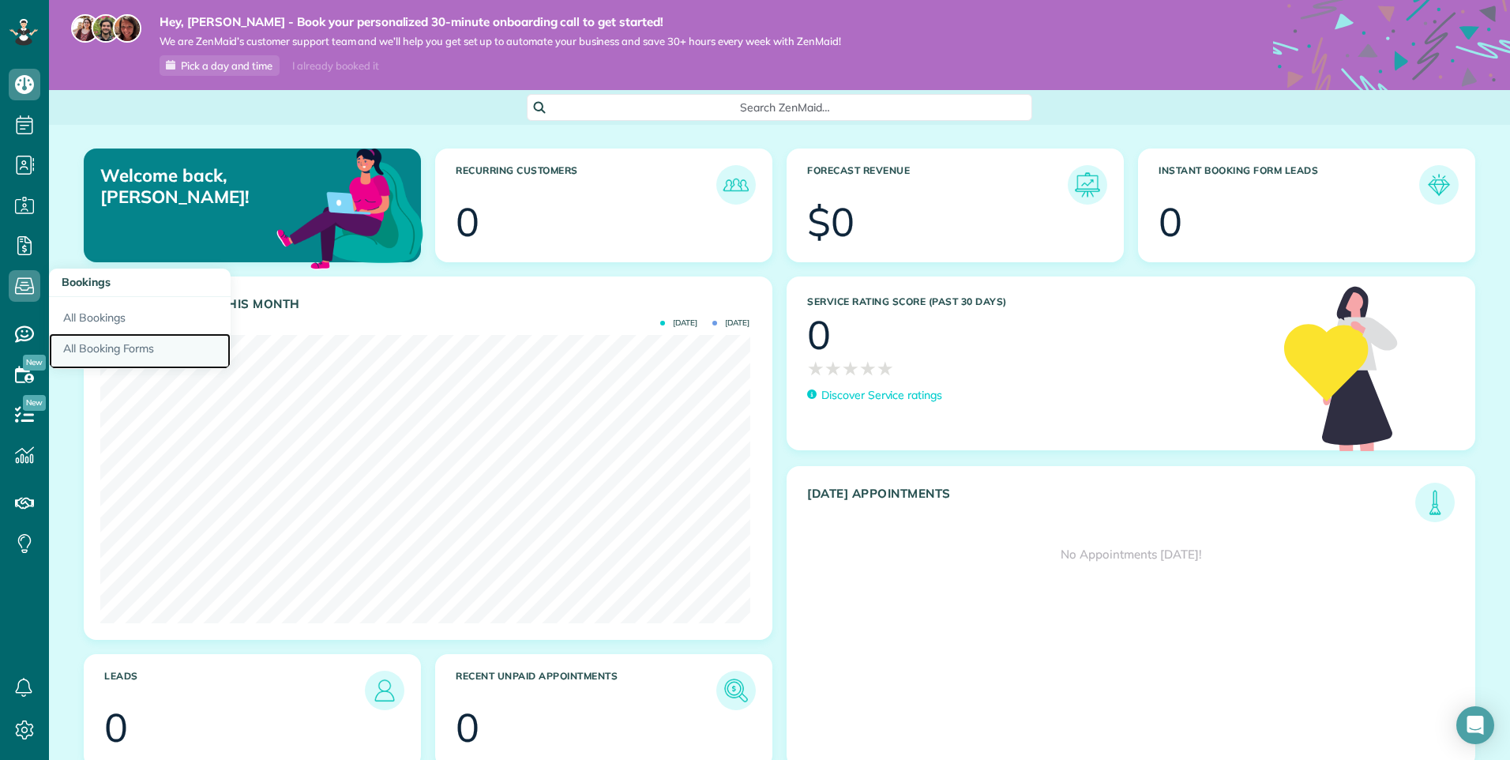
click at [91, 350] on link "All Booking Forms" at bounding box center [140, 351] width 182 height 36
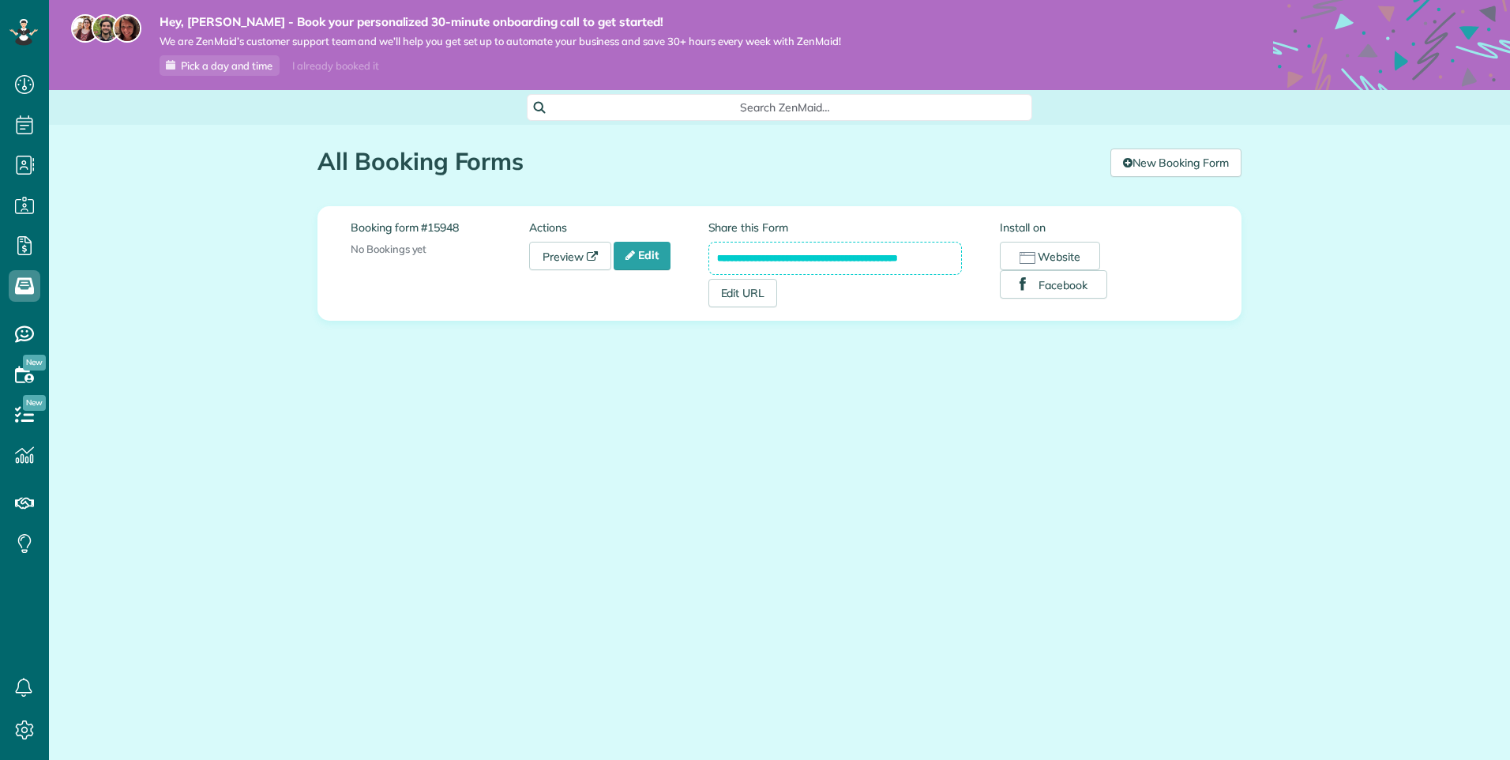
scroll to position [7, 7]
click at [641, 256] on link "Edit" at bounding box center [642, 256] width 57 height 28
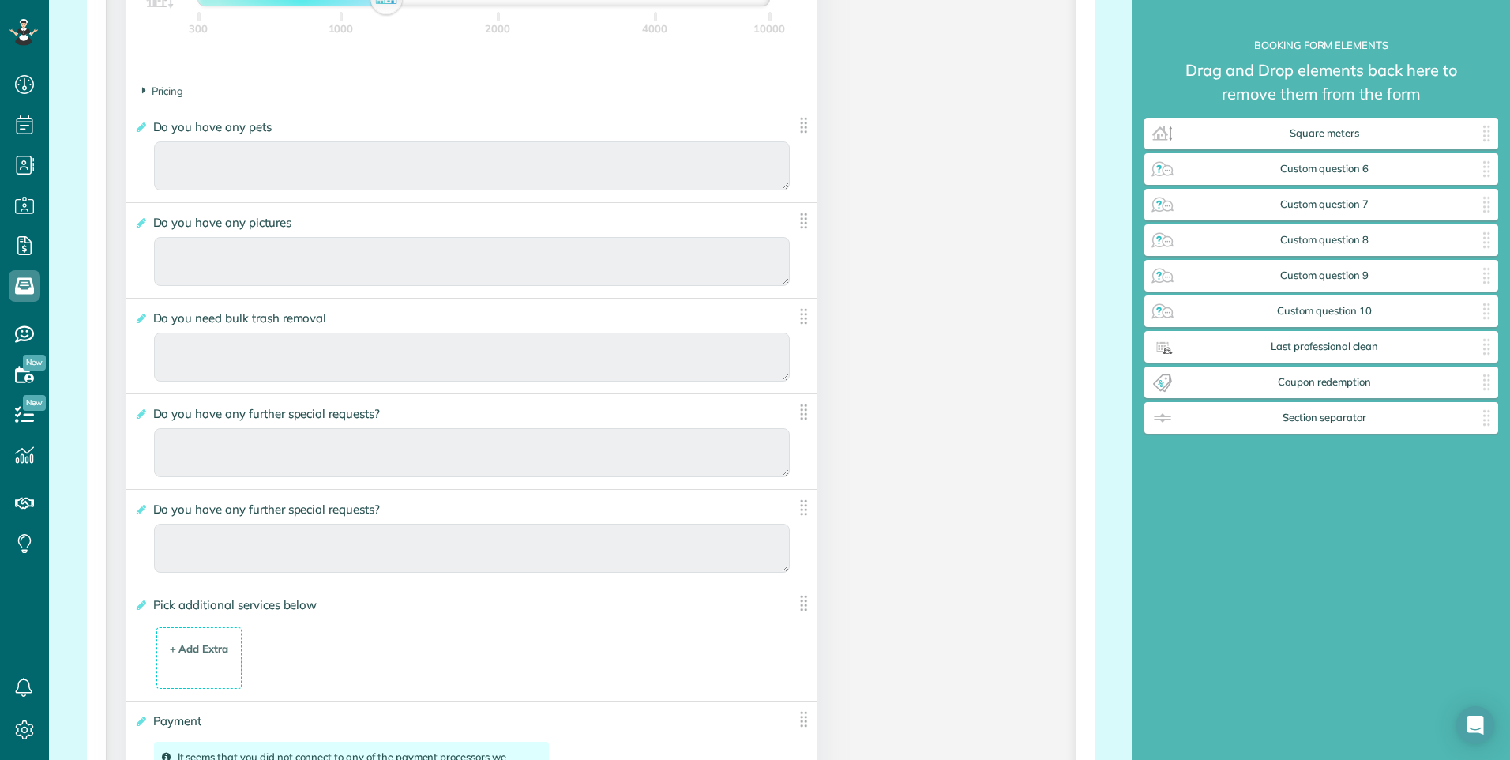
scroll to position [2685, 0]
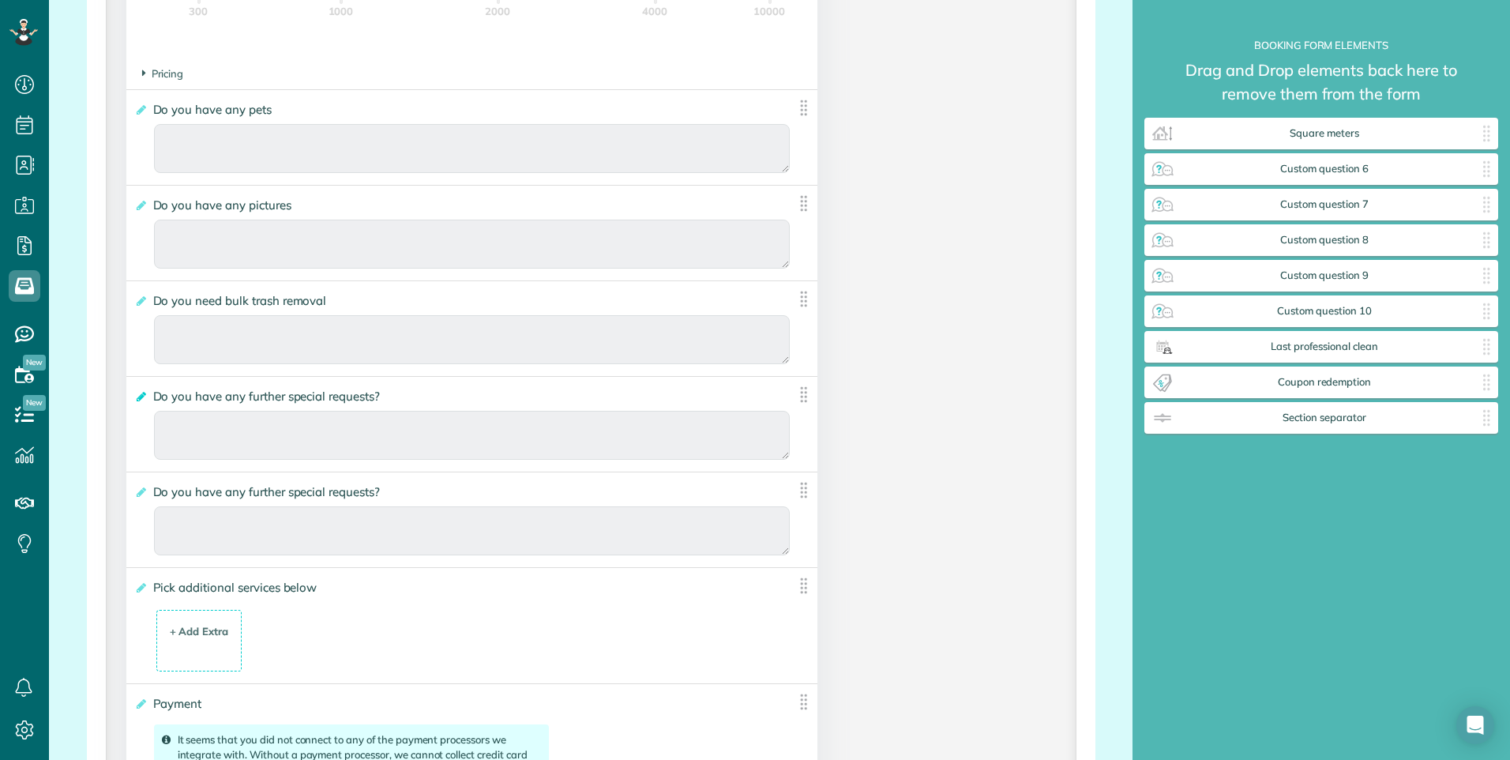
click at [139, 395] on icon at bounding box center [140, 396] width 12 height 11
click at [0, 0] on input "**********" at bounding box center [0, 0] width 0 height 0
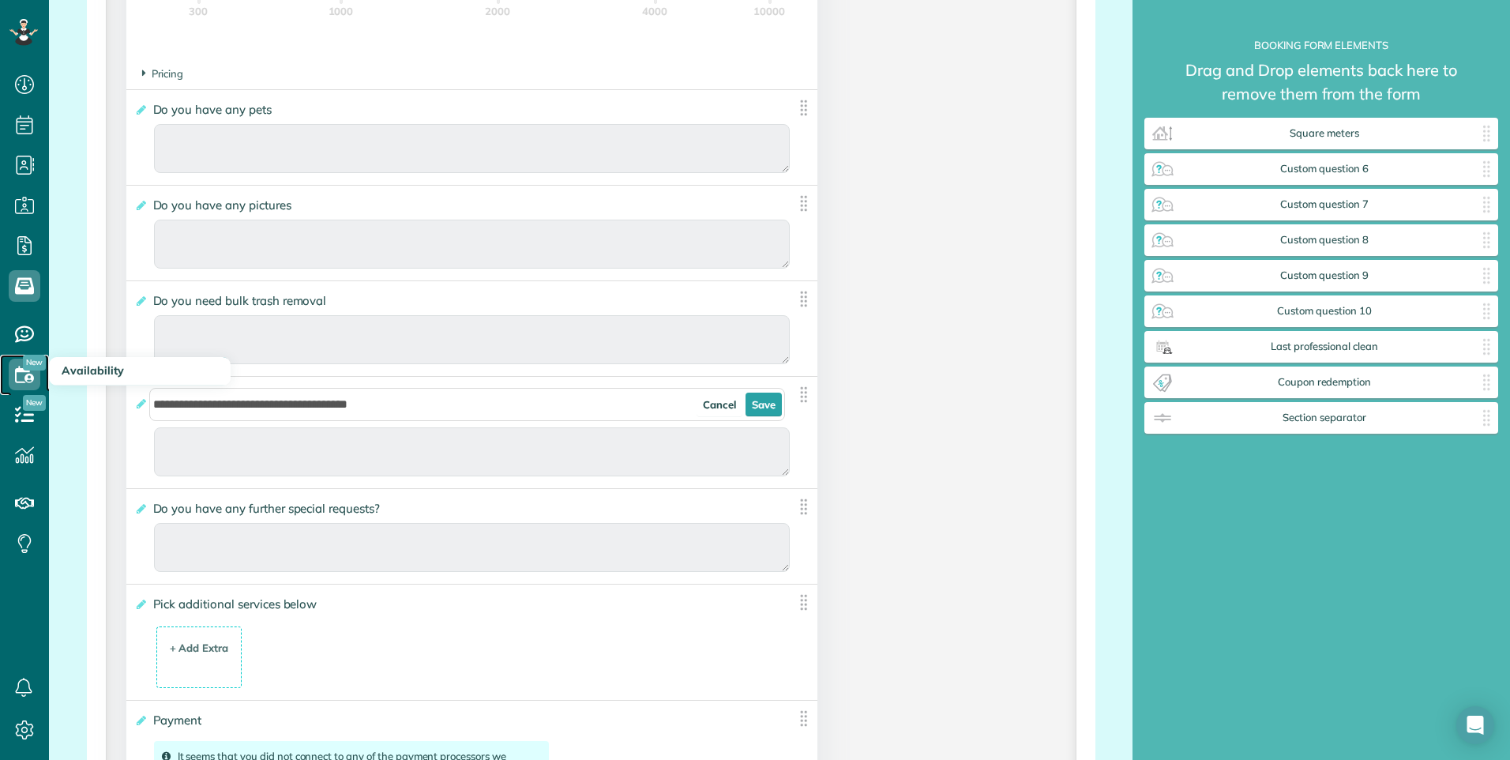
click at [20, 371] on use at bounding box center [24, 374] width 19 height 17
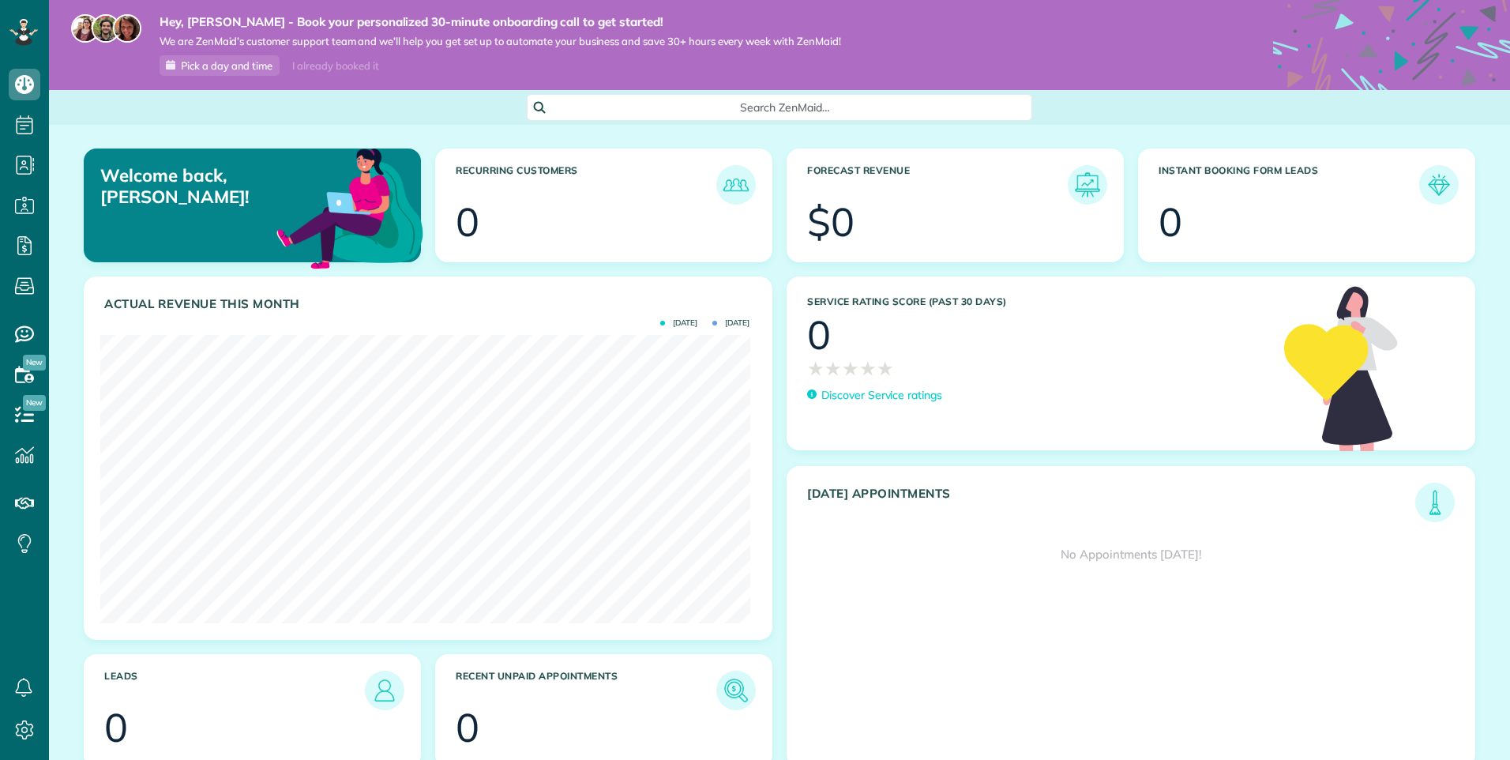
scroll to position [288, 649]
click at [17, 723] on icon at bounding box center [25, 730] width 32 height 32
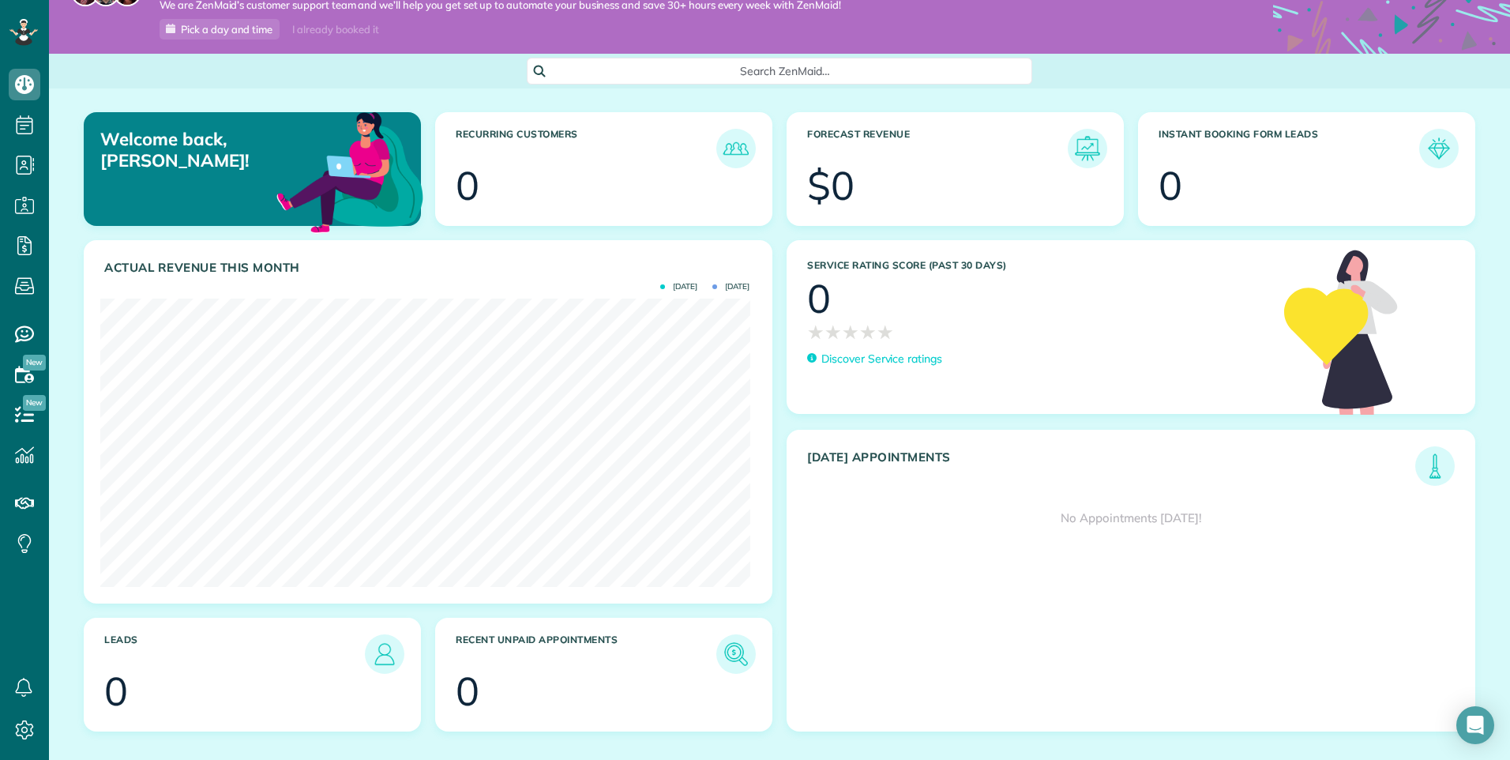
scroll to position [64, 0]
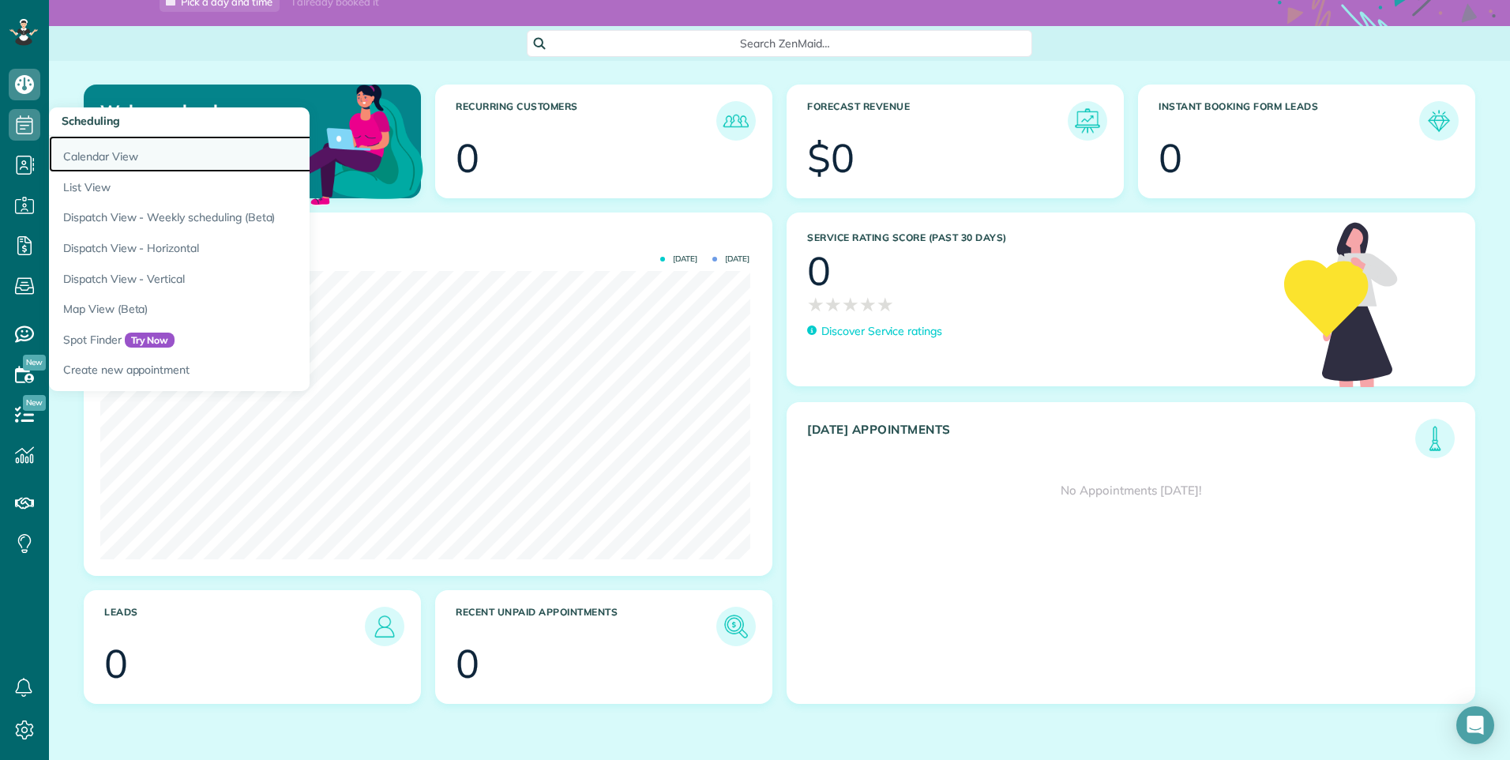
click at [130, 151] on link "Calendar View" at bounding box center [246, 154] width 395 height 36
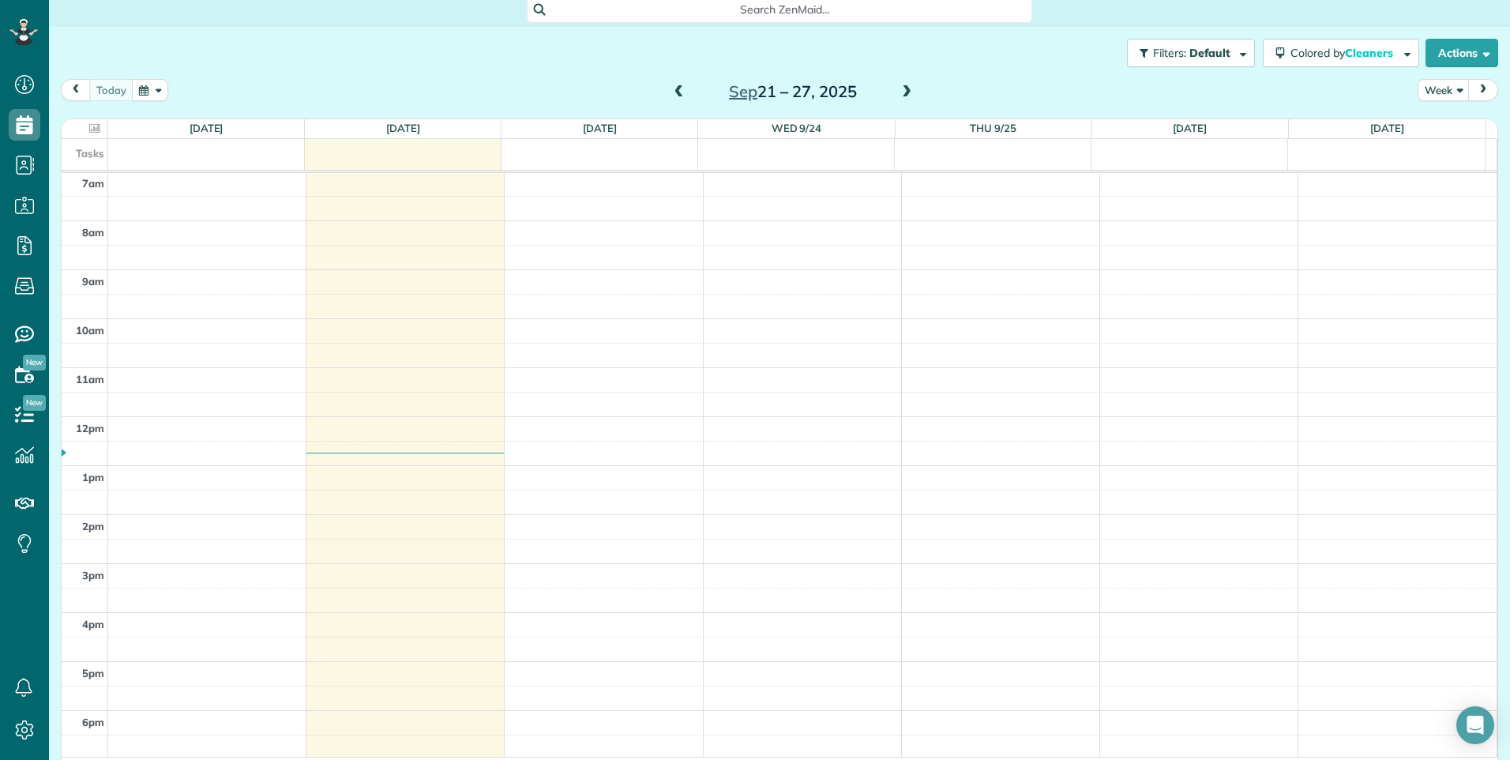
scroll to position [111, 0]
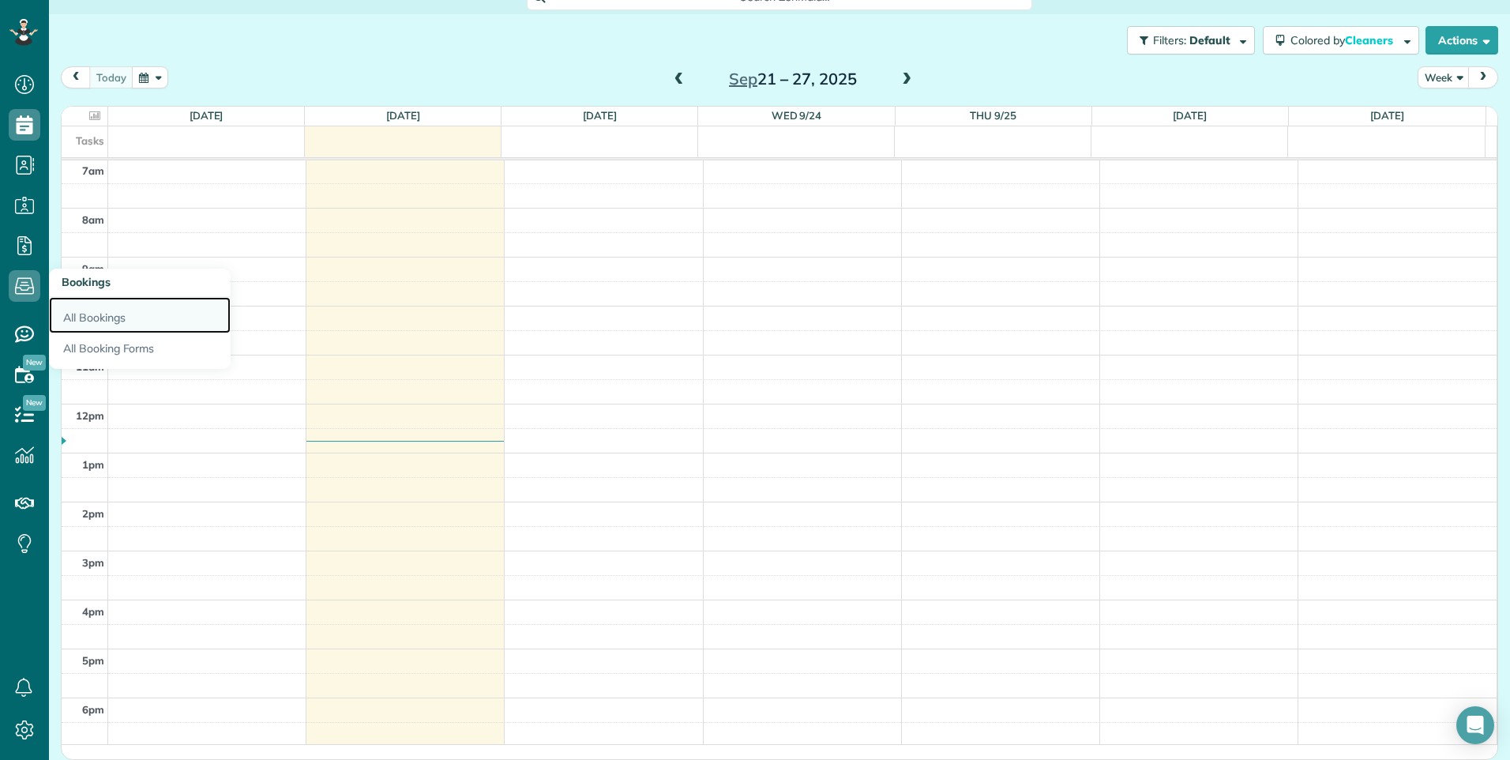
click at [76, 315] on link "All Bookings" at bounding box center [140, 315] width 182 height 36
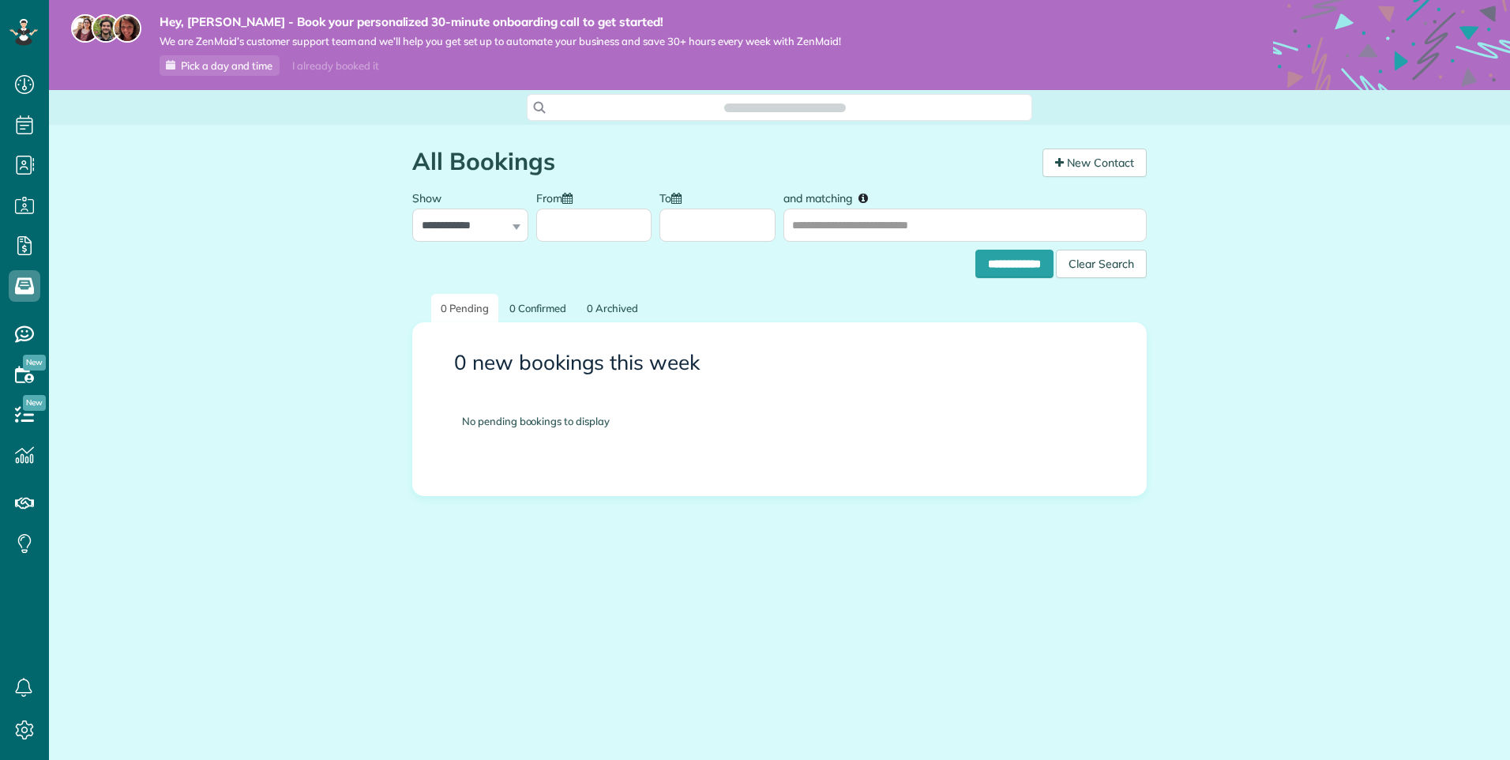
scroll to position [7, 7]
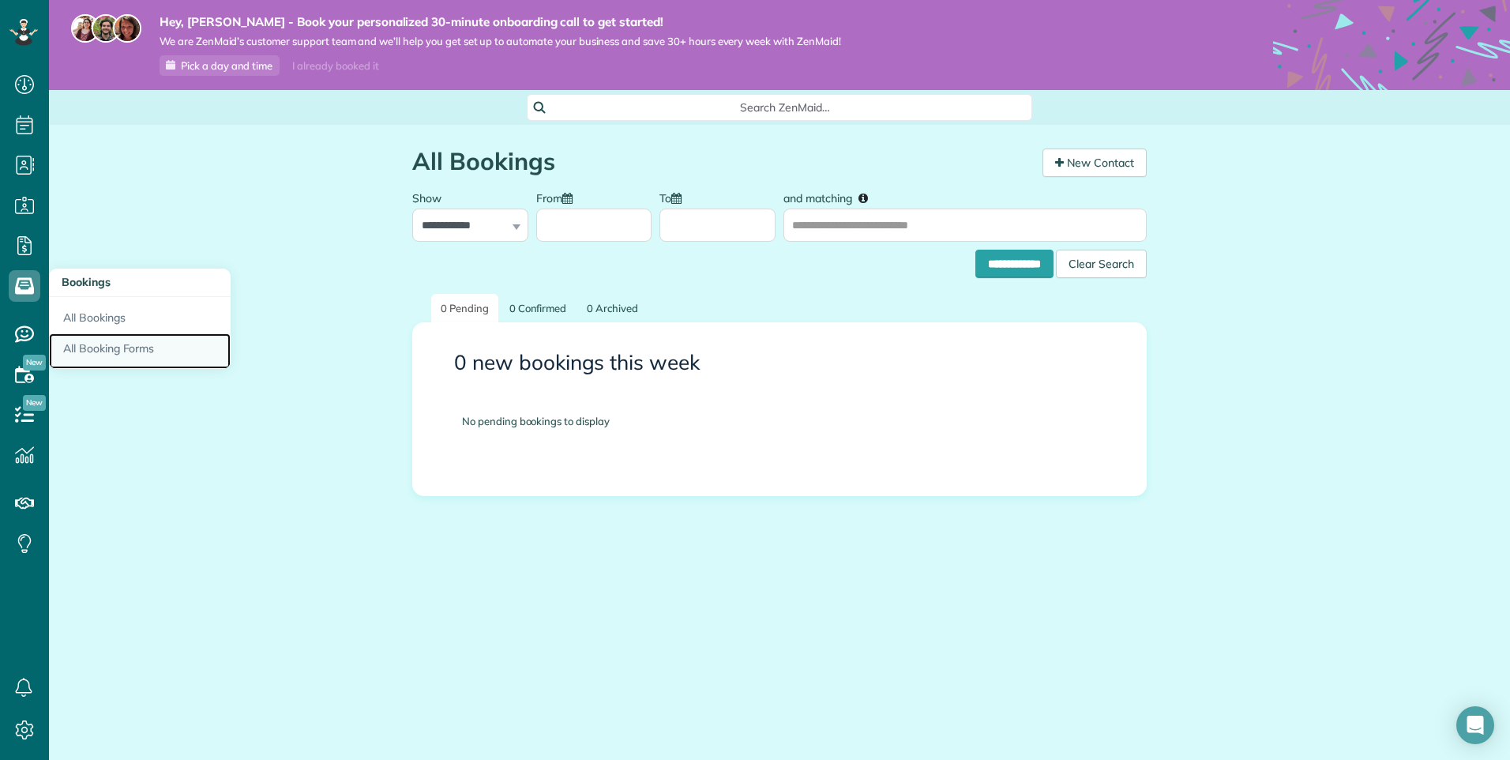
click at [132, 343] on link "All Booking Forms" at bounding box center [140, 351] width 182 height 36
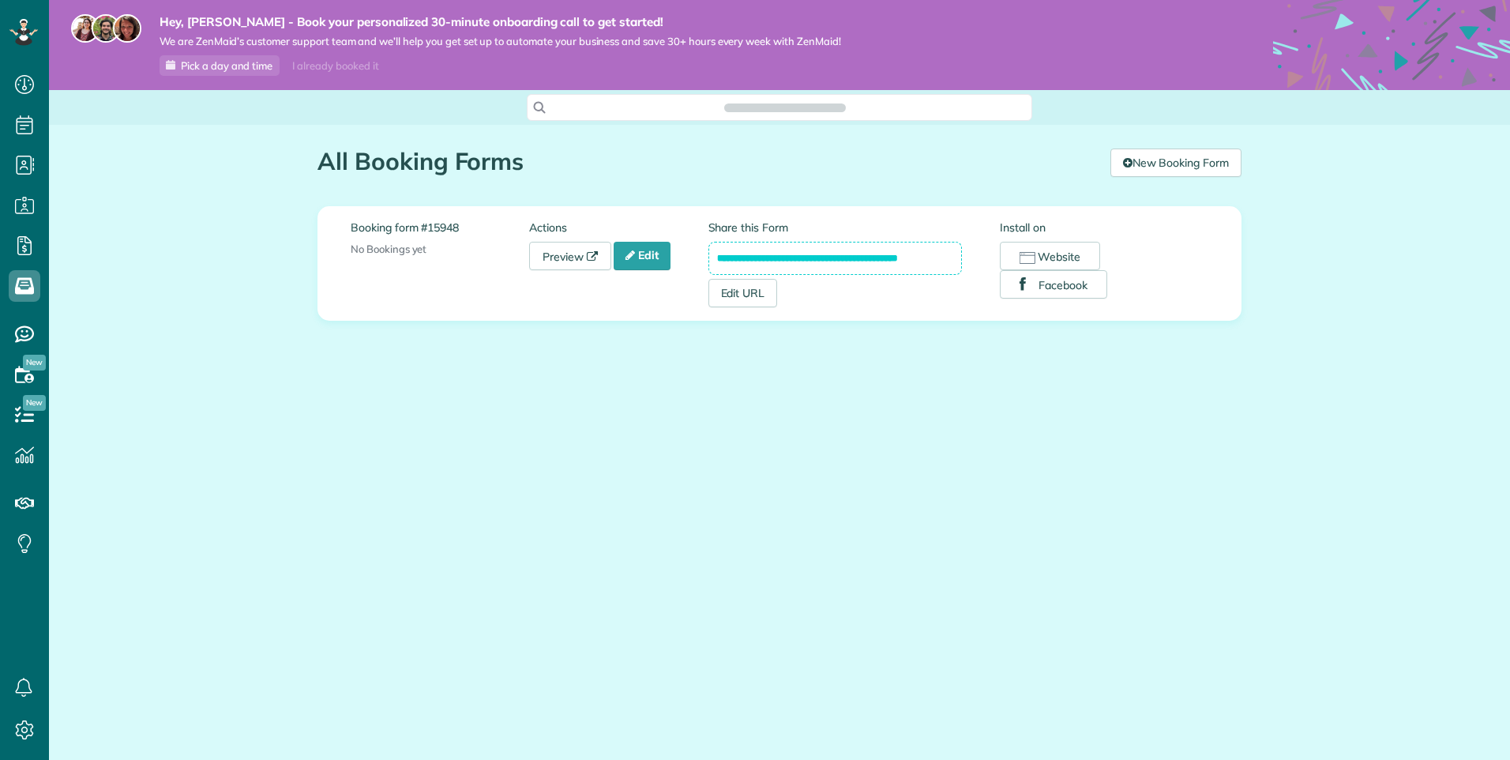
scroll to position [7, 7]
click at [21, 371] on use at bounding box center [24, 374] width 19 height 17
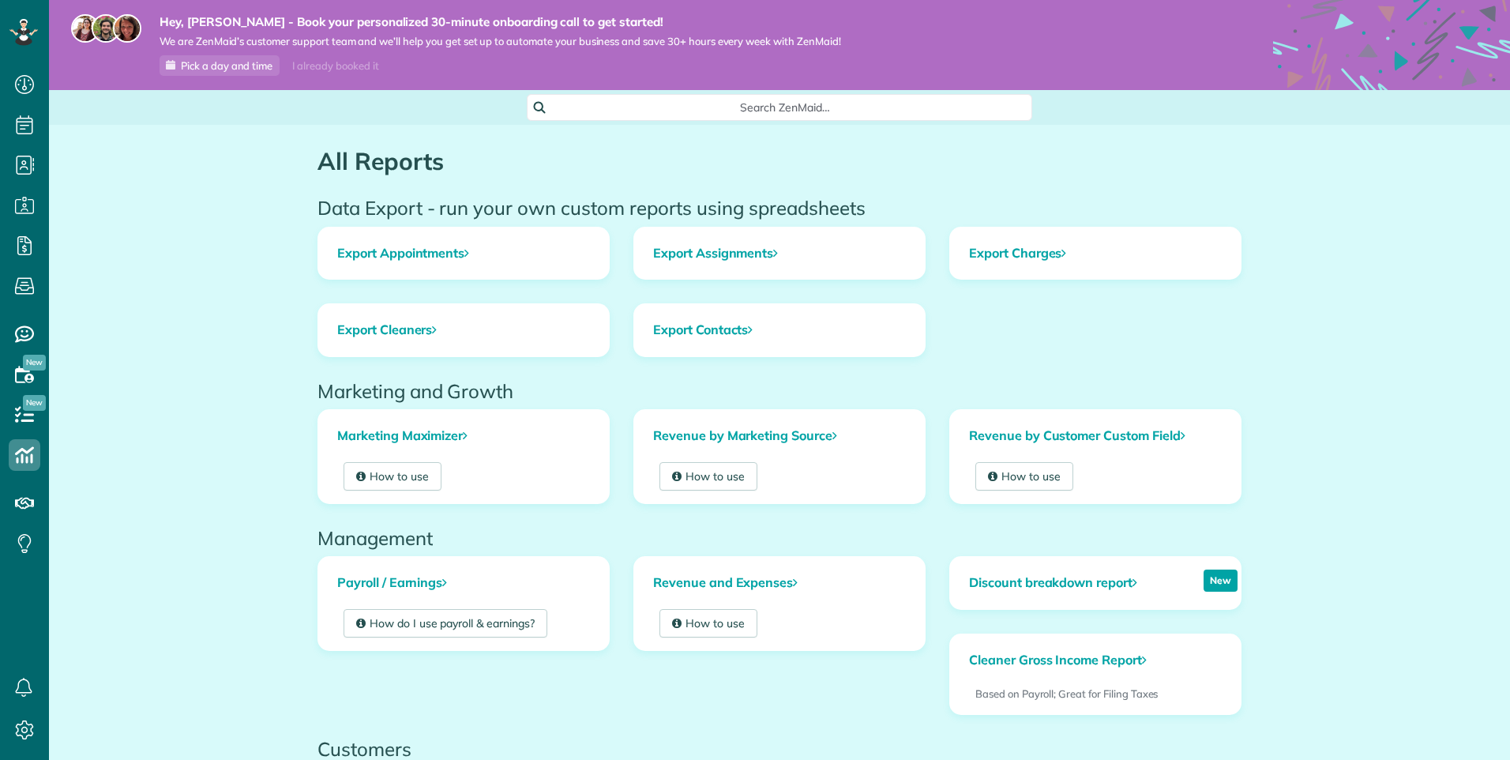
scroll to position [7, 7]
click at [21, 722] on icon at bounding box center [25, 730] width 32 height 32
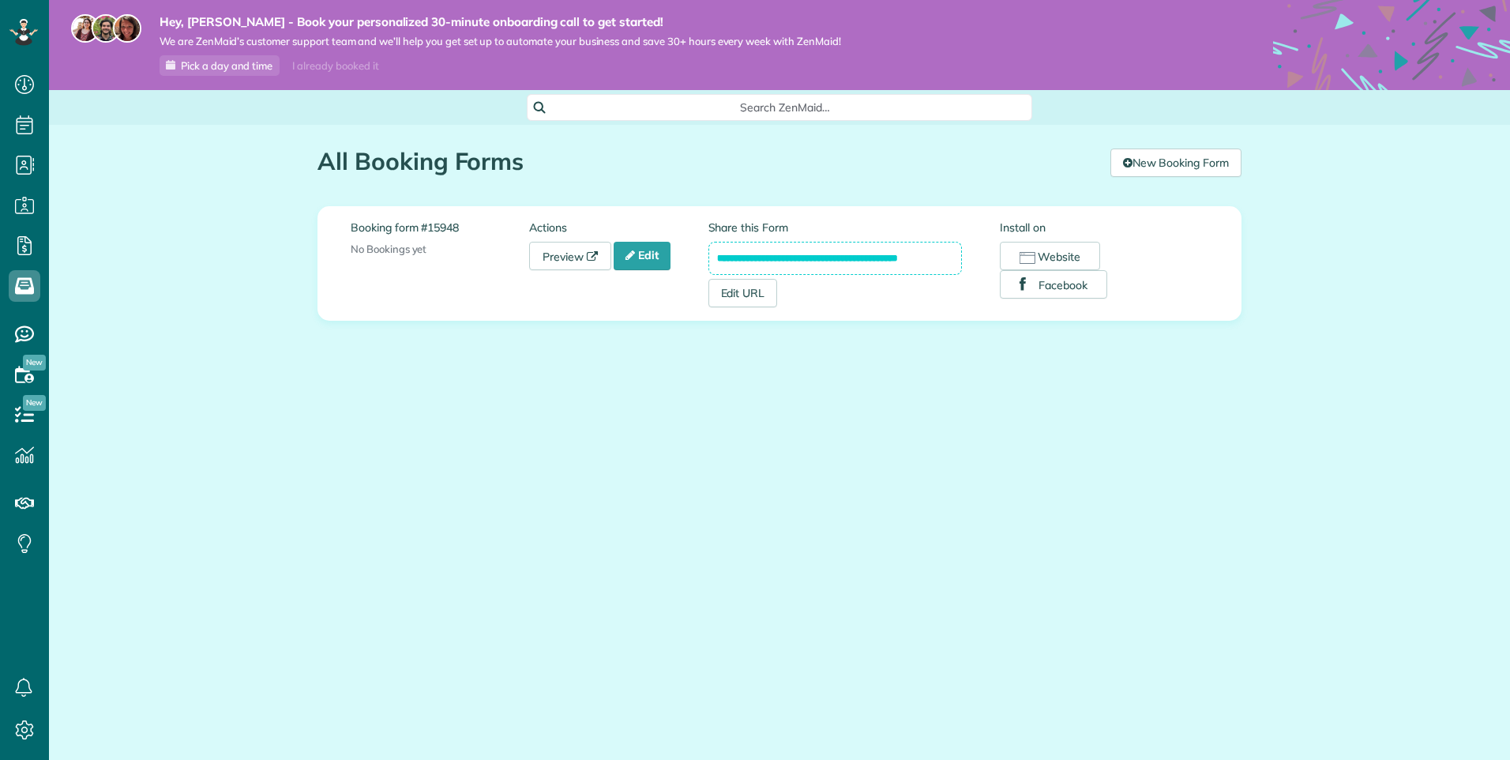
scroll to position [7, 7]
click at [648, 261] on link "Edit" at bounding box center [642, 256] width 57 height 28
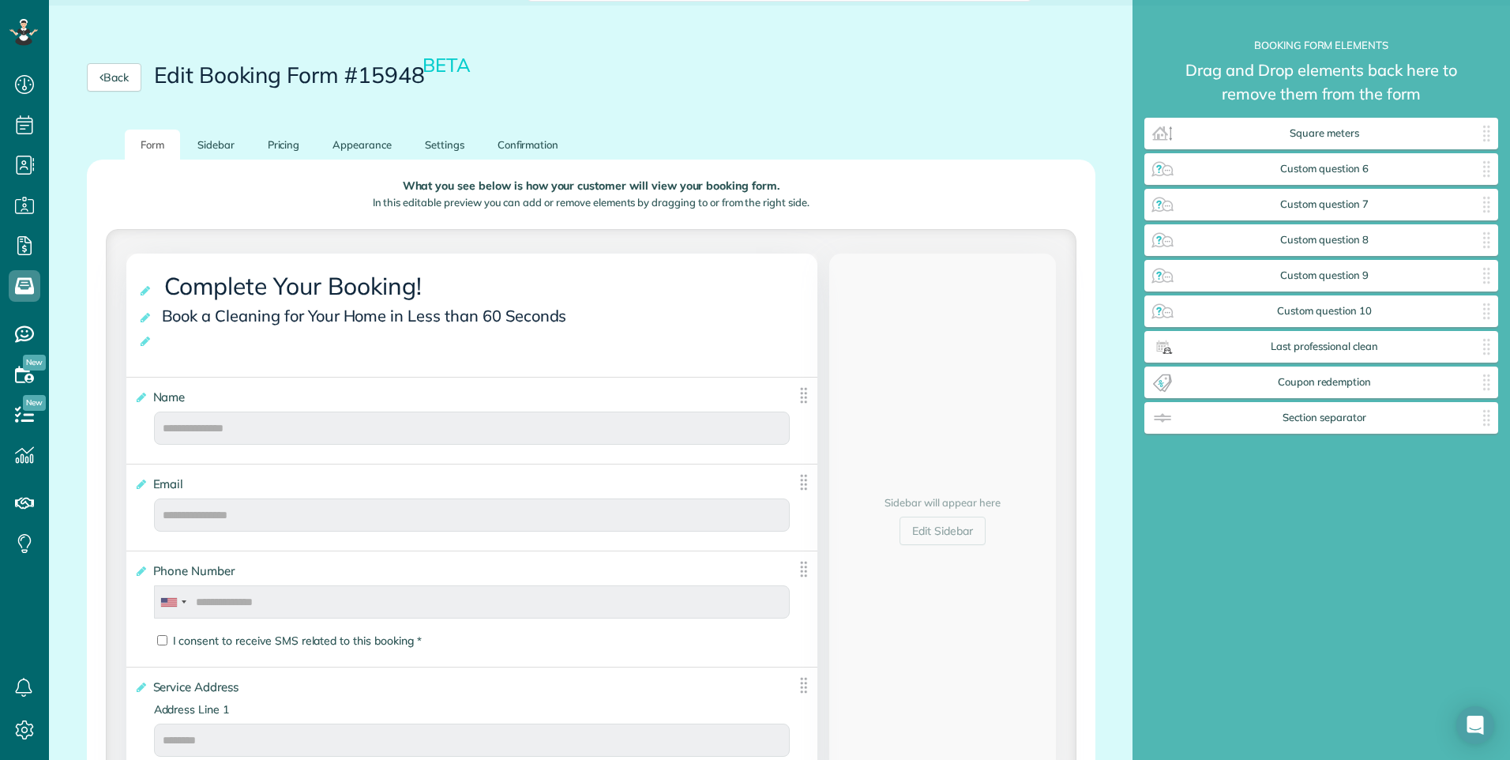
scroll to position [79, 0]
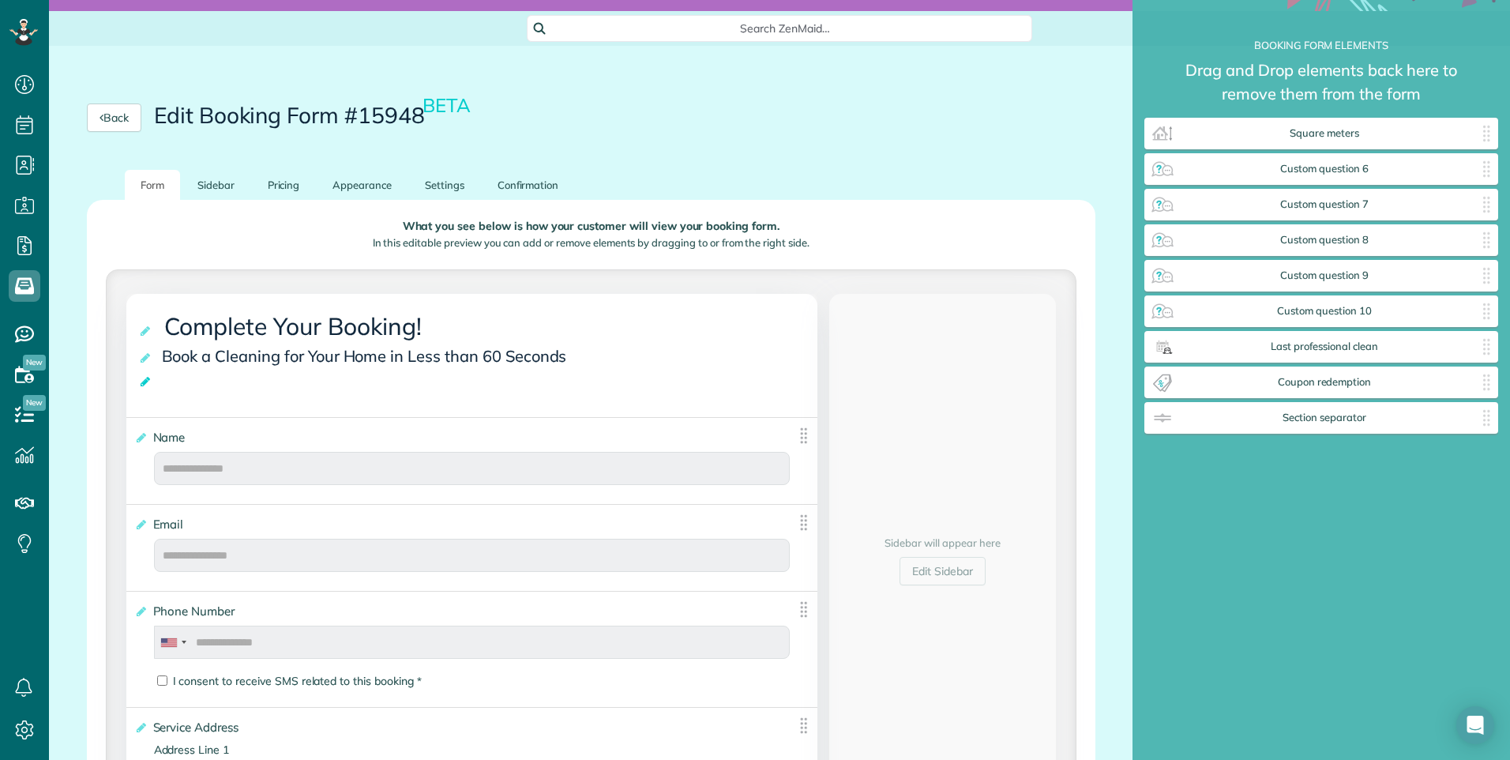
click at [142, 379] on icon at bounding box center [146, 381] width 16 height 11
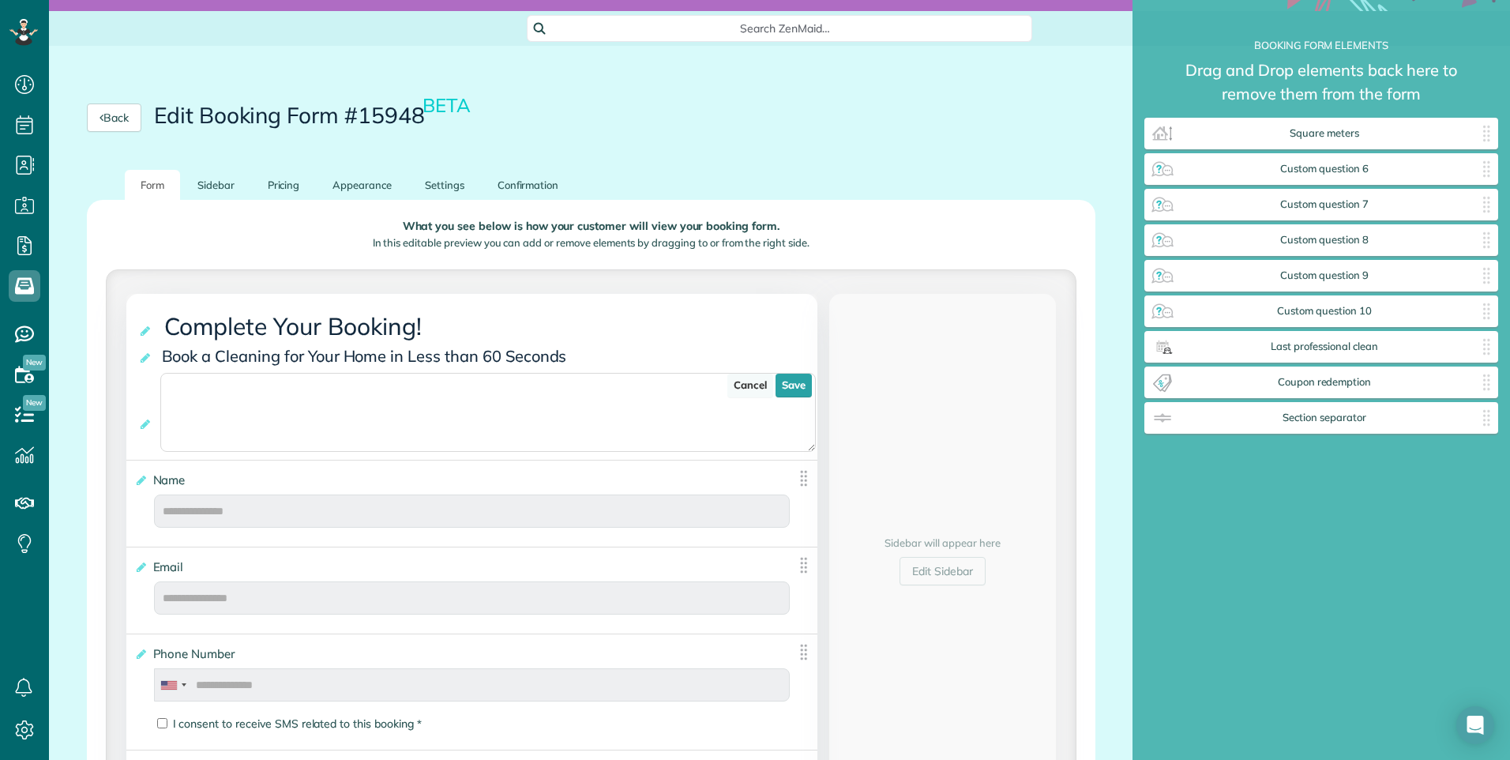
click at [753, 383] on link "Cancel" at bounding box center [750, 386] width 46 height 24
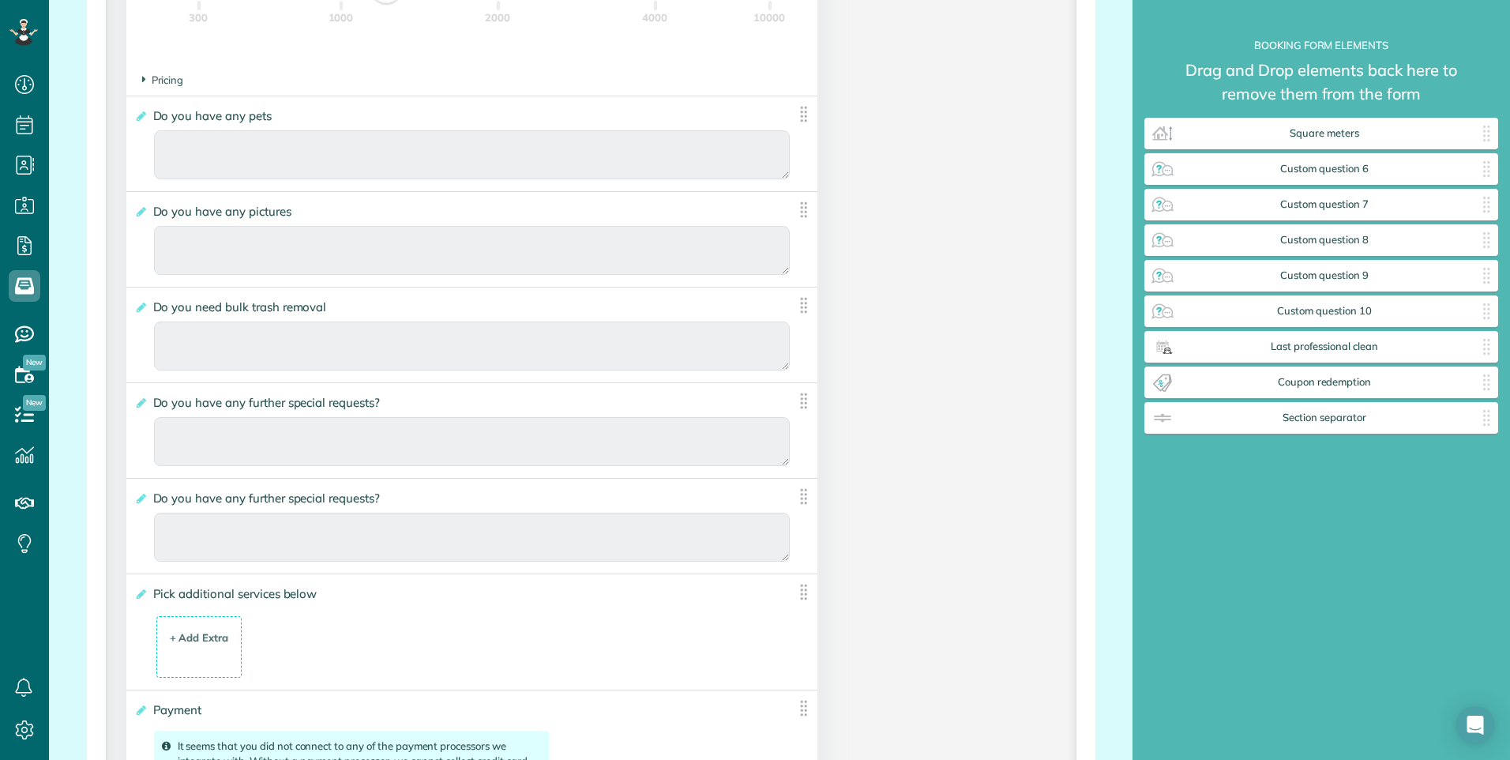
scroll to position [2685, 0]
click at [139, 300] on icon at bounding box center [140, 300] width 12 height 11
click at [0, 0] on input "**********" at bounding box center [0, 0] width 0 height 0
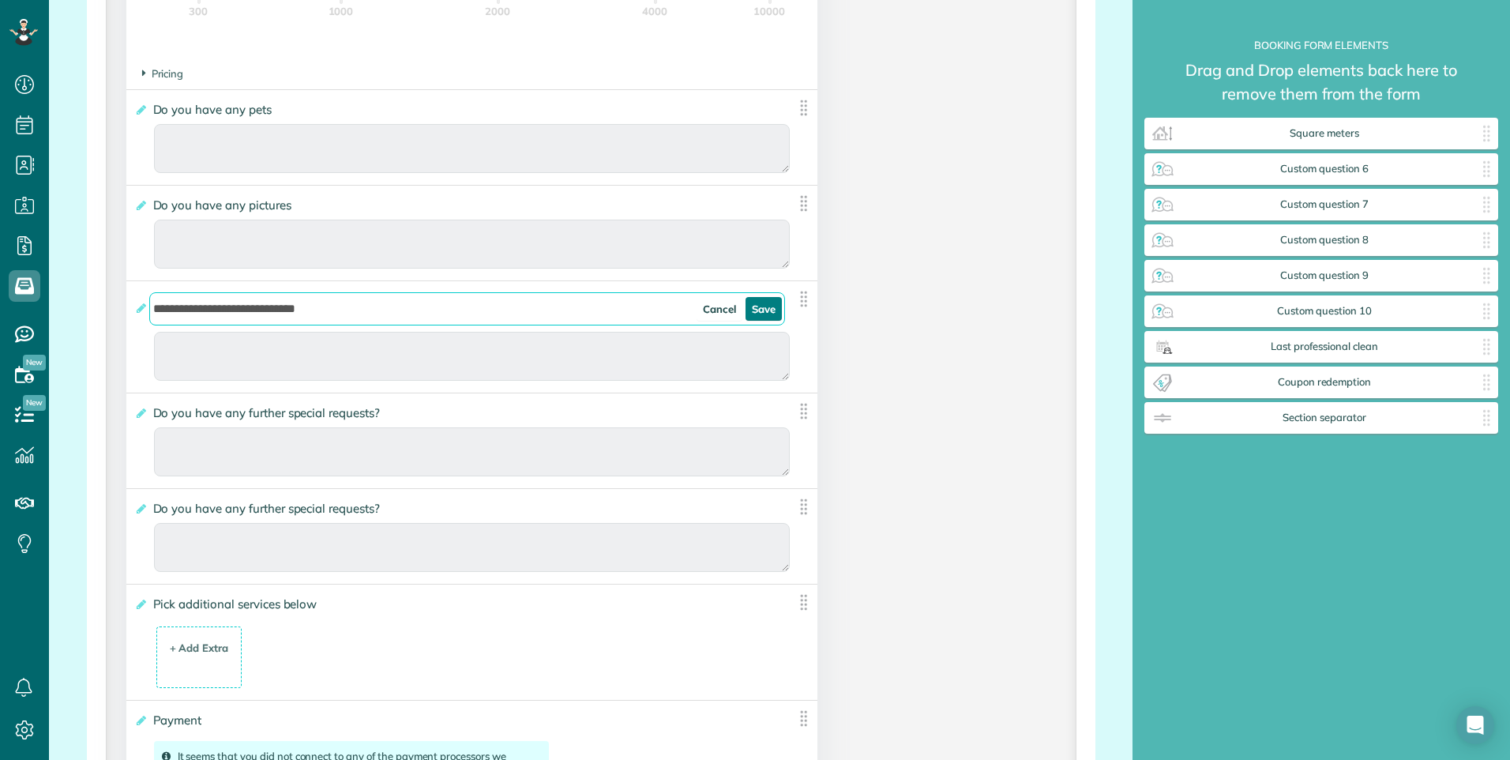
click at [754, 315] on link "Save" at bounding box center [764, 309] width 36 height 24
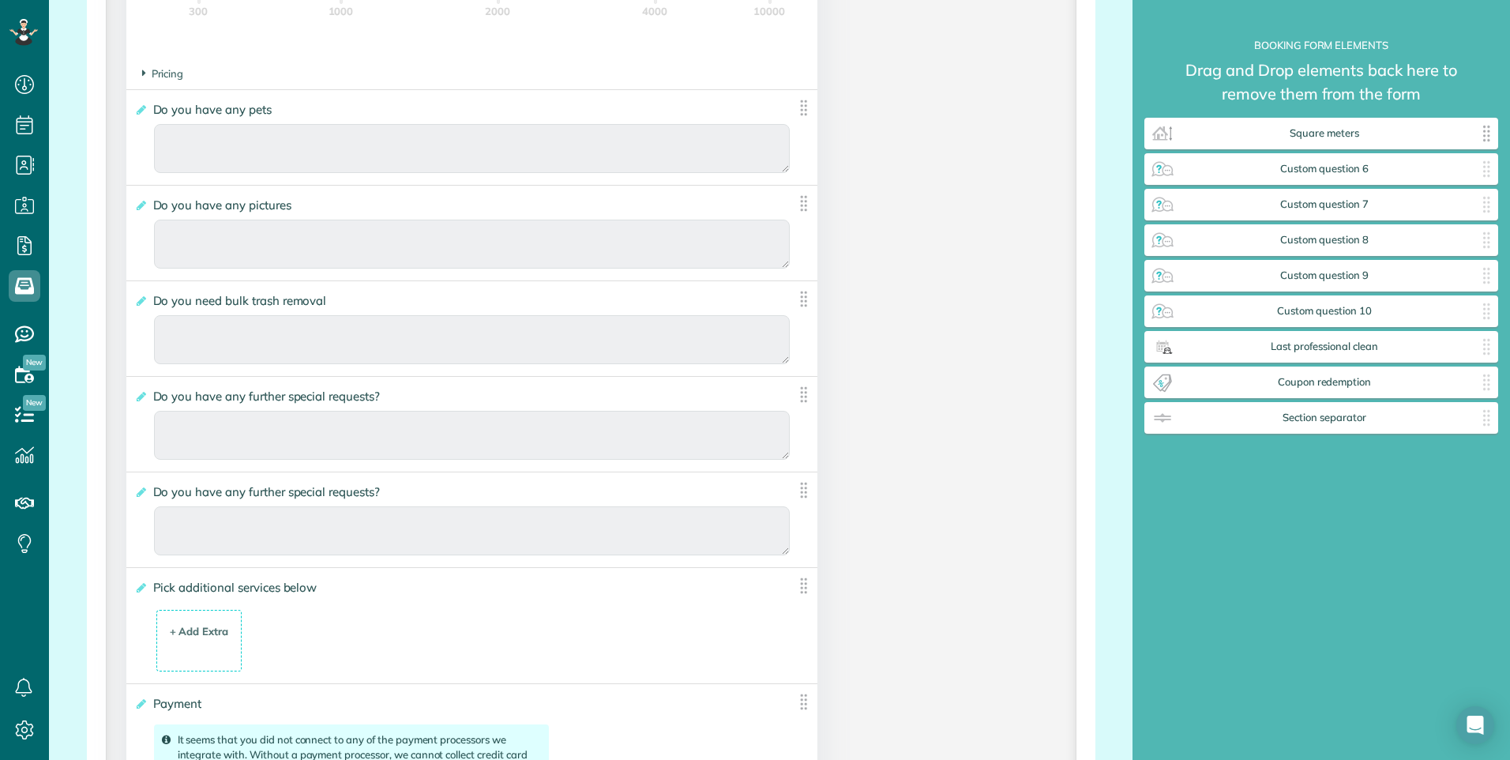
click at [1490, 134] on img at bounding box center [1486, 133] width 25 height 25
click at [1158, 378] on img at bounding box center [1162, 382] width 25 height 25
click at [1173, 343] on img at bounding box center [1162, 346] width 25 height 25
click at [148, 299] on label "**********" at bounding box center [460, 301] width 652 height 16
click at [0, 0] on input "**********" at bounding box center [0, 0] width 0 height 0
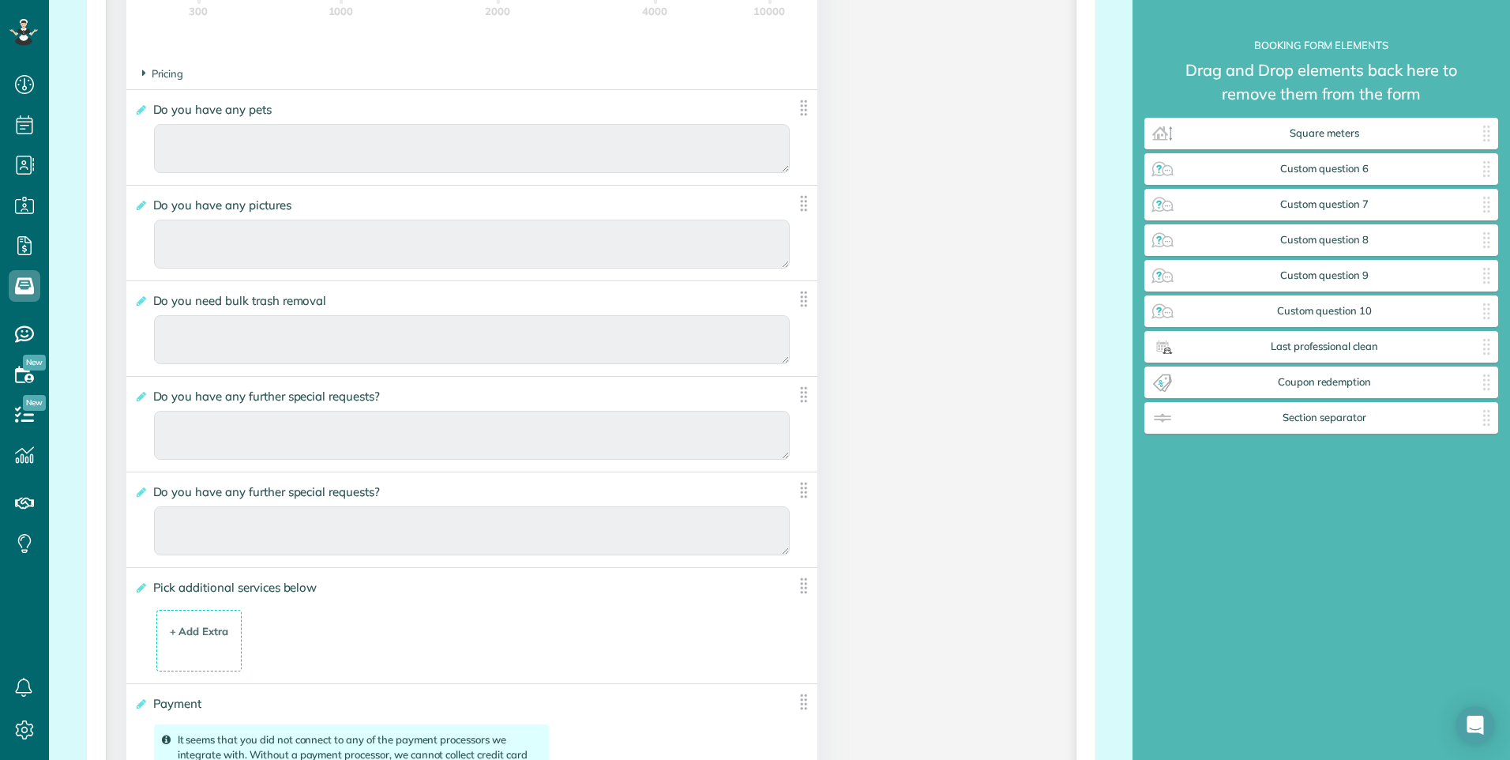
click at [250, 297] on span "Do you need bulk trash removal" at bounding box center [243, 300] width 188 height 23
click at [0, 0] on input "**********" at bounding box center [0, 0] width 0 height 0
click at [137, 305] on icon at bounding box center [140, 300] width 12 height 11
click at [0, 0] on input "**********" at bounding box center [0, 0] width 0 height 0
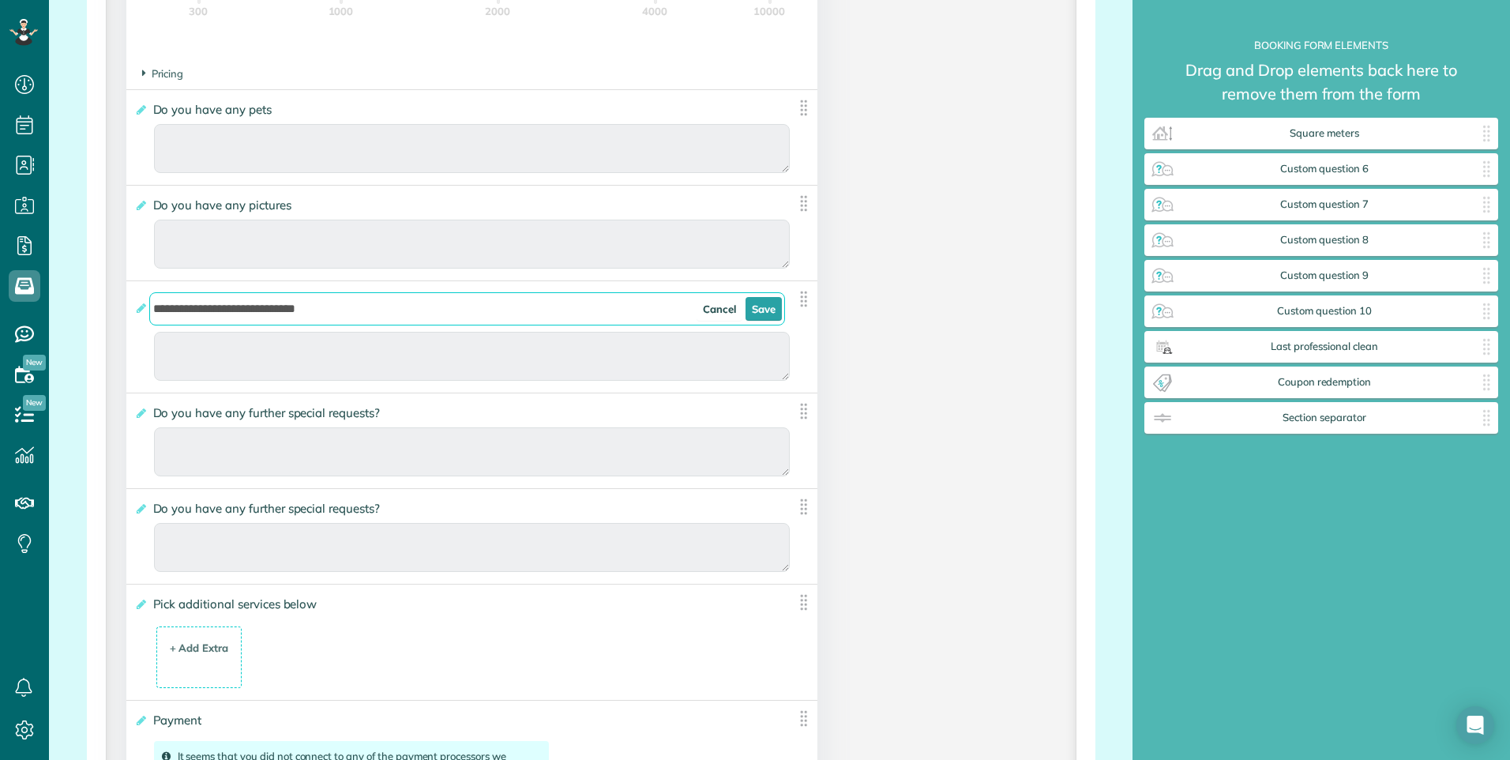
click at [387, 315] on input "**********" at bounding box center [467, 308] width 637 height 33
type input "*"
click at [130, 310] on div "Do you need bulk trash removal Cancel Save" at bounding box center [472, 336] width 692 height 111
click at [141, 310] on icon at bounding box center [140, 307] width 12 height 11
click at [149, 310] on input "Do you need bulk trash removal Cancel Save" at bounding box center [467, 308] width 637 height 33
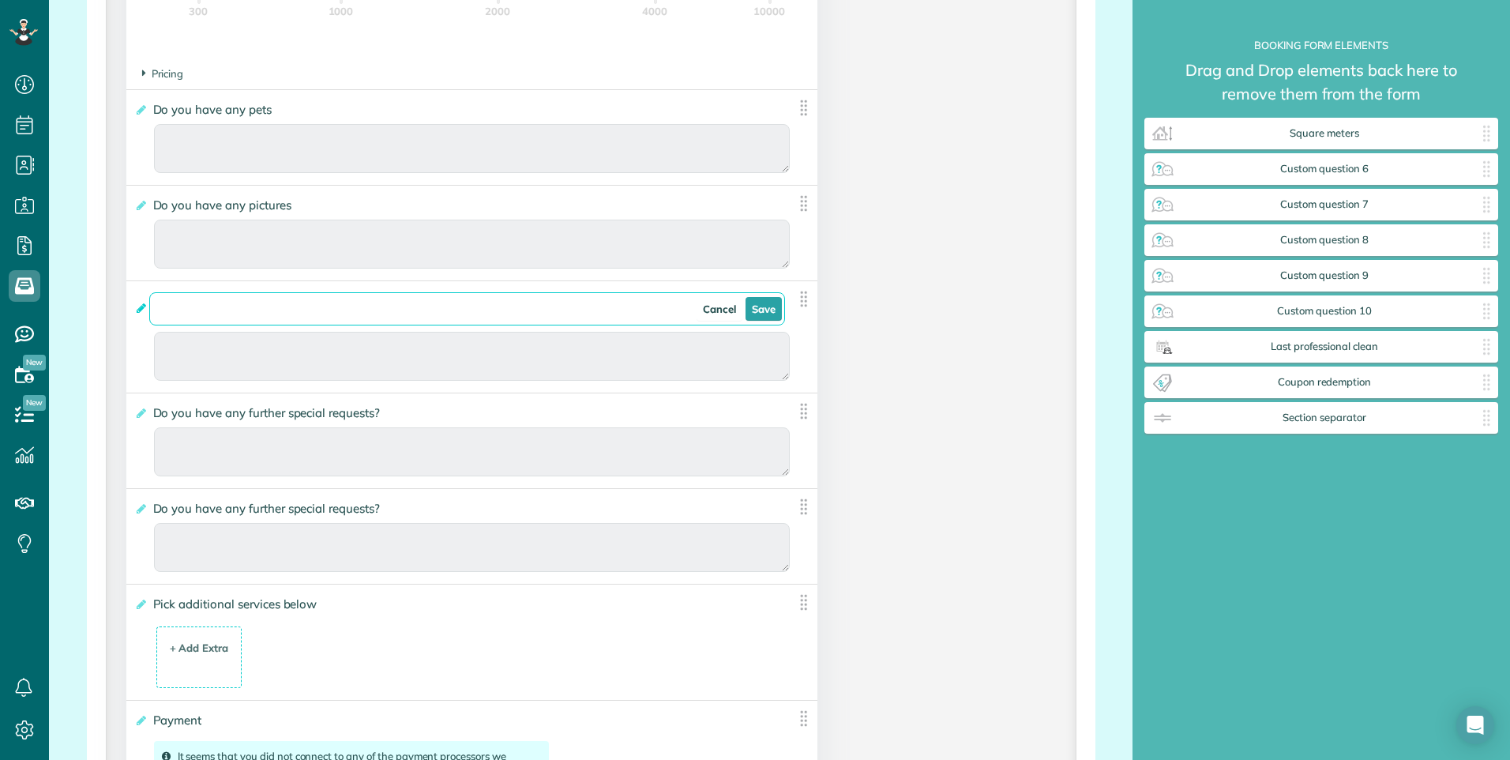
type input "**********"
click at [347, 313] on input "**********" at bounding box center [467, 308] width 637 height 33
click at [755, 312] on link "Save" at bounding box center [764, 309] width 36 height 24
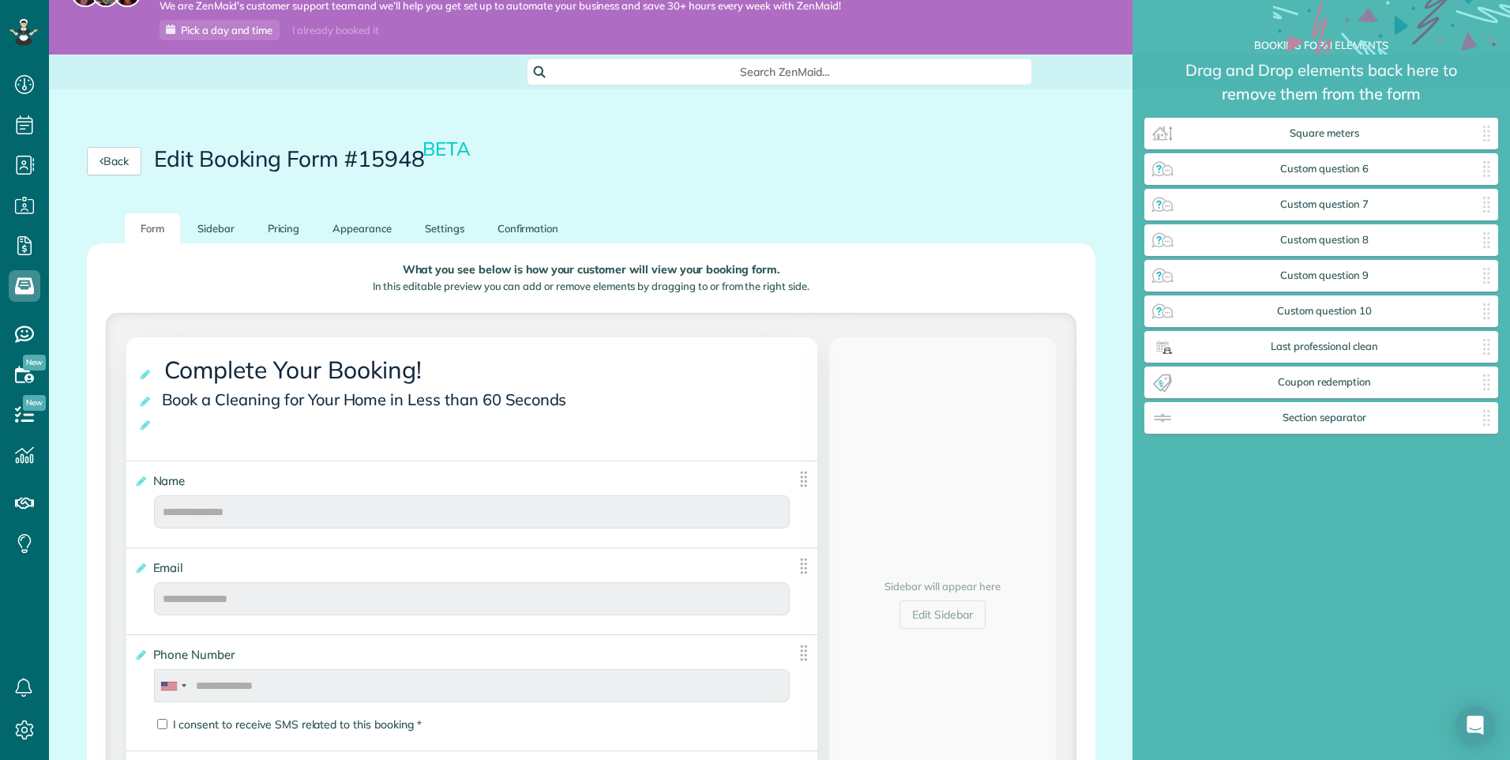
scroll to position [0, 0]
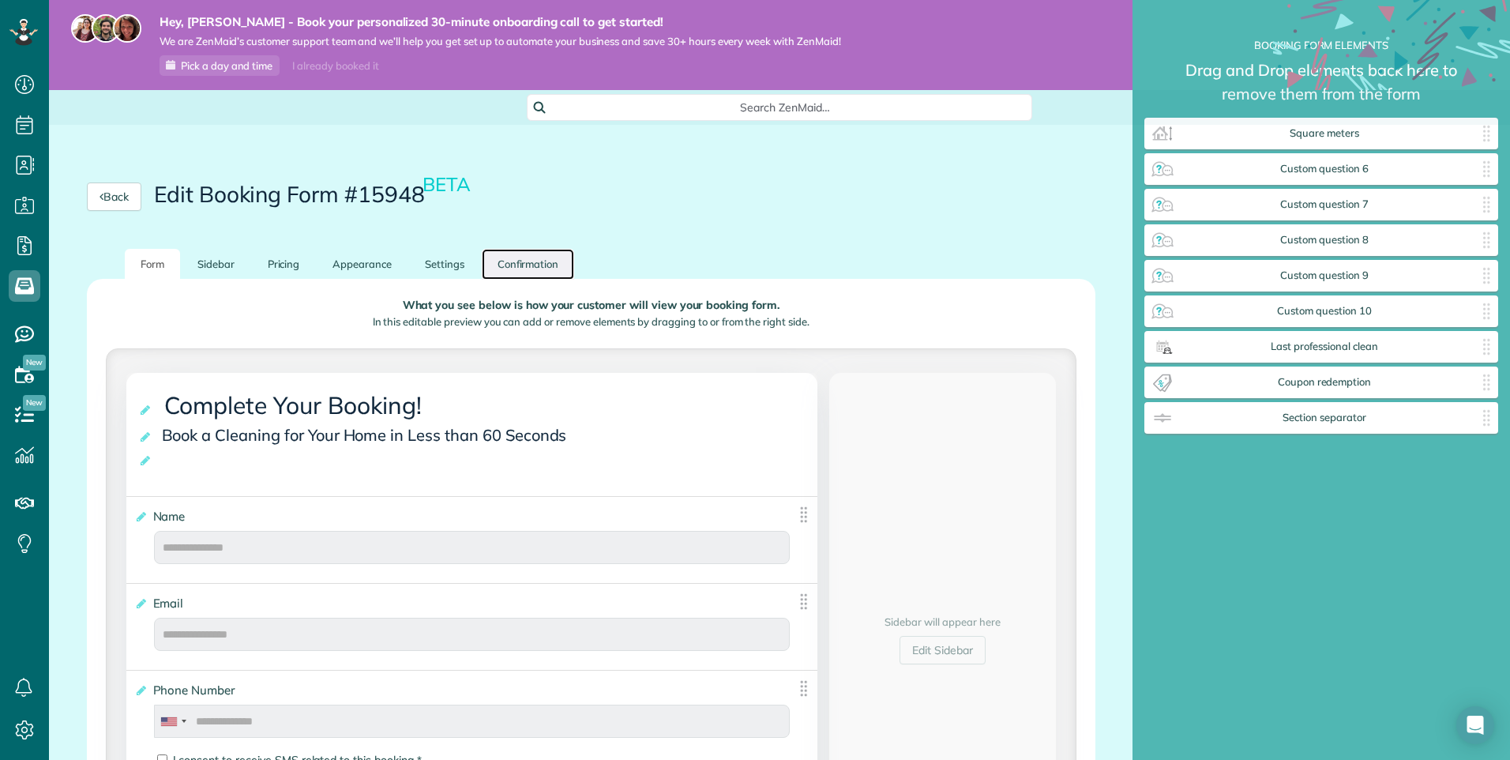
click at [508, 262] on link "Confirmation" at bounding box center [528, 264] width 93 height 31
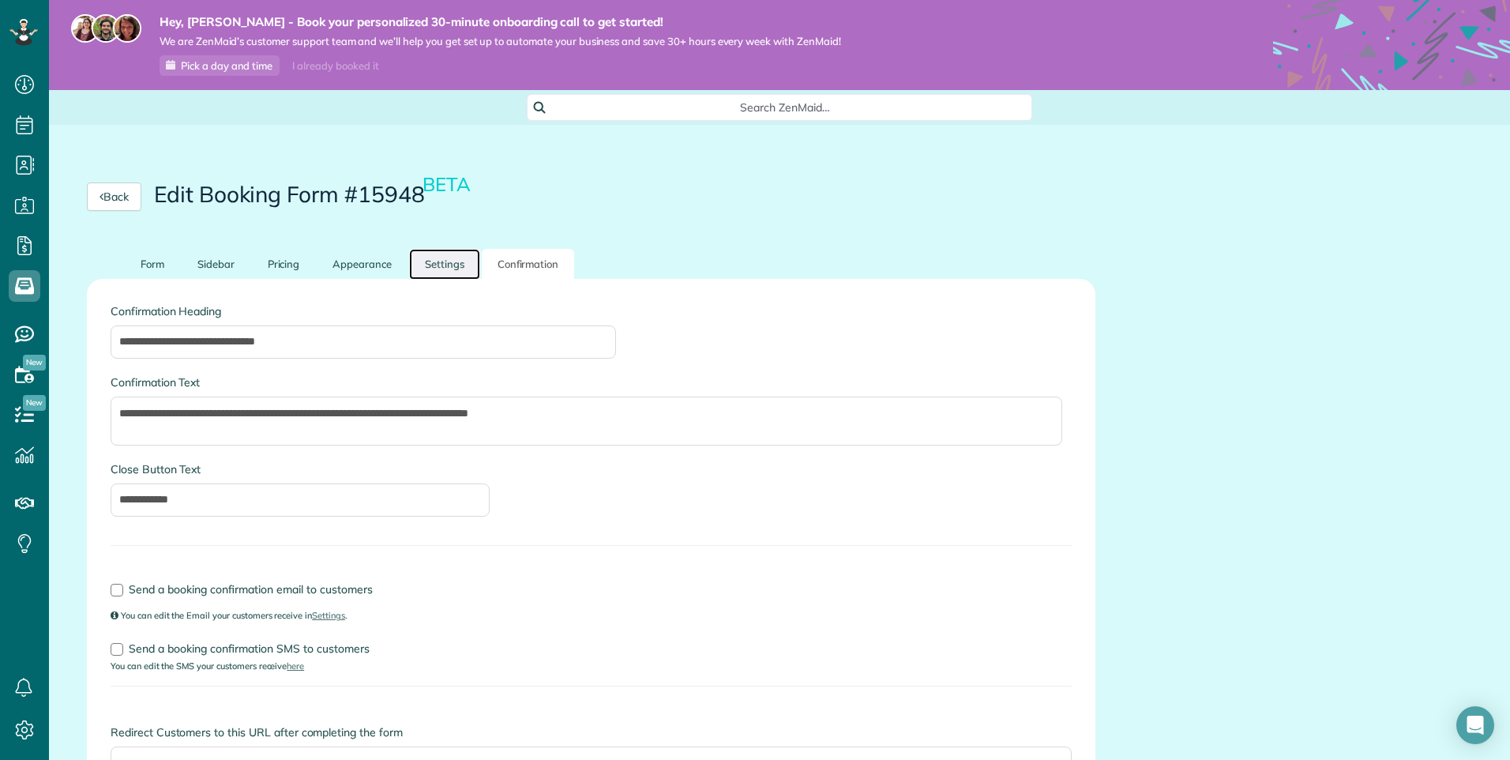
click at [428, 260] on link "Settings" at bounding box center [444, 264] width 71 height 31
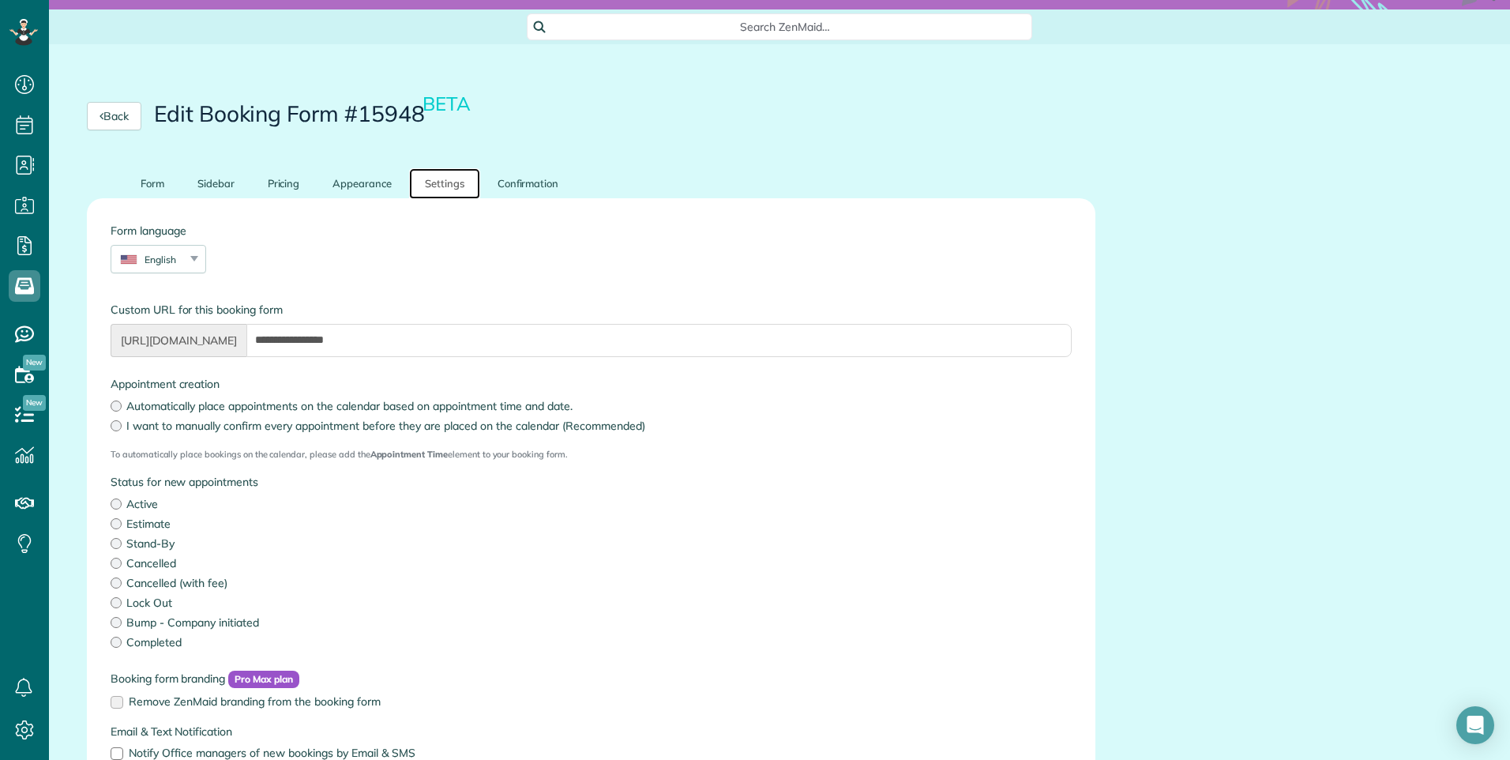
scroll to position [79, 0]
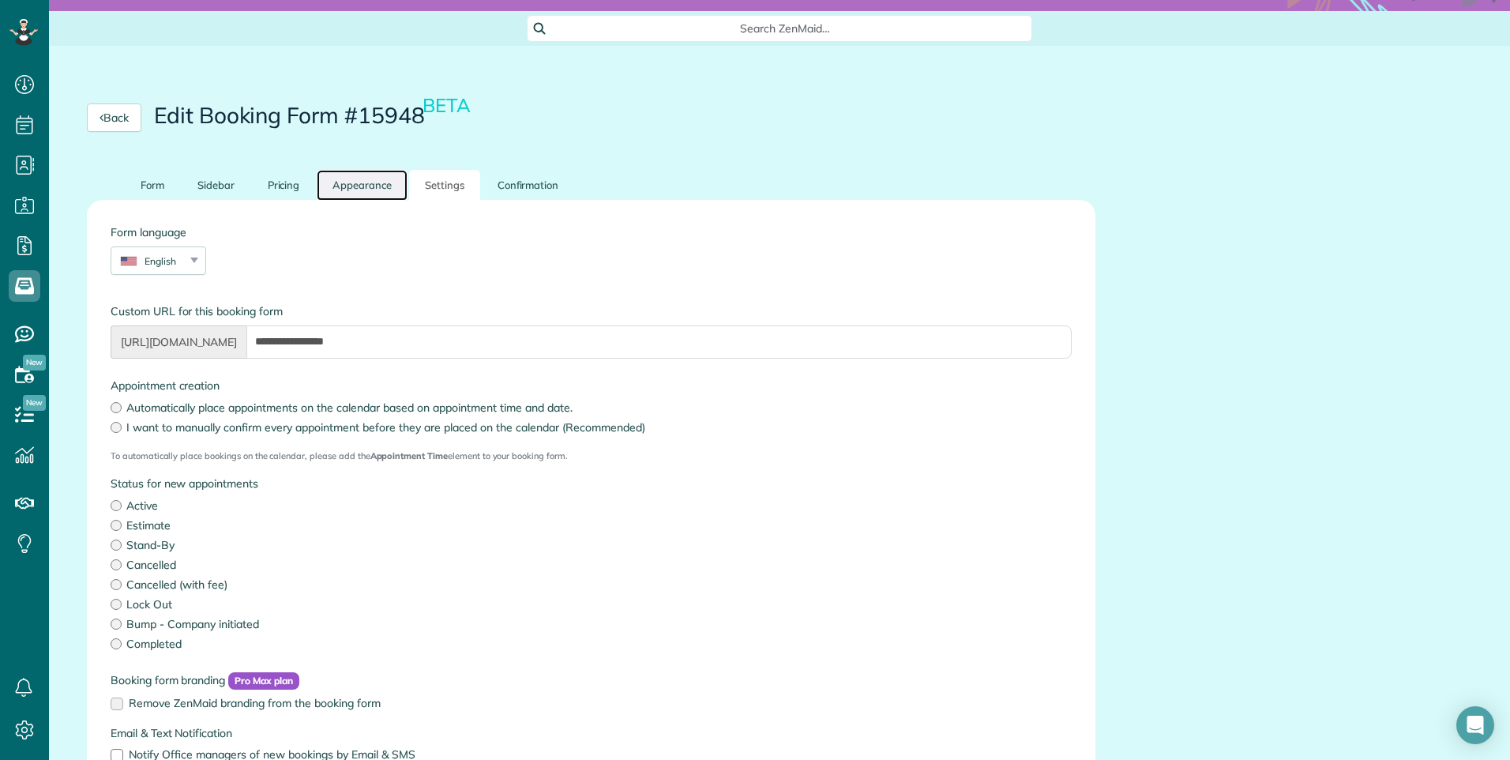
click at [367, 189] on link "Appearance" at bounding box center [362, 185] width 91 height 31
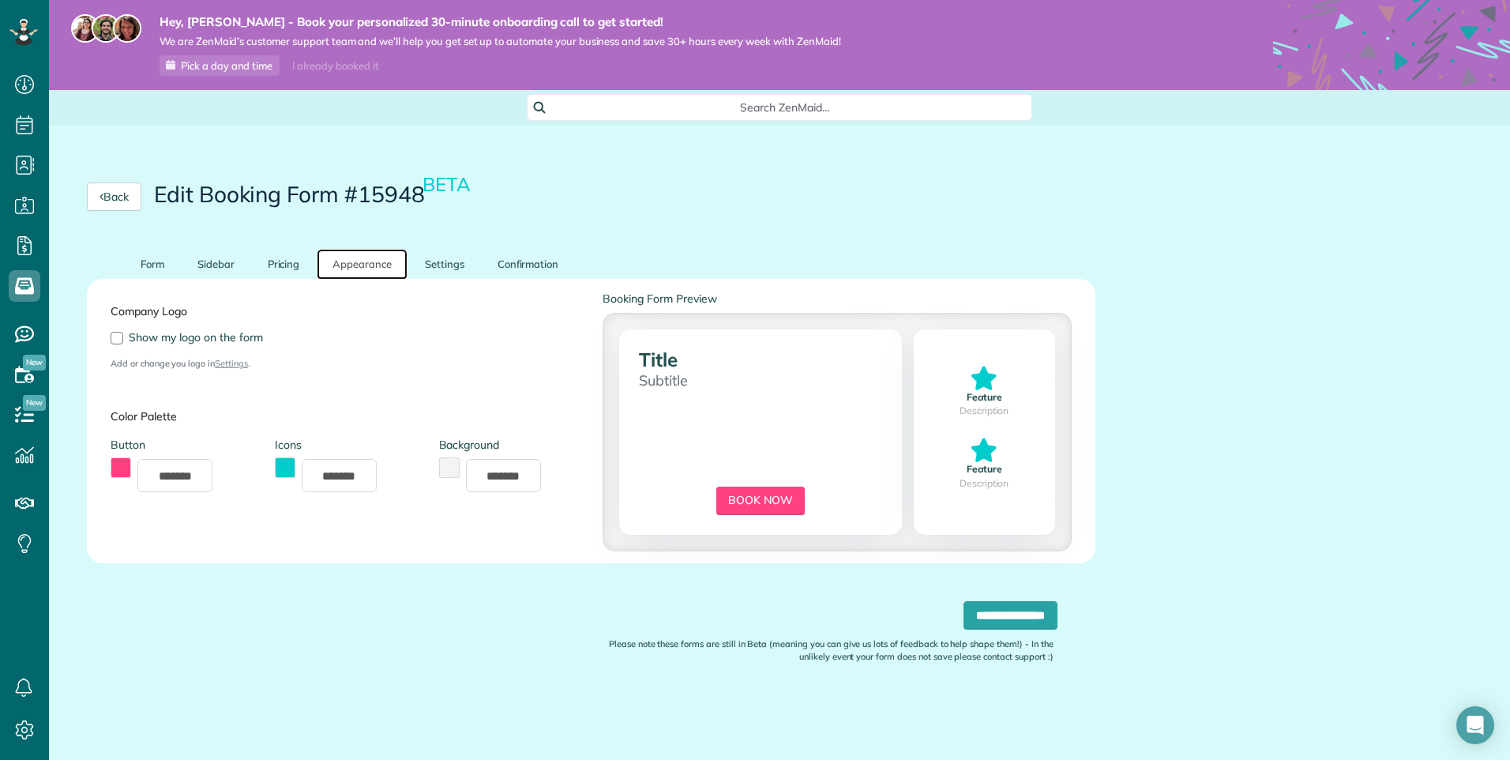
scroll to position [0, 0]
click at [274, 263] on link "Pricing" at bounding box center [284, 264] width 64 height 31
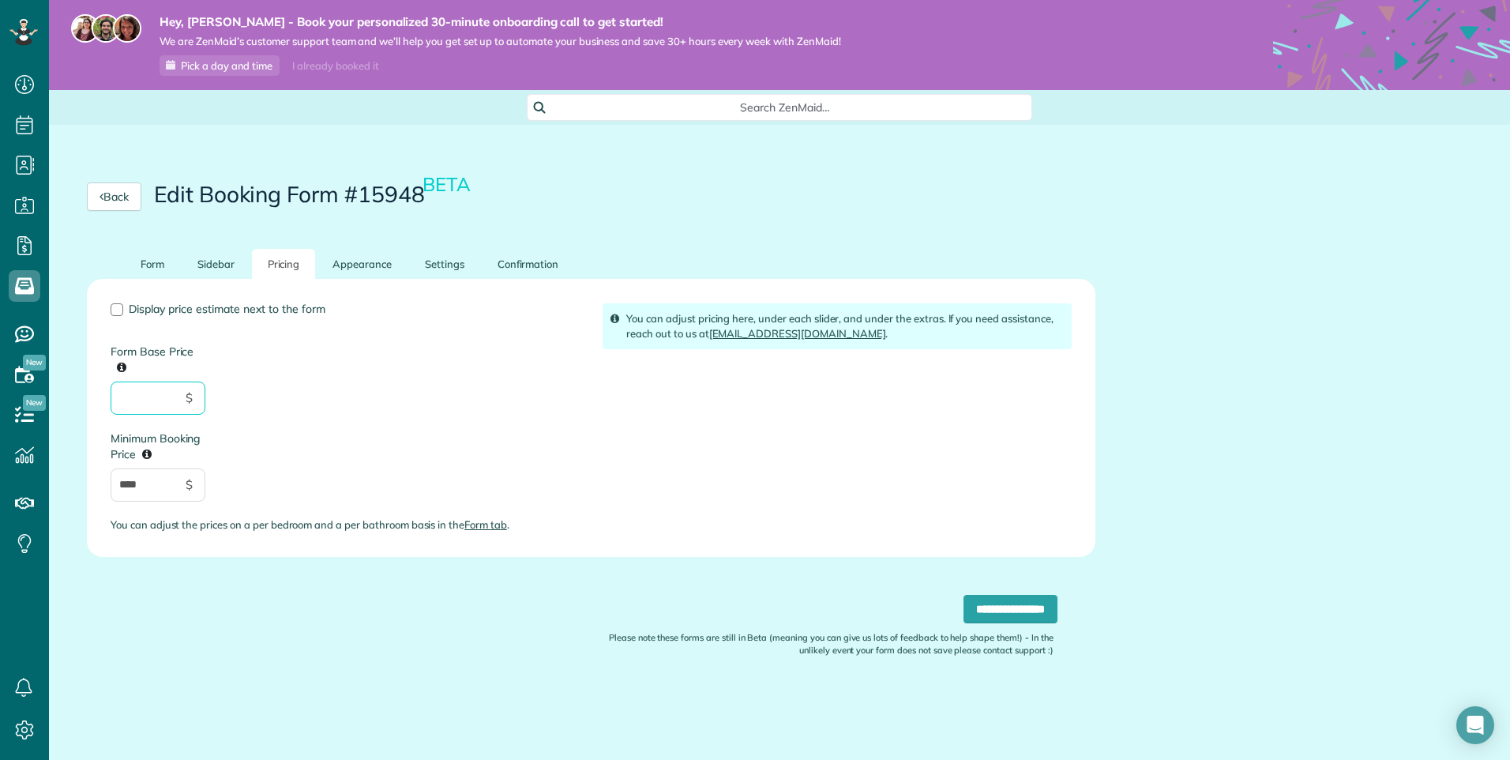
click at [148, 394] on input "Form Base Price" at bounding box center [158, 397] width 95 height 33
click at [231, 275] on link "Sidebar" at bounding box center [216, 264] width 69 height 31
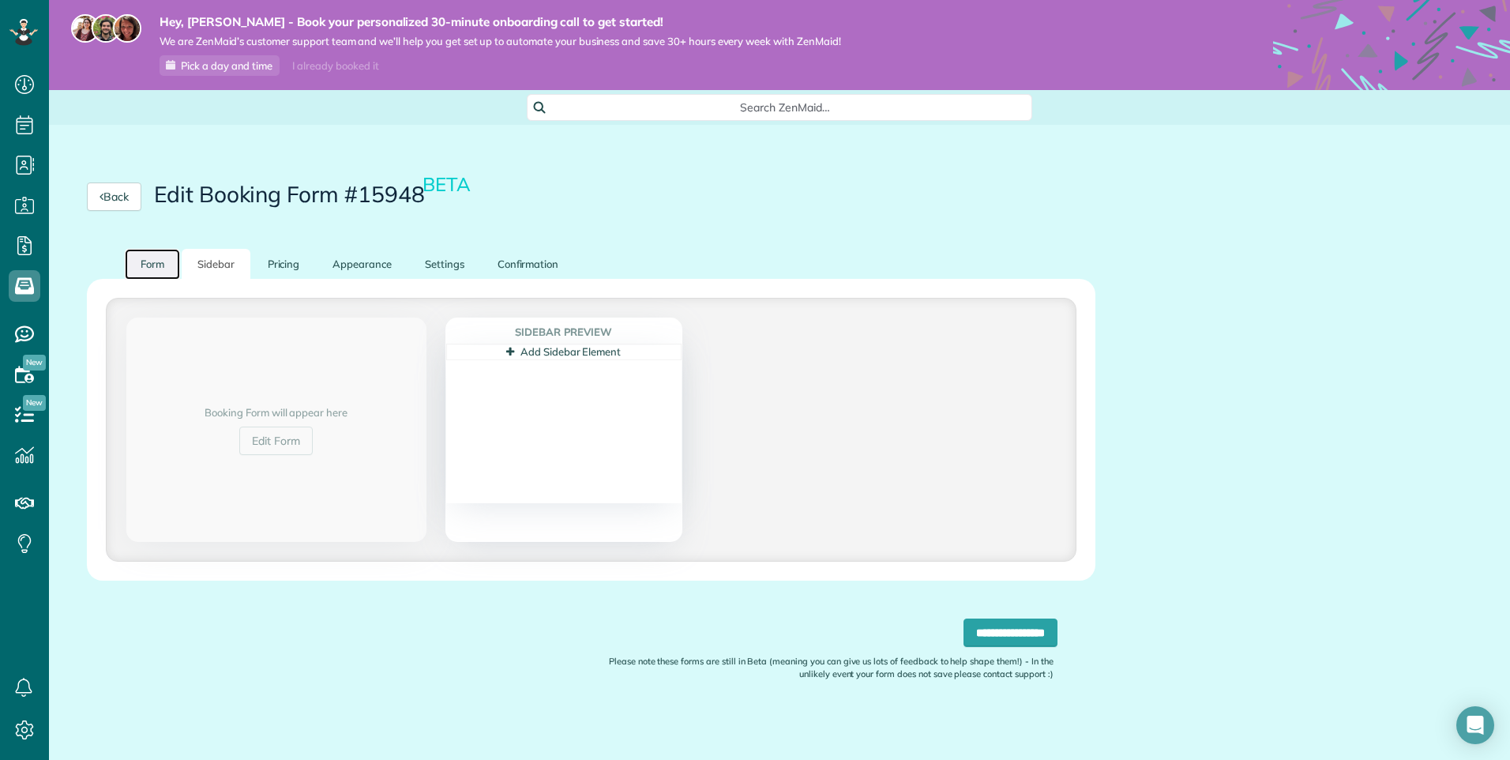
click at [149, 269] on link "Form" at bounding box center [152, 264] width 55 height 31
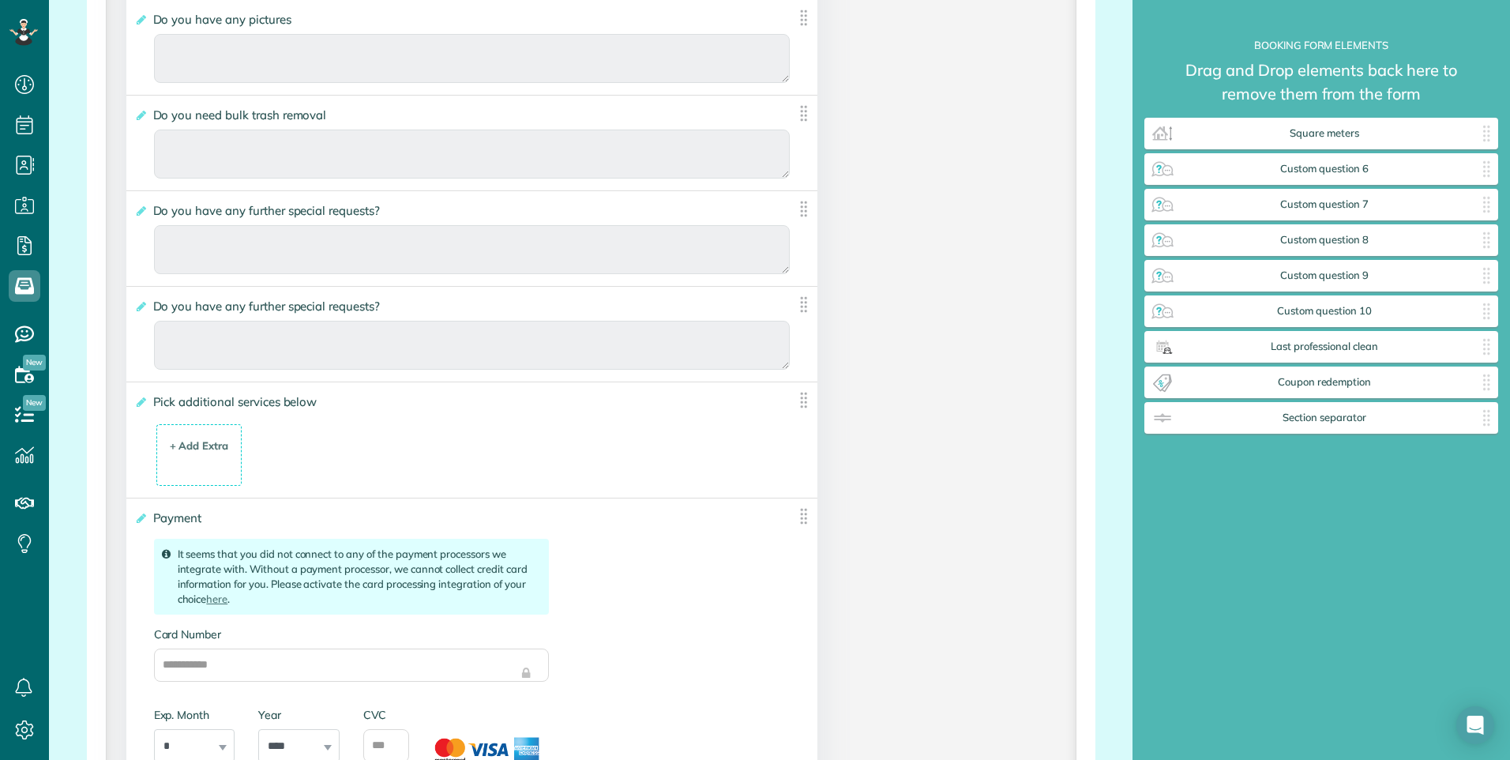
scroll to position [3278, 0]
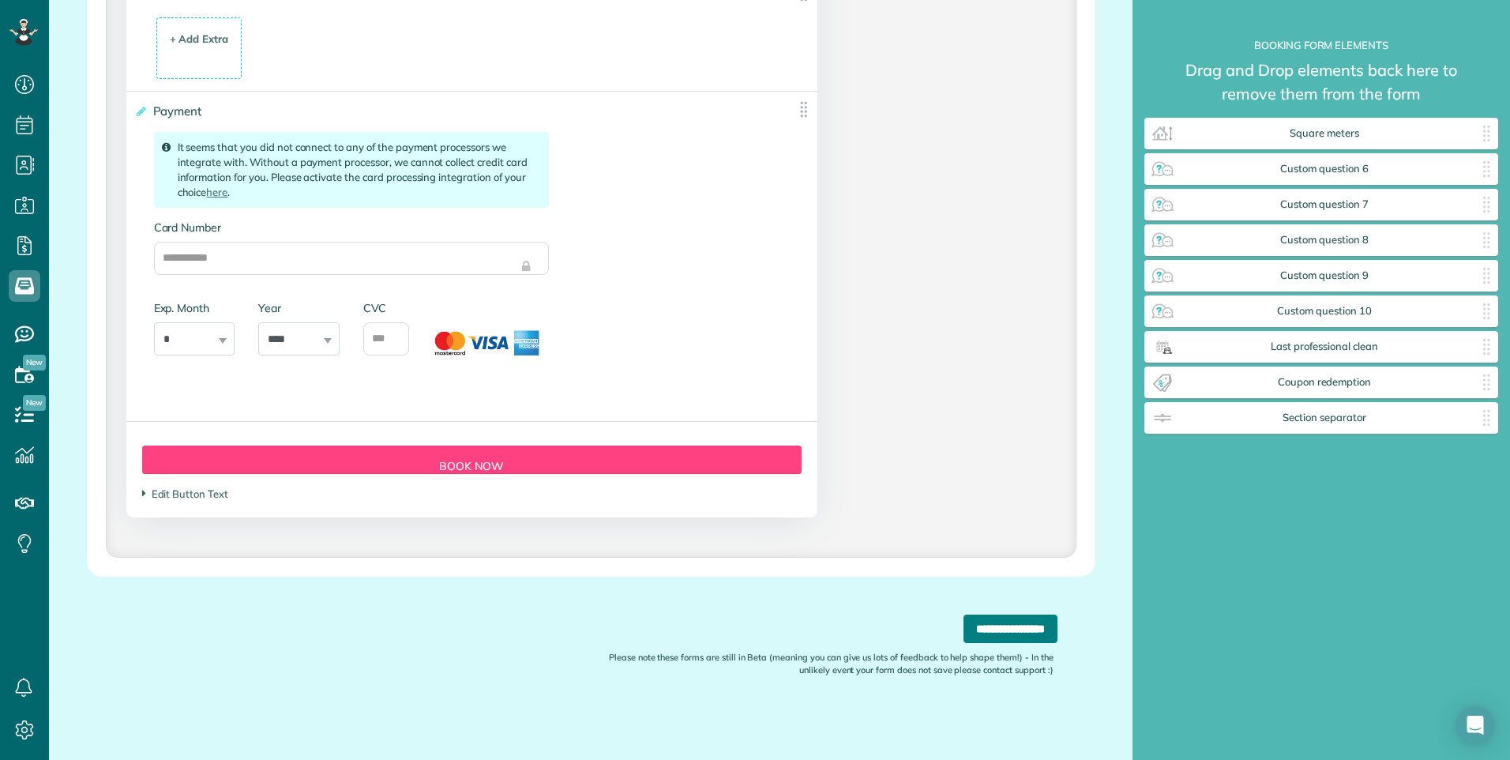
click at [969, 632] on input "**********" at bounding box center [1011, 628] width 94 height 28
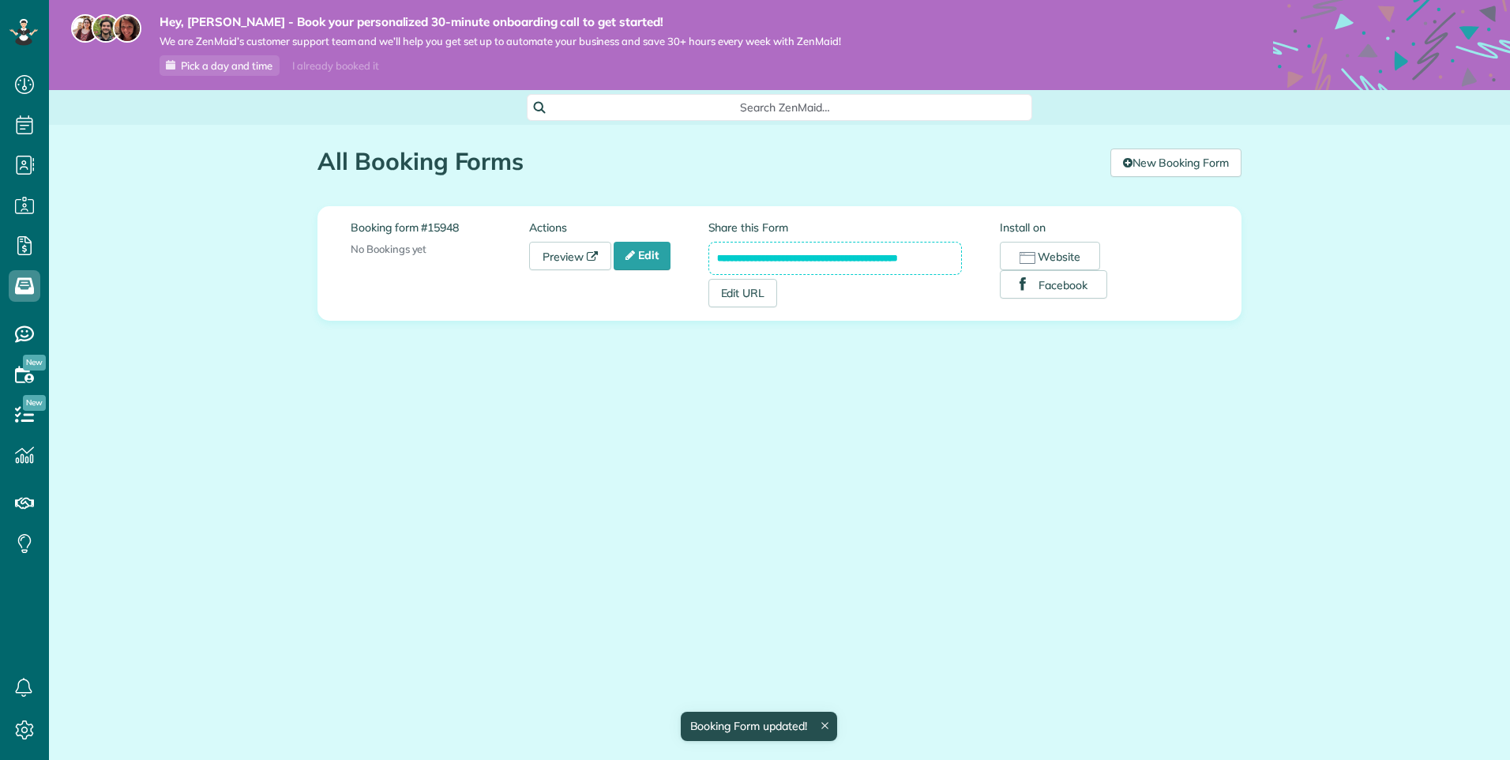
scroll to position [7, 7]
drag, startPoint x: 712, startPoint y: 257, endPoint x: 998, endPoint y: 268, distance: 285.3
click at [998, 268] on div "**********" at bounding box center [854, 264] width 292 height 88
